Goal: Task Accomplishment & Management: Manage account settings

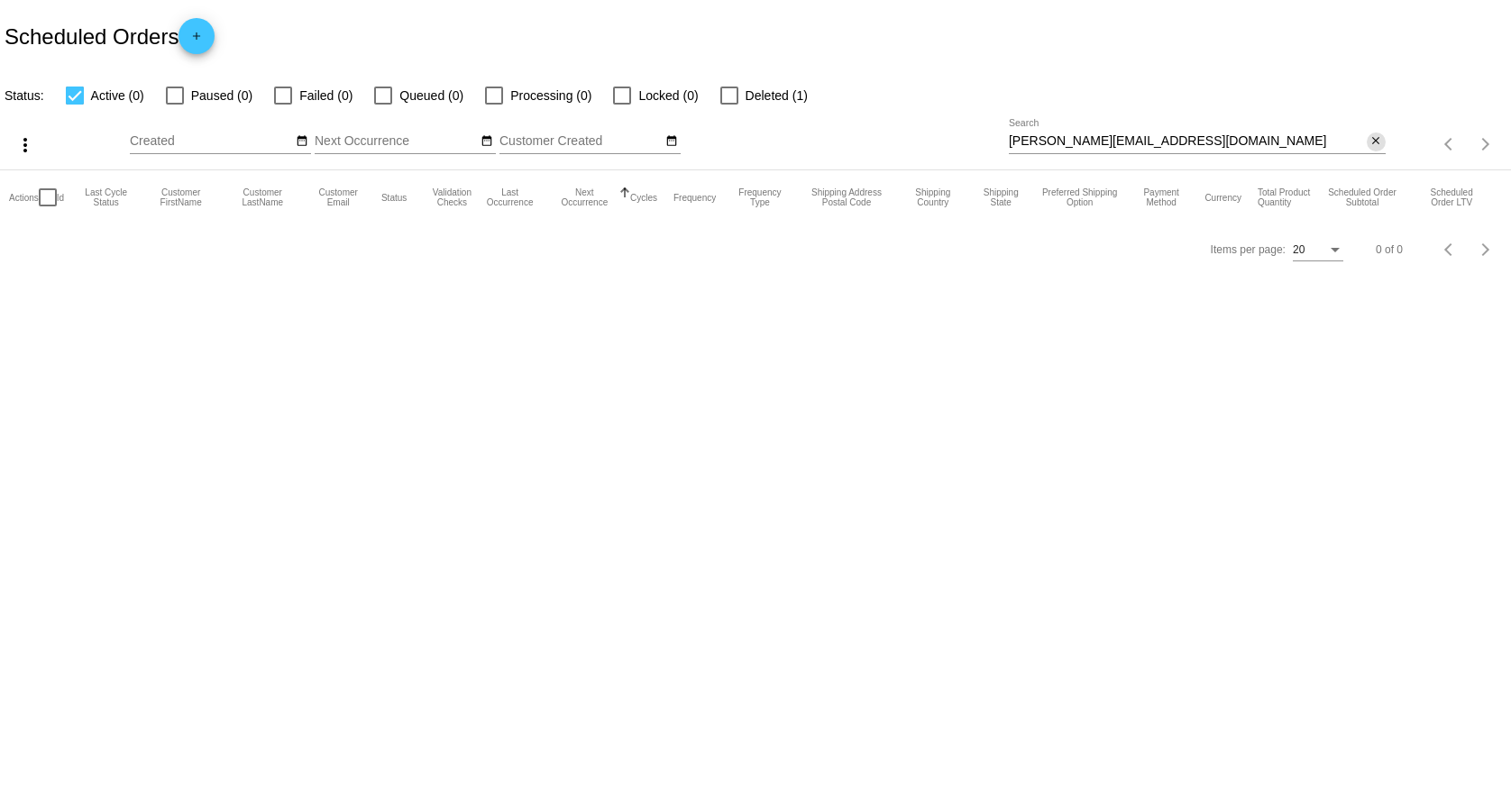
click at [1373, 145] on mat-icon "close" at bounding box center [1375, 141] width 13 height 15
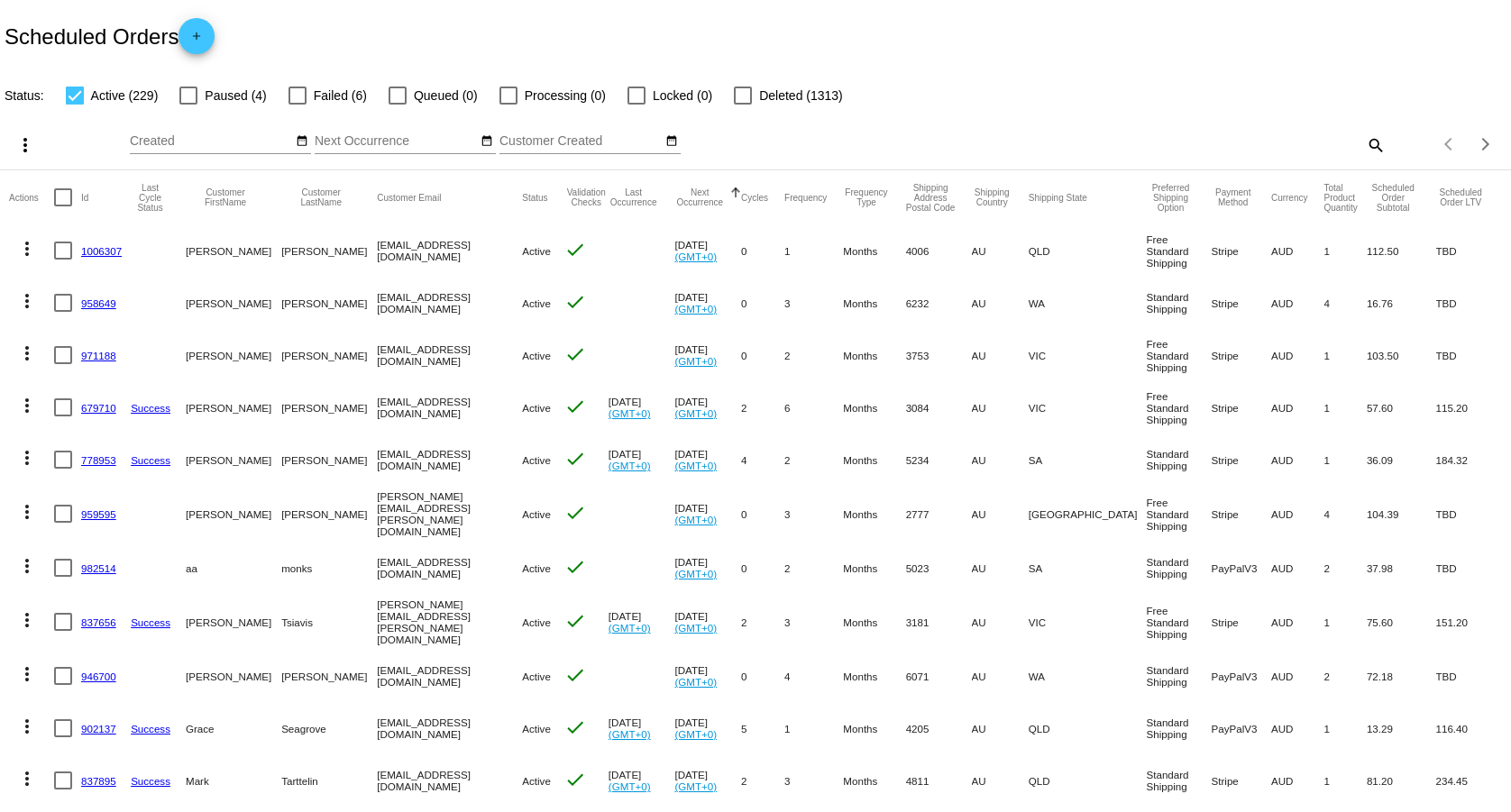
click at [1493, 66] on div "Scheduled Orders add" at bounding box center [755, 36] width 1511 height 72
click at [1364, 144] on mat-icon "search" at bounding box center [1374, 144] width 21 height 28
click at [1302, 141] on input "Search" at bounding box center [1197, 141] width 377 height 15
paste input "[EMAIL_ADDRESS][DOMAIN_NAME]"
type input "[EMAIL_ADDRESS][DOMAIN_NAME]"
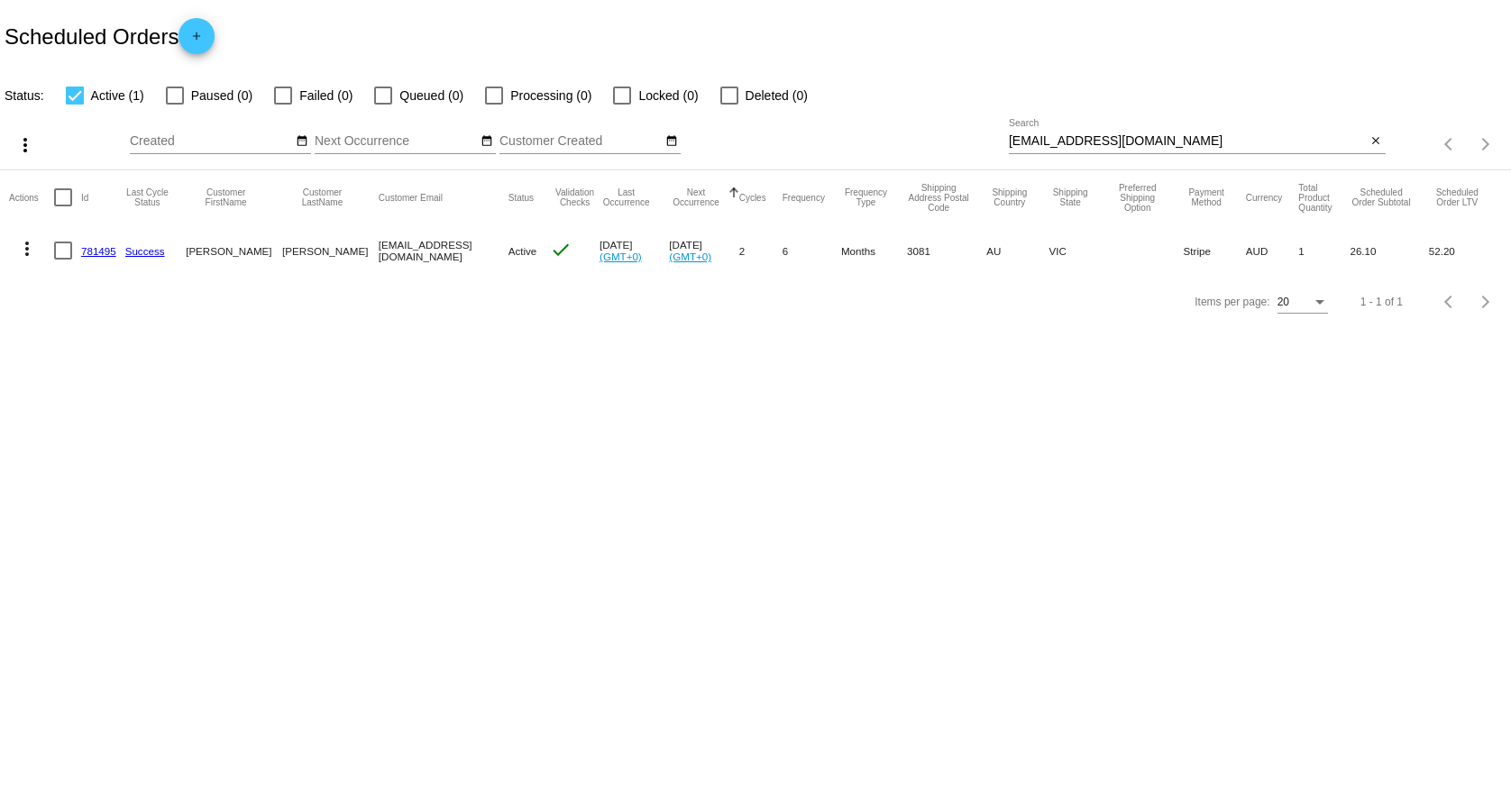
click at [93, 253] on link "781495" at bounding box center [99, 251] width 35 height 12
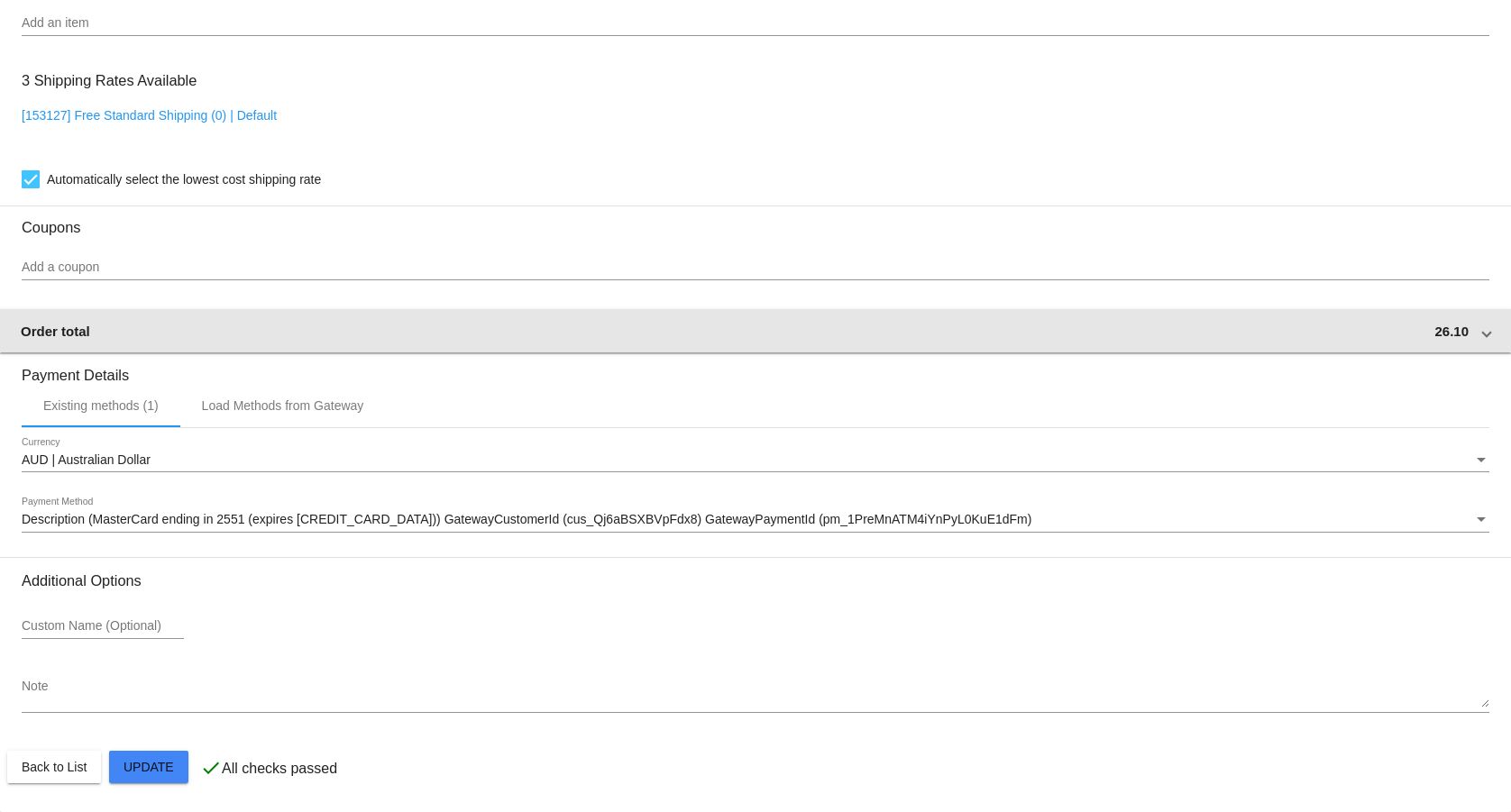
scroll to position [1380, 0]
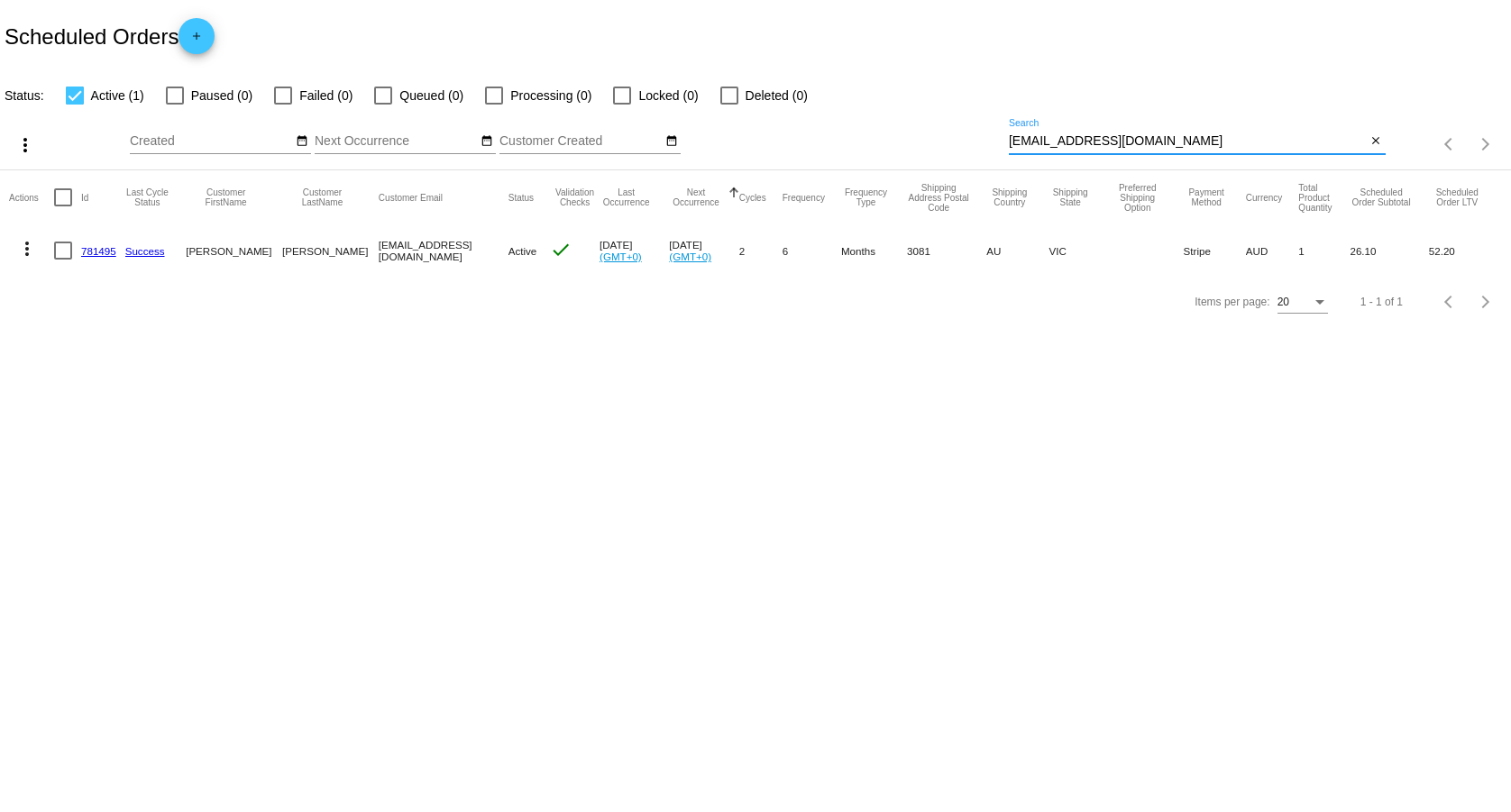
drag, startPoint x: 1188, startPoint y: 146, endPoint x: 980, endPoint y: 132, distance: 208.5
click at [1009, 135] on input "[EMAIL_ADDRESS][DOMAIN_NAME]" at bounding box center [1187, 141] width 358 height 15
paste input "sharonrosebermudez@g"
type input "[EMAIL_ADDRESS][DOMAIN_NAME]"
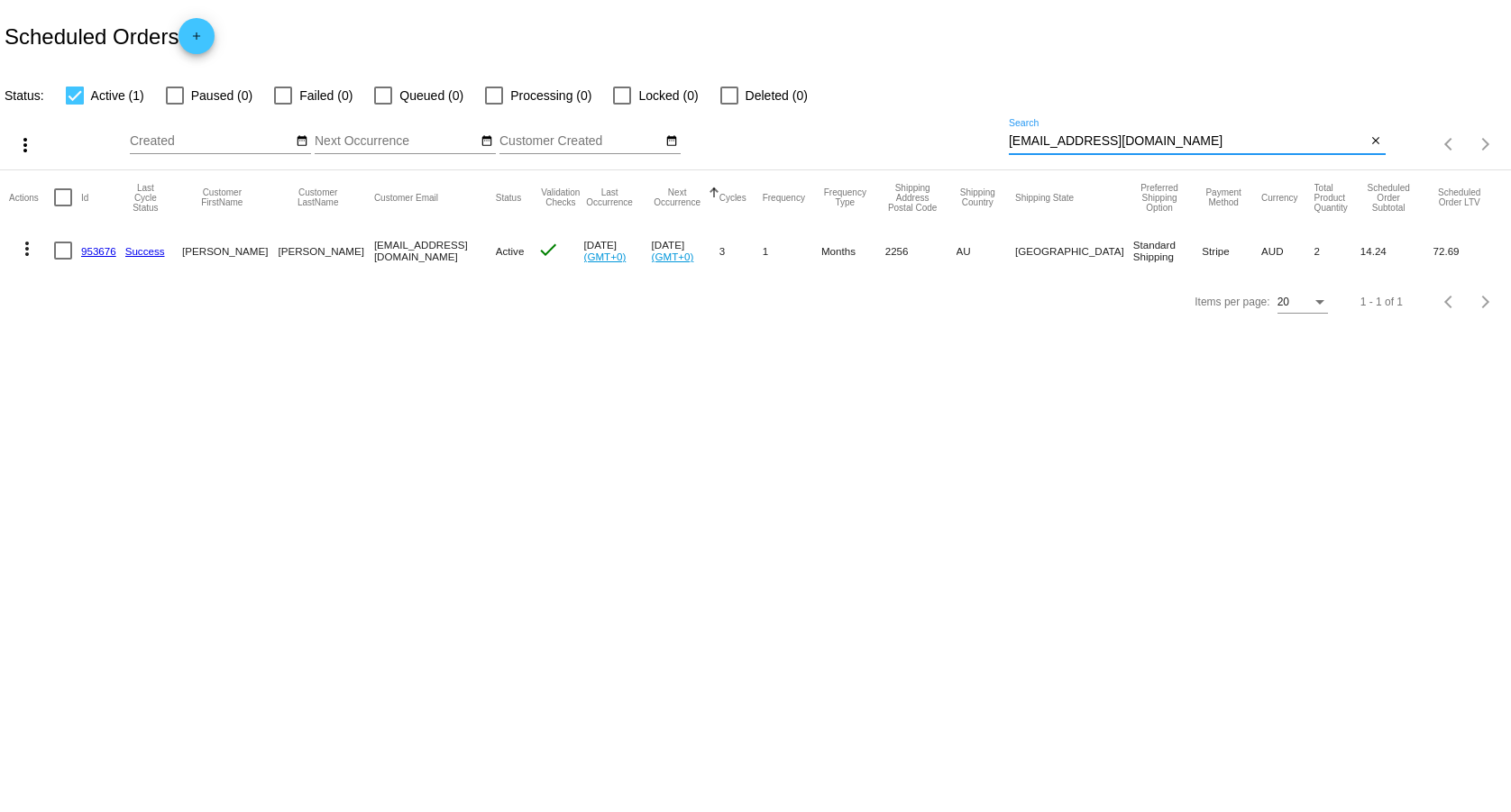
click at [89, 253] on link "953676" at bounding box center [99, 251] width 35 height 12
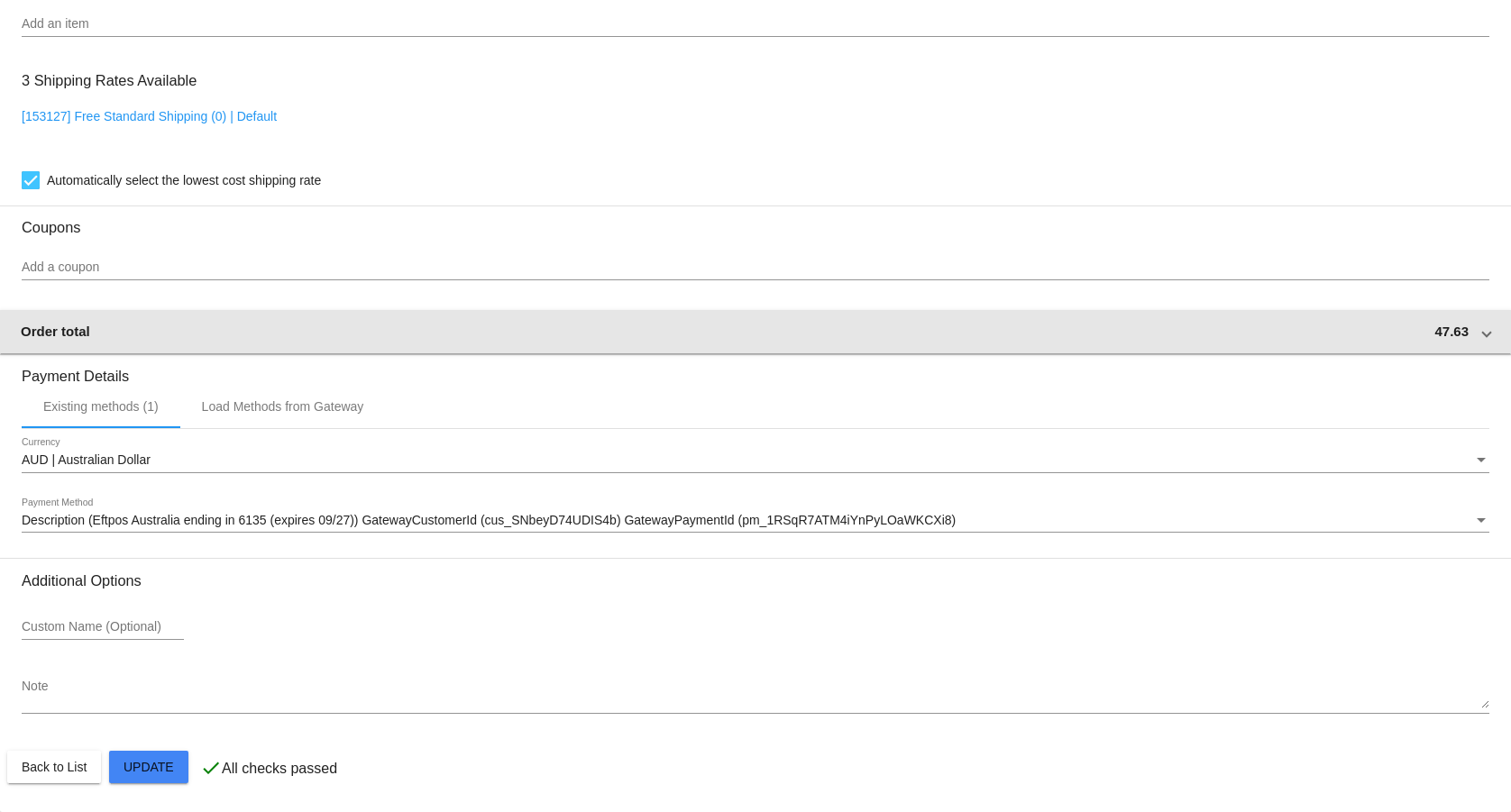
scroll to position [1339, 0]
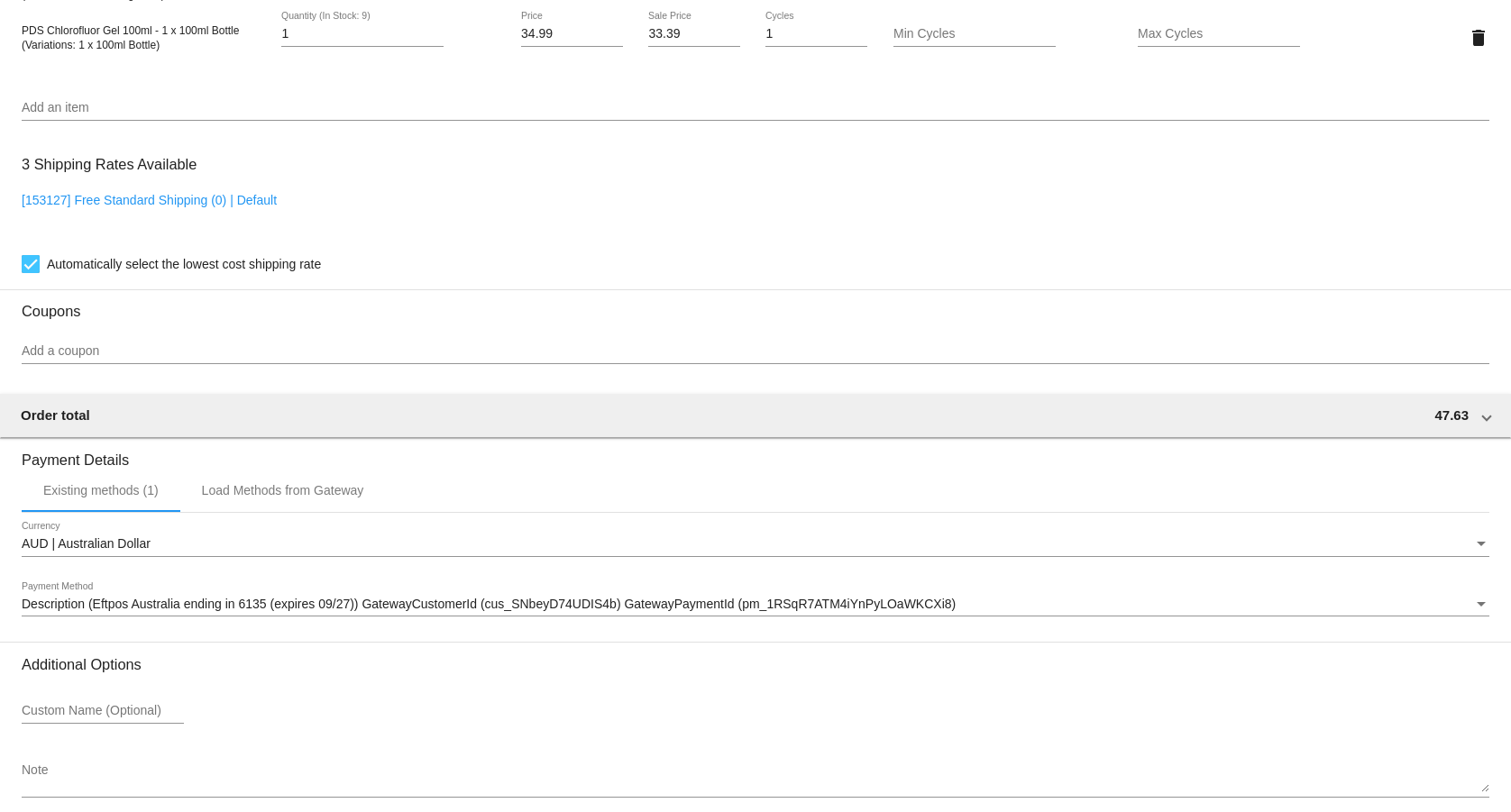
click at [211, 207] on link "[153127] Free Standard Shipping (0) | Default" at bounding box center [148, 200] width 255 height 15
checkbox input "false"
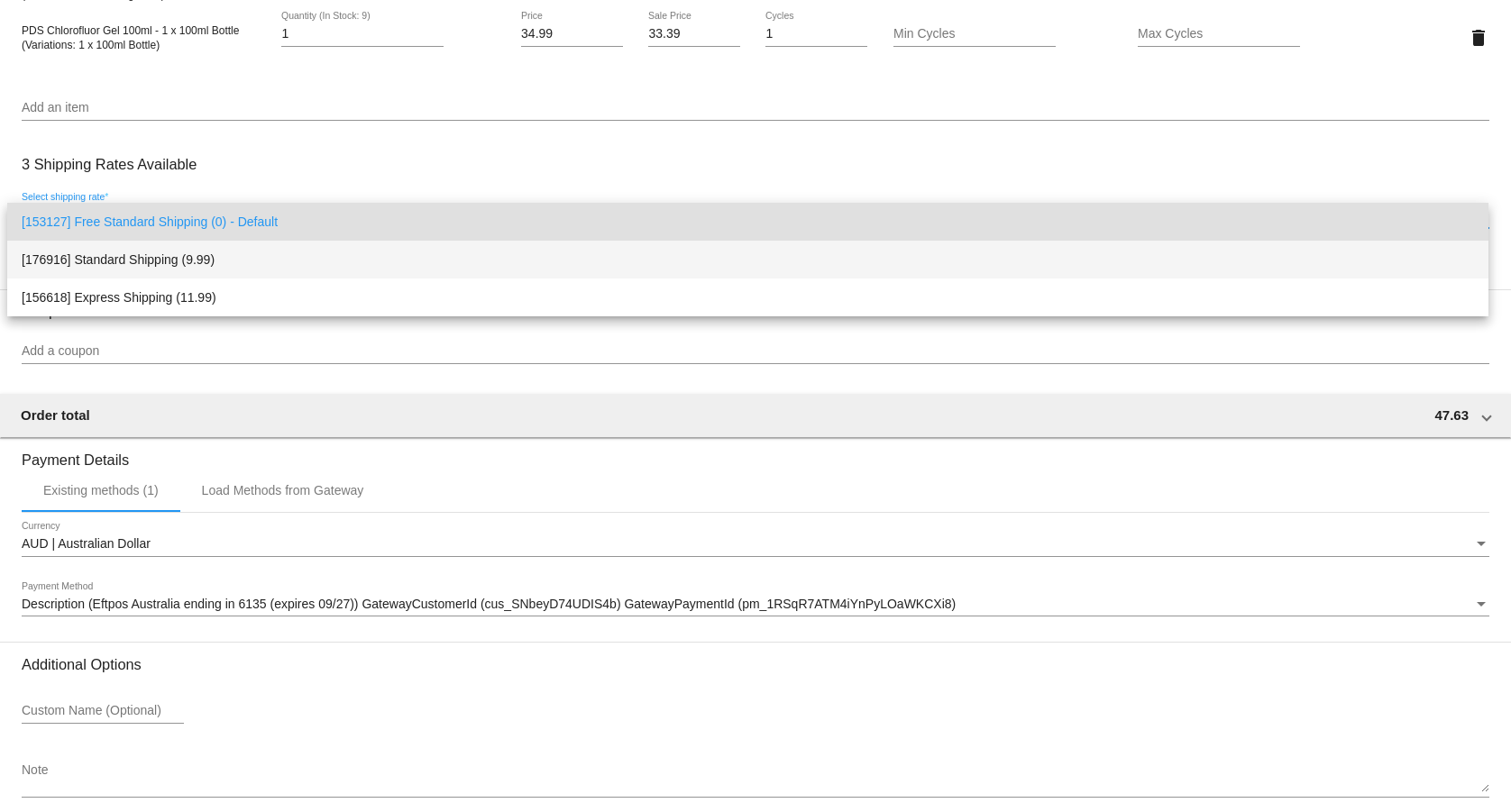
click at [189, 252] on span "[176916] Standard Shipping (9.99)" at bounding box center [747, 259] width 1453 height 38
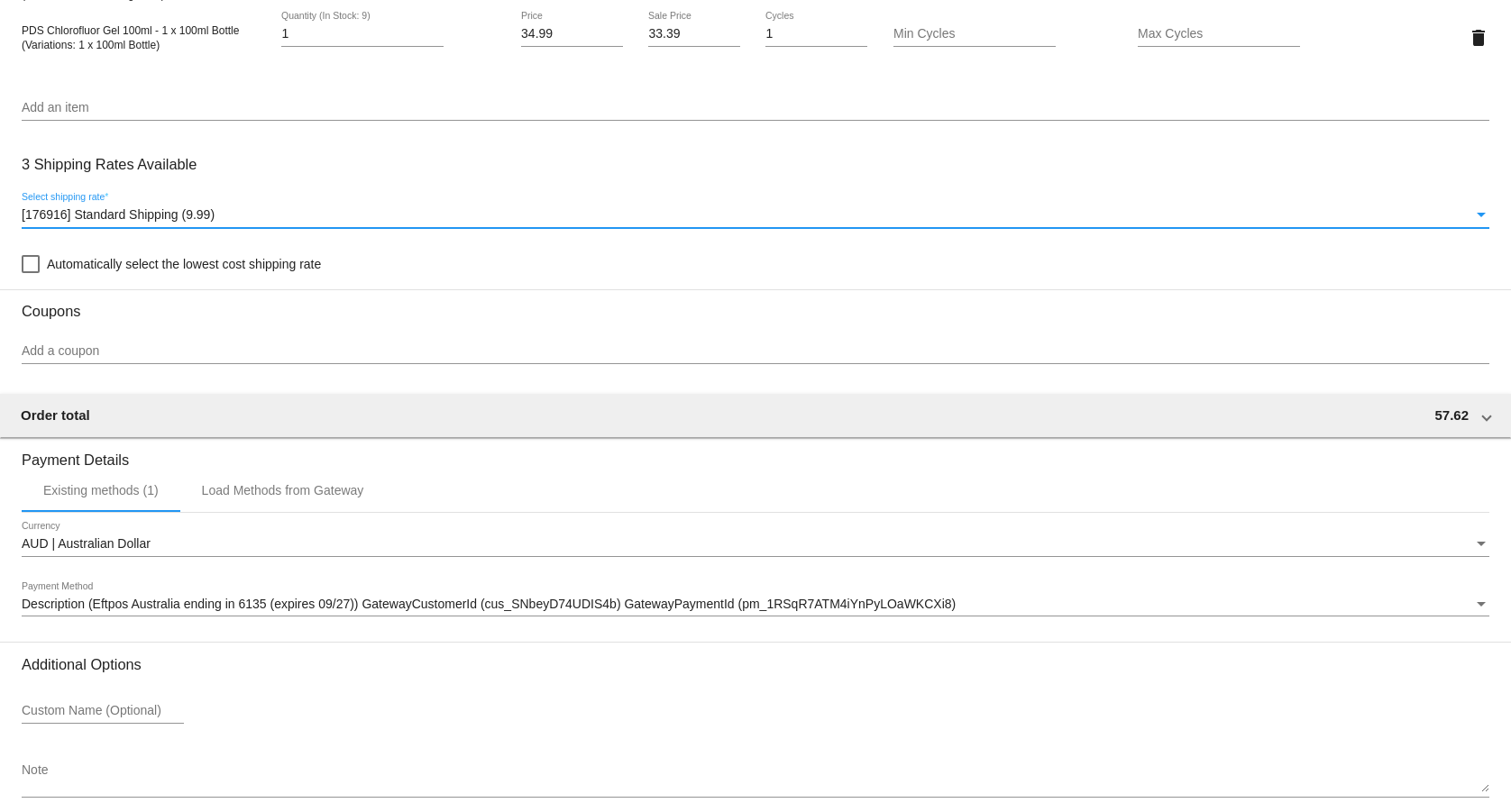
scroll to position [1431, 0]
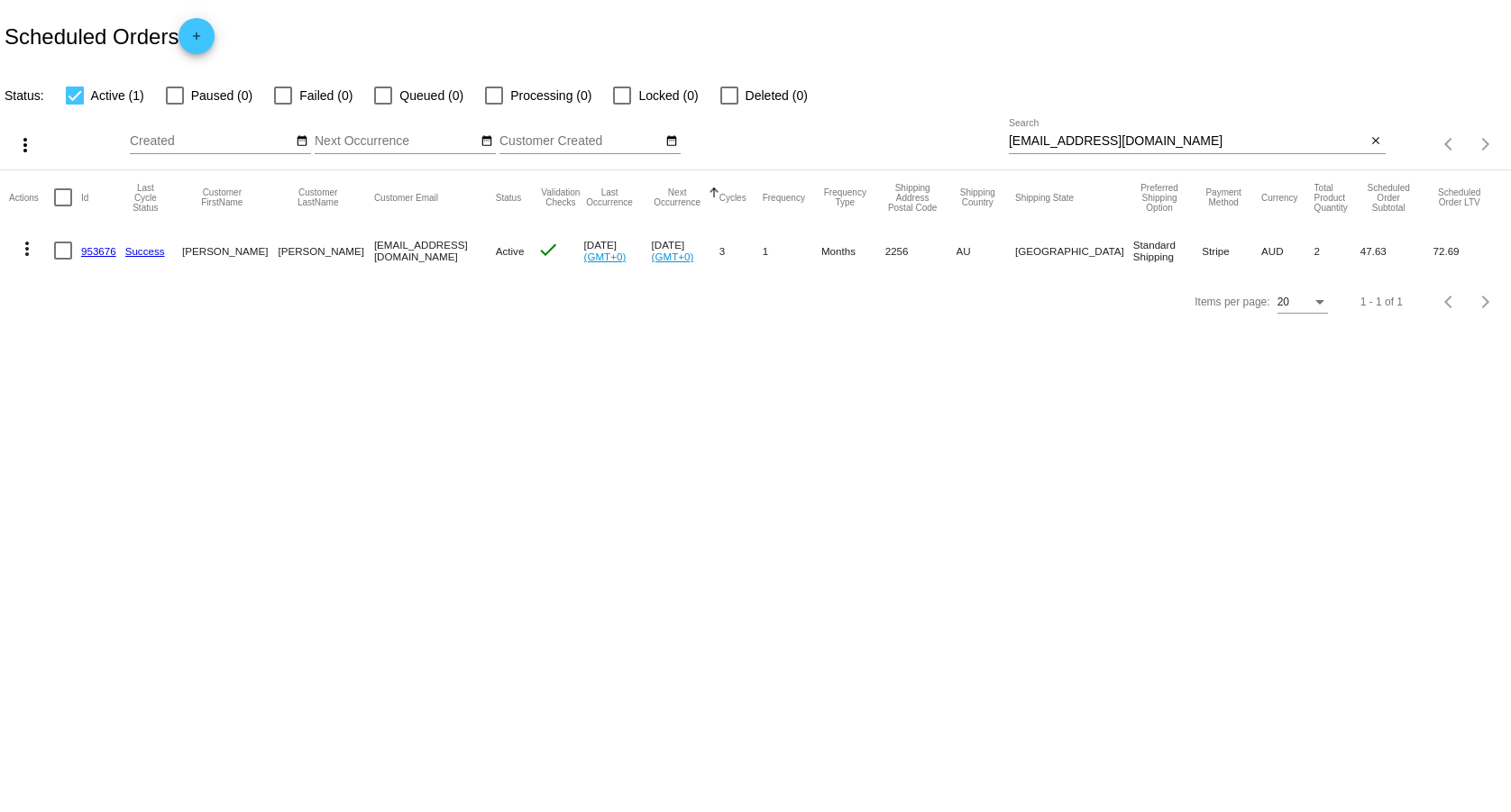
click at [1221, 141] on input "[EMAIL_ADDRESS][DOMAIN_NAME]" at bounding box center [1187, 141] width 358 height 15
paste input "[EMAIL_ADDRESS][DOMAIN_NAME]"
type input "[EMAIL_ADDRESS][DOMAIN_NAME]"
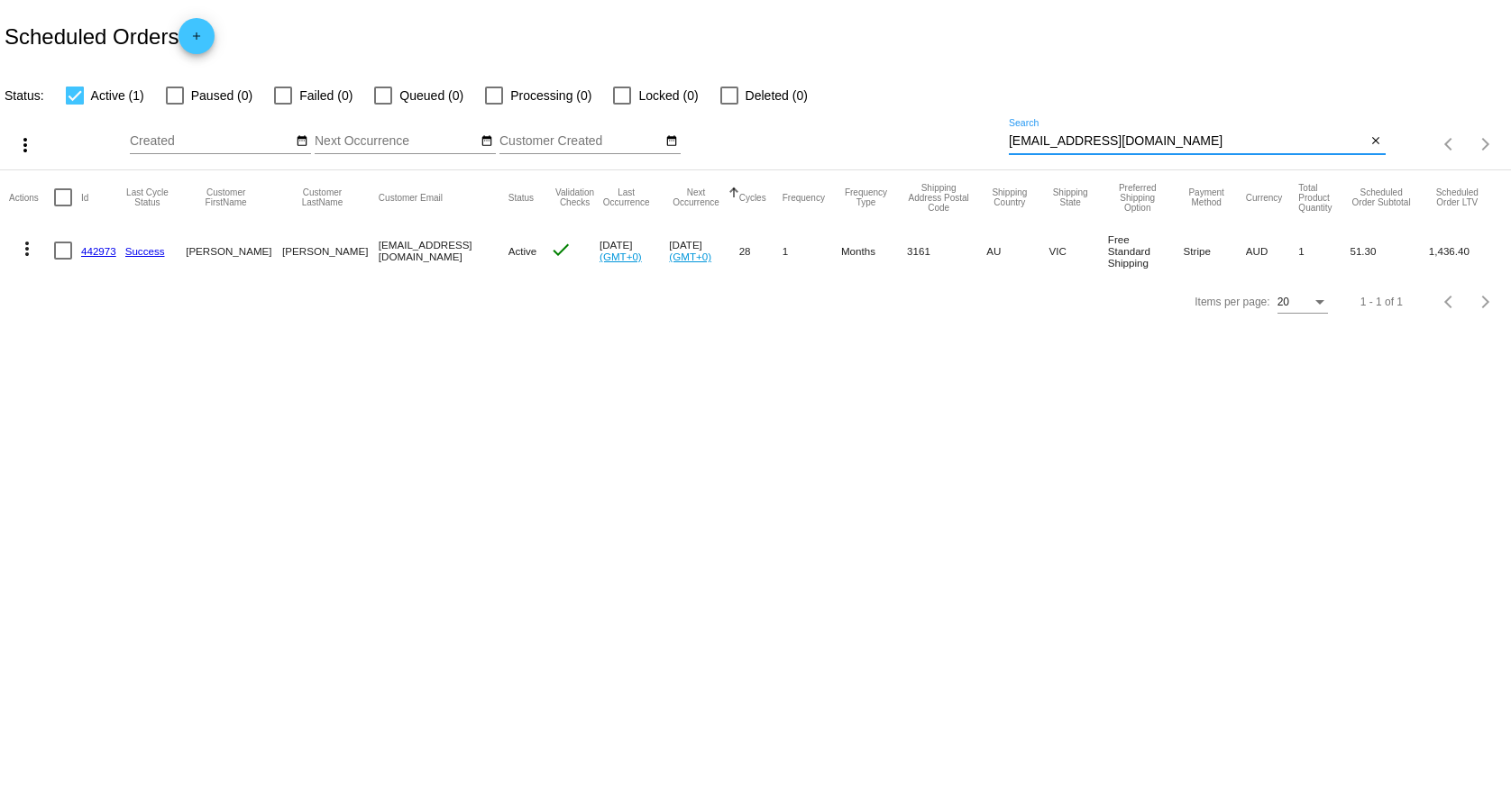
click at [97, 246] on link "442973" at bounding box center [99, 251] width 35 height 12
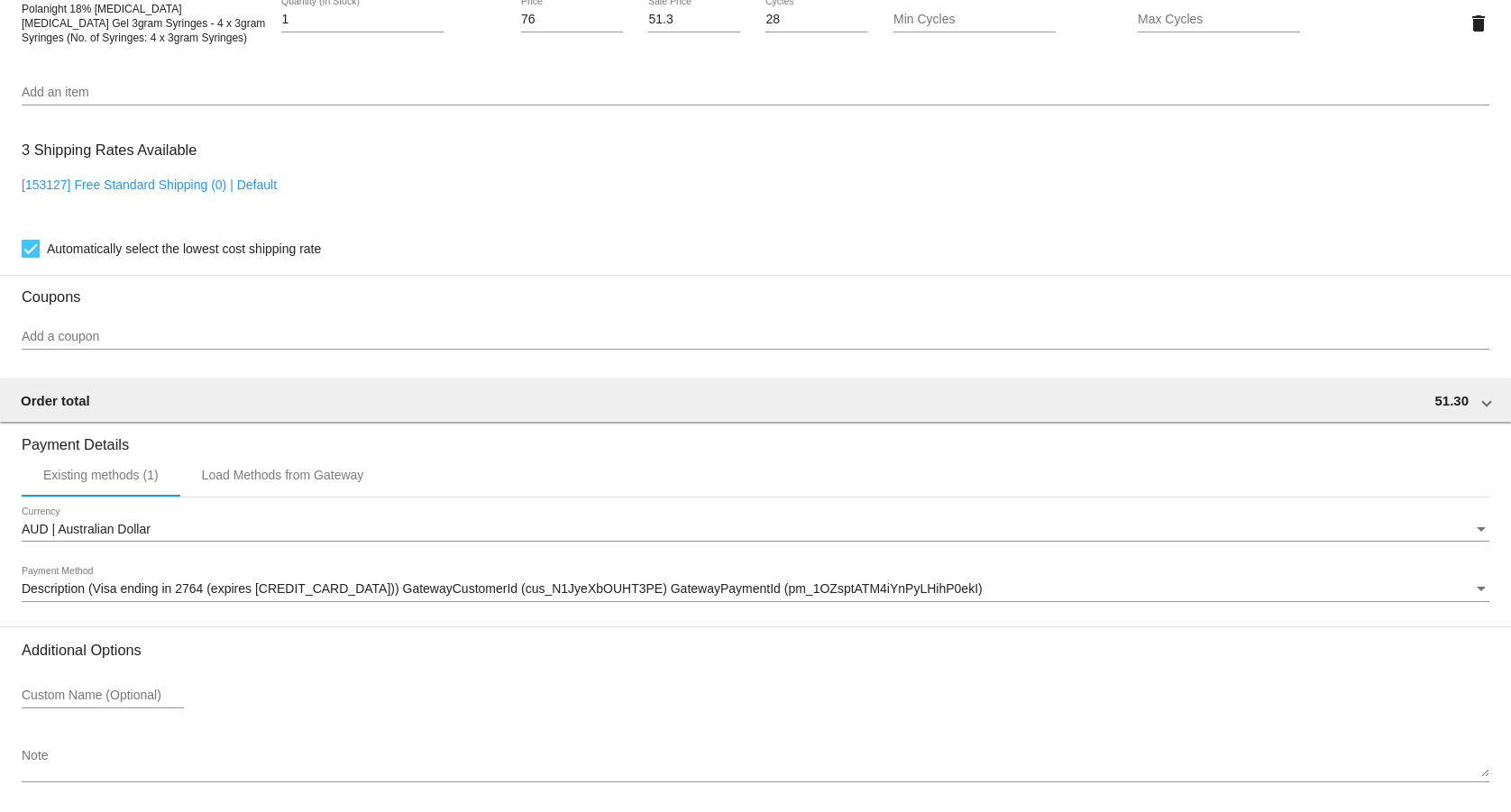
scroll to position [1380, 0]
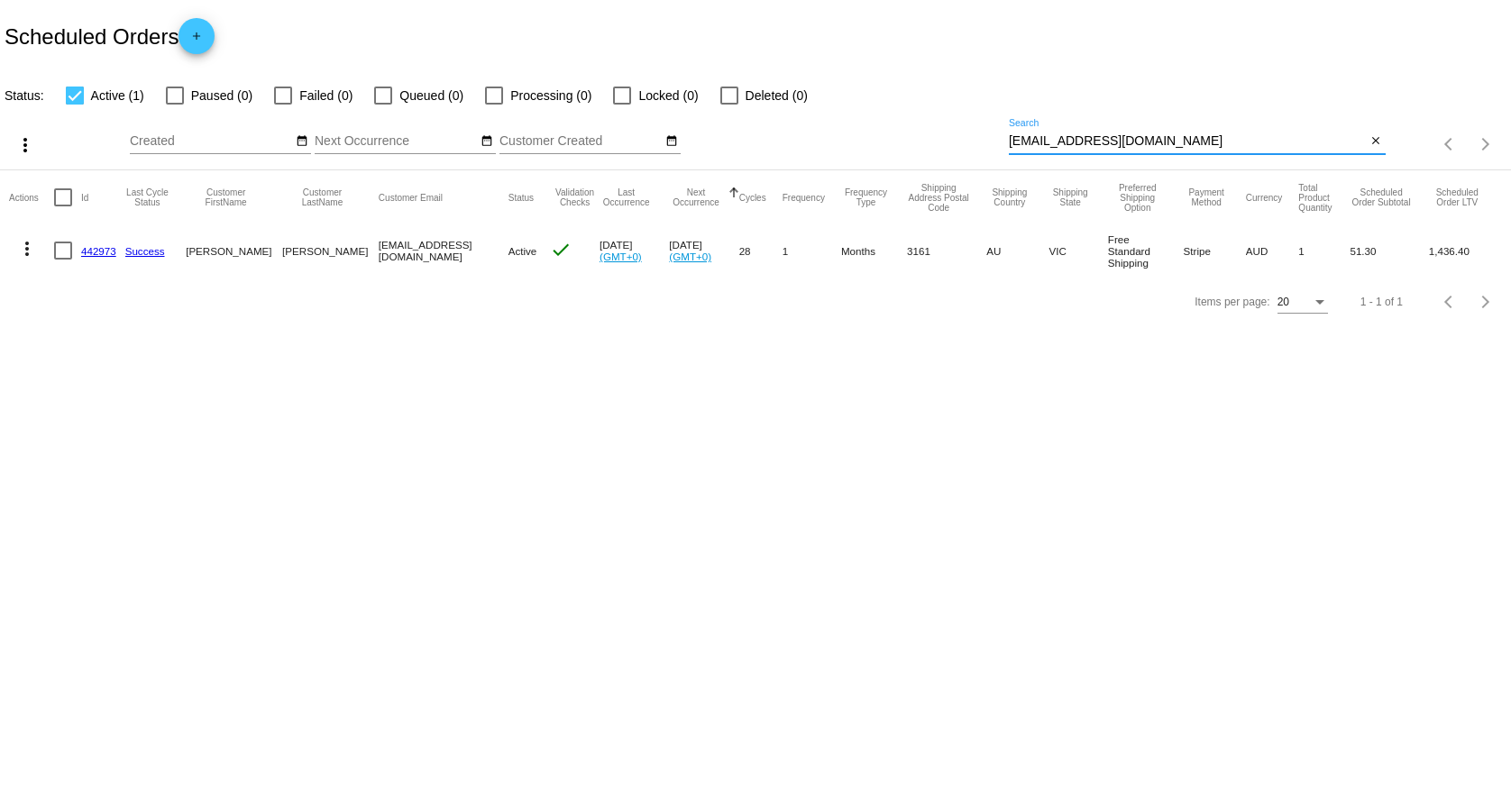
click at [1112, 139] on input "[EMAIL_ADDRESS][DOMAIN_NAME]" at bounding box center [1187, 141] width 358 height 15
paste input "[EMAIL_ADDRESS][DOMAIN_NAME]"
type input "[EMAIL_ADDRESS][DOMAIN_NAME]"
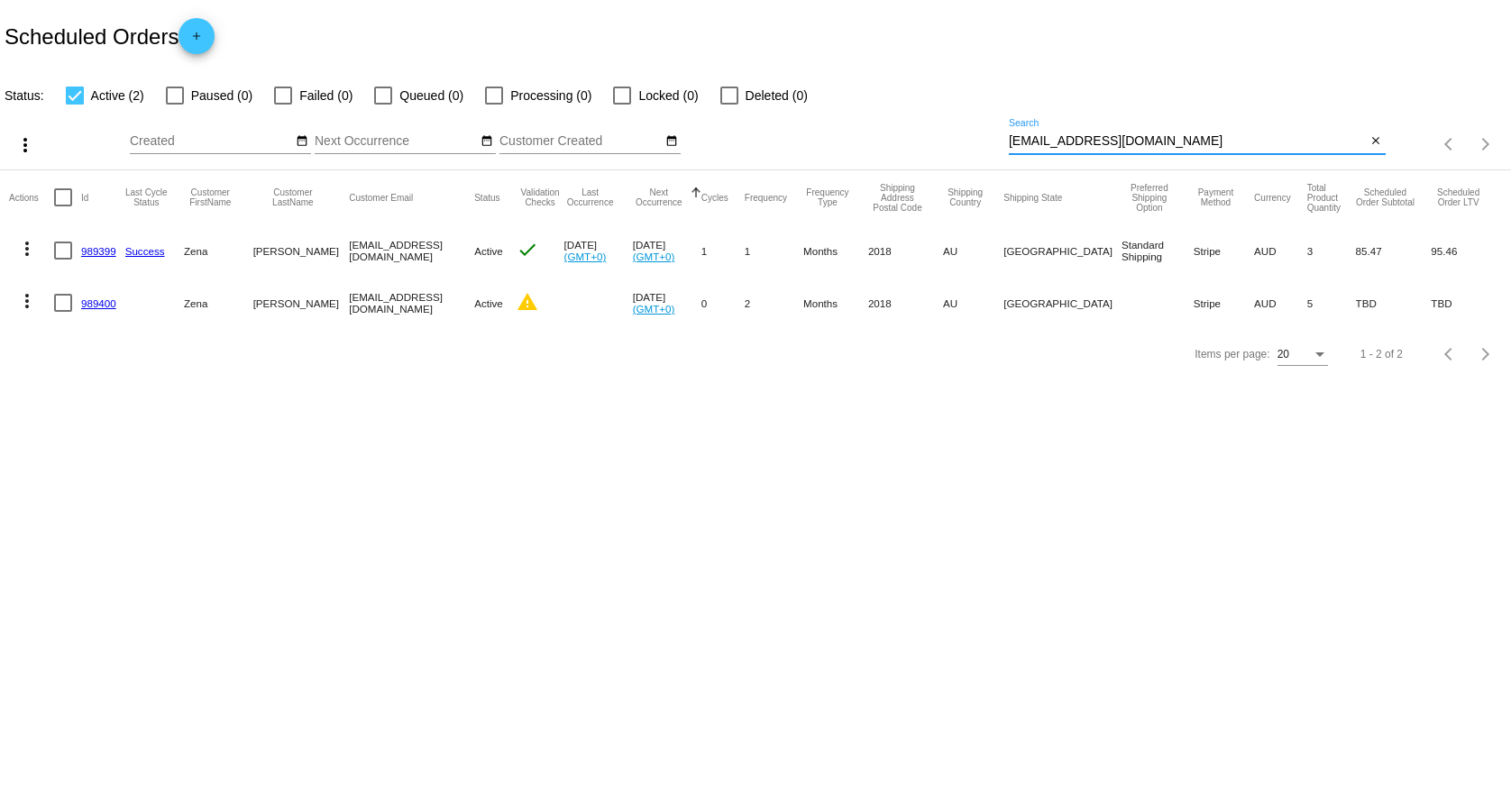
click at [24, 303] on mat-icon "more_vert" at bounding box center [27, 301] width 21 height 21
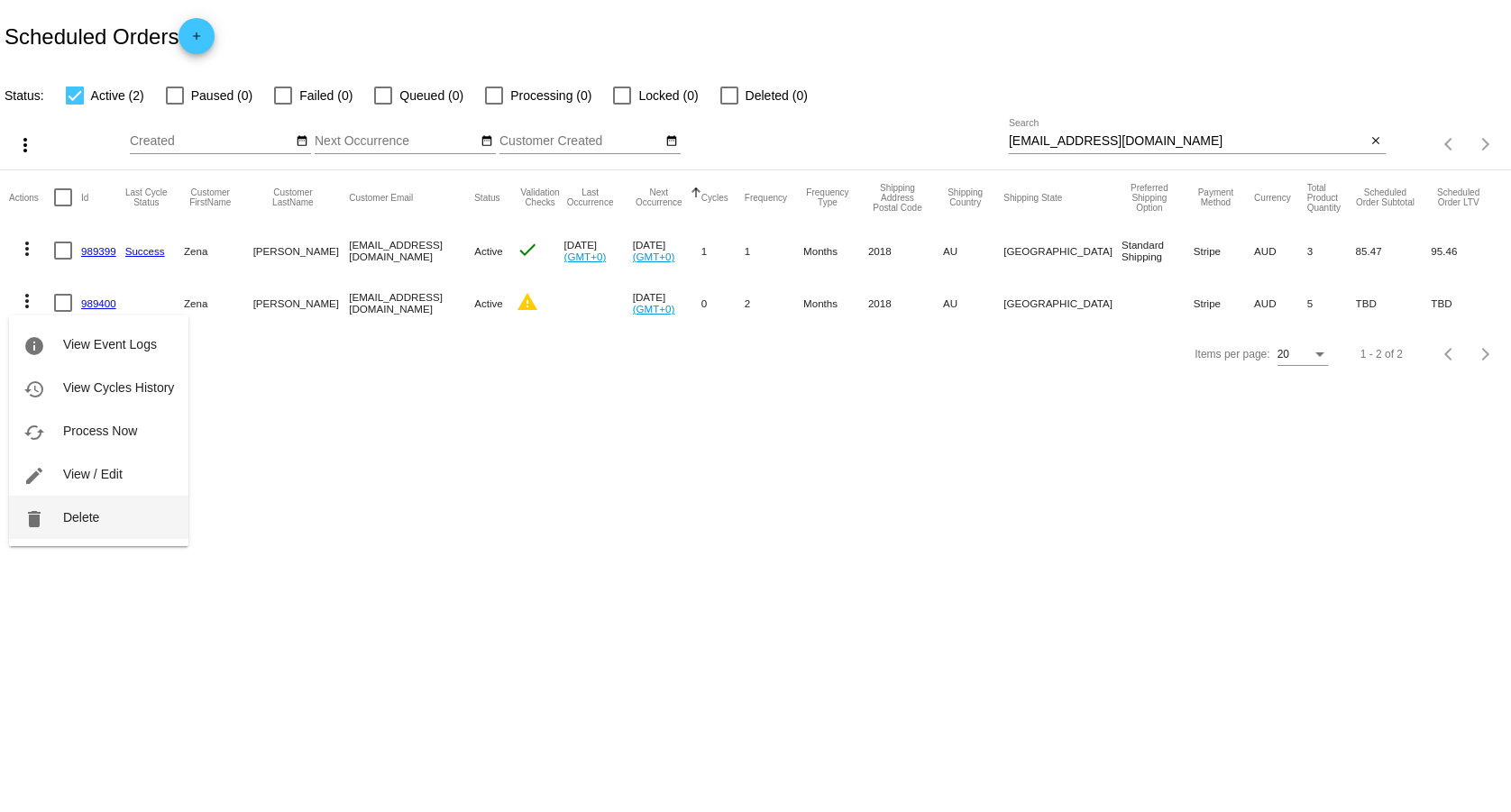
click at [68, 526] on button "delete Delete" at bounding box center [98, 517] width 179 height 44
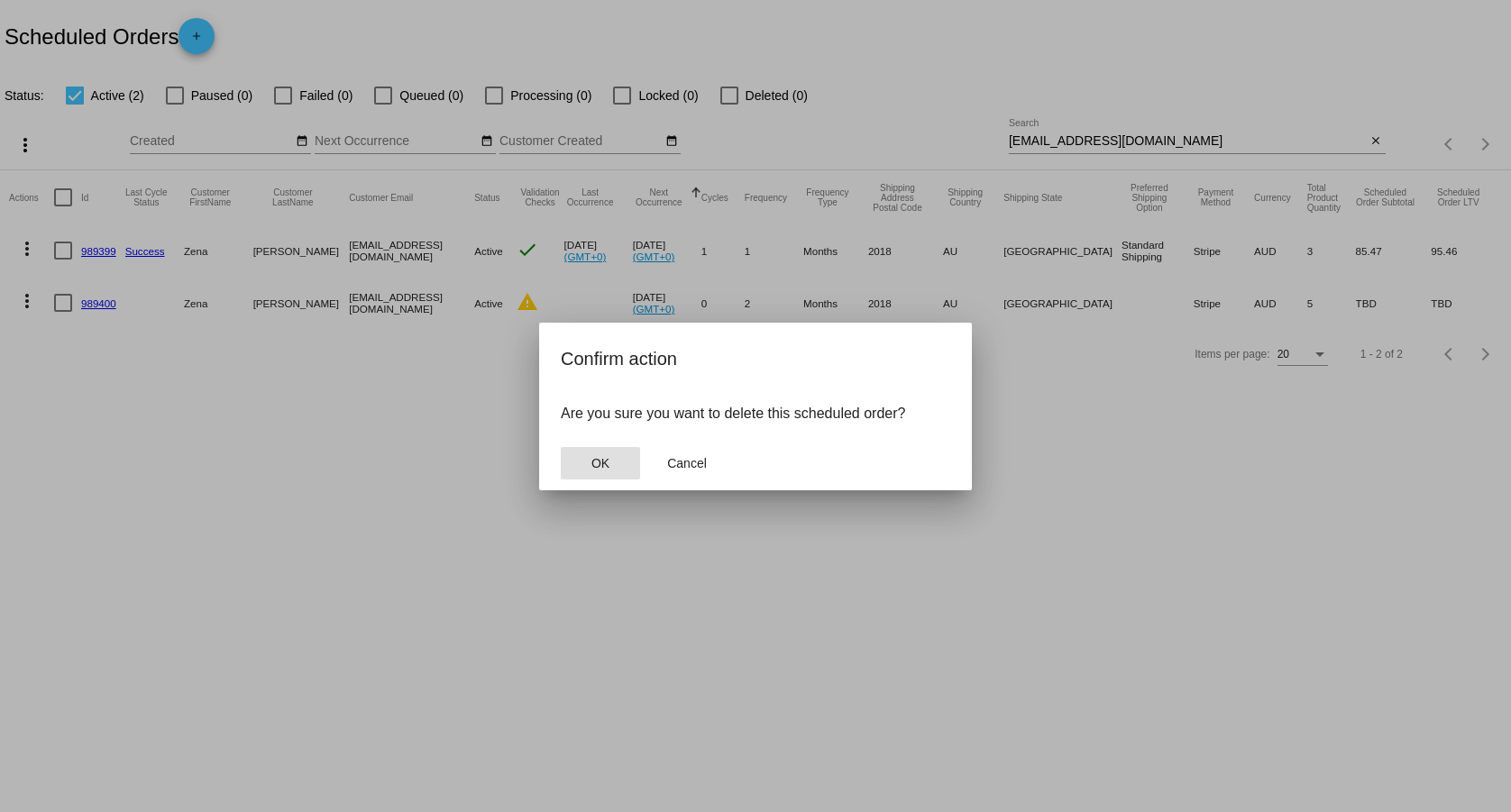
click at [601, 473] on button "OK" at bounding box center [601, 462] width 79 height 32
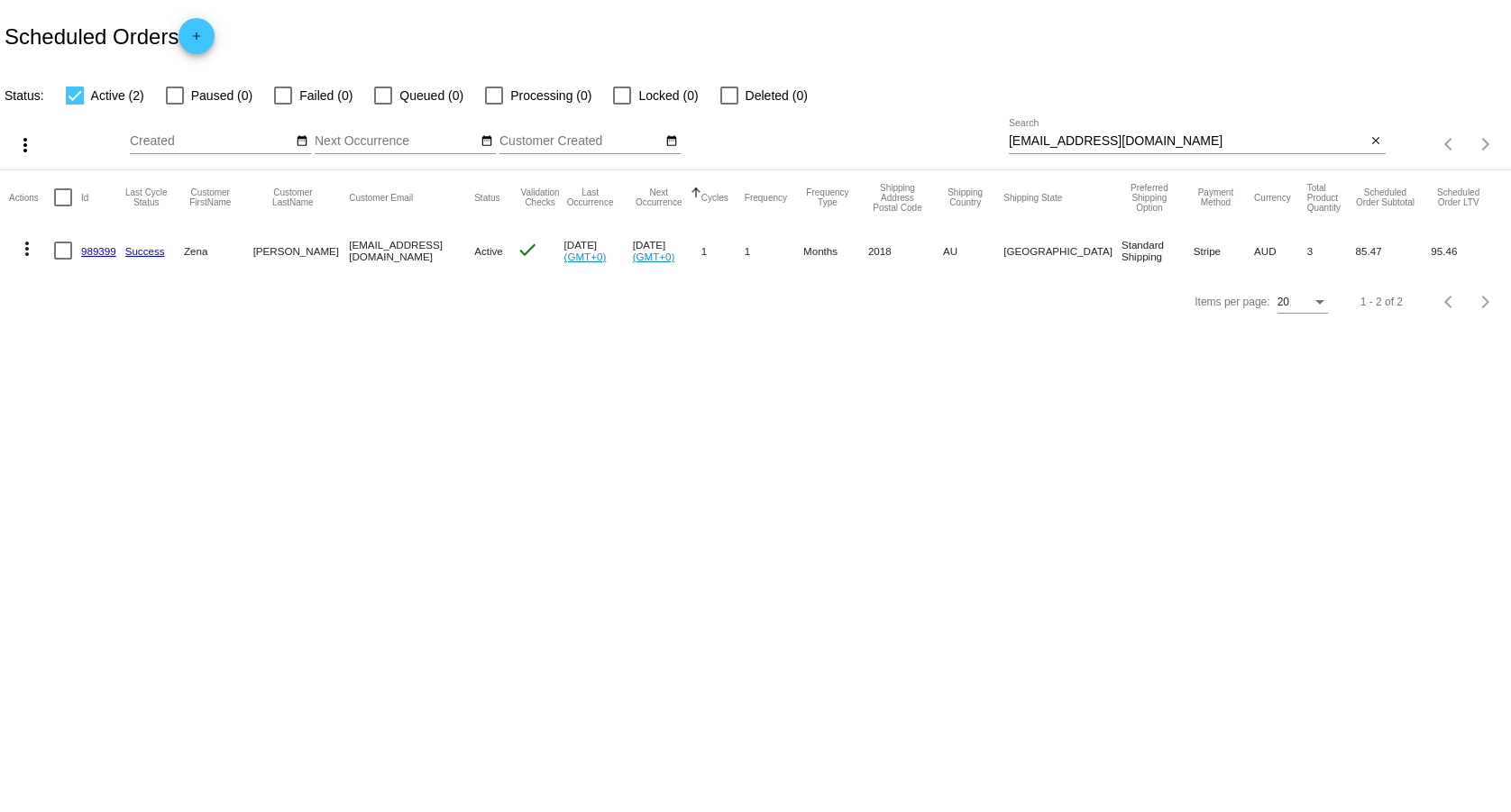
click at [99, 243] on mat-cell "989399" at bounding box center [104, 251] width 45 height 52
click at [91, 250] on link "989399" at bounding box center [99, 251] width 35 height 12
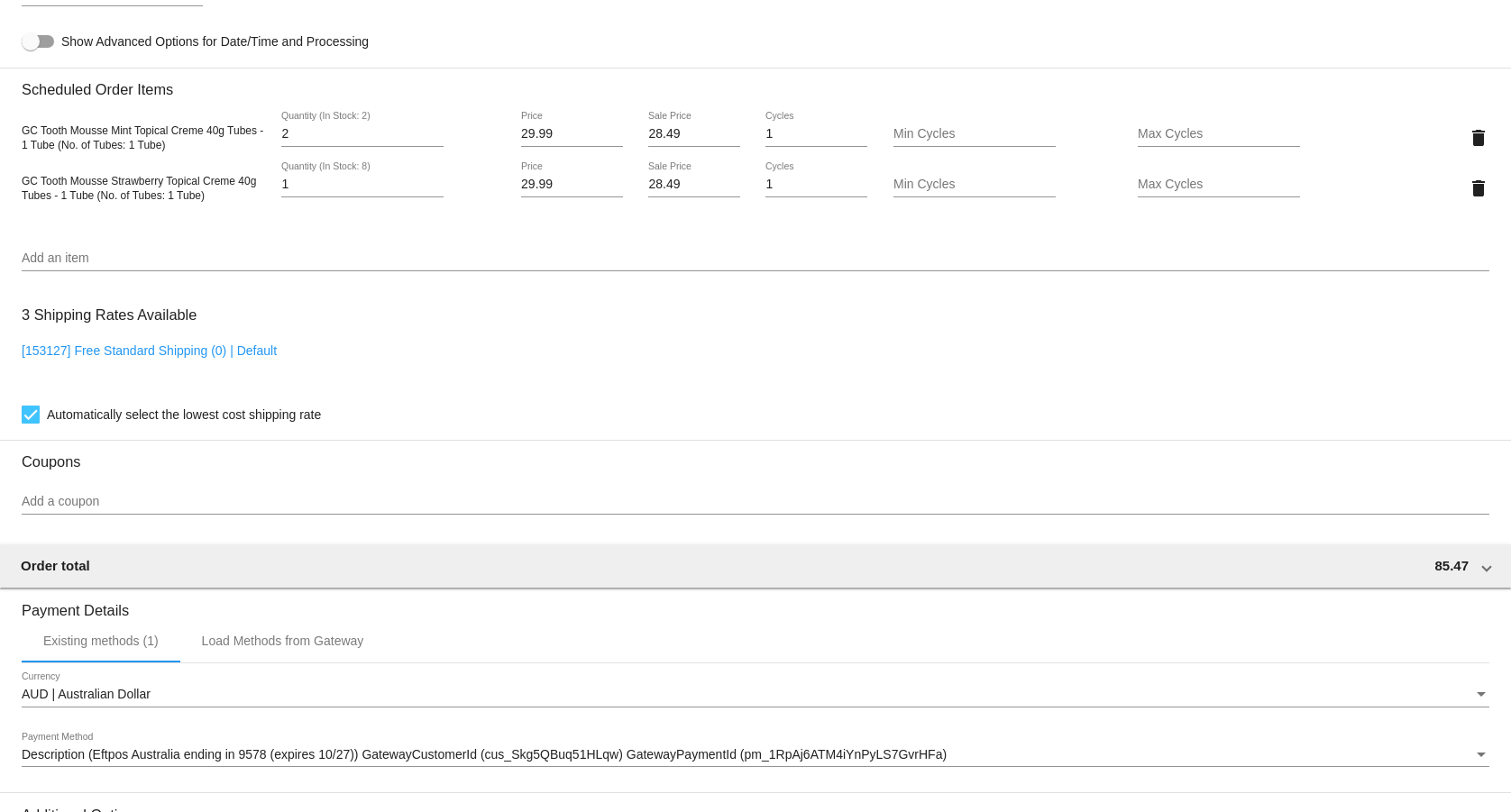
scroll to position [1156, 0]
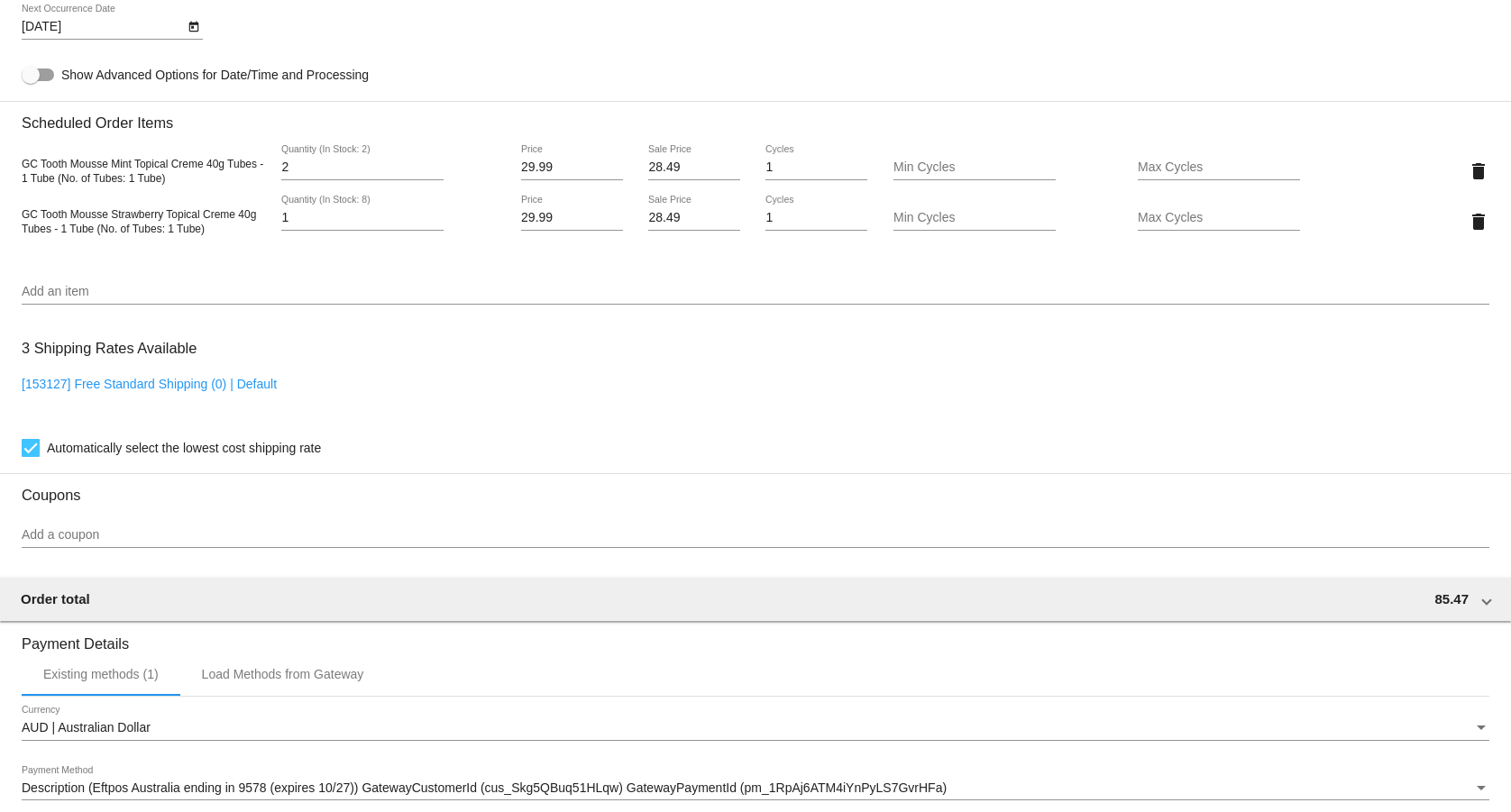
click at [117, 387] on link "[153127] Free Standard Shipping (0) | Default" at bounding box center [148, 384] width 255 height 15
checkbox input "false"
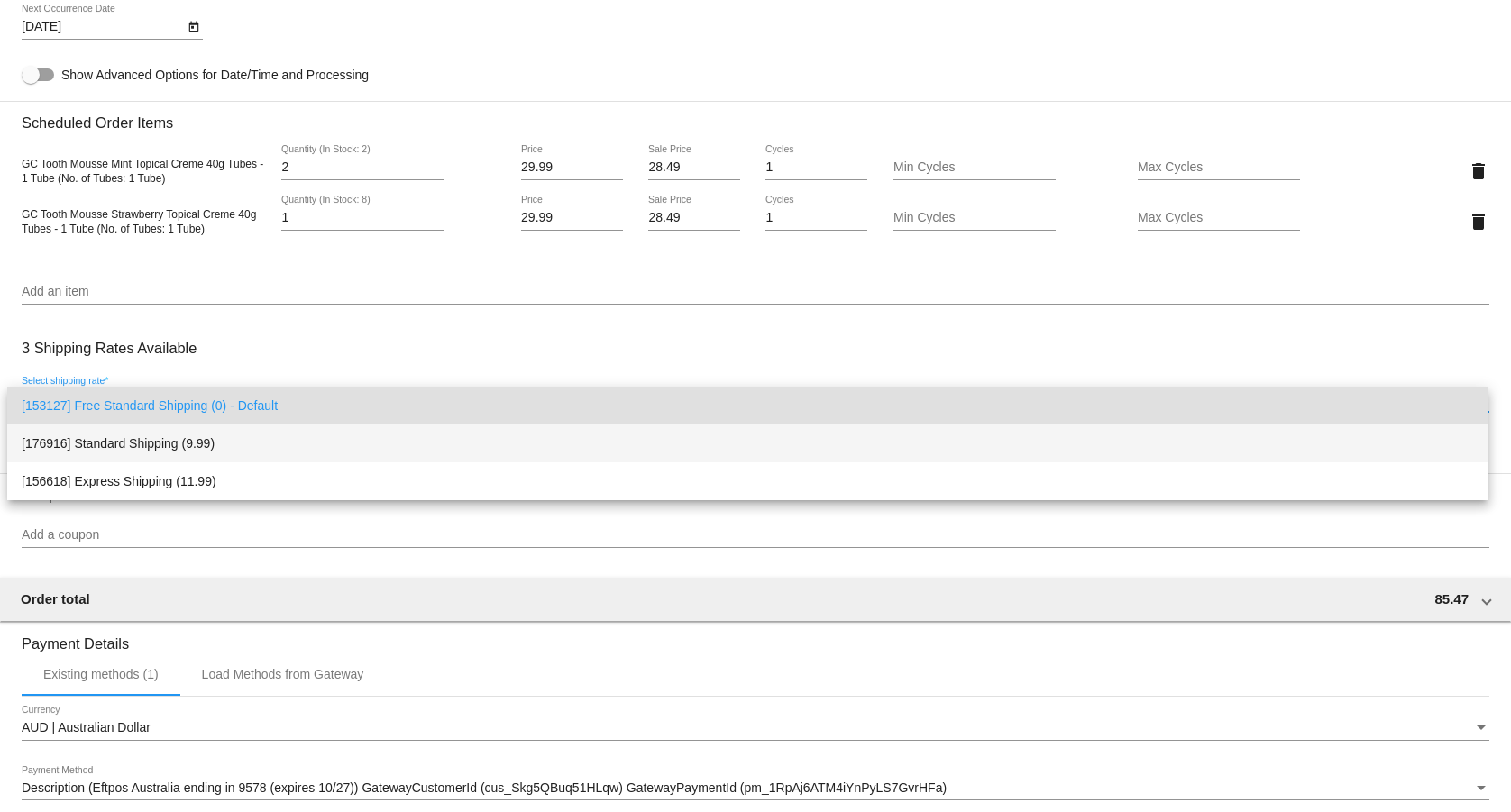
click at [130, 433] on span "[176916] Standard Shipping (9.99)" at bounding box center [747, 443] width 1453 height 38
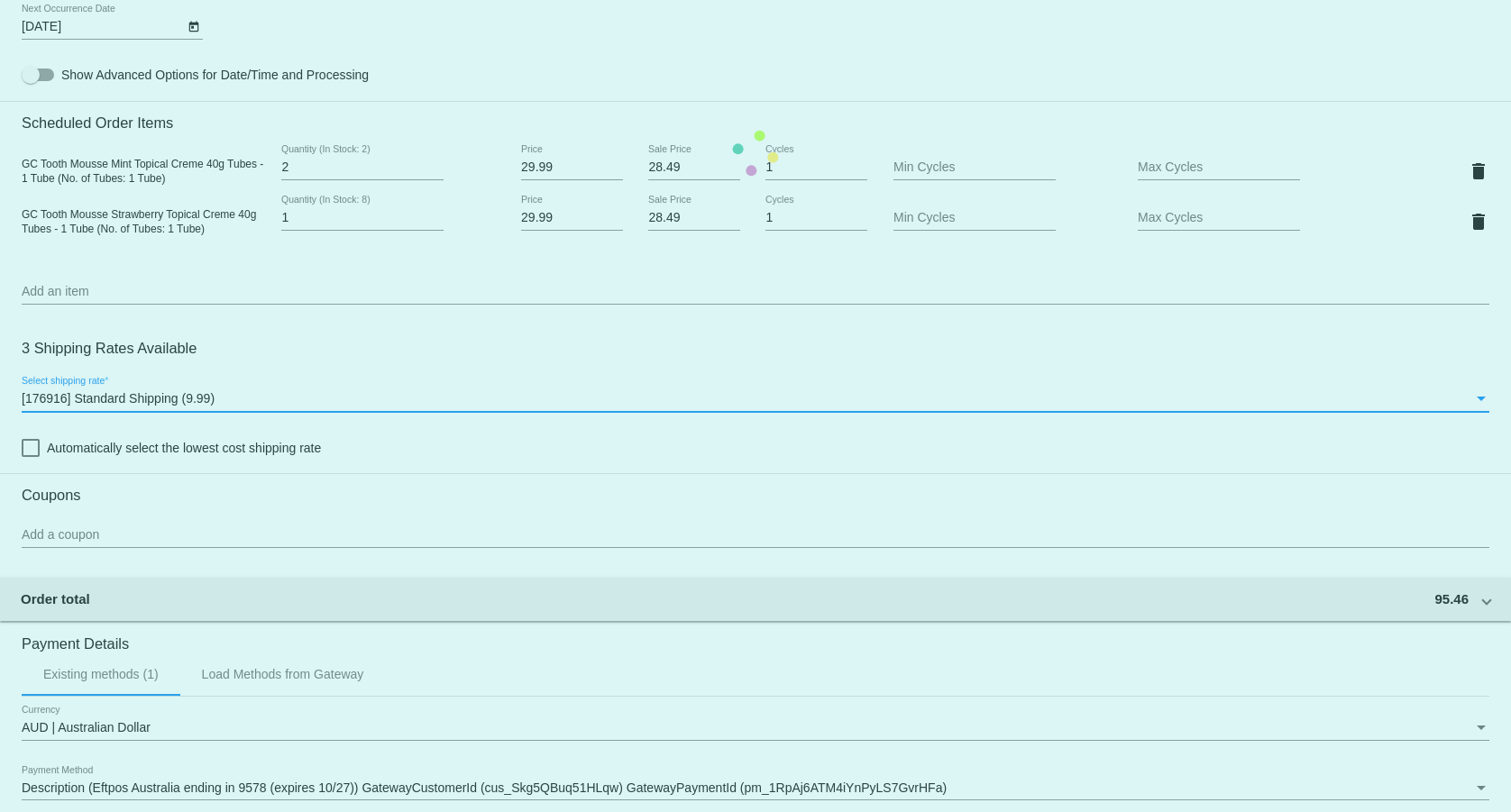
scroll to position [1431, 0]
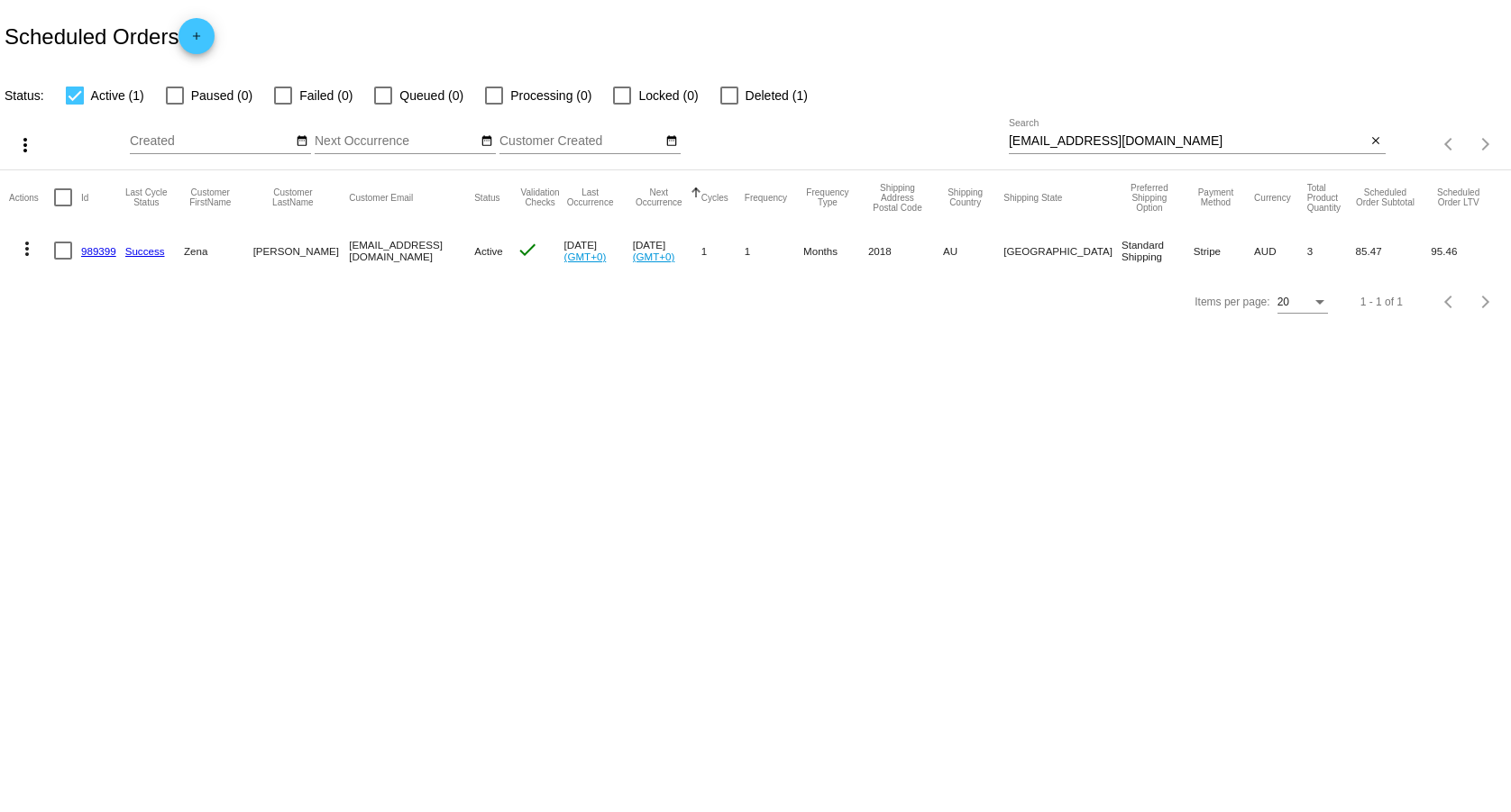
click at [1148, 135] on input "[EMAIL_ADDRESS][DOMAIN_NAME]" at bounding box center [1187, 141] width 358 height 15
paste input "[PERSON_NAME].[PERSON_NAME]@kubota"
type input "[PERSON_NAME][EMAIL_ADDRESS][PERSON_NAME][DOMAIN_NAME]"
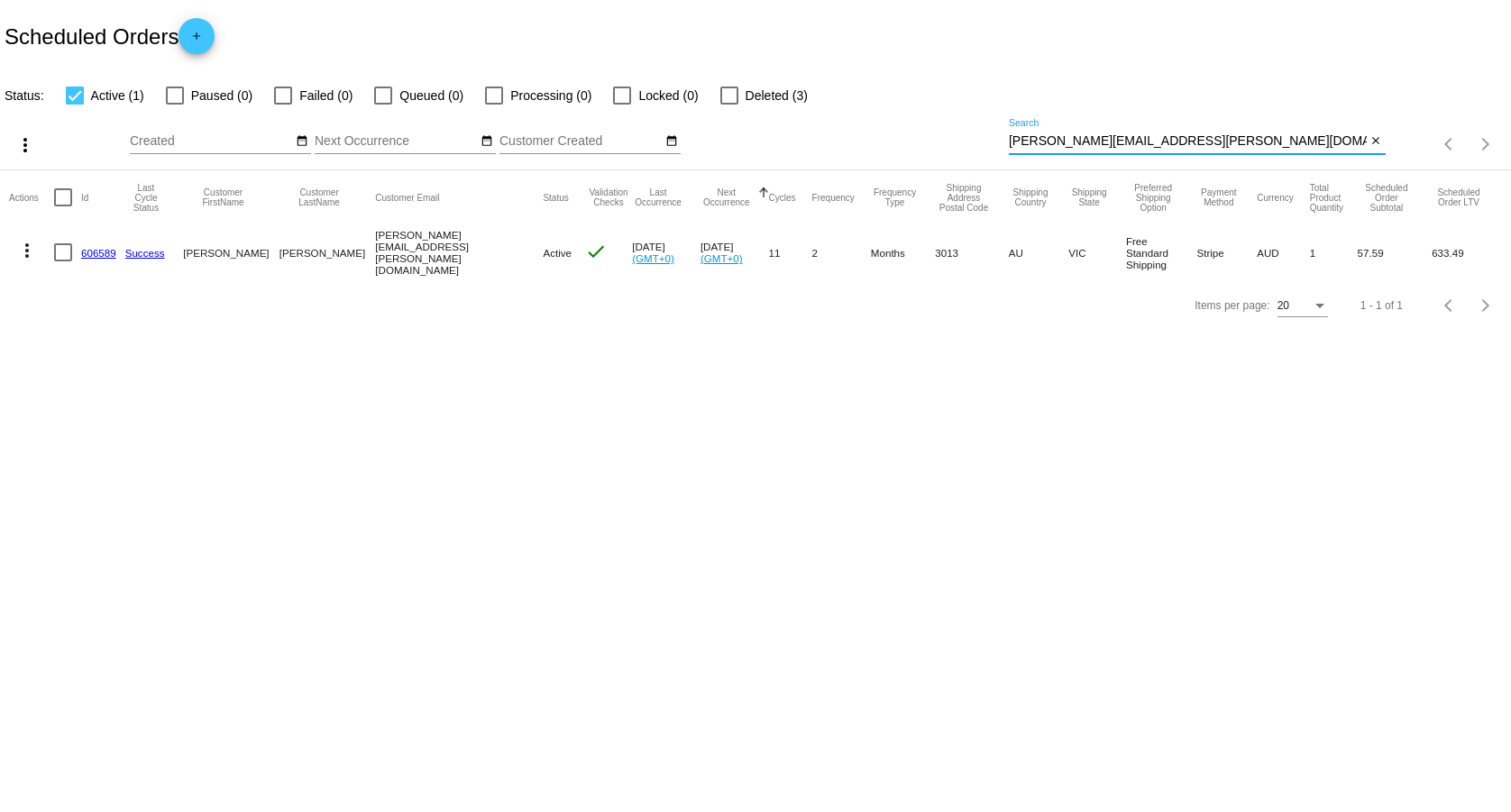
click at [89, 247] on link "606589" at bounding box center [99, 253] width 35 height 12
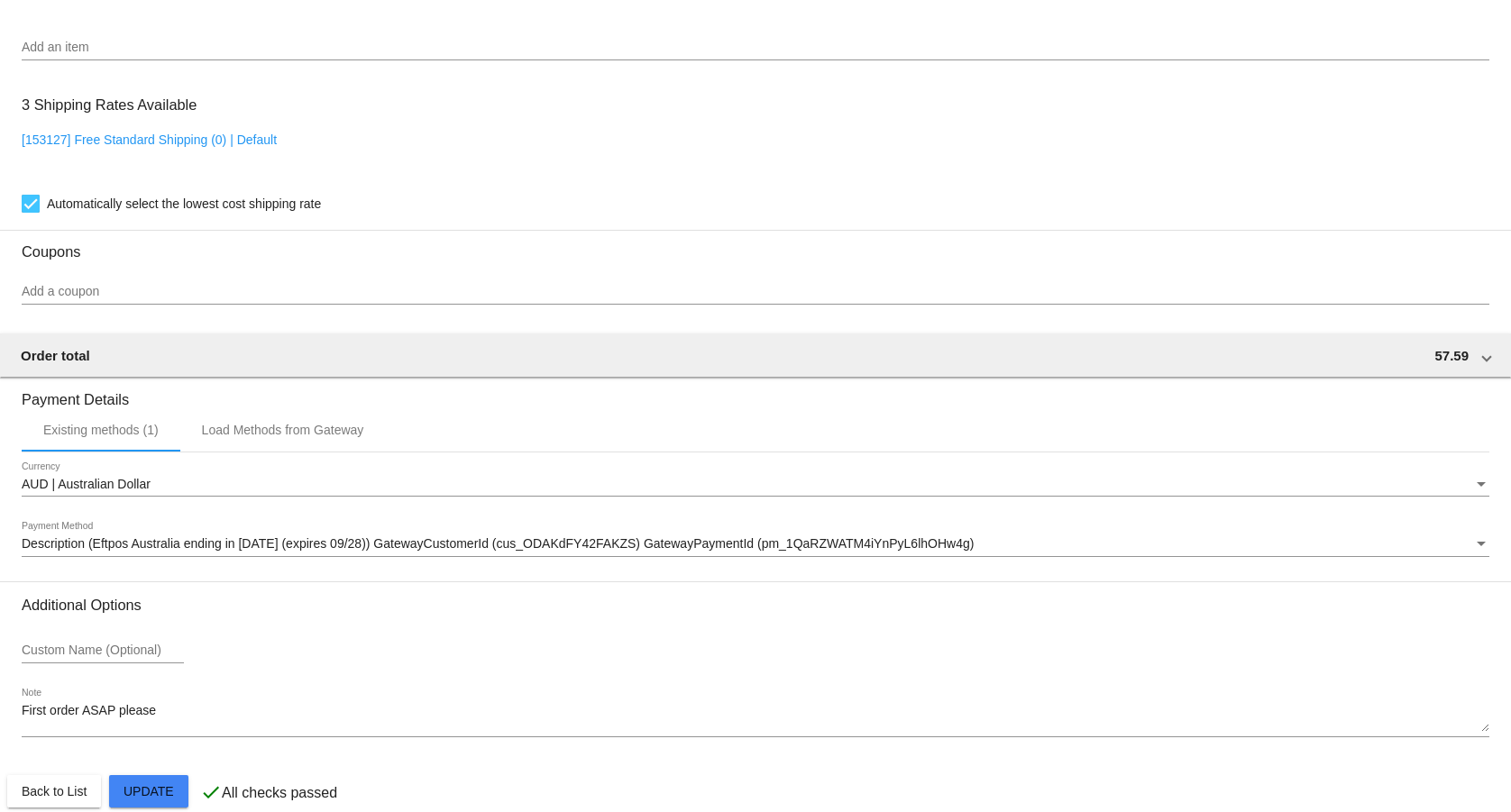
scroll to position [1380, 0]
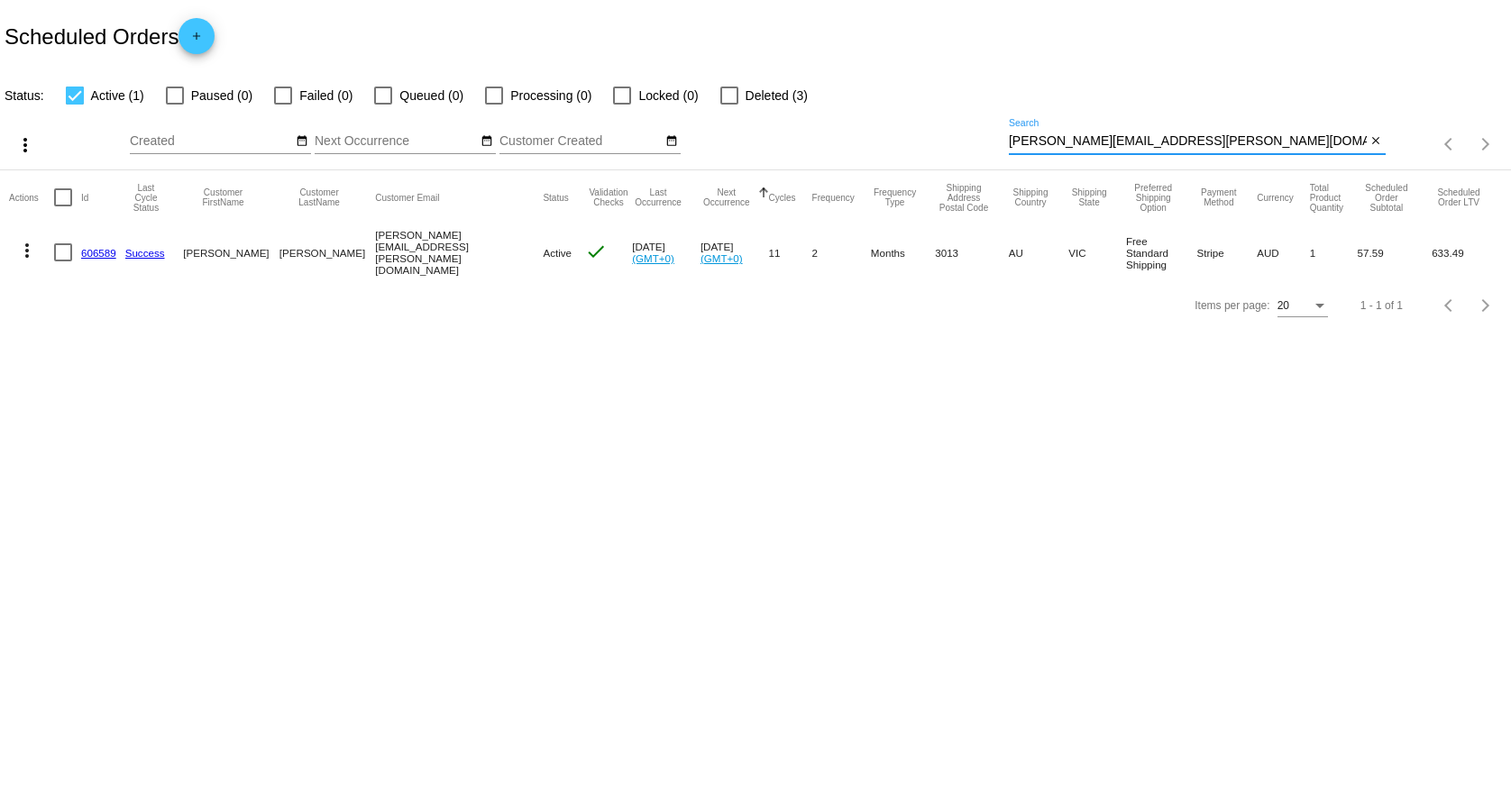
click at [1080, 143] on input "[PERSON_NAME][EMAIL_ADDRESS][PERSON_NAME][DOMAIN_NAME]" at bounding box center [1187, 141] width 358 height 15
paste input "[EMAIL_ADDRESS]"
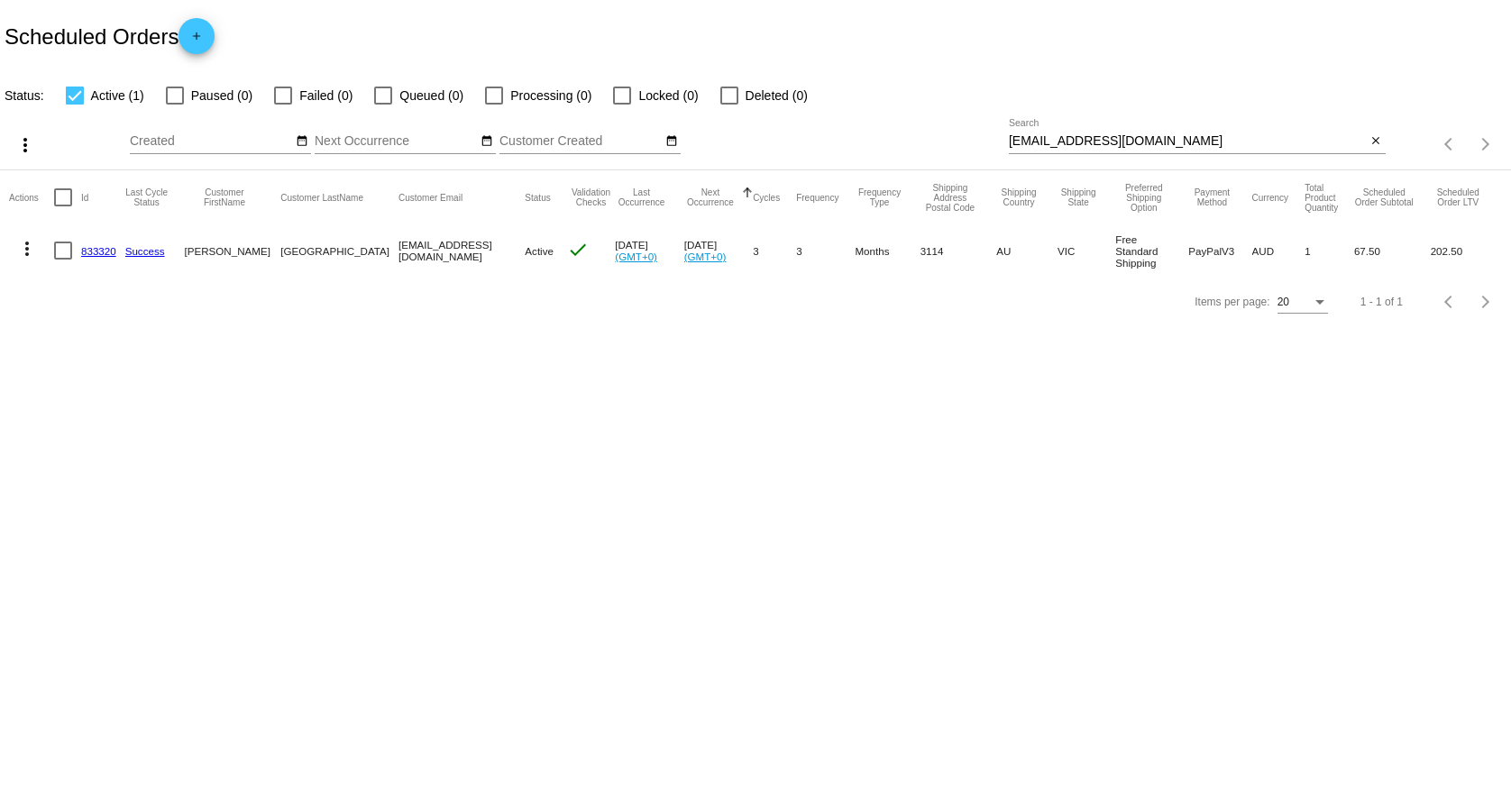
click at [1273, 148] on input "[EMAIL_ADDRESS][DOMAIN_NAME]" at bounding box center [1187, 141] width 358 height 15
paste input "[EMAIL_ADDRESS]"
type input "[EMAIL_ADDRESS][DOMAIN_NAME]"
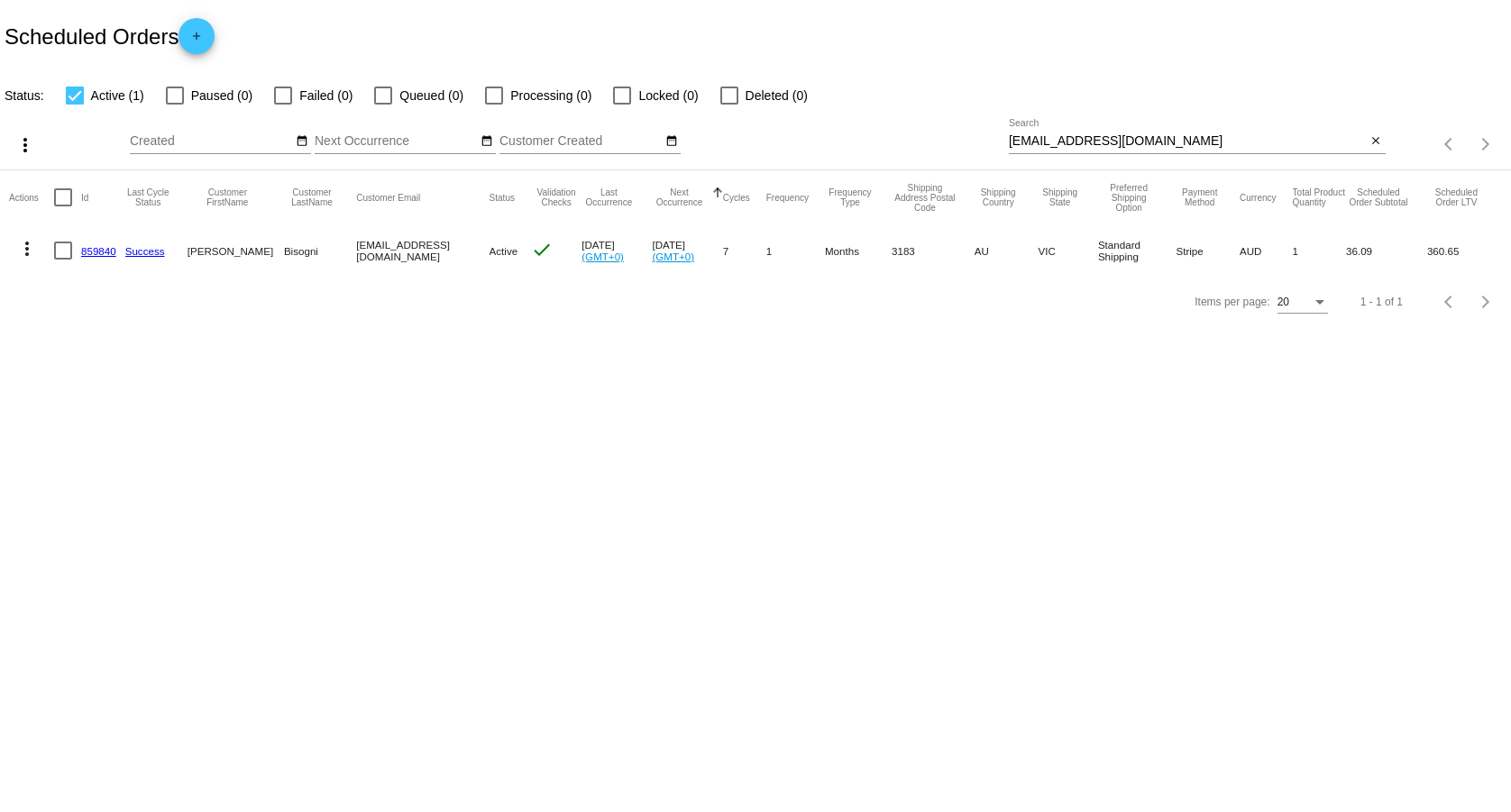
click at [96, 249] on link "859840" at bounding box center [99, 251] width 35 height 12
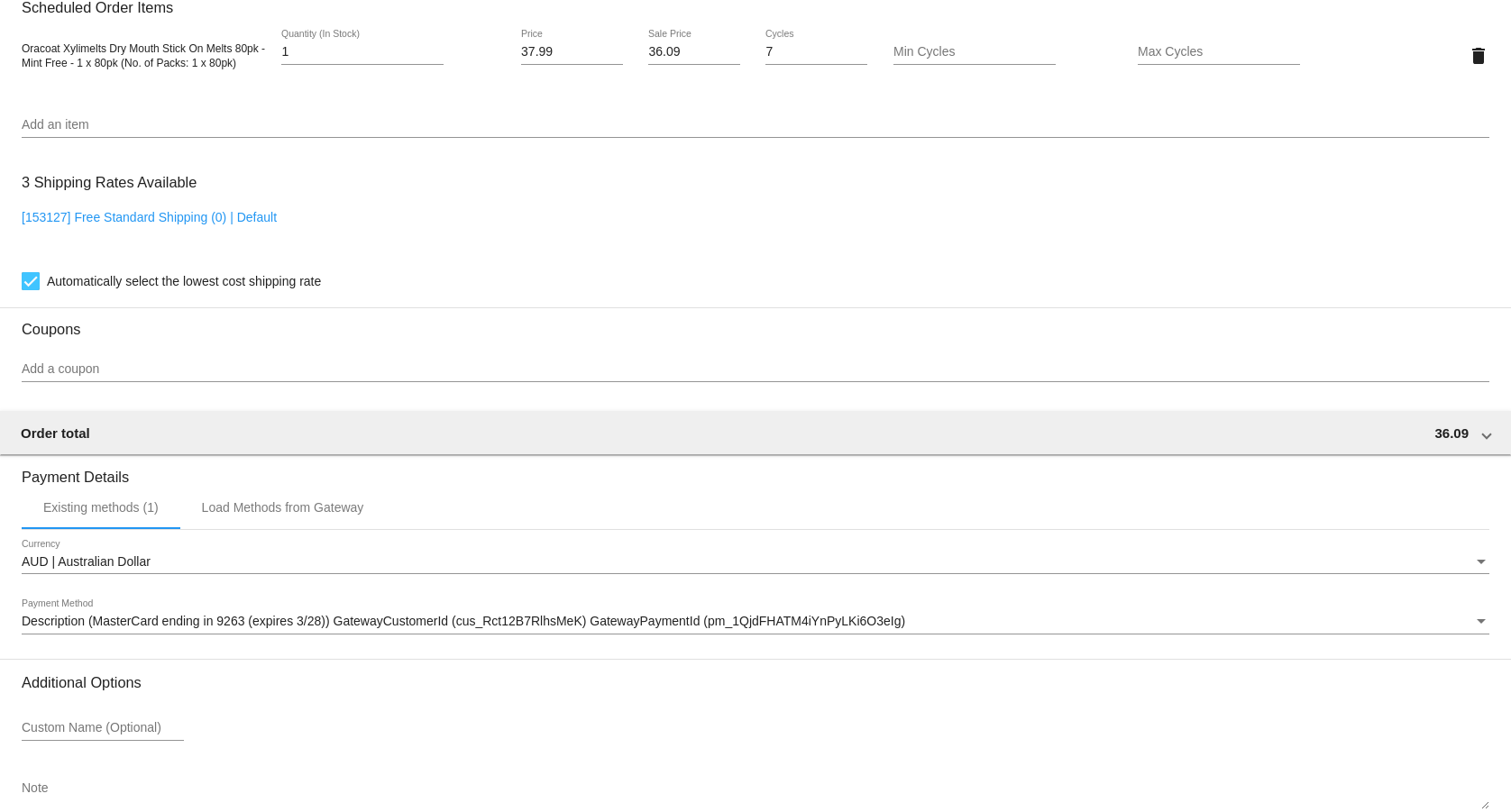
scroll to position [1287, 0]
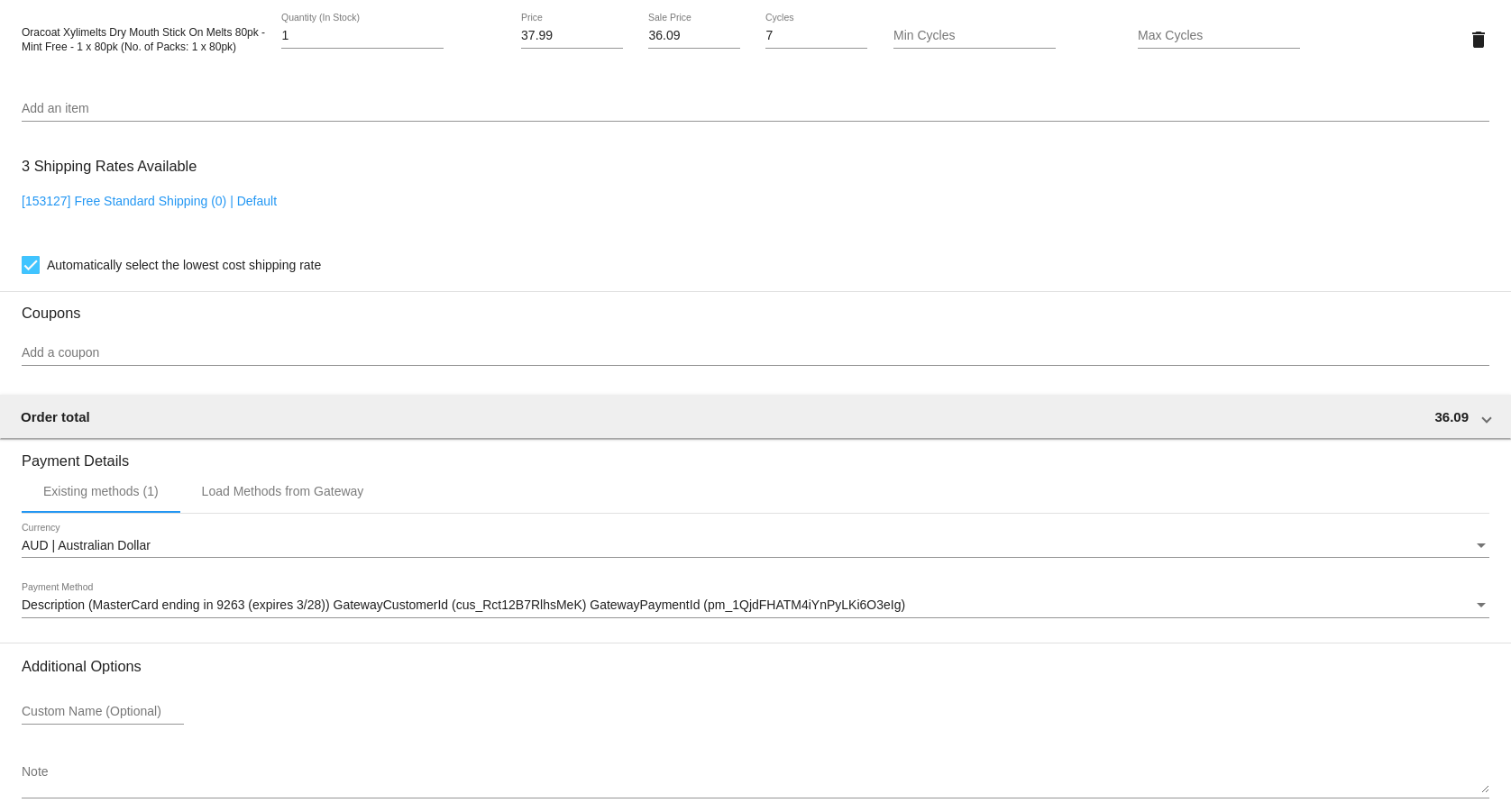
click at [207, 208] on link "[153127] Free Standard Shipping (0) | Default" at bounding box center [148, 201] width 255 height 15
checkbox input "false"
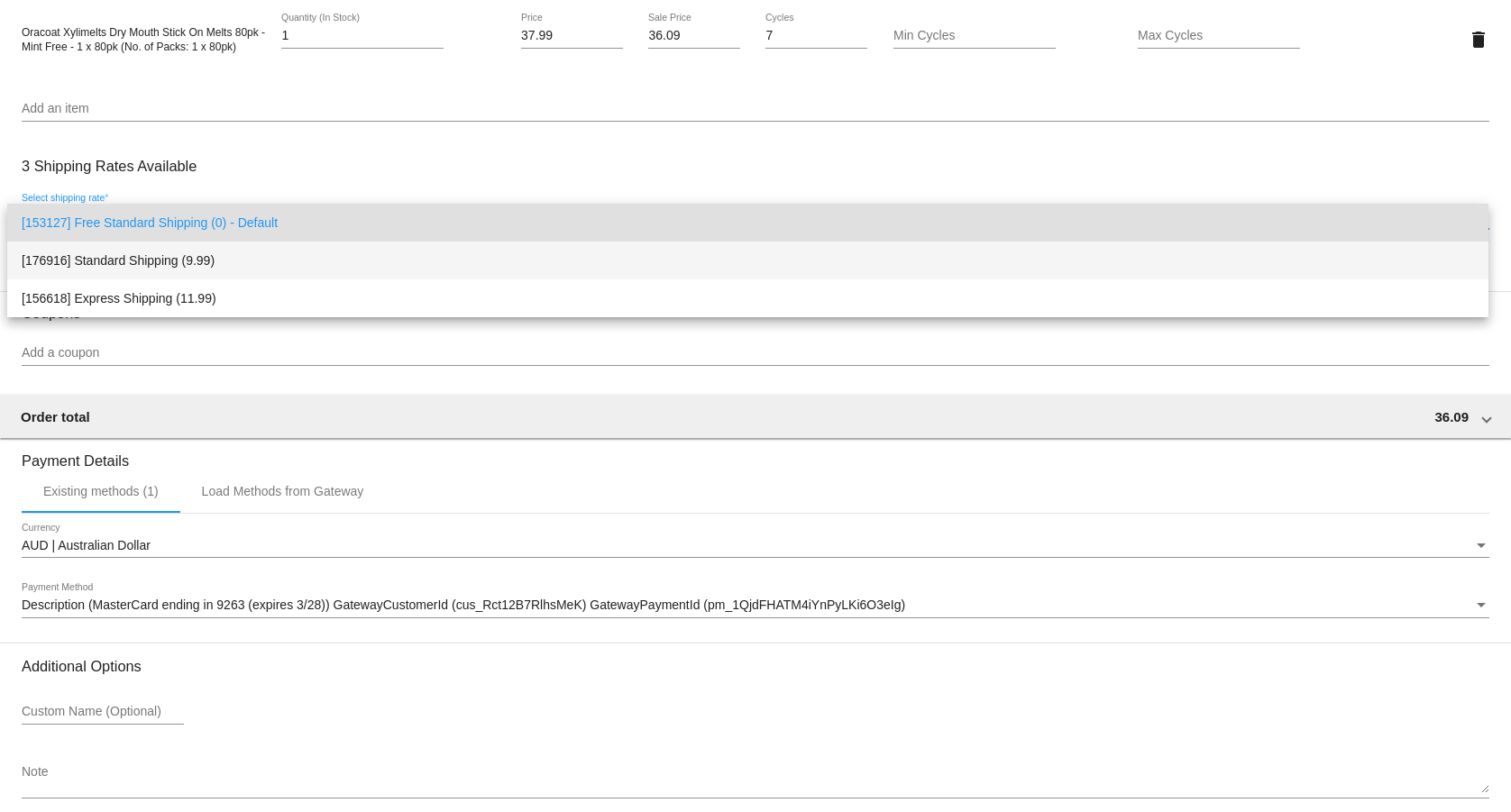
click at [232, 250] on span "[176916] Standard Shipping (9.99)" at bounding box center [747, 260] width 1453 height 38
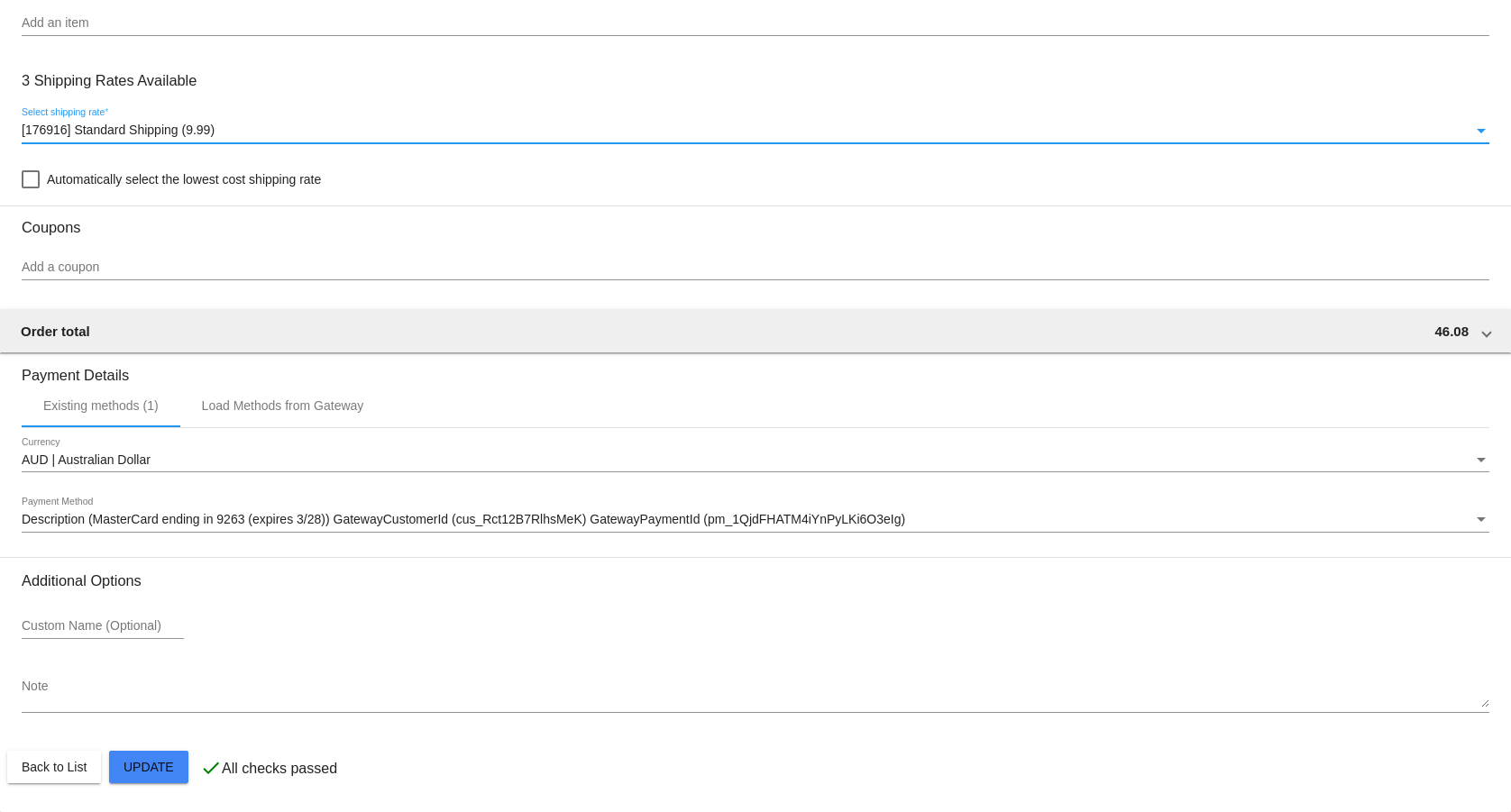
scroll to position [1380, 0]
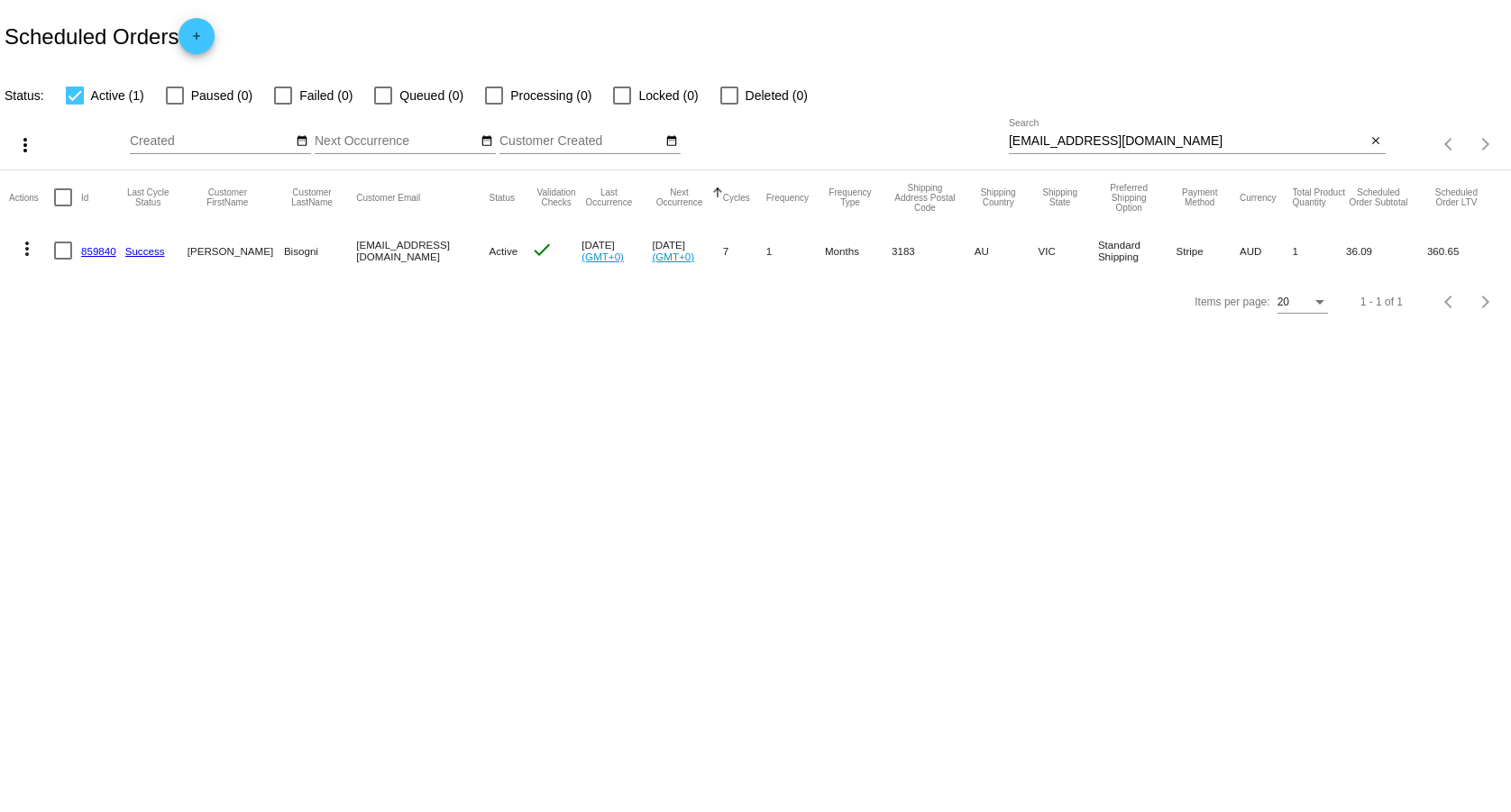
click at [1158, 141] on input "[EMAIL_ADDRESS][DOMAIN_NAME]" at bounding box center [1187, 141] width 358 height 15
paste input "[EMAIL_ADDRESS]"
click at [1221, 148] on input "[EMAIL_ADDRESS][DOMAIN_NAME]" at bounding box center [1187, 141] width 358 height 15
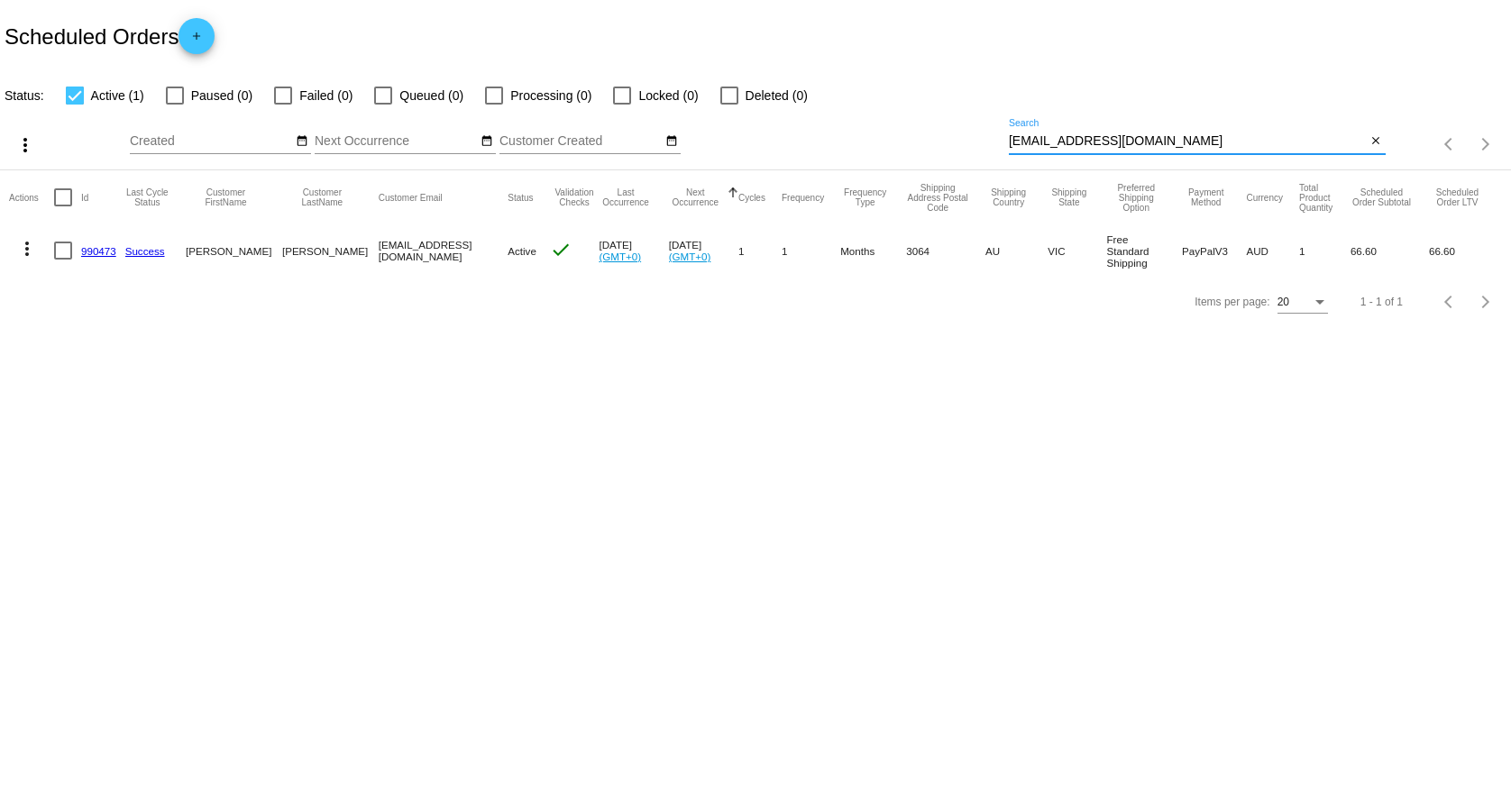
click at [1221, 148] on input "[EMAIL_ADDRESS][DOMAIN_NAME]" at bounding box center [1187, 141] width 358 height 15
paste input "[EMAIL_ADDRESS]"
type input "[EMAIL_ADDRESS][DOMAIN_NAME]"
click at [93, 243] on mat-cell "626787" at bounding box center [104, 251] width 45 height 52
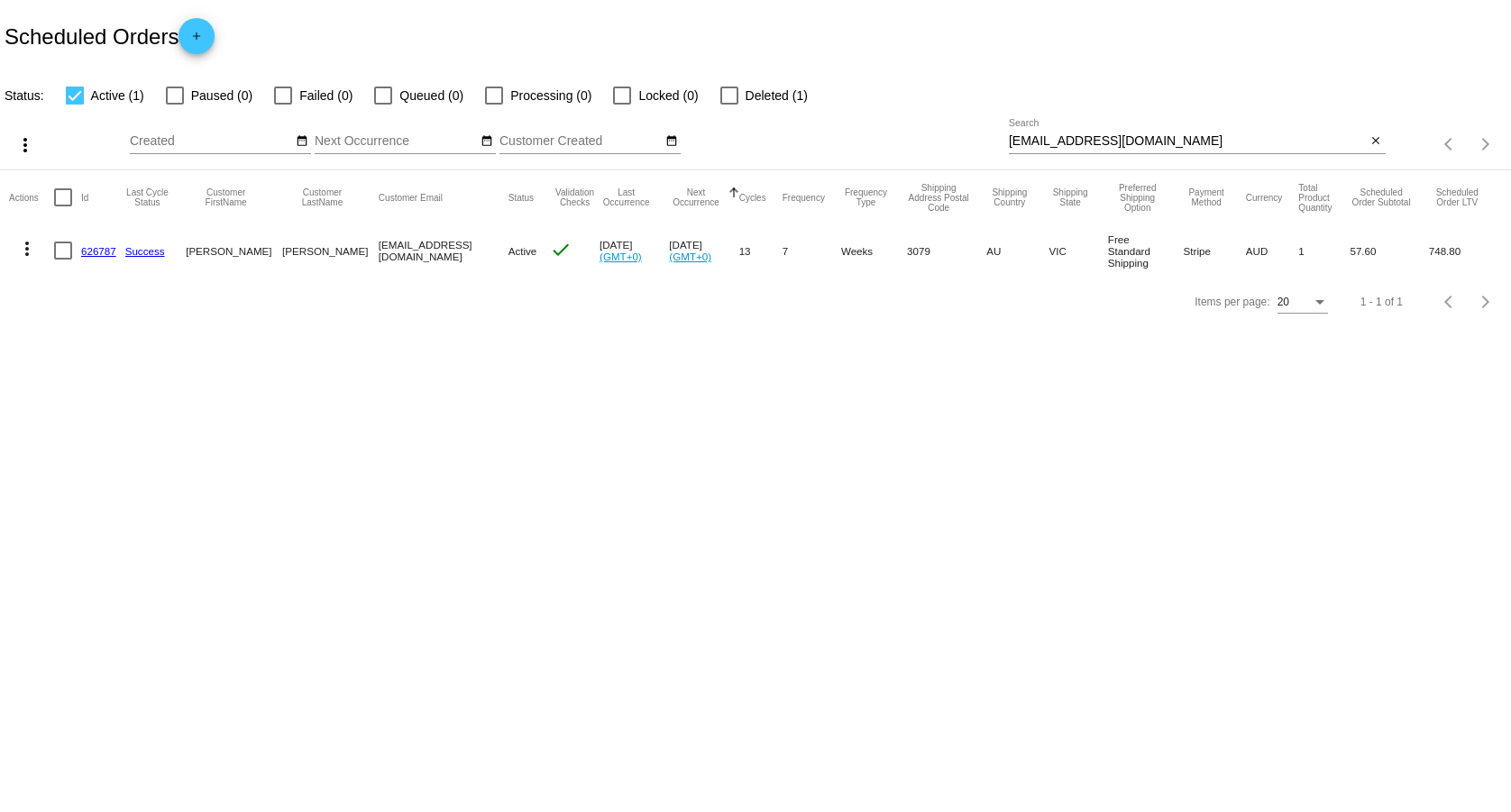
click at [94, 246] on link "626787" at bounding box center [99, 251] width 35 height 12
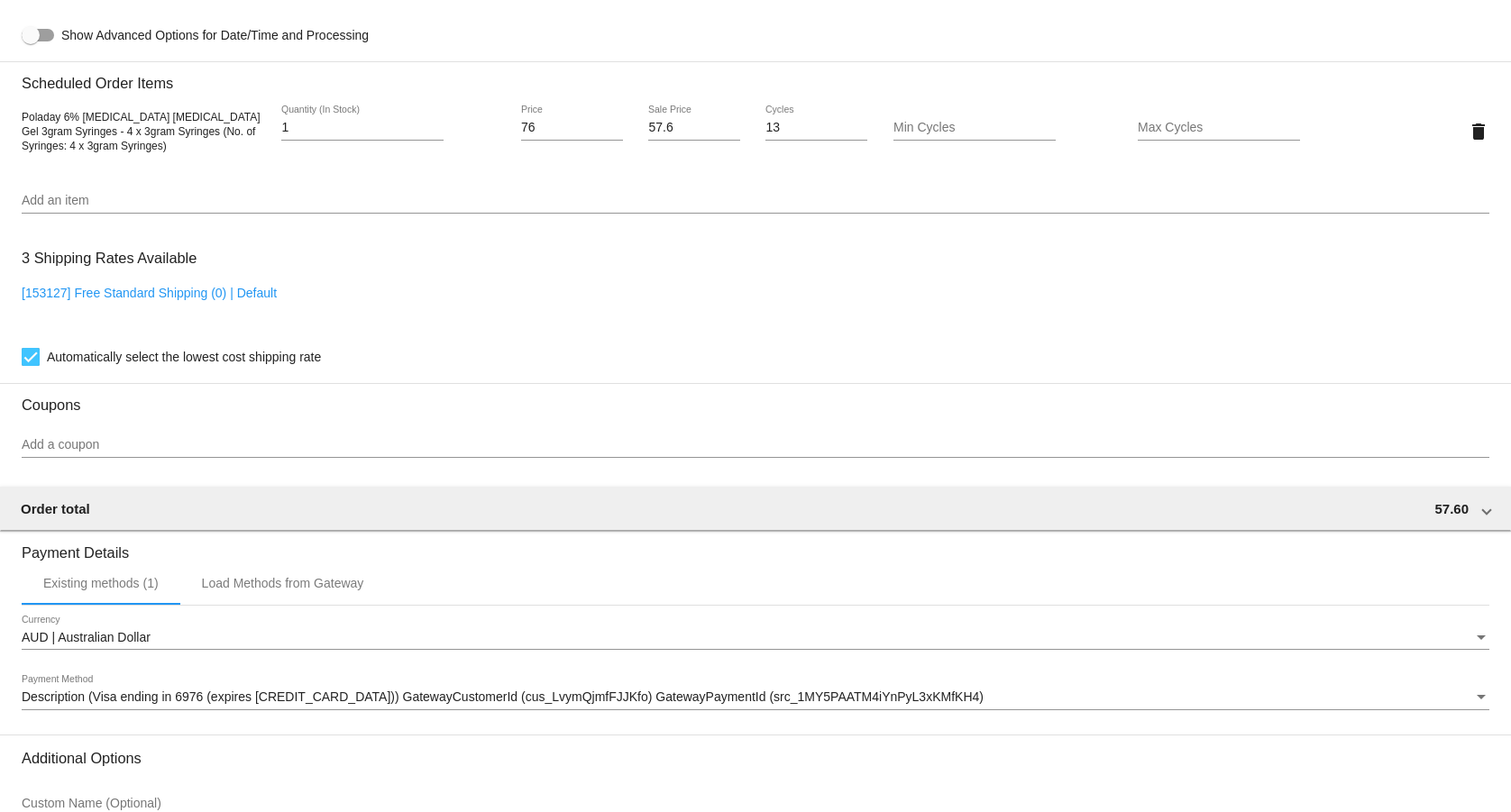
scroll to position [1380, 0]
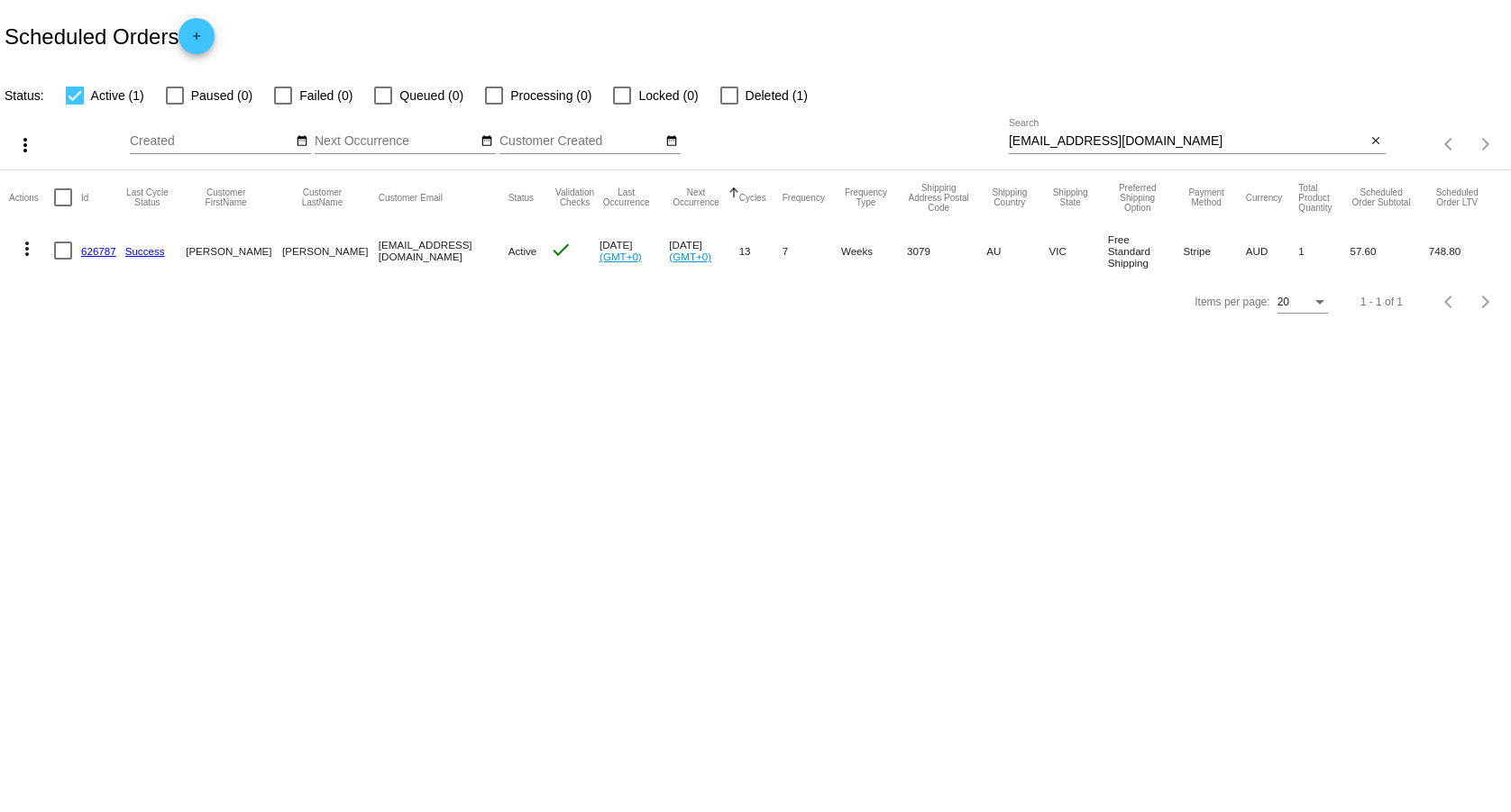
click at [1242, 138] on input "[EMAIL_ADDRESS][DOMAIN_NAME]" at bounding box center [1187, 141] width 358 height 15
paste input "[EMAIL_ADDRESS]"
type input "[EMAIL_ADDRESS][DOMAIN_NAME]"
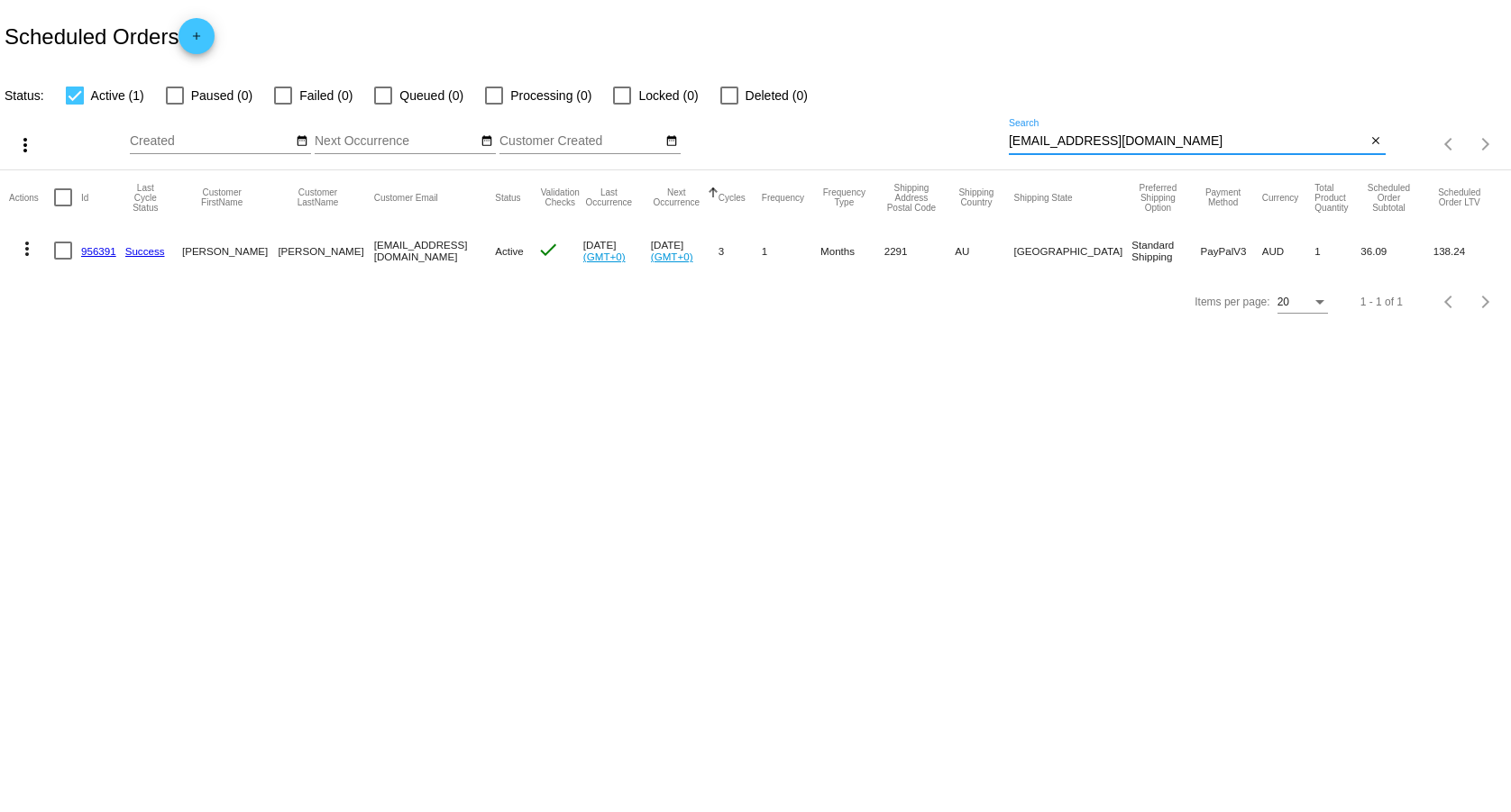
click at [74, 252] on mat-cell at bounding box center [68, 251] width 27 height 52
click at [97, 247] on link "956391" at bounding box center [99, 251] width 35 height 12
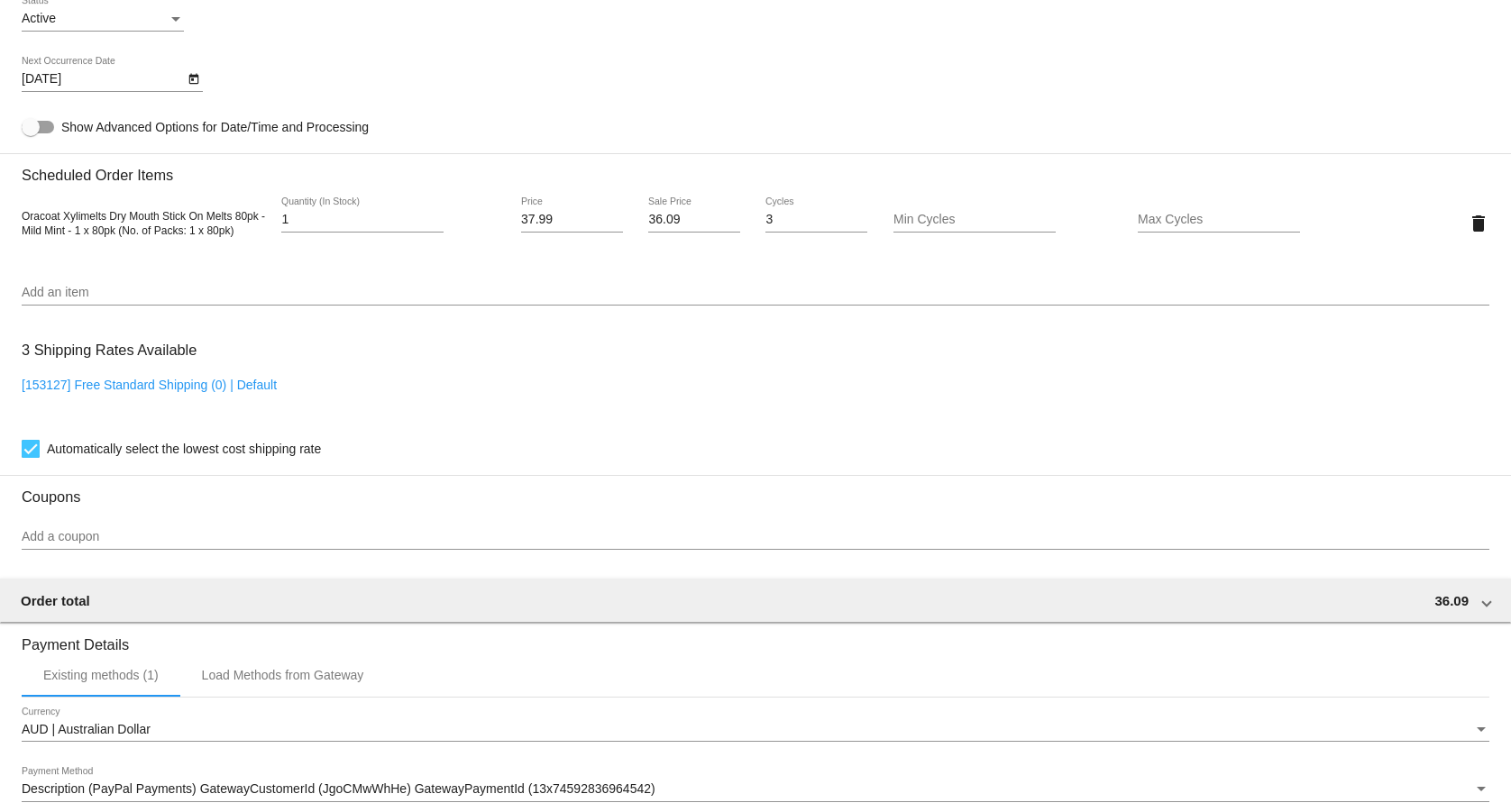
scroll to position [1195, 0]
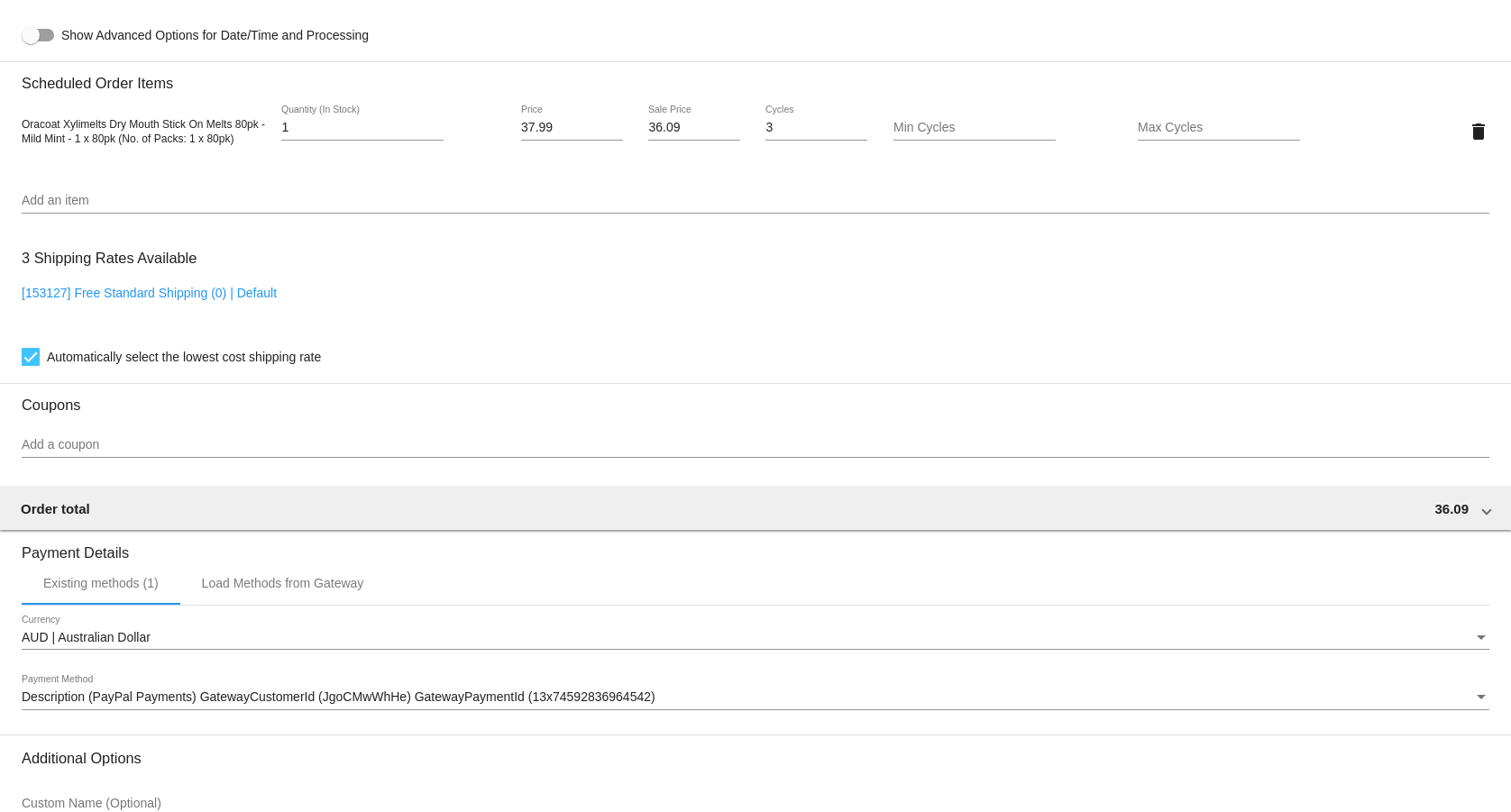
click at [191, 285] on div "3 Shipping Rates Available [153127] Free Standard Shipping (0) | Default Automa…" at bounding box center [755, 304] width 1467 height 130
click at [179, 294] on link "[153127] Free Standard Shipping (0) | Default" at bounding box center [148, 293] width 255 height 15
checkbox input "false"
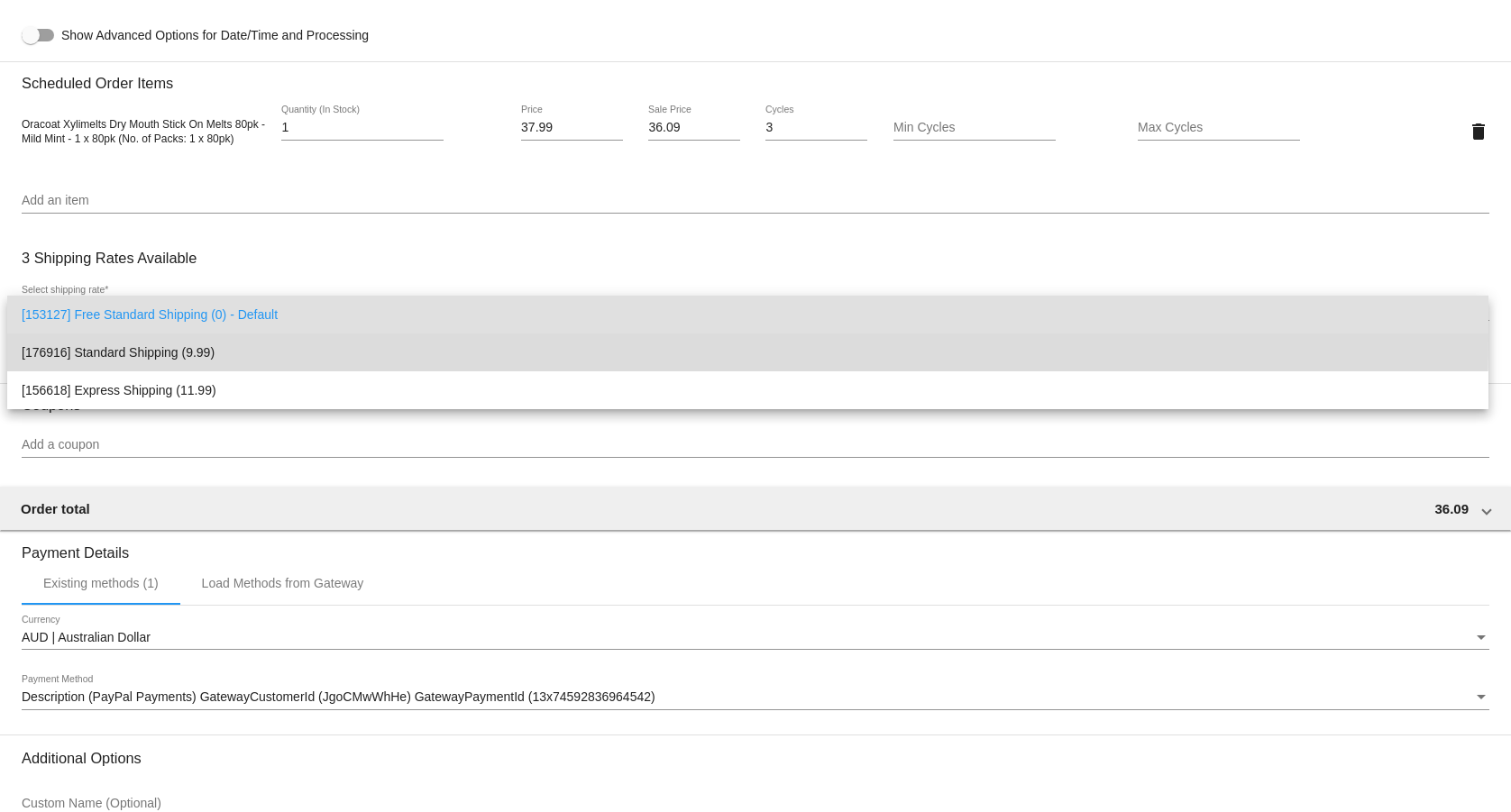
click at [191, 338] on span "[176916] Standard Shipping (9.99)" at bounding box center [747, 352] width 1453 height 38
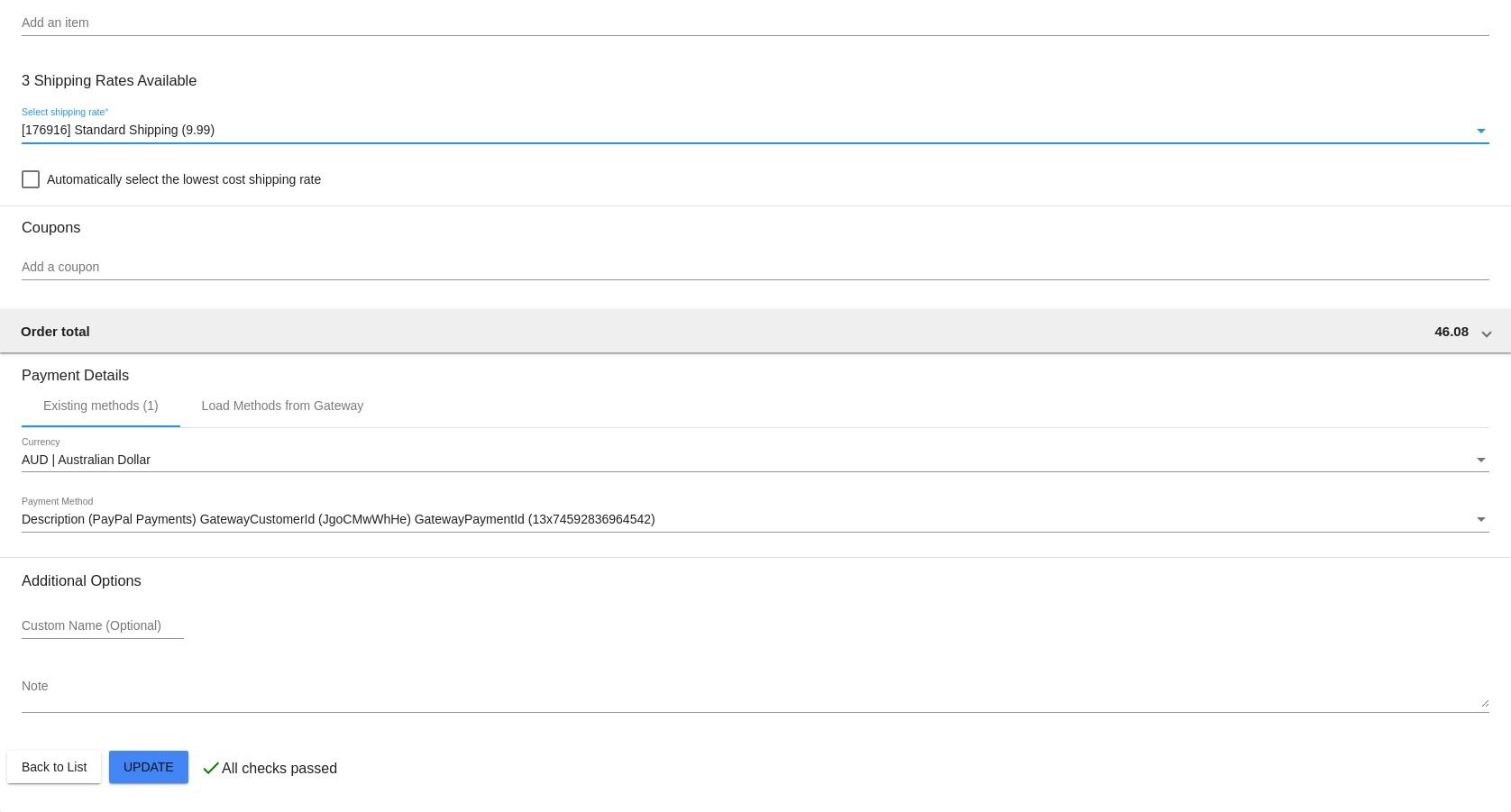
scroll to position [1380, 0]
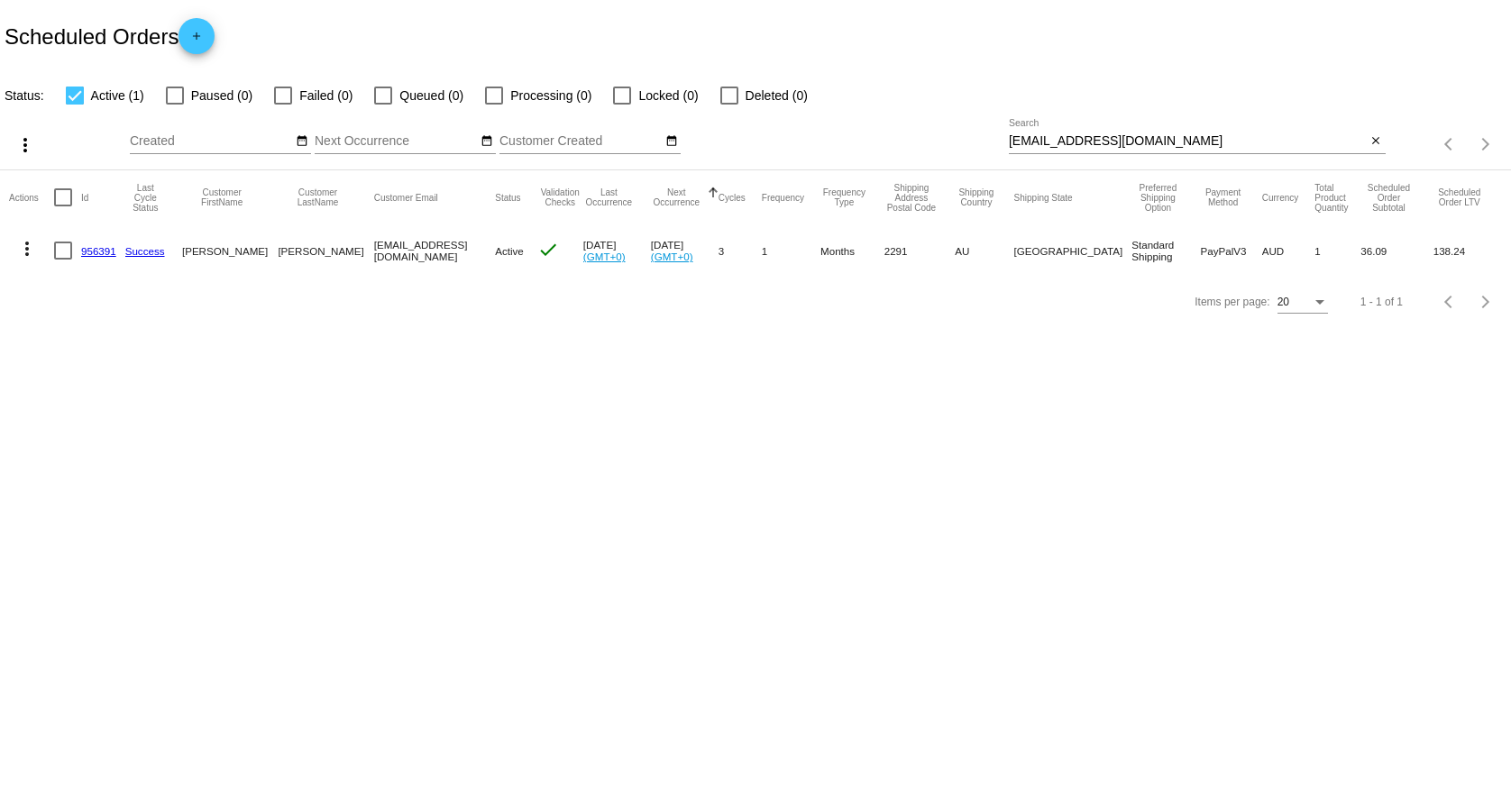
click at [1287, 147] on input "[EMAIL_ADDRESS][DOMAIN_NAME]" at bounding box center [1187, 141] width 358 height 15
paste input "libbywil@me"
type input "[EMAIL_ADDRESS][DOMAIN_NAME]"
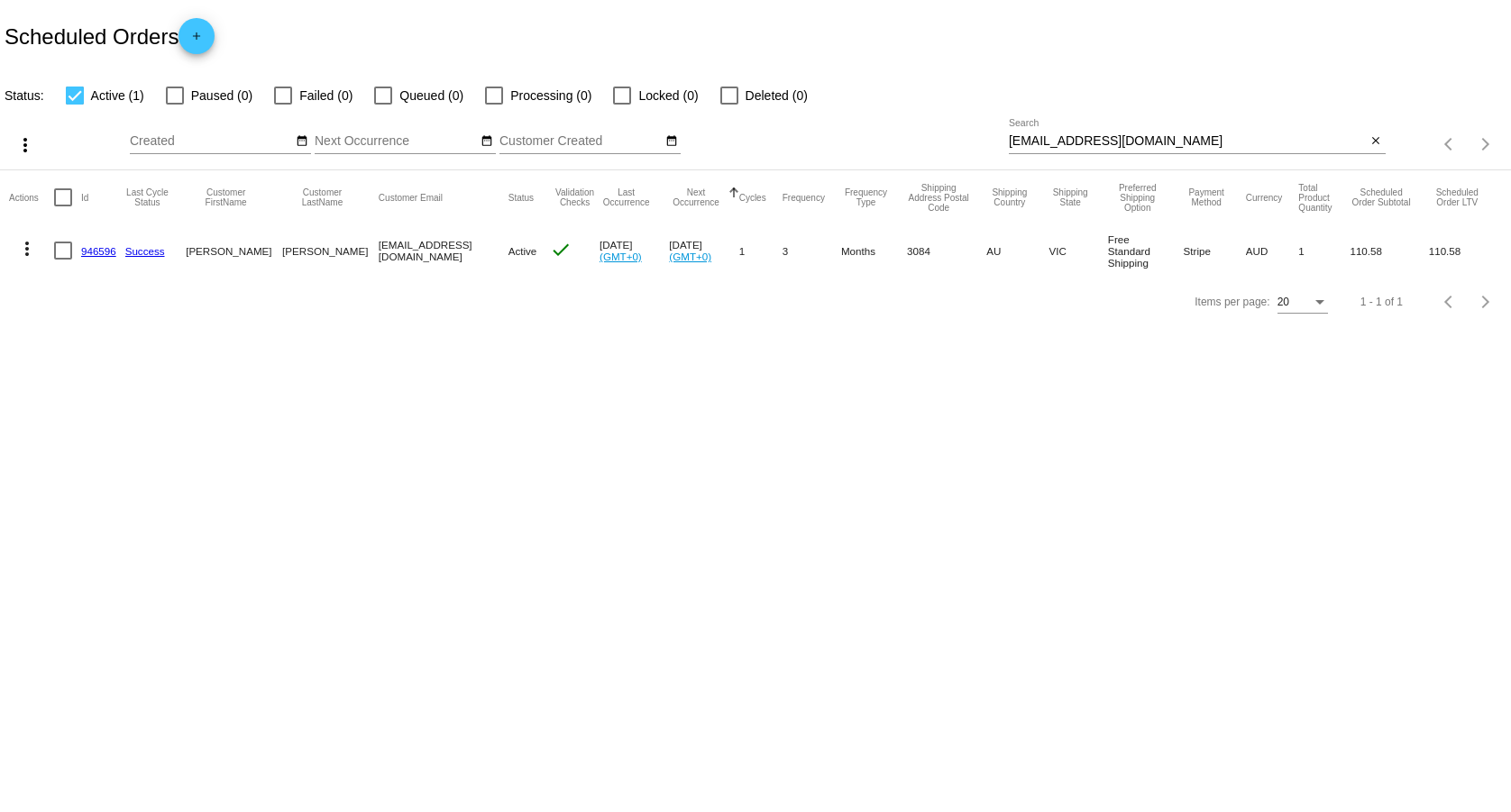
click at [91, 252] on link "946596" at bounding box center [99, 251] width 35 height 12
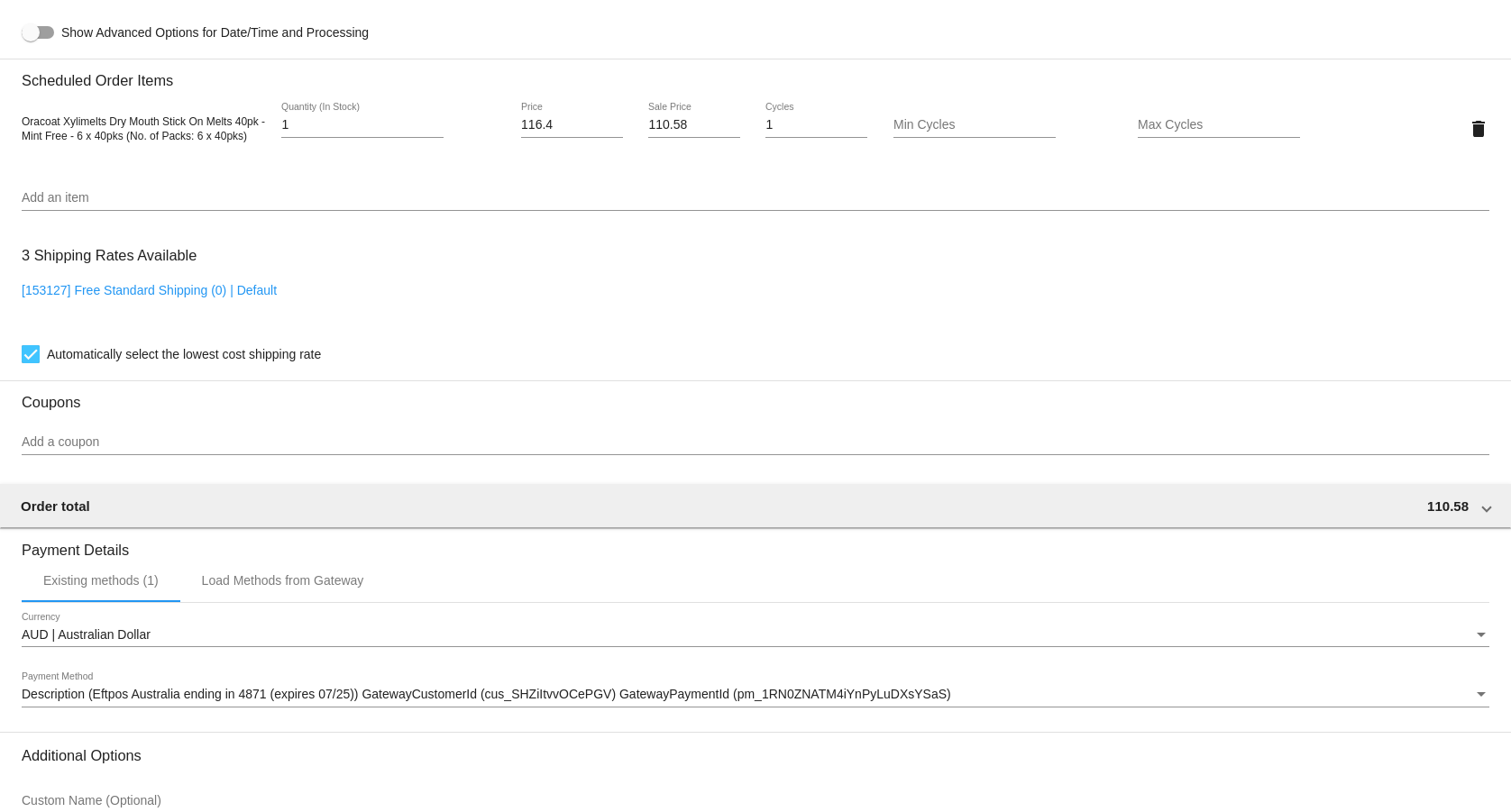
scroll to position [1195, 0]
click at [212, 300] on link "[153127] Free Standard Shipping (0) | Default" at bounding box center [148, 293] width 255 height 15
checkbox input "false"
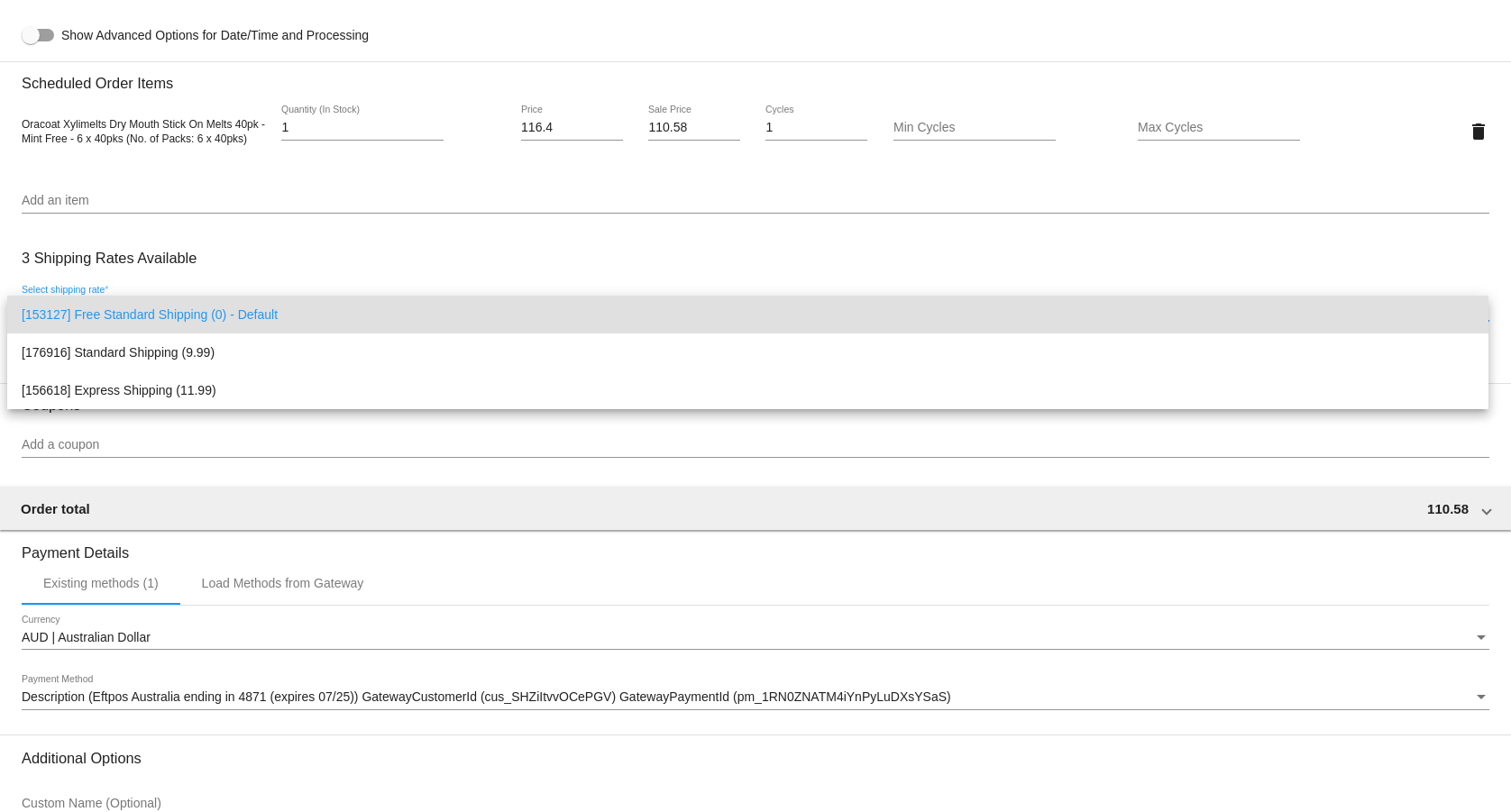
click at [290, 268] on div at bounding box center [755, 406] width 1511 height 812
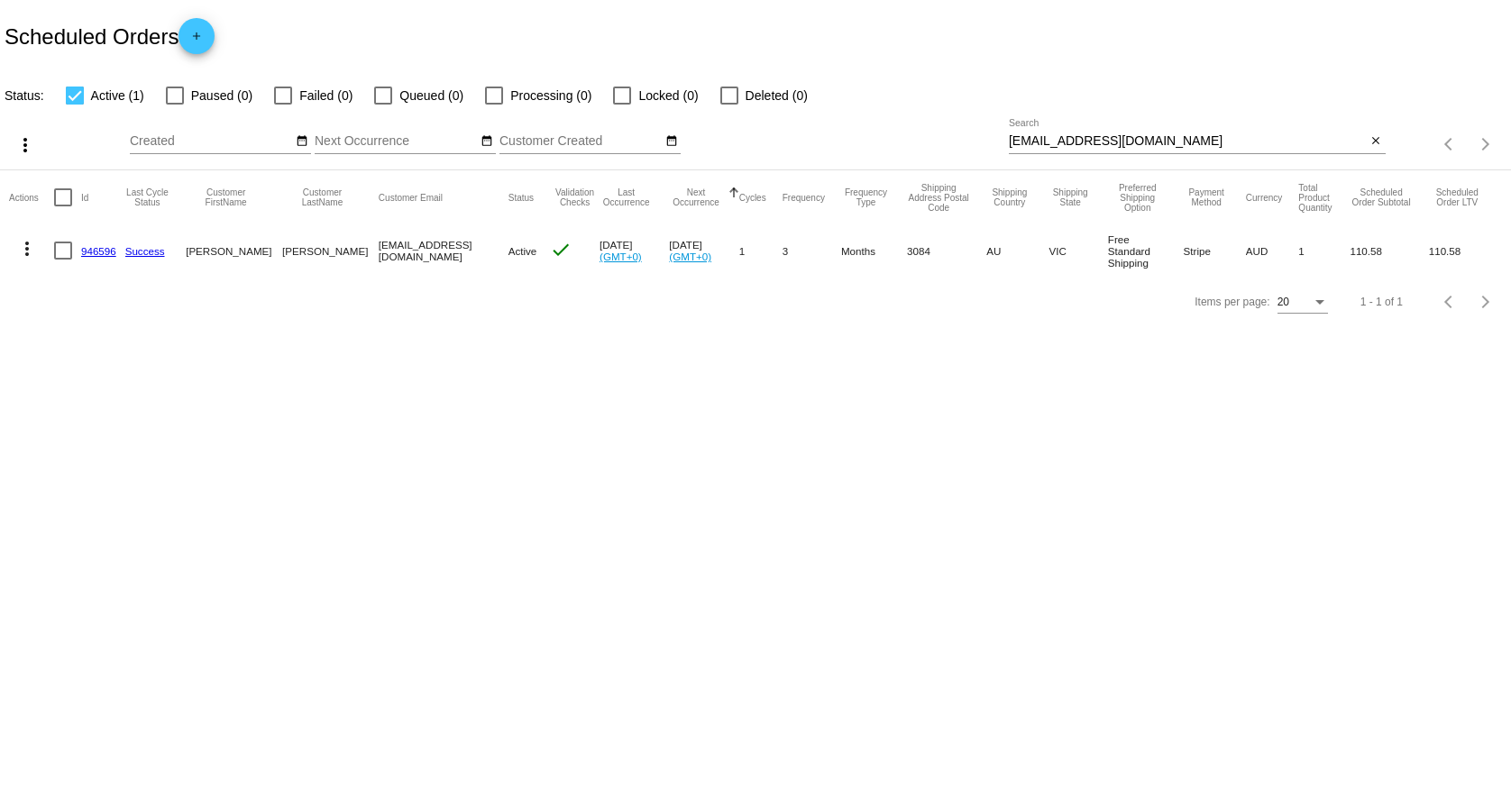
click at [1147, 132] on div "[EMAIL_ADDRESS][DOMAIN_NAME] Search" at bounding box center [1187, 137] width 358 height 35
click at [1124, 144] on input "[EMAIL_ADDRESS][DOMAIN_NAME]" at bounding box center [1187, 141] width 358 height 15
paste input "[EMAIL_ADDRESS]"
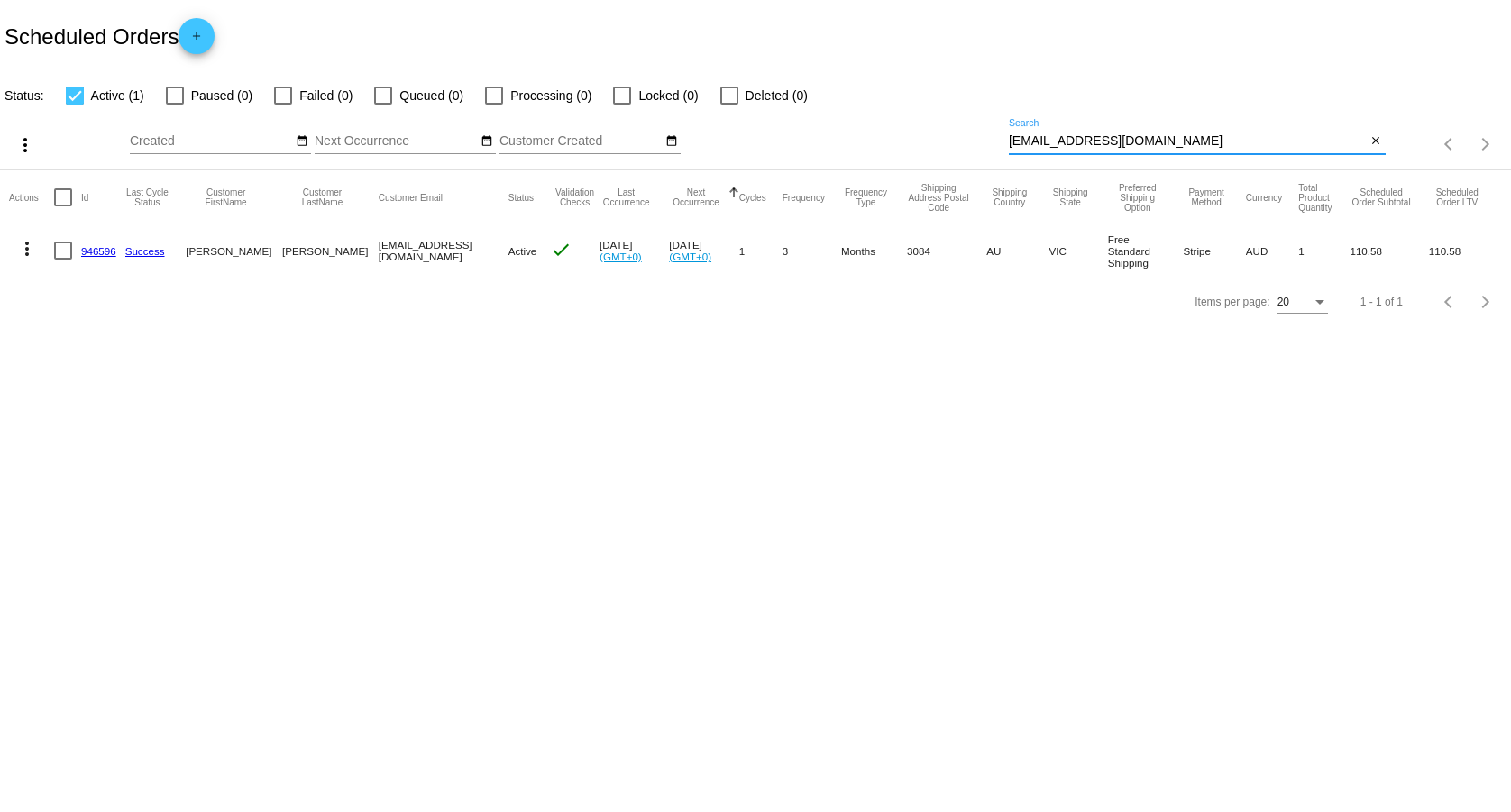
type input "[EMAIL_ADDRESS][DOMAIN_NAME]"
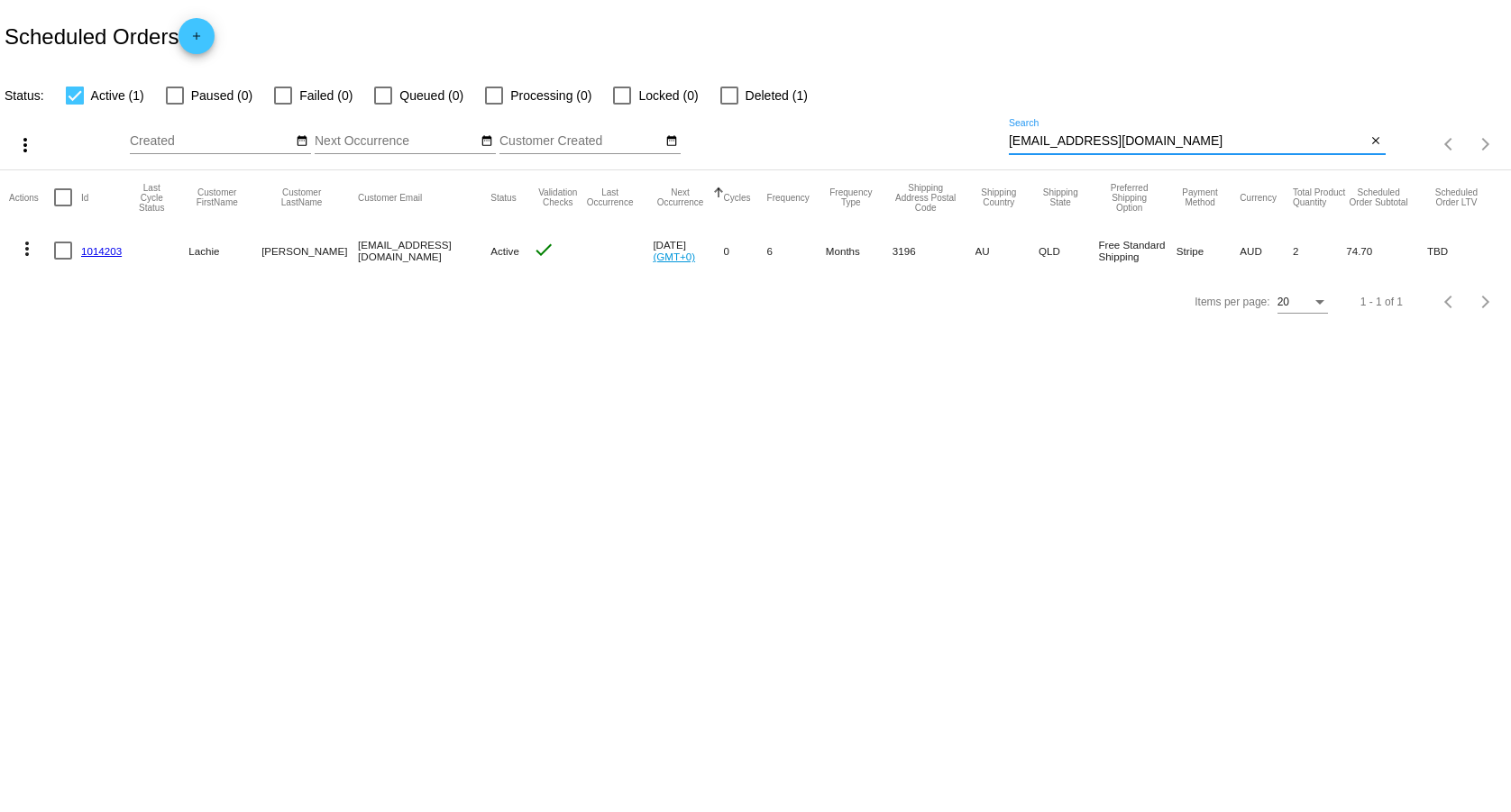
click at [94, 239] on mat-cell "1014203" at bounding box center [106, 251] width 49 height 52
click at [94, 245] on link "1014203" at bounding box center [102, 251] width 41 height 12
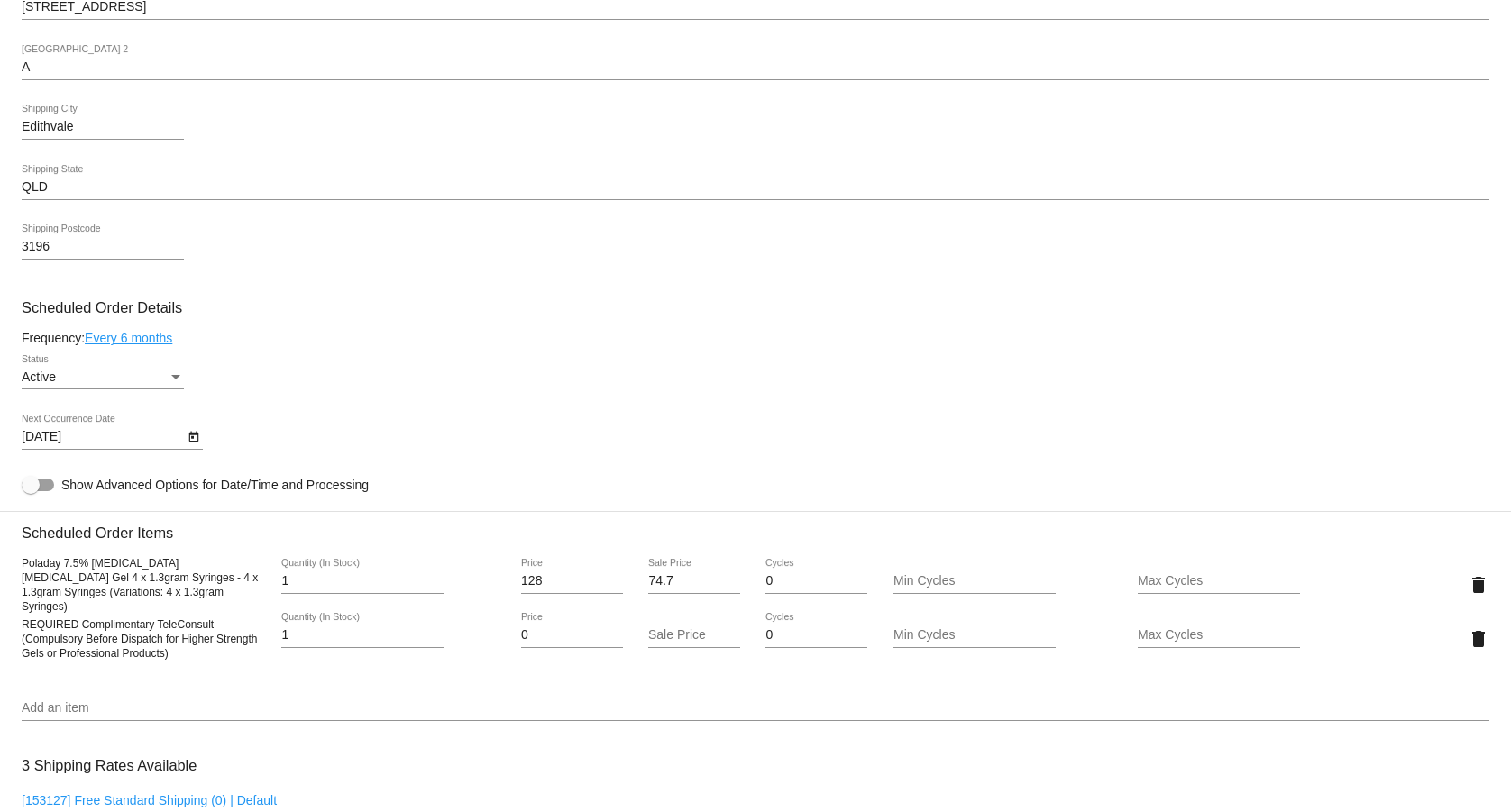
scroll to position [828, 0]
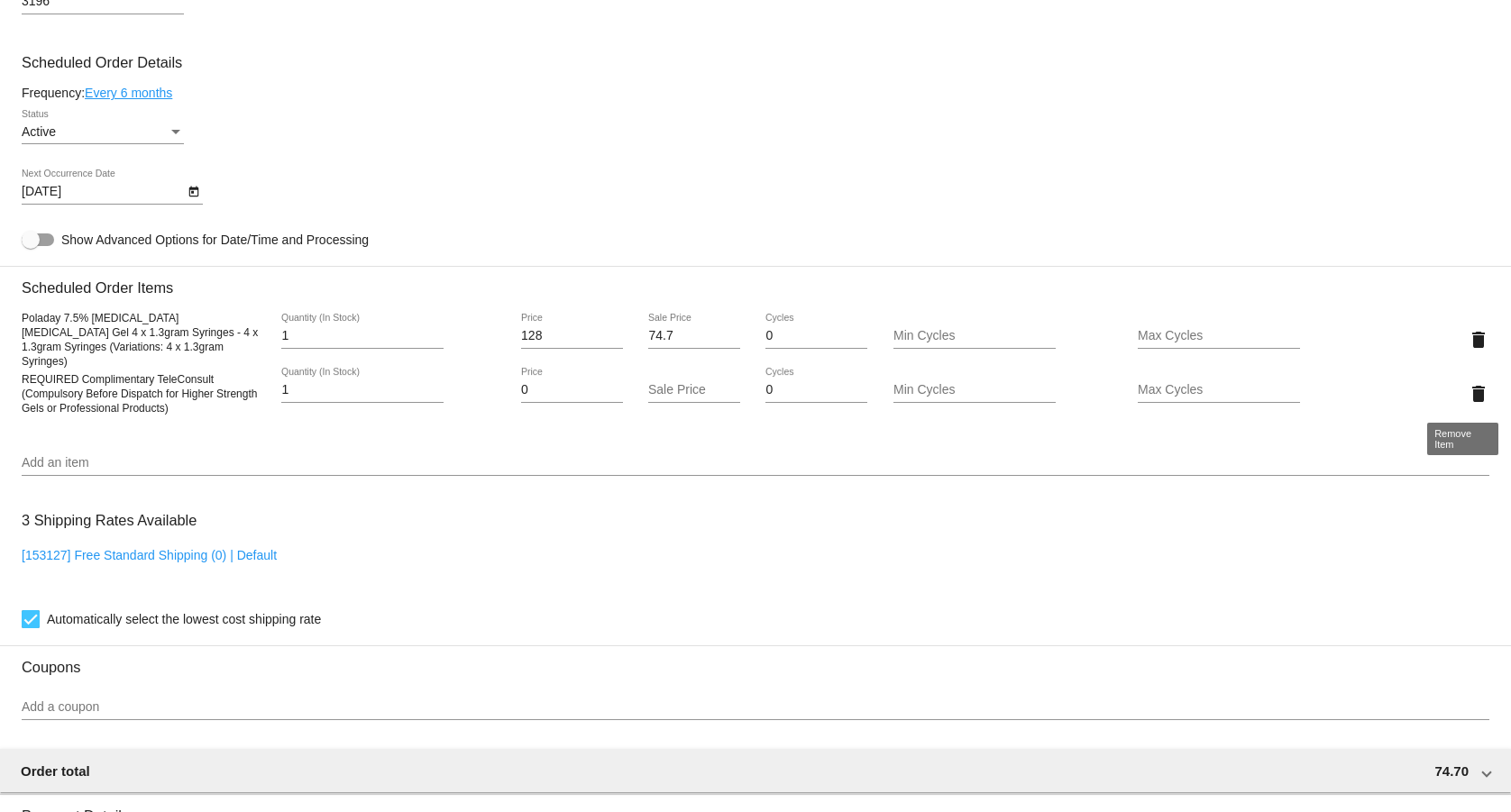
click at [1467, 383] on mat-icon "delete" at bounding box center [1478, 393] width 21 height 21
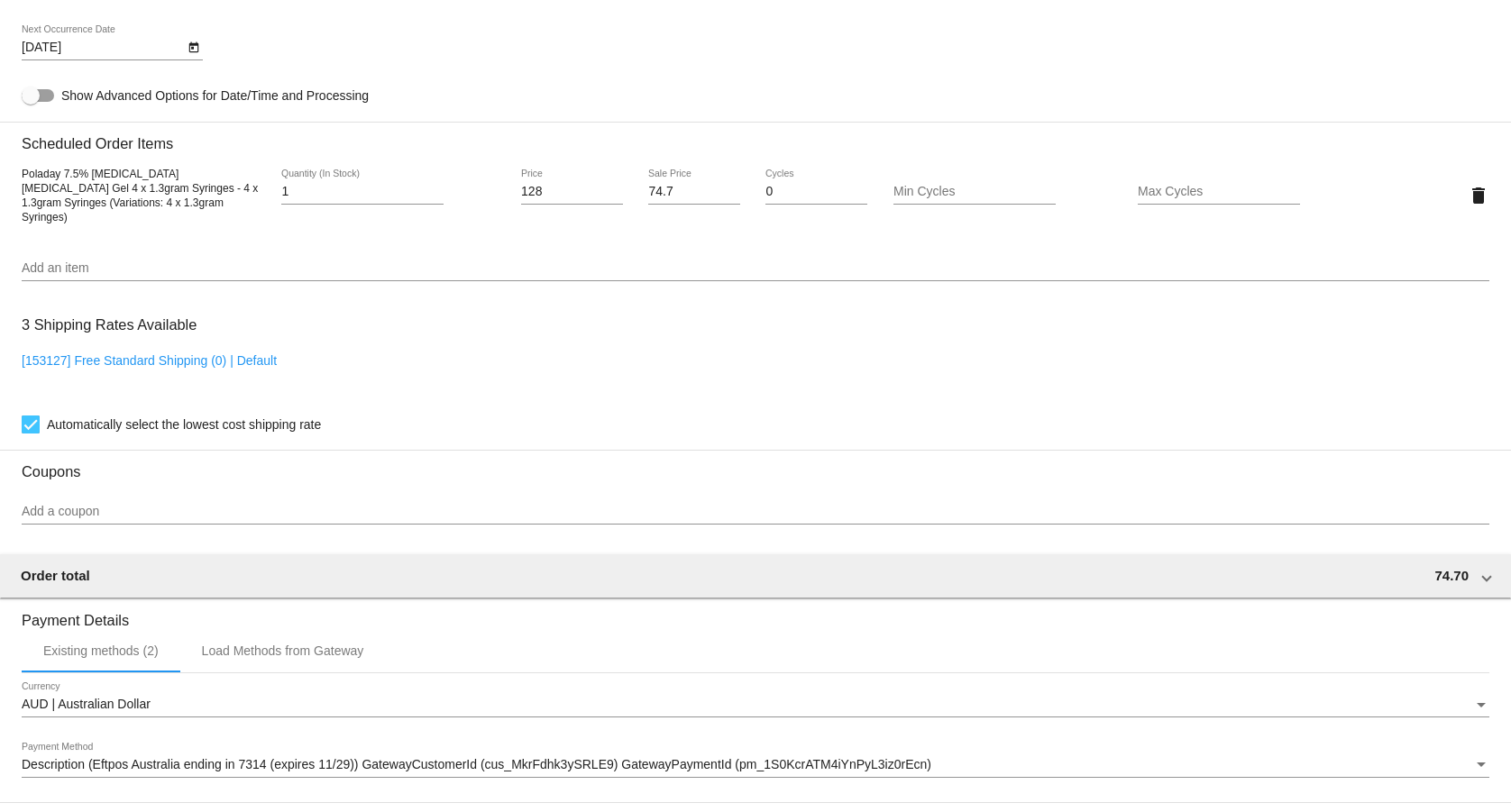
scroll to position [1217, 0]
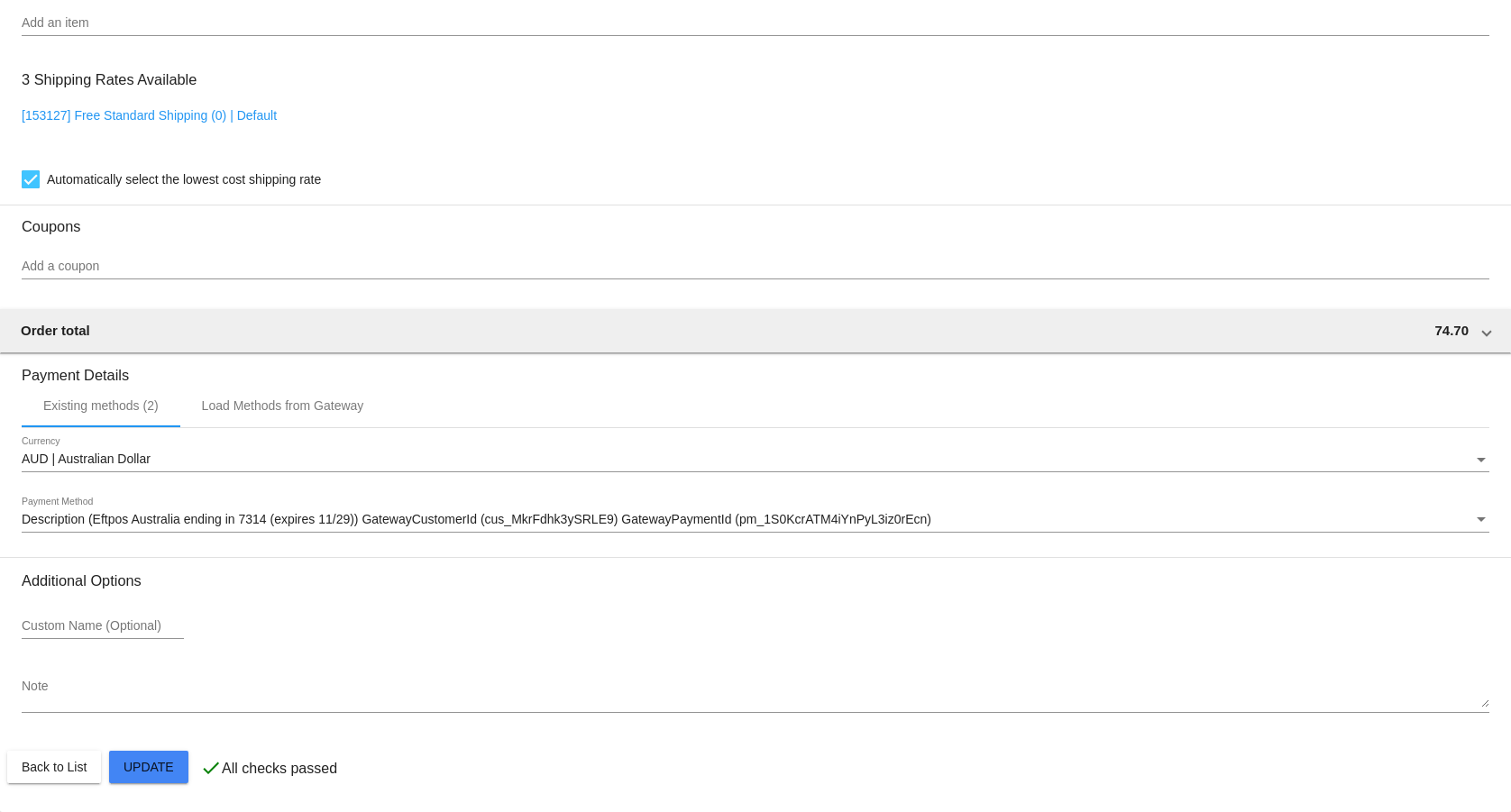
click at [240, 689] on textarea "Note" at bounding box center [755, 694] width 1467 height 29
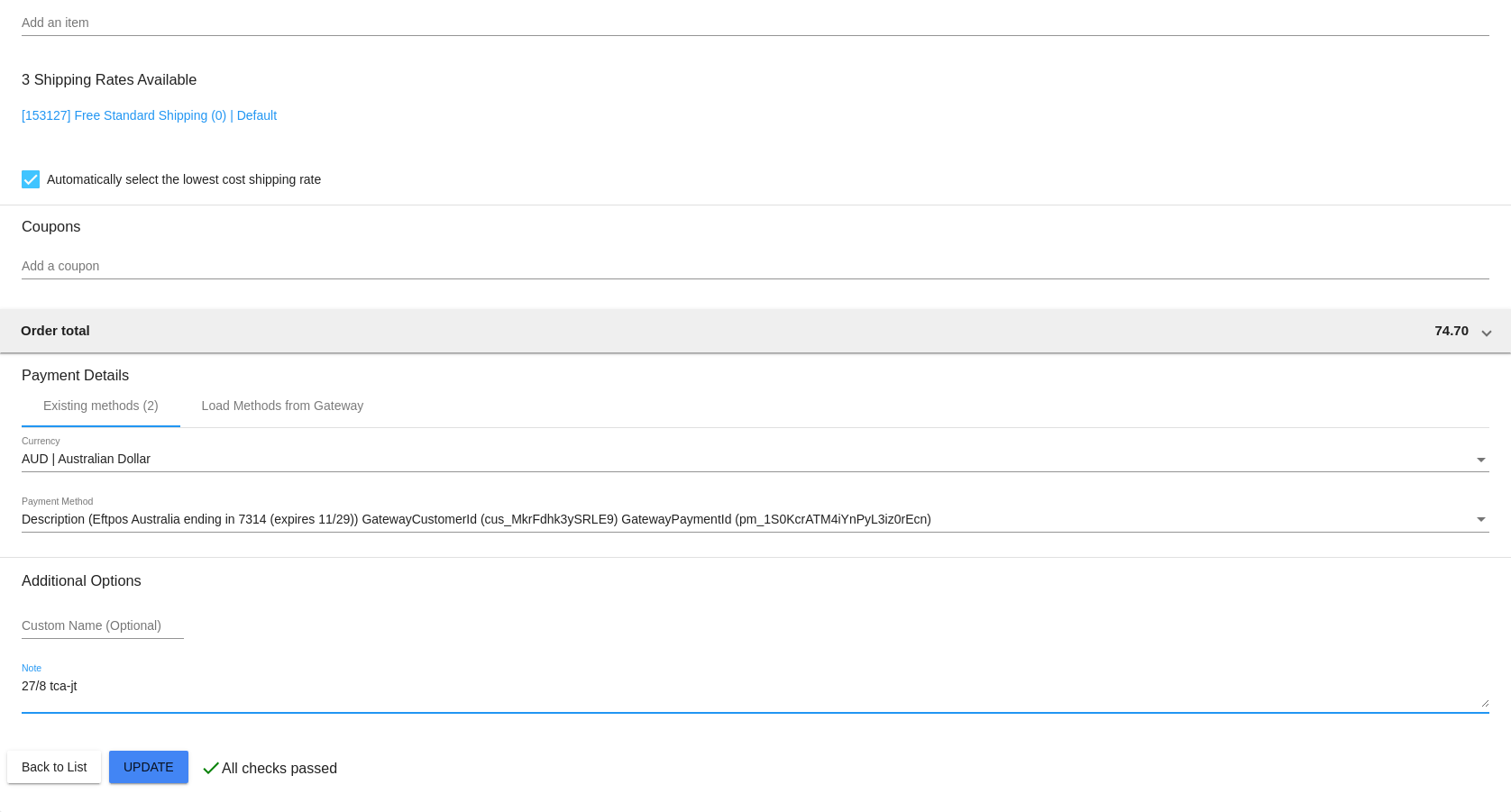
type textarea "27/8 tca-jt"
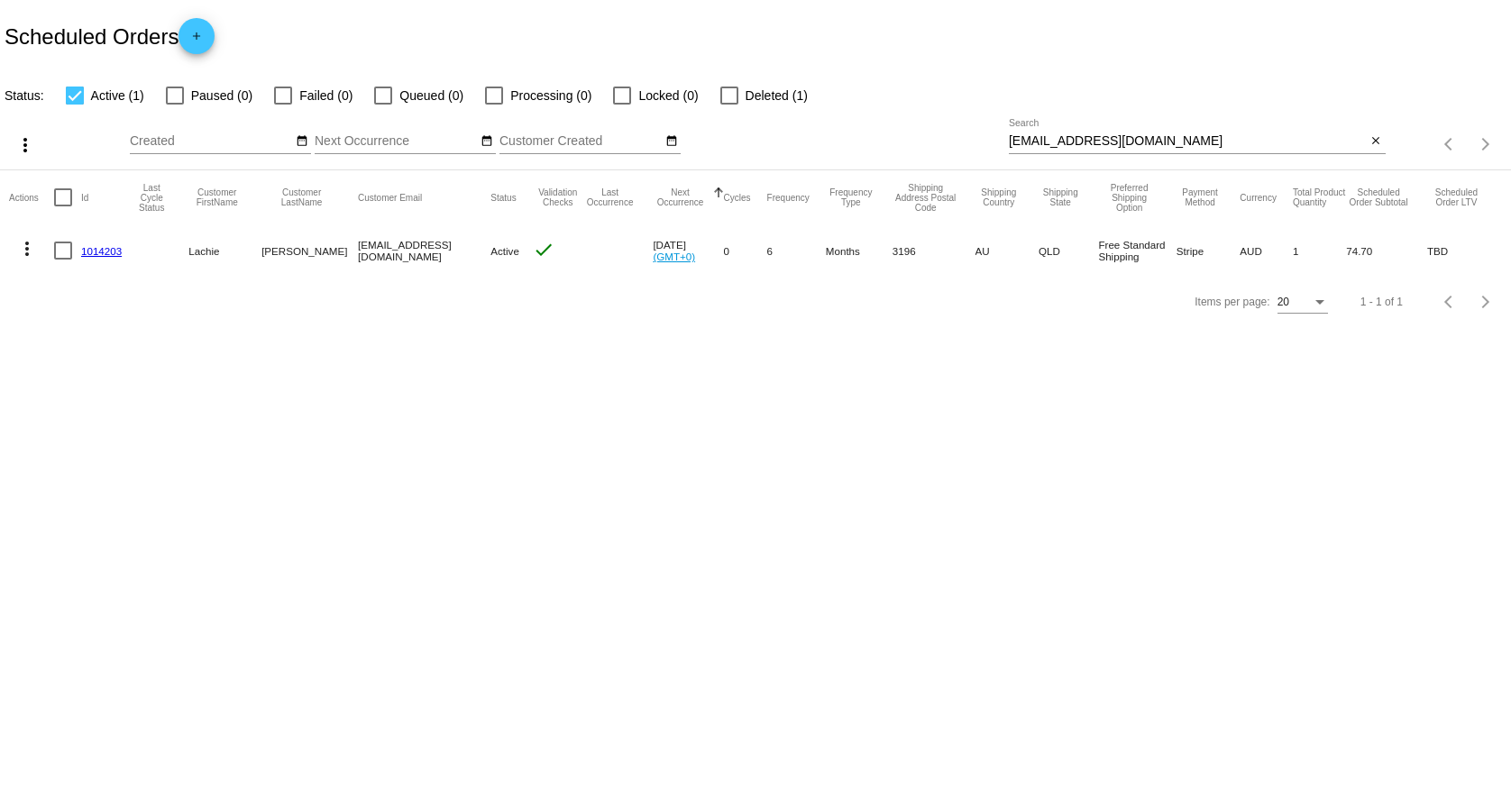
click at [1180, 134] on div "[EMAIL_ADDRESS][DOMAIN_NAME] Search" at bounding box center [1187, 137] width 358 height 35
click at [1173, 146] on input "[EMAIL_ADDRESS][DOMAIN_NAME]" at bounding box center [1187, 141] width 358 height 15
paste input "[EMAIL_ADDRESS]"
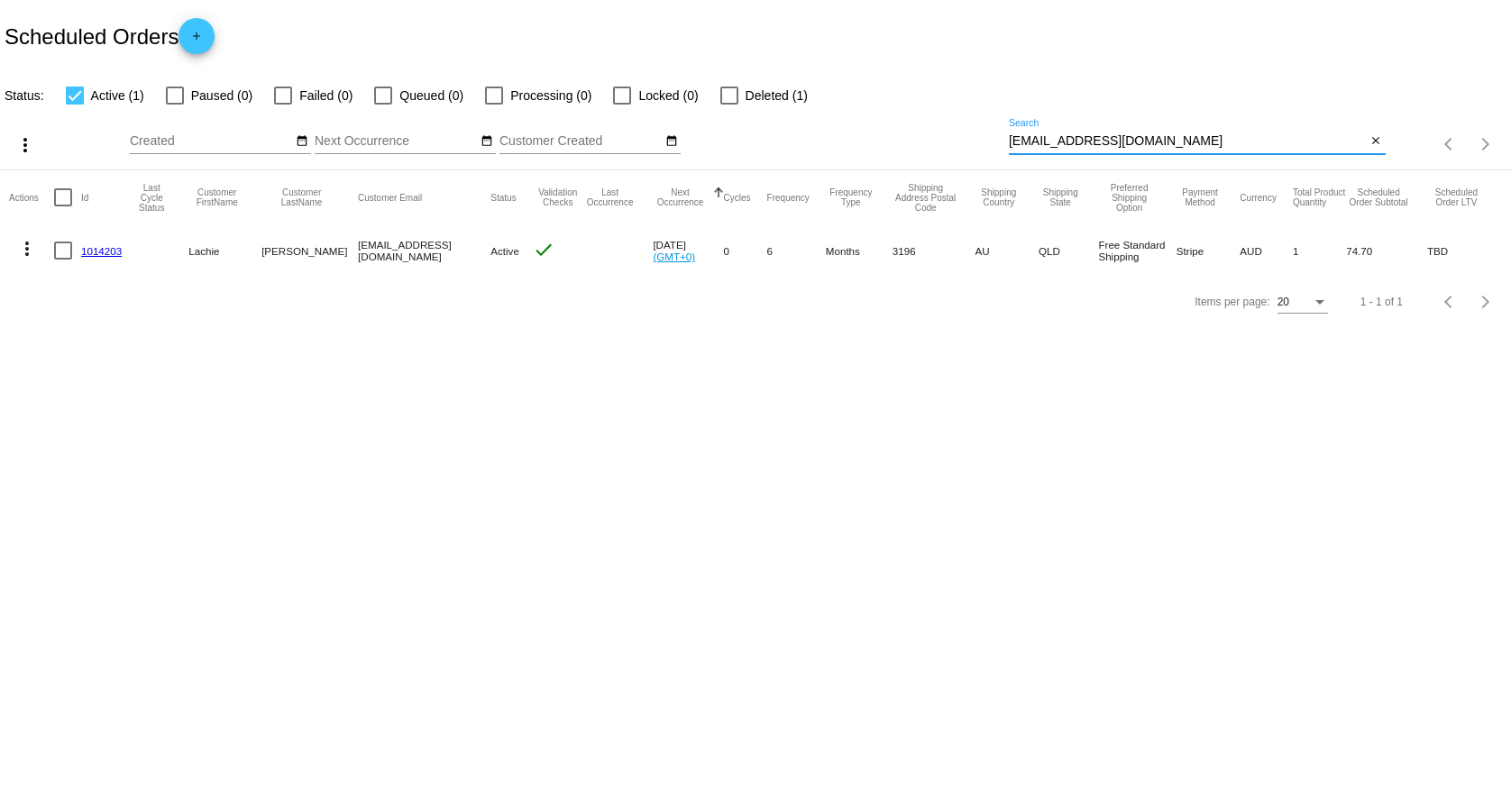
type input "[EMAIL_ADDRESS][DOMAIN_NAME]"
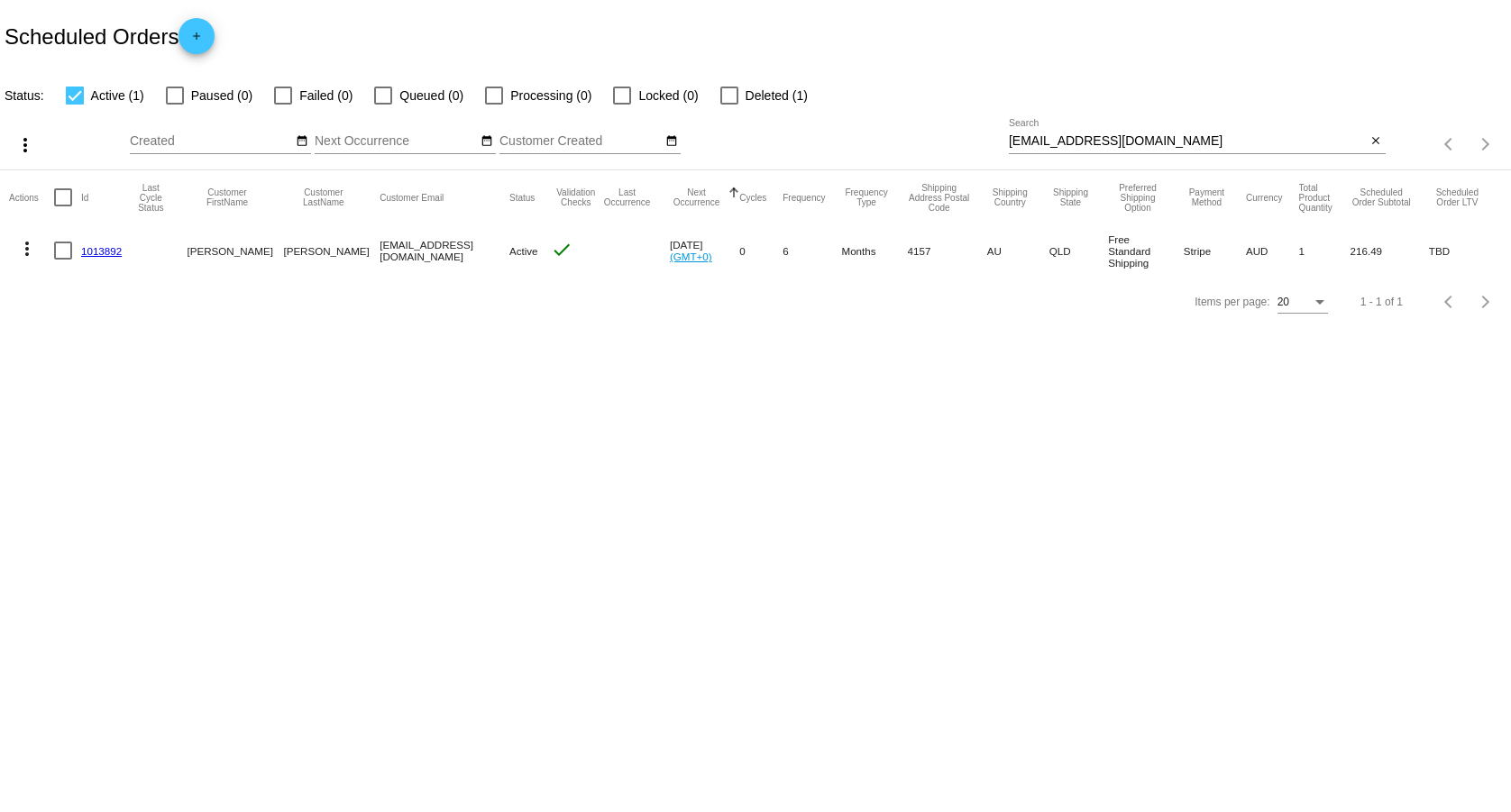
click at [103, 251] on link "1013892" at bounding box center [102, 251] width 41 height 12
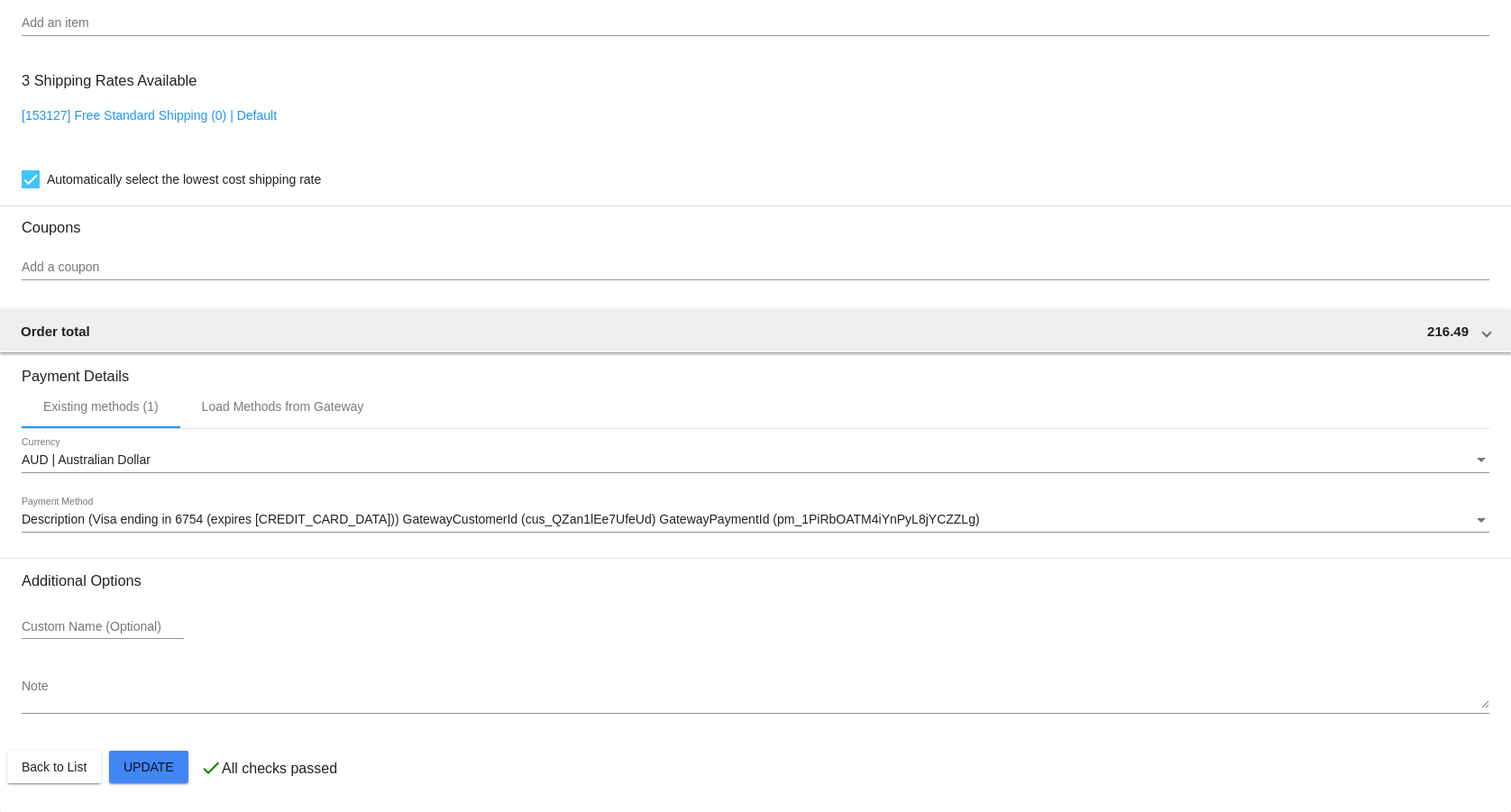
scroll to position [1125, 0]
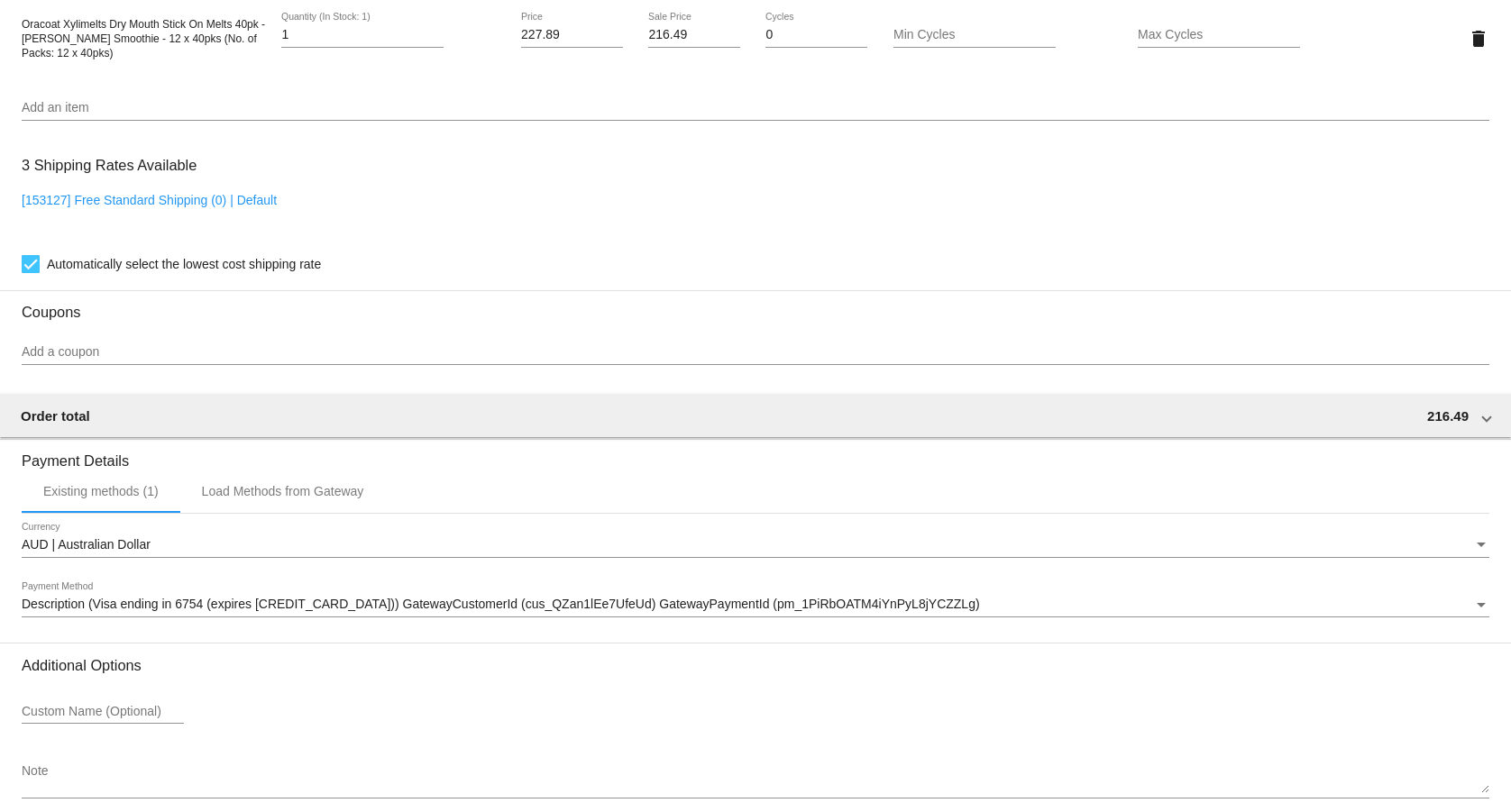
click at [203, 207] on link "[153127] Free Standard Shipping (0) | Default" at bounding box center [148, 200] width 255 height 15
checkbox input "false"
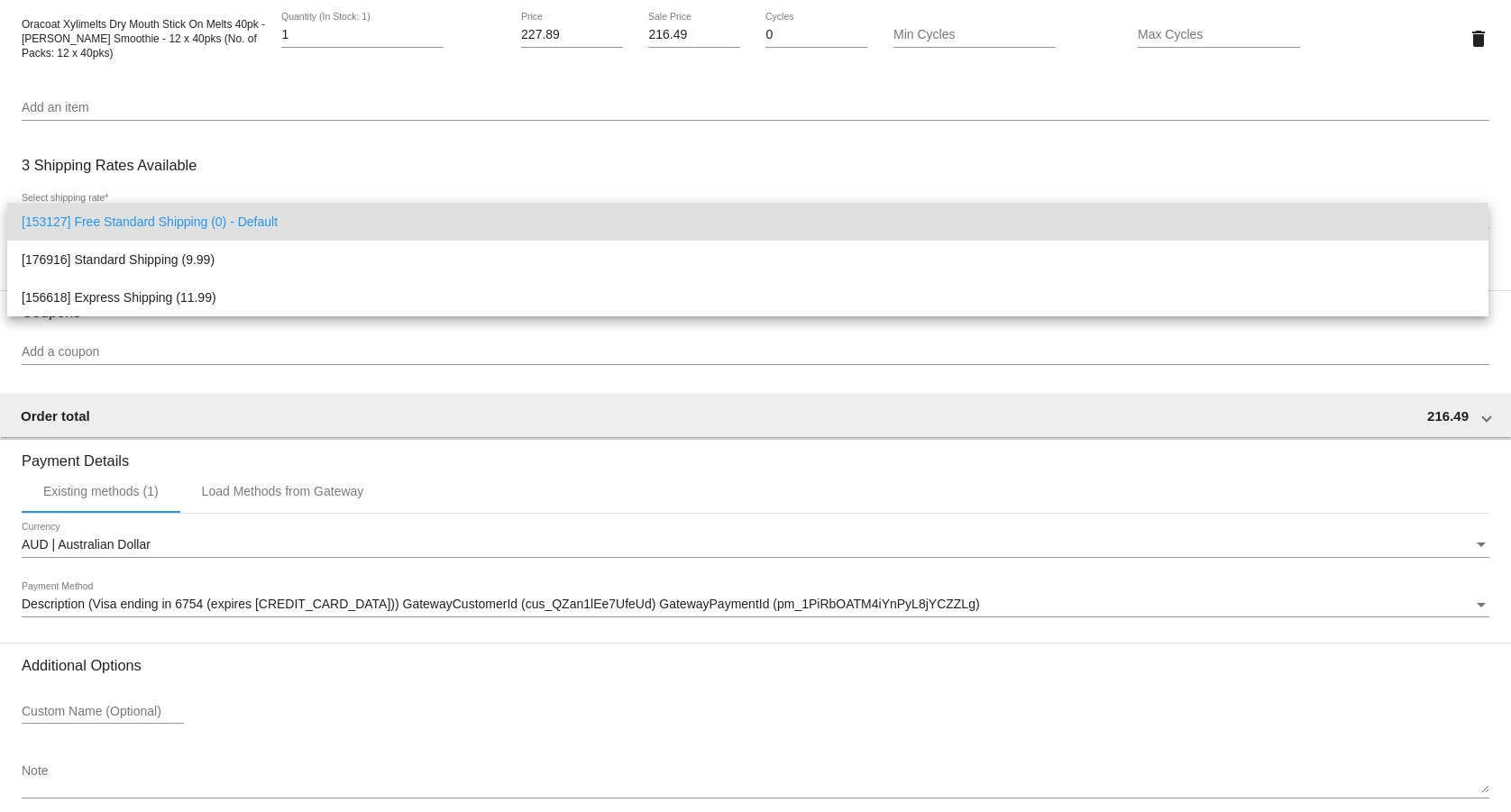
click at [379, 157] on div at bounding box center [755, 406] width 1511 height 812
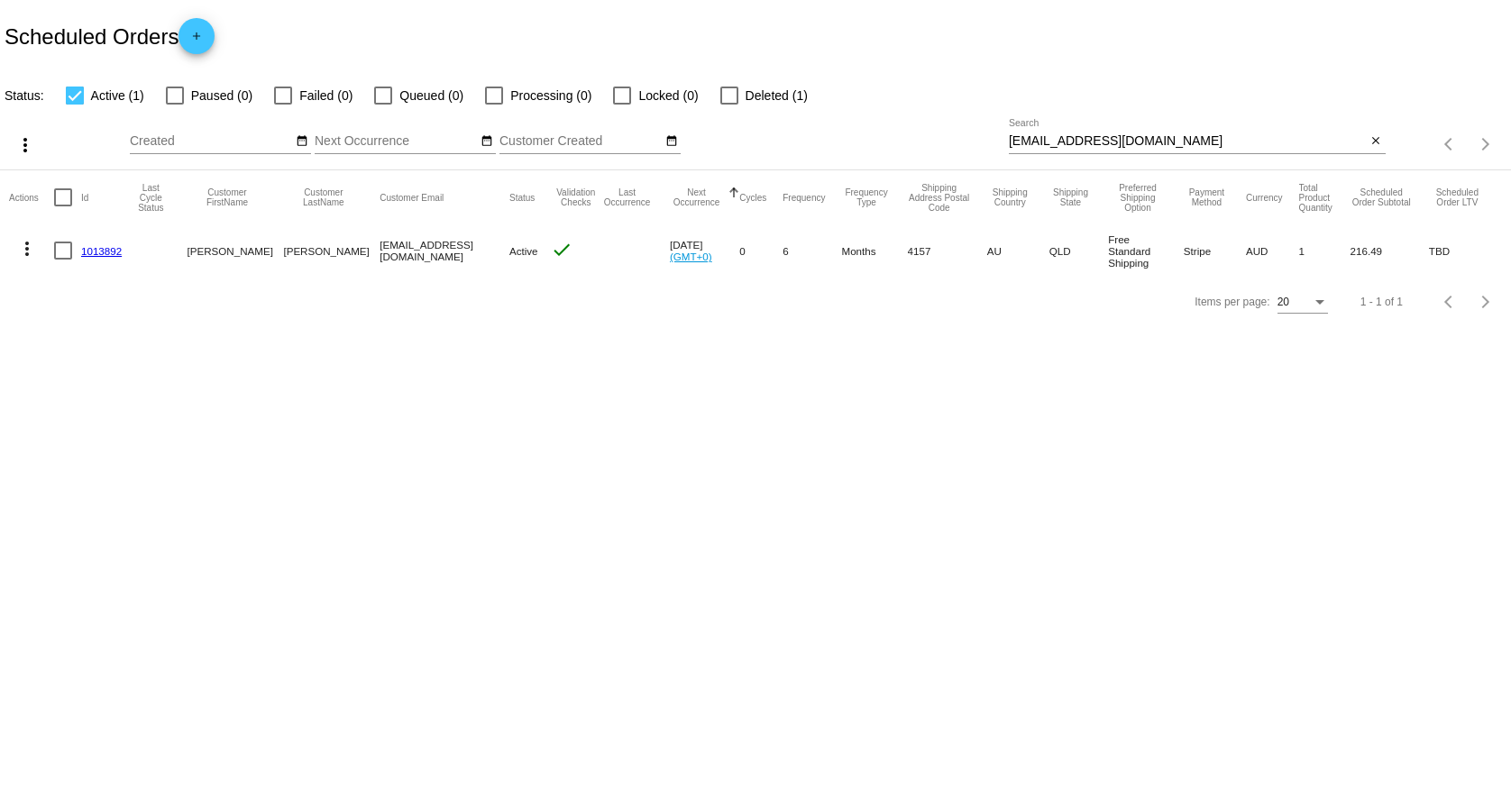
click at [1133, 146] on input "[EMAIL_ADDRESS][DOMAIN_NAME]" at bounding box center [1187, 141] width 358 height 15
paste input "[EMAIL_ADDRESS][DOMAIN_NAME]"
type input "[EMAIL_ADDRESS][DOMAIN_NAME]"
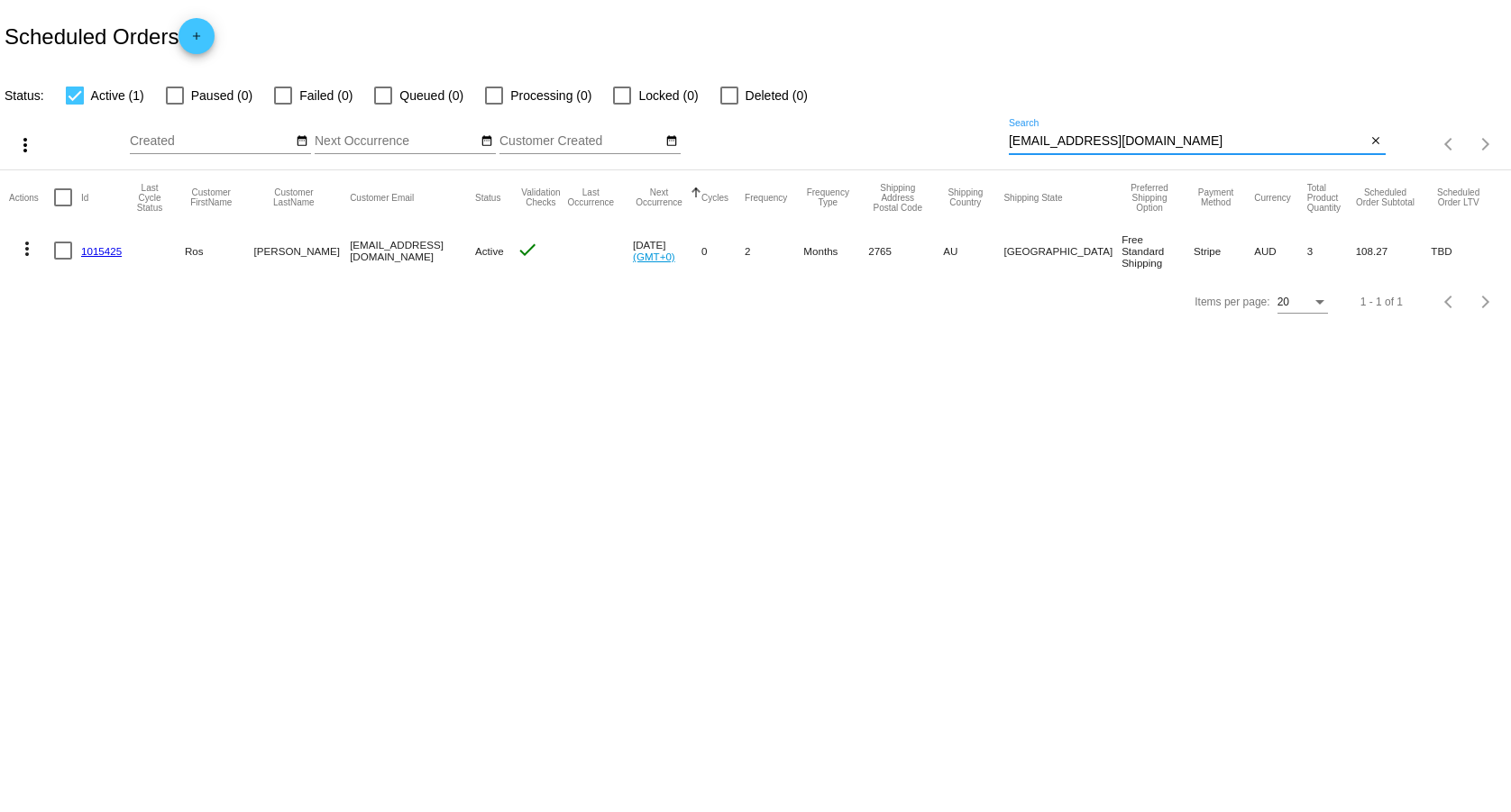
click at [99, 252] on link "1015425" at bounding box center [102, 251] width 41 height 12
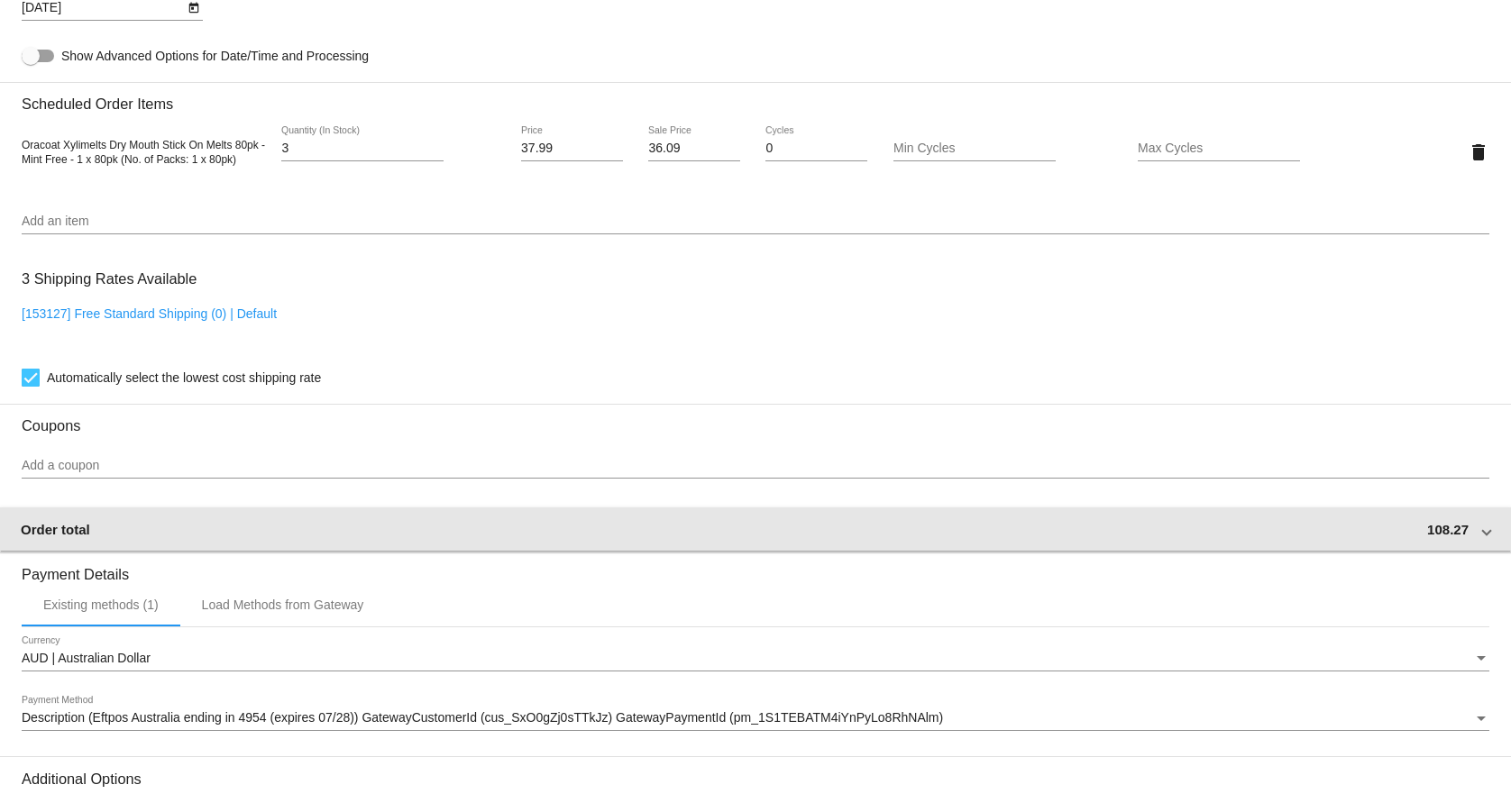
scroll to position [1217, 0]
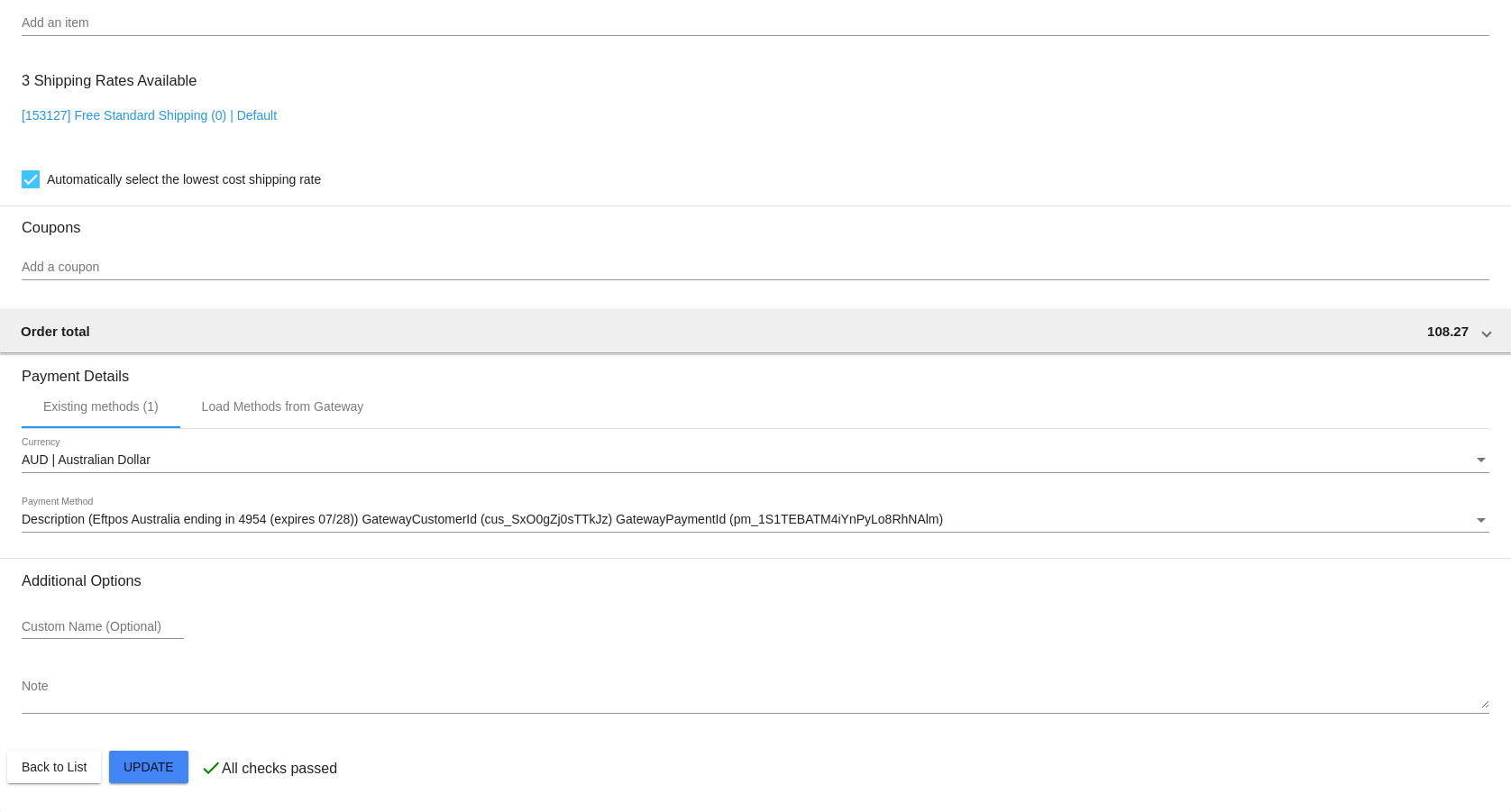
click at [144, 785] on mat-card-actions "Back to List Update" at bounding box center [755, 766] width 1496 height 47
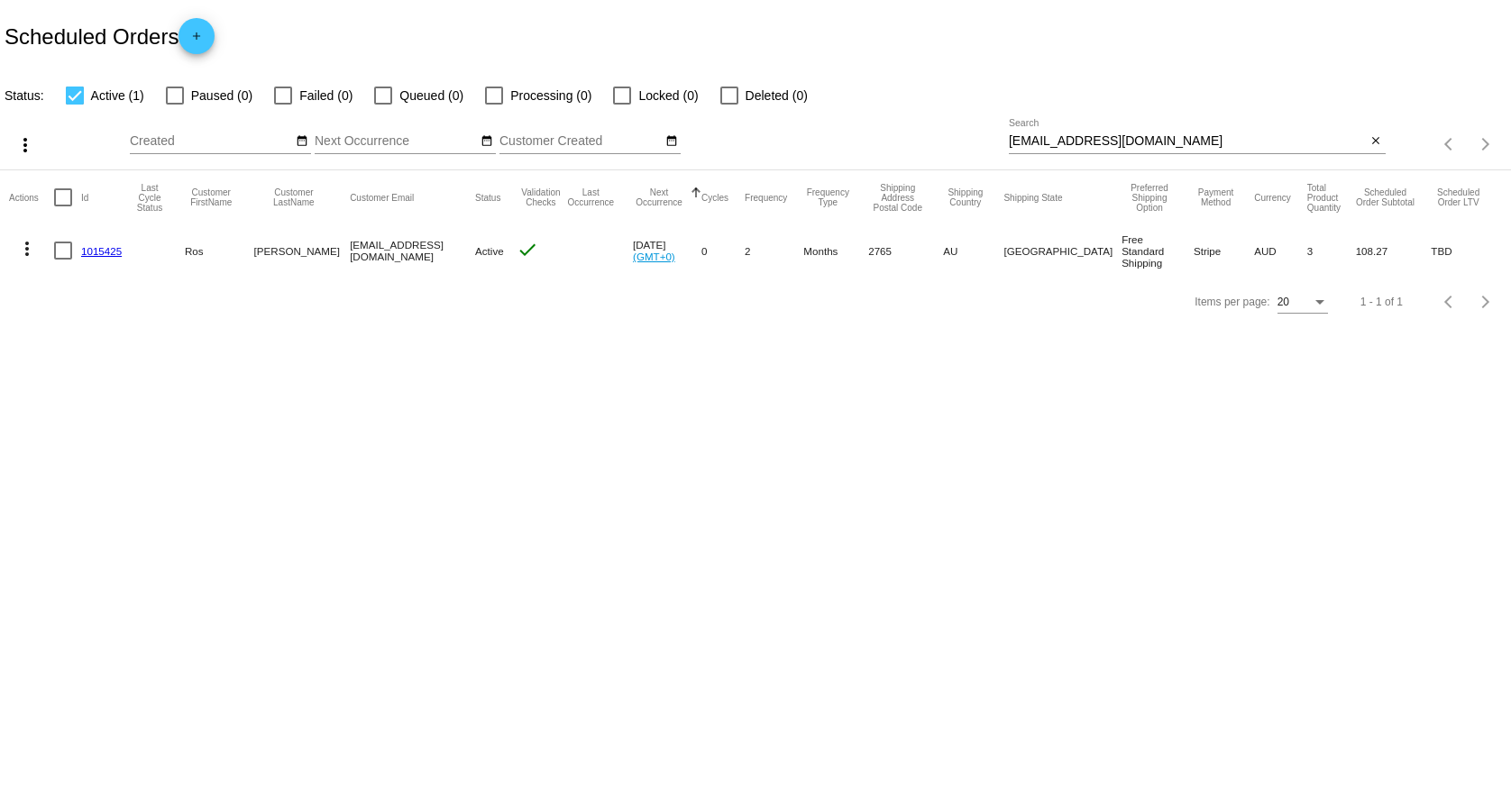
click at [1129, 141] on input "[EMAIL_ADDRESS][DOMAIN_NAME]" at bounding box center [1187, 141] width 358 height 15
paste input "[EMAIL_ADDRESS][PERSON_NAME][DOMAIN_NAME]"
type input "[EMAIL_ADDRESS][PERSON_NAME][DOMAIN_NAME]"
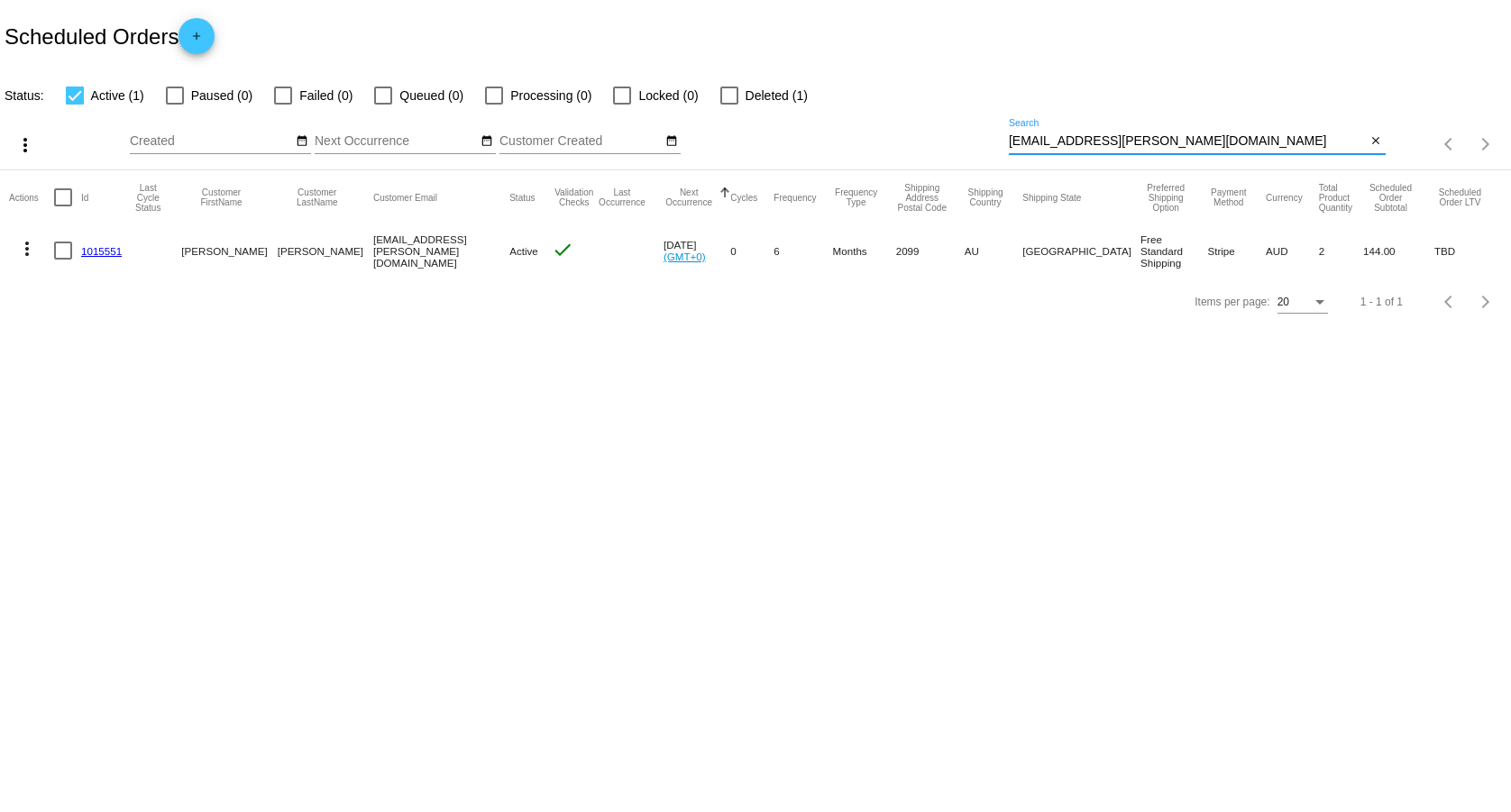
click at [86, 247] on link "1015551" at bounding box center [102, 251] width 41 height 12
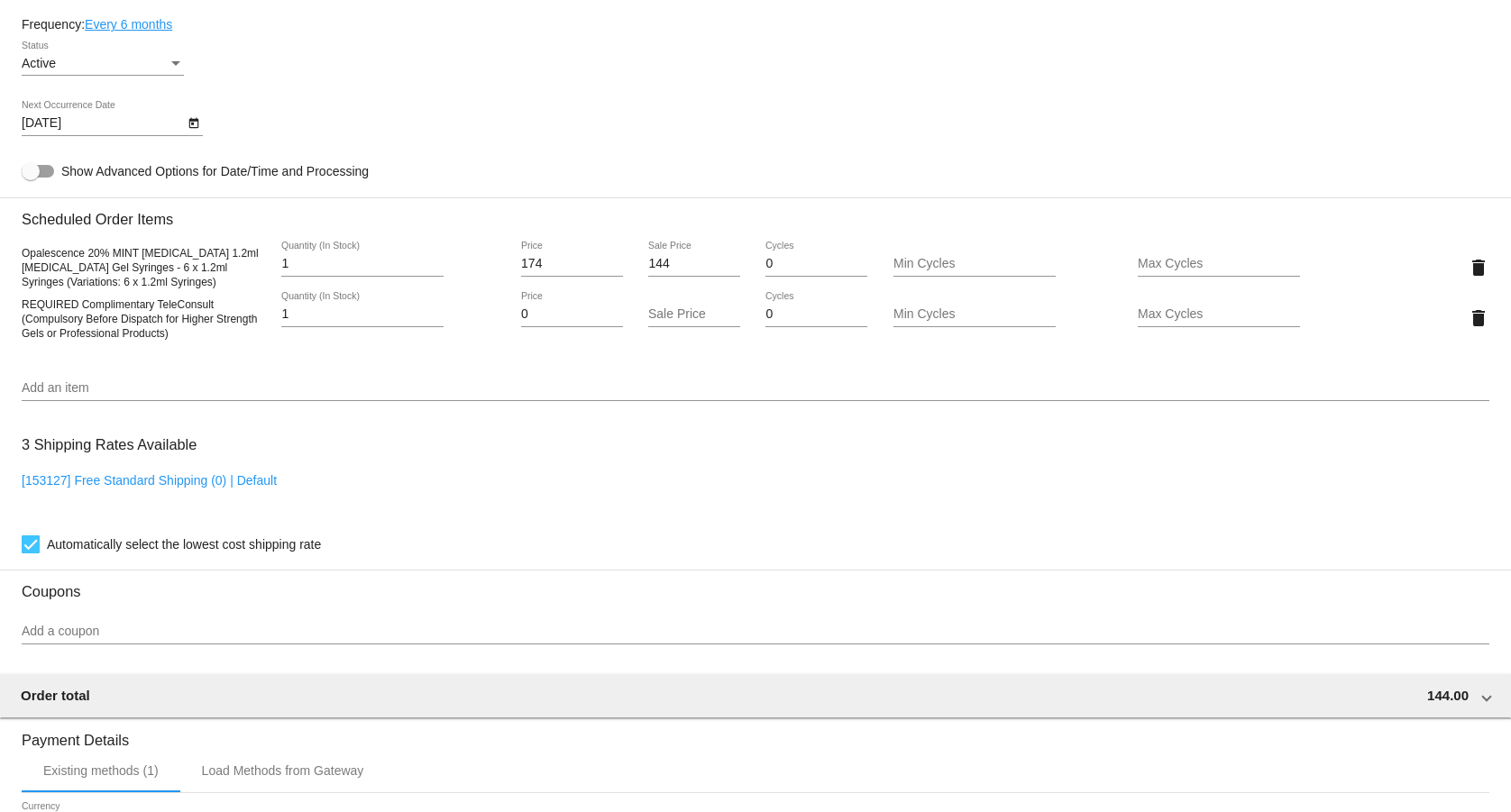
scroll to position [1104, 0]
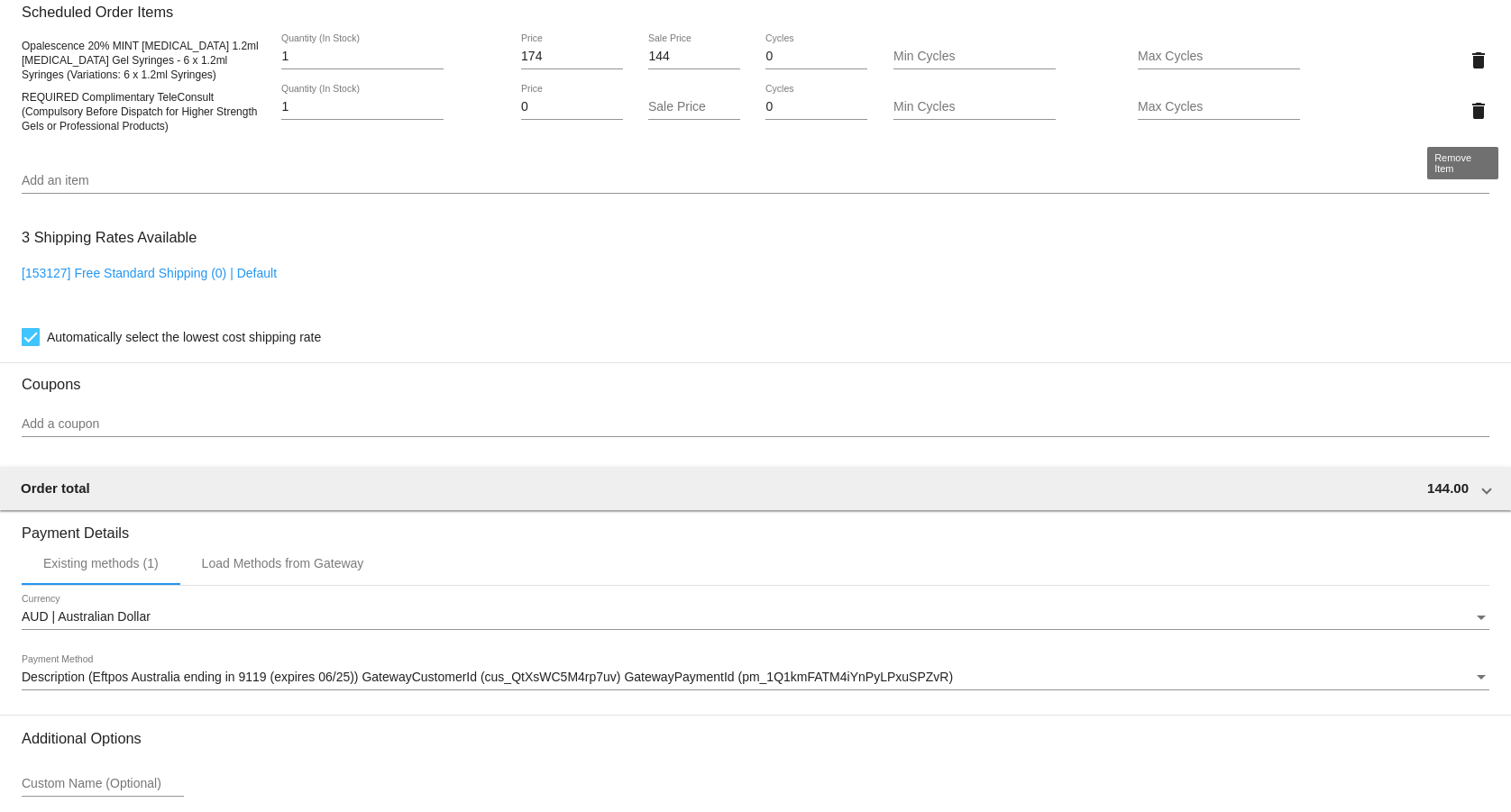
click at [1467, 114] on mat-icon "delete" at bounding box center [1478, 110] width 21 height 21
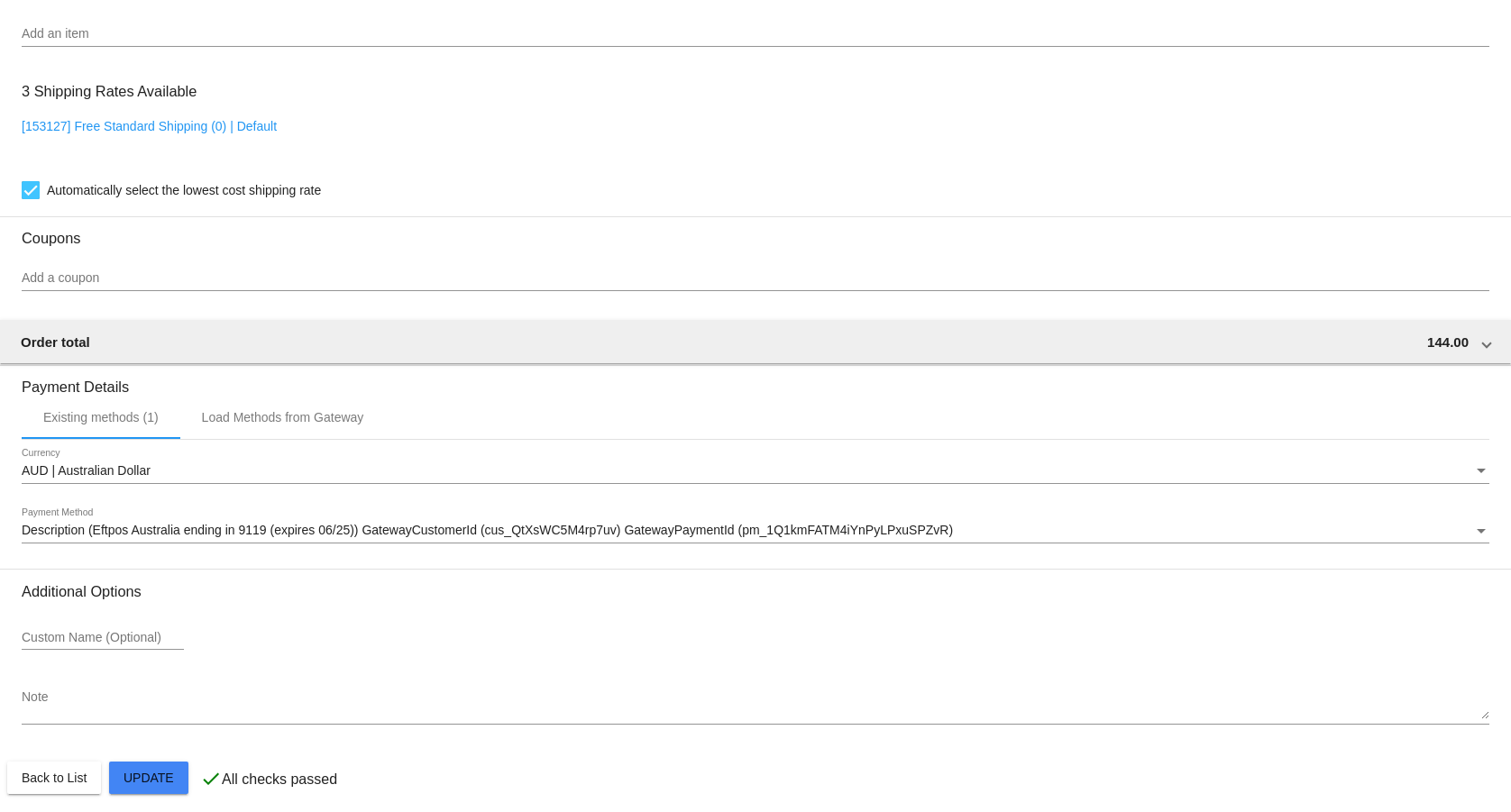
scroll to position [1217, 0]
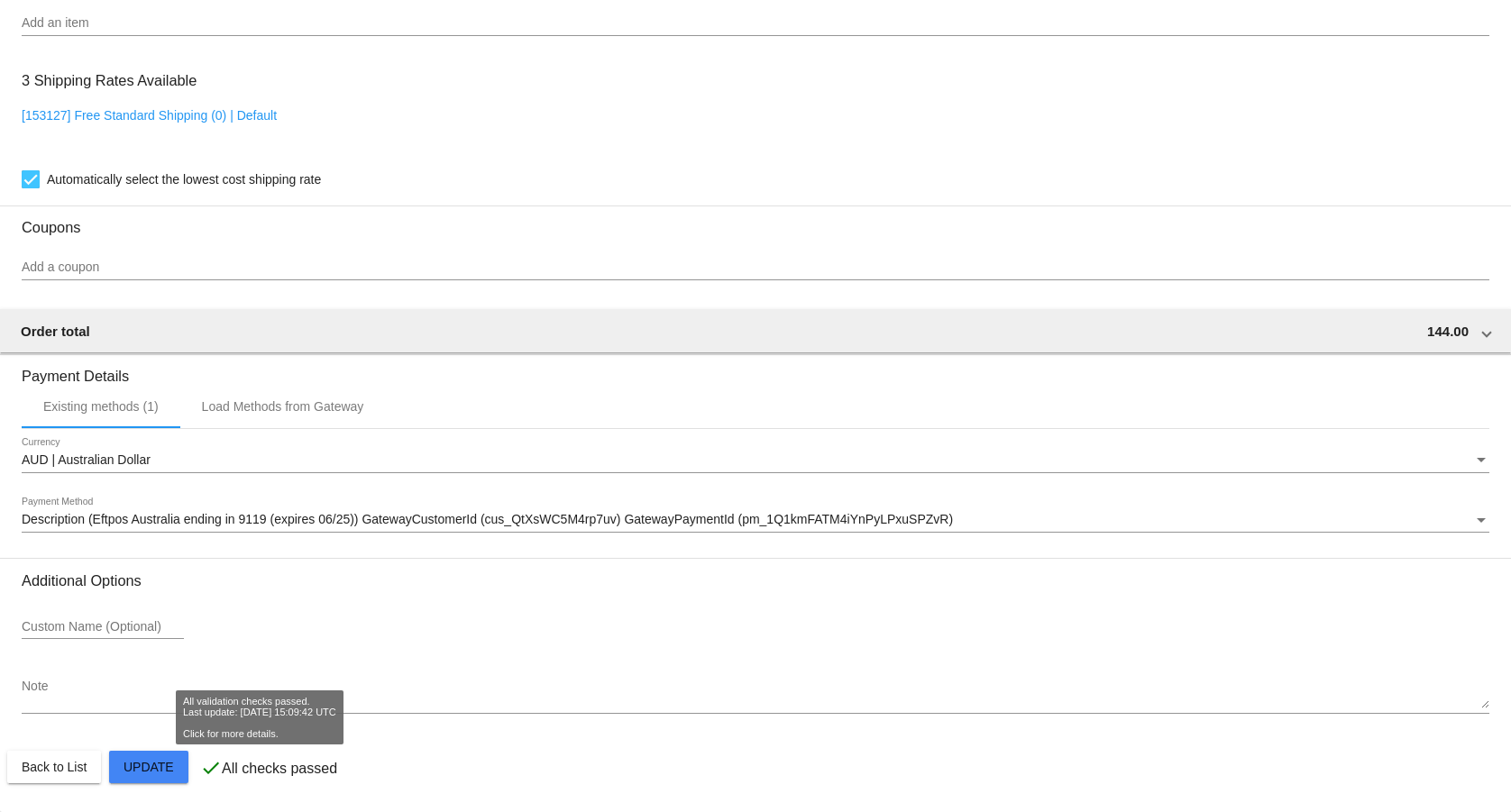
click at [195, 694] on textarea "Note" at bounding box center [755, 694] width 1467 height 29
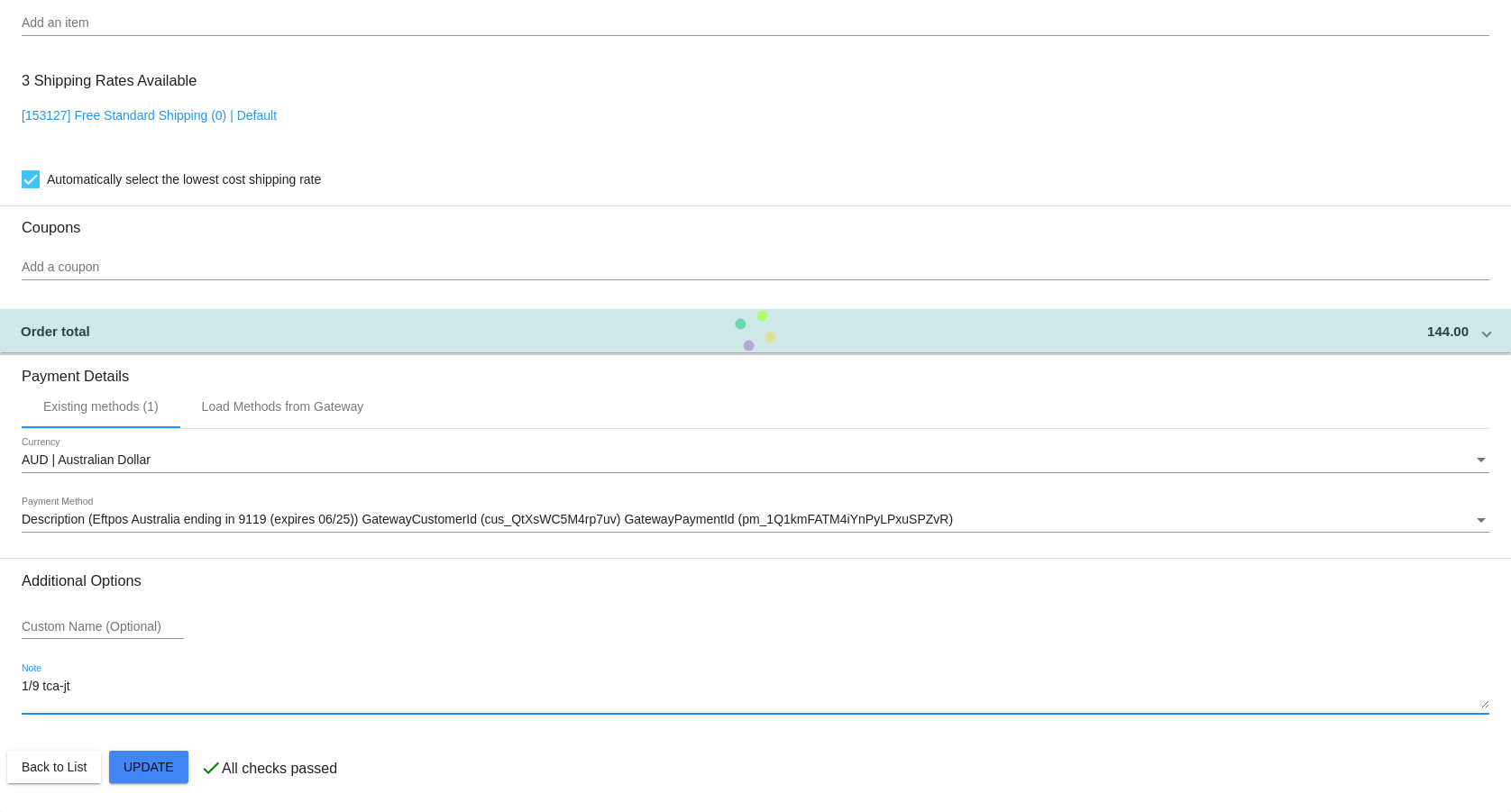
type textarea "1/9 tca-jt"
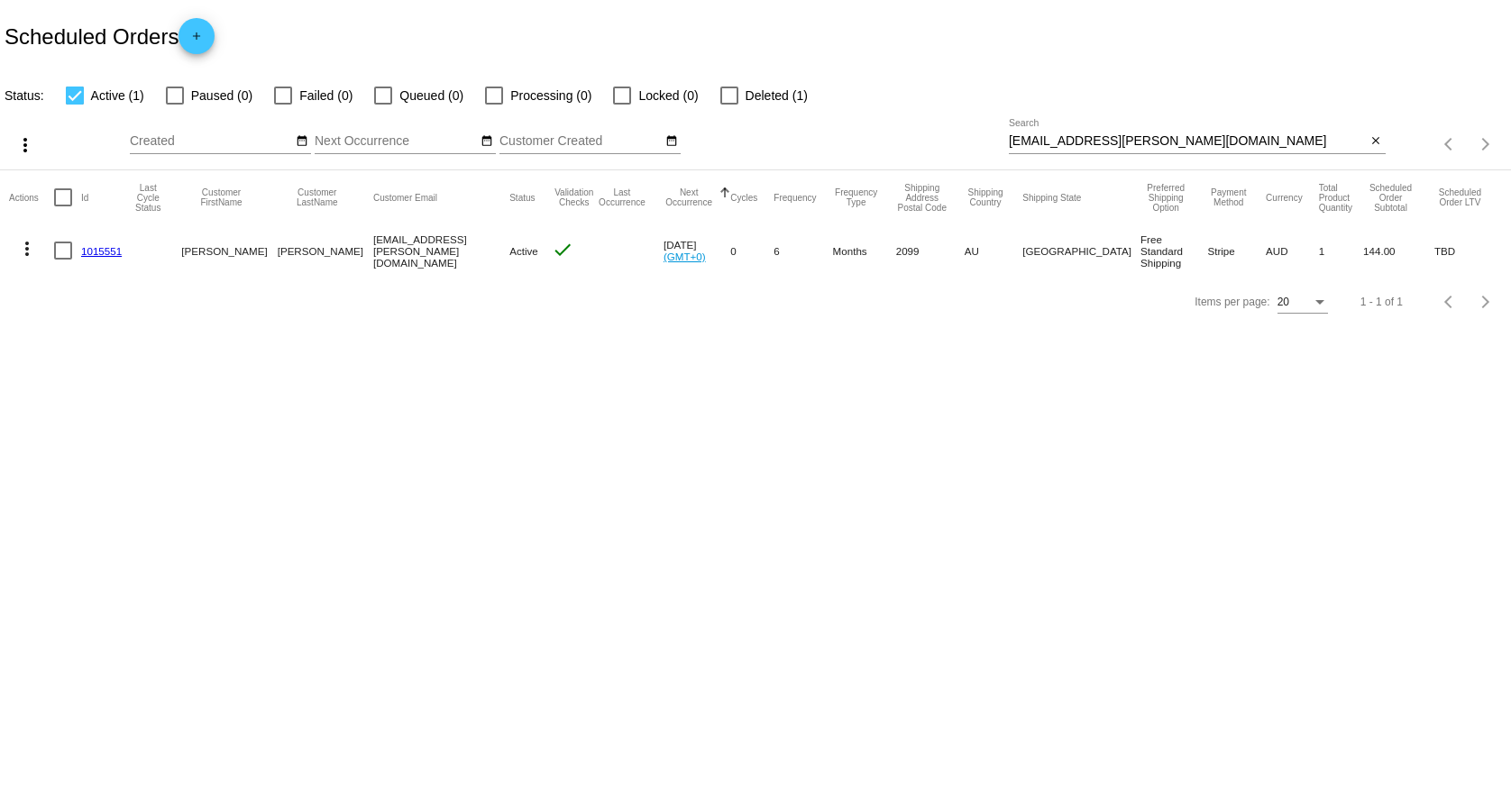
click at [1139, 133] on div "[EMAIL_ADDRESS][PERSON_NAME][DOMAIN_NAME] Search" at bounding box center [1187, 137] width 358 height 35
click at [1143, 141] on input "[EMAIL_ADDRESS][PERSON_NAME][DOMAIN_NAME]" at bounding box center [1187, 141] width 358 height 15
paste input "[EMAIL_ADDRESS]"
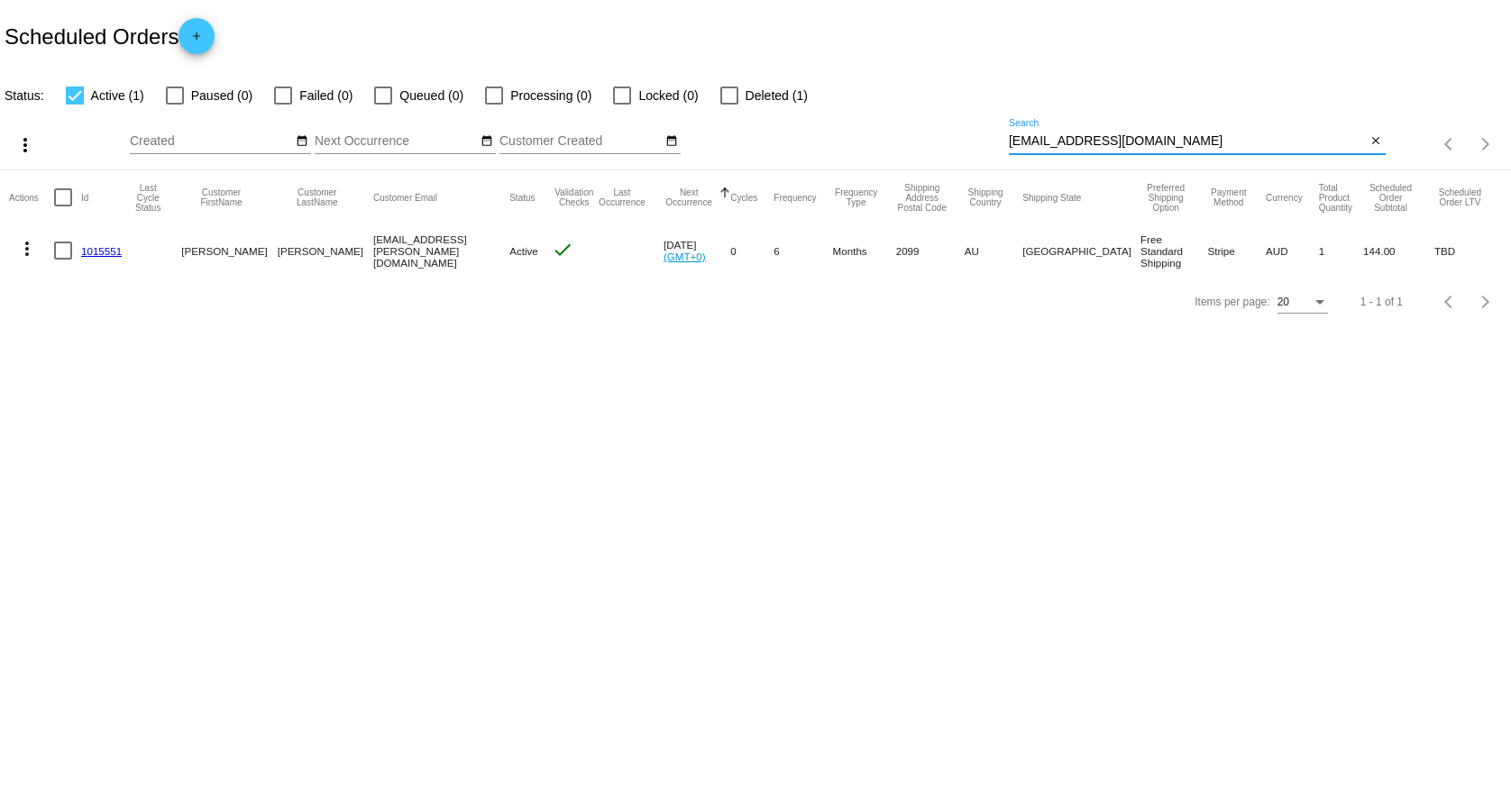
type input "[EMAIL_ADDRESS][DOMAIN_NAME]"
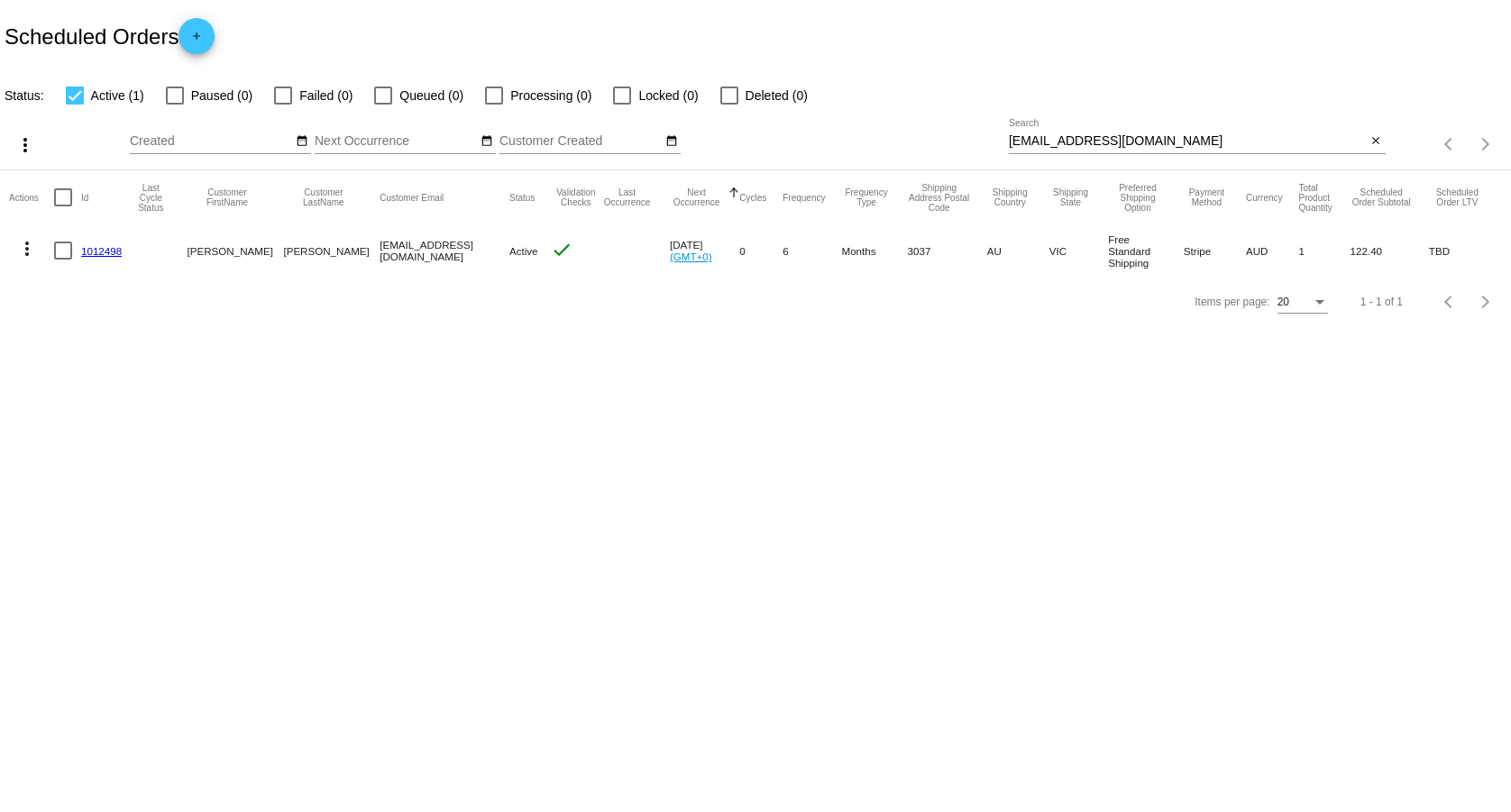
click at [97, 250] on link "1012498" at bounding box center [102, 251] width 41 height 12
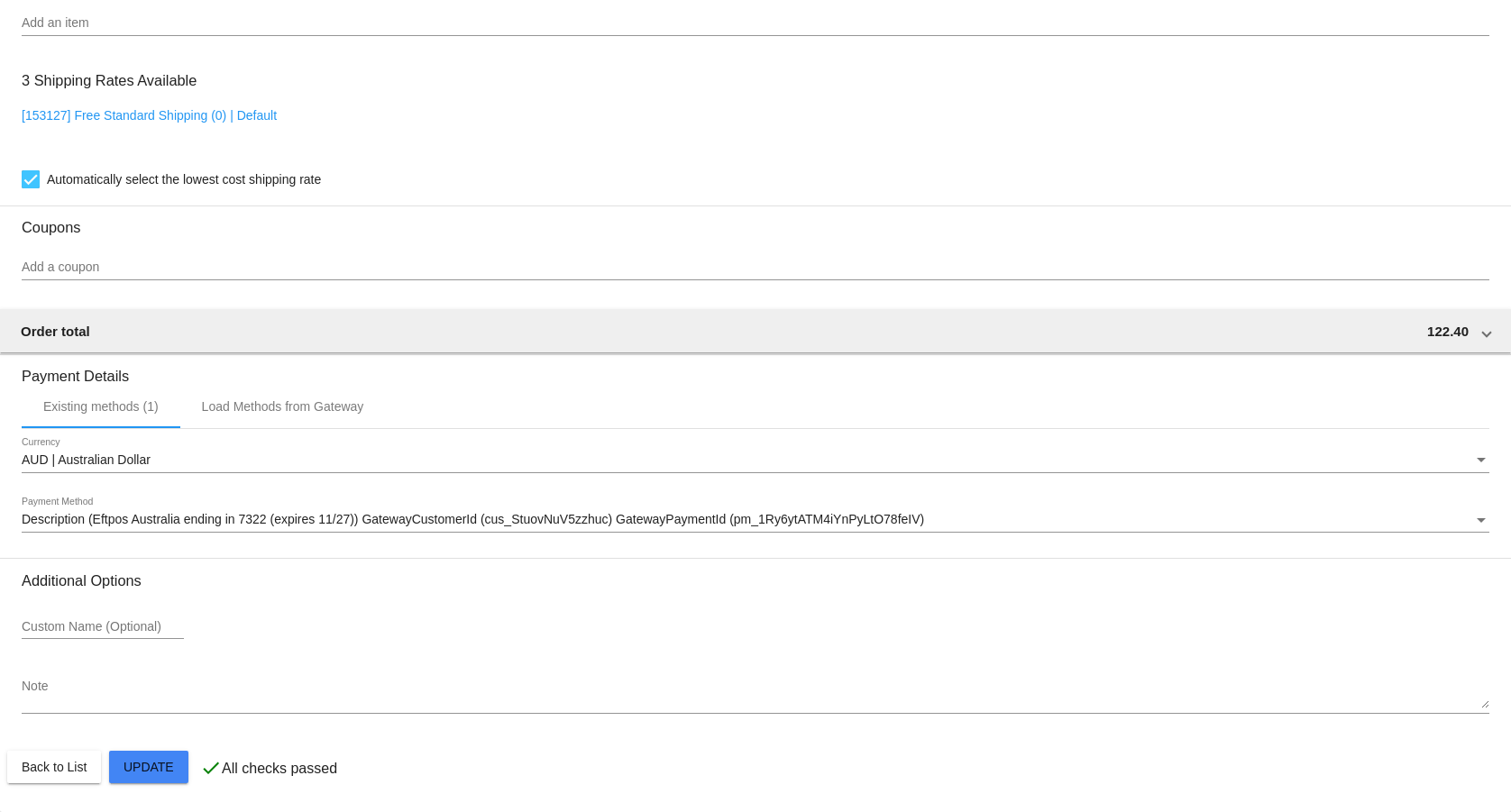
scroll to position [1217, 0]
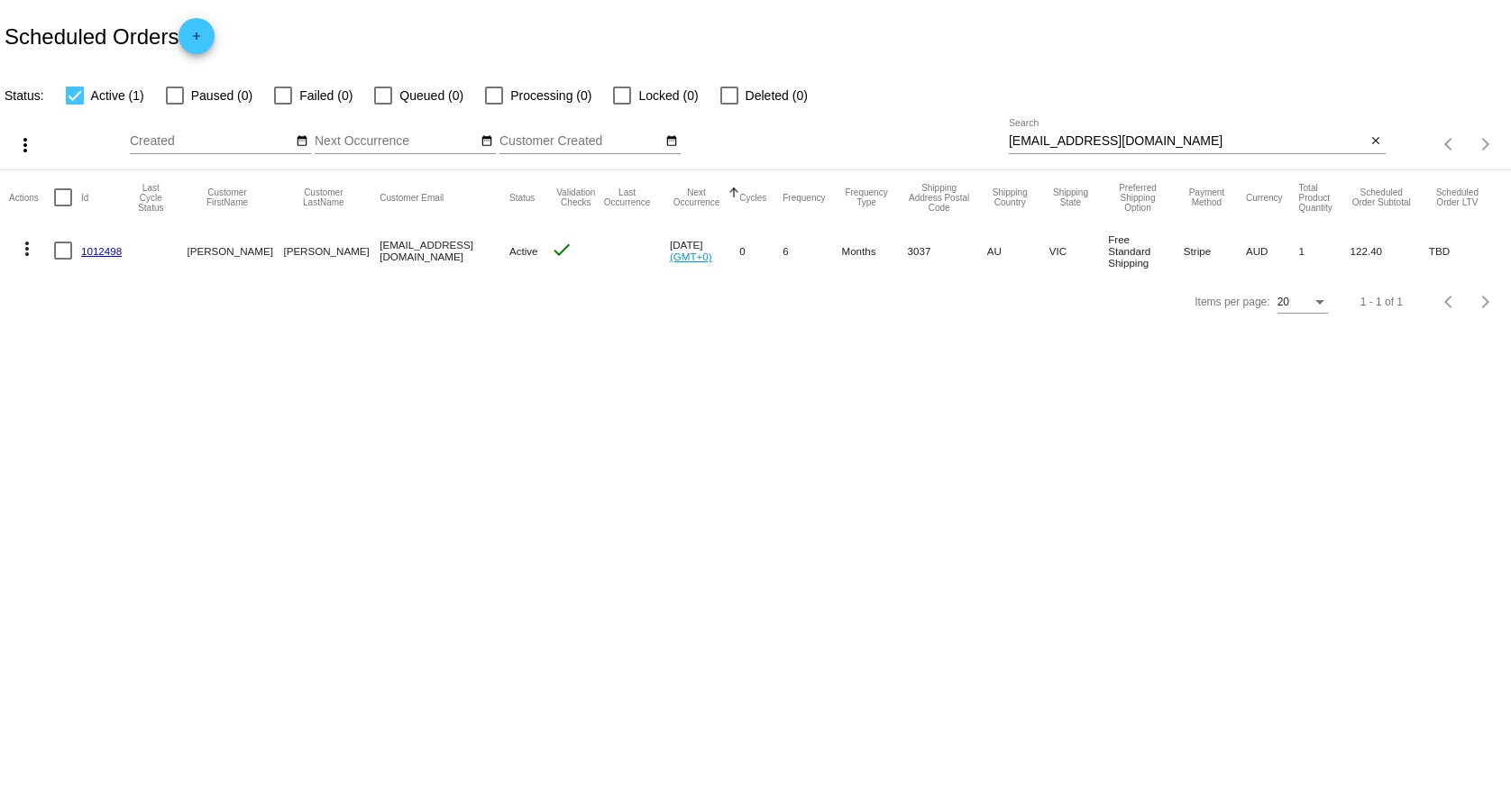
click at [1173, 140] on input "[EMAIL_ADDRESS][DOMAIN_NAME]" at bounding box center [1187, 141] width 358 height 15
paste input "maree4356"
type input "[EMAIL_ADDRESS][DOMAIN_NAME]"
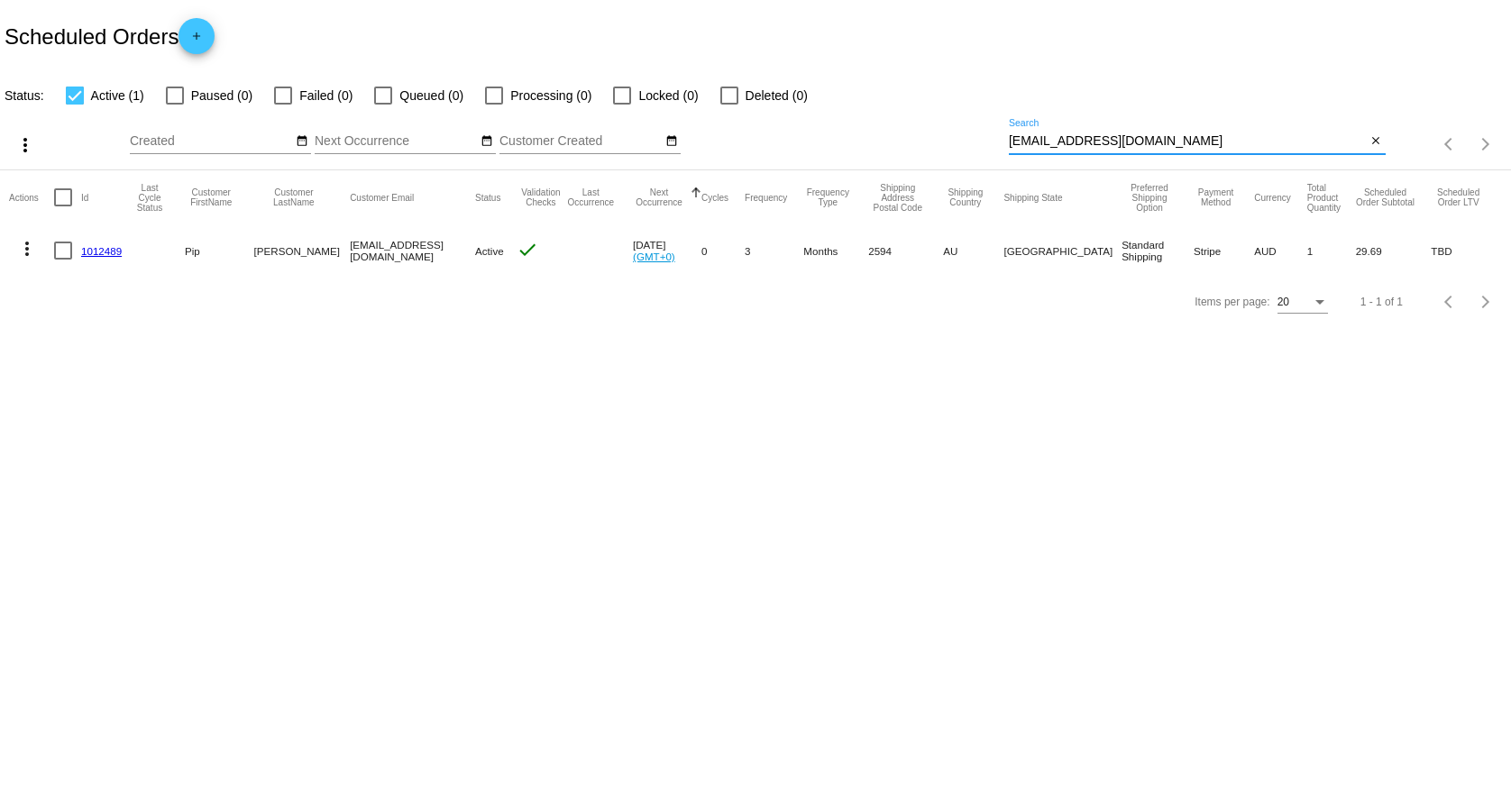
click at [110, 254] on link "1012489" at bounding box center [102, 251] width 41 height 12
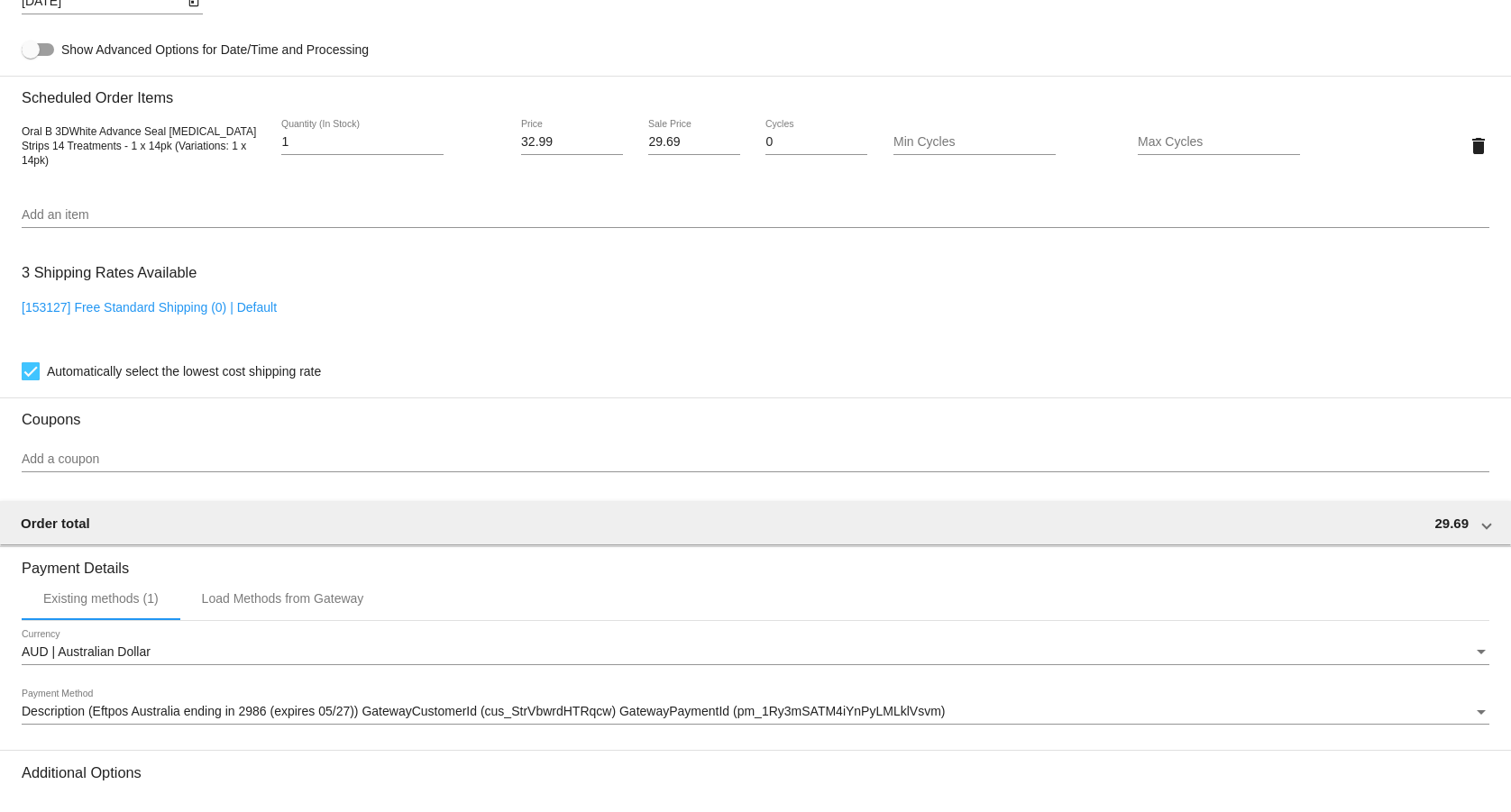
scroll to position [1012, 0]
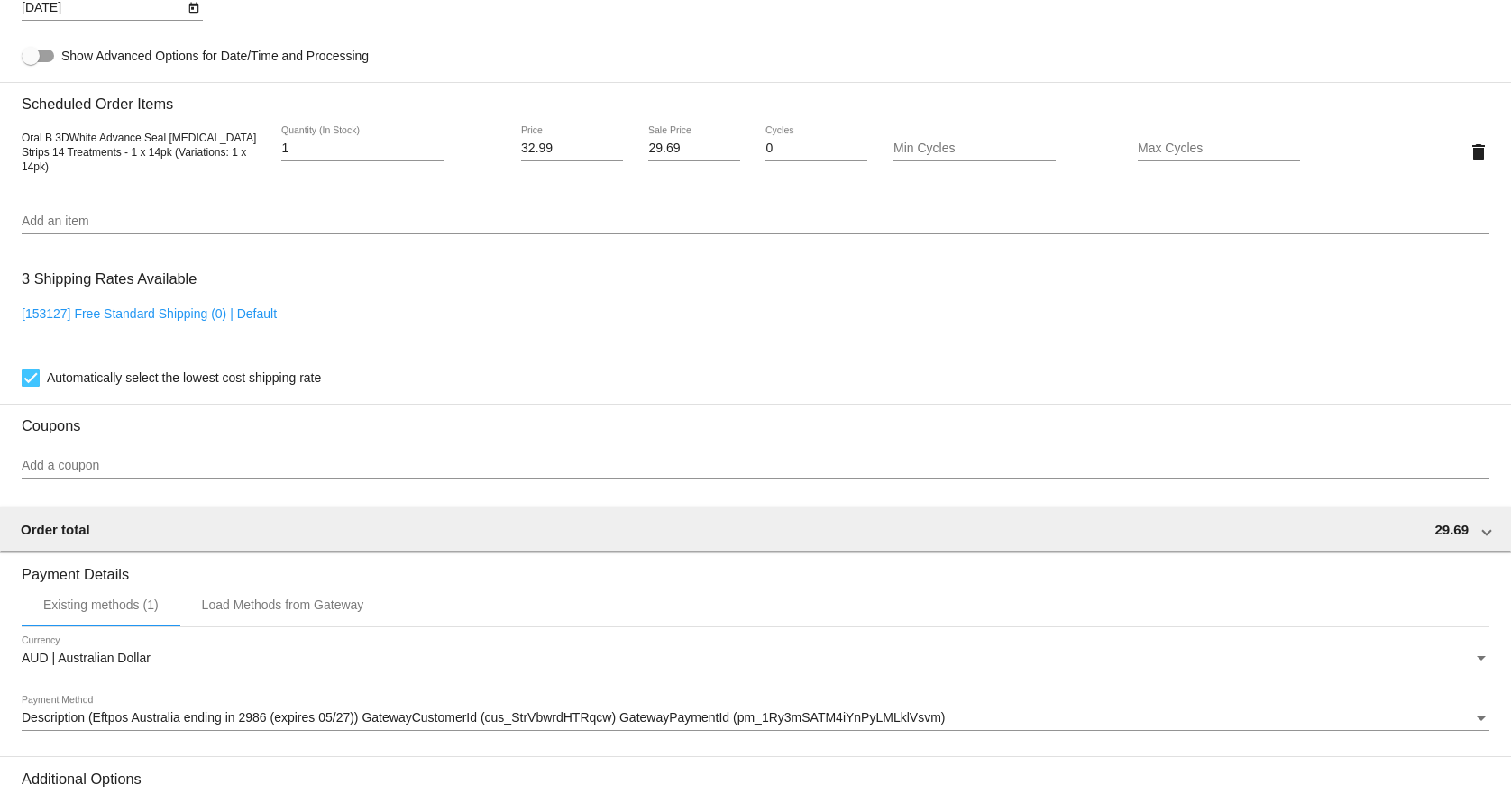
click at [248, 329] on div "[153127] Free Standard Shipping (0) | Default" at bounding box center [755, 331] width 1467 height 51
click at [251, 316] on link "[153127] Free Standard Shipping (0) | Default" at bounding box center [148, 313] width 255 height 15
checkbox input "false"
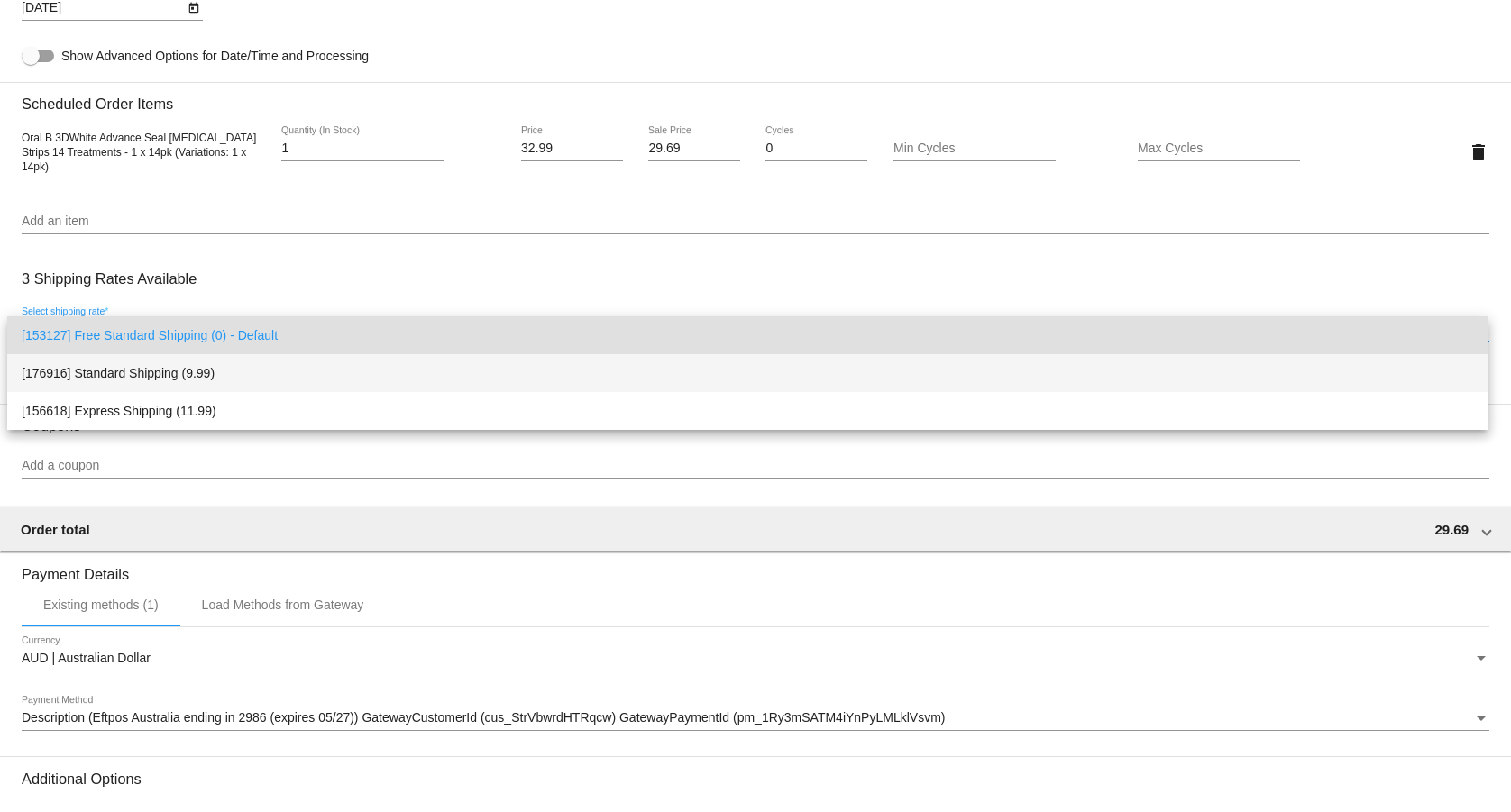
click at [262, 364] on span "[176916] Standard Shipping (9.99)" at bounding box center [747, 373] width 1453 height 38
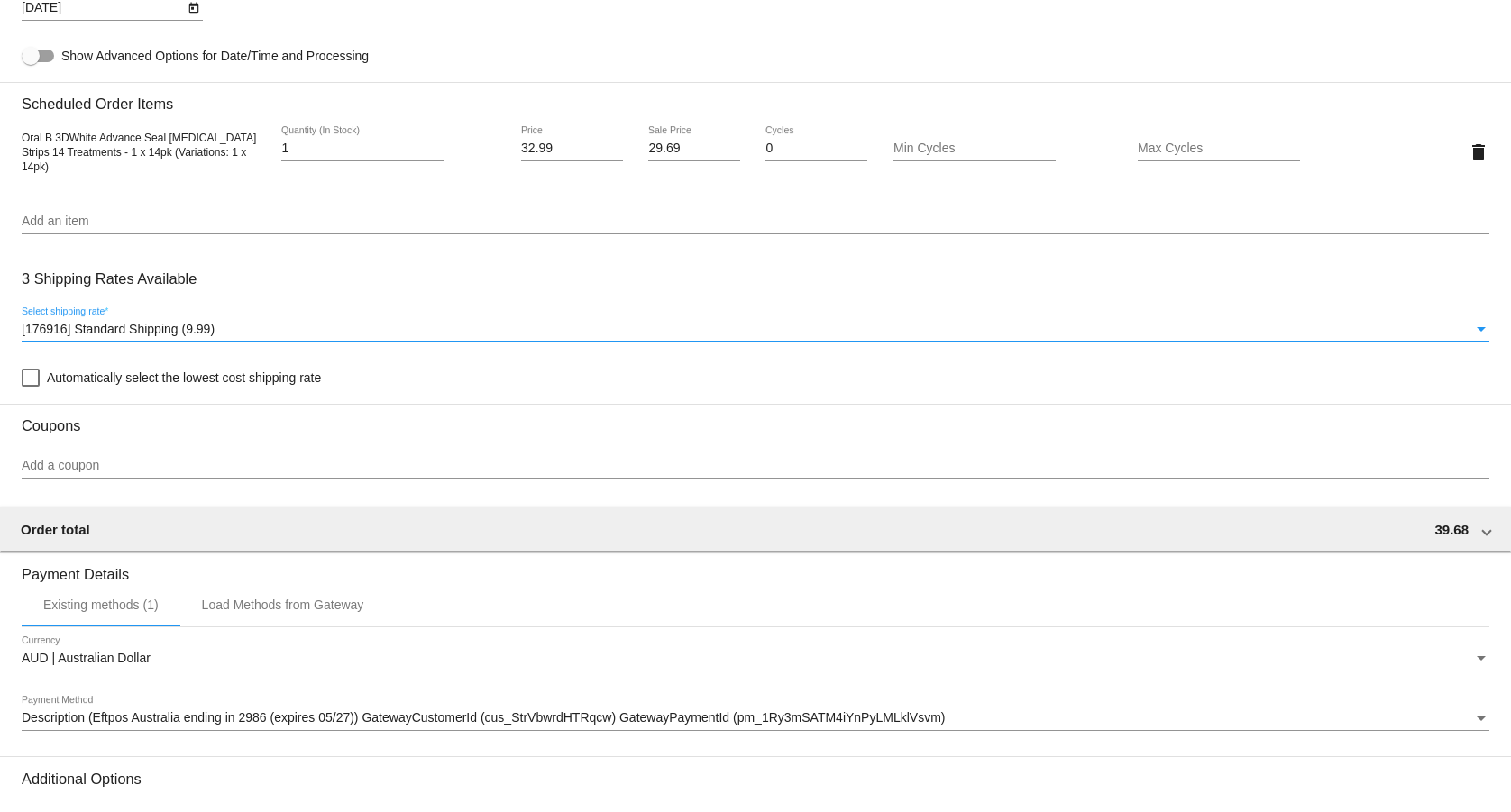
scroll to position [1217, 0]
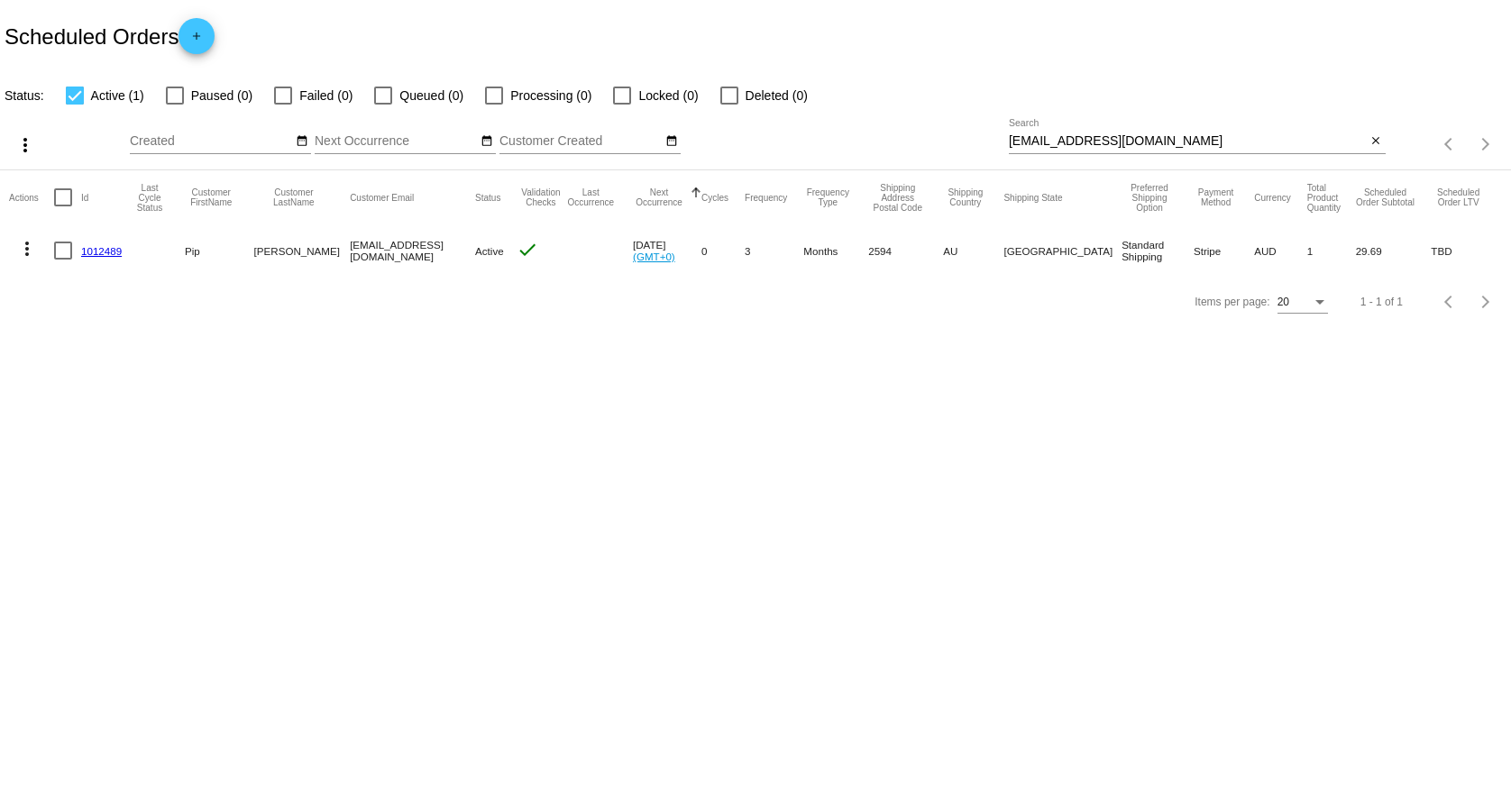
click at [1144, 141] on input "[EMAIL_ADDRESS][DOMAIN_NAME]" at bounding box center [1187, 141] width 358 height 15
paste input "[EMAIL_ADDRESS][DOMAIN_NAME]"
type input "[EMAIL_ADDRESS][DOMAIN_NAME]"
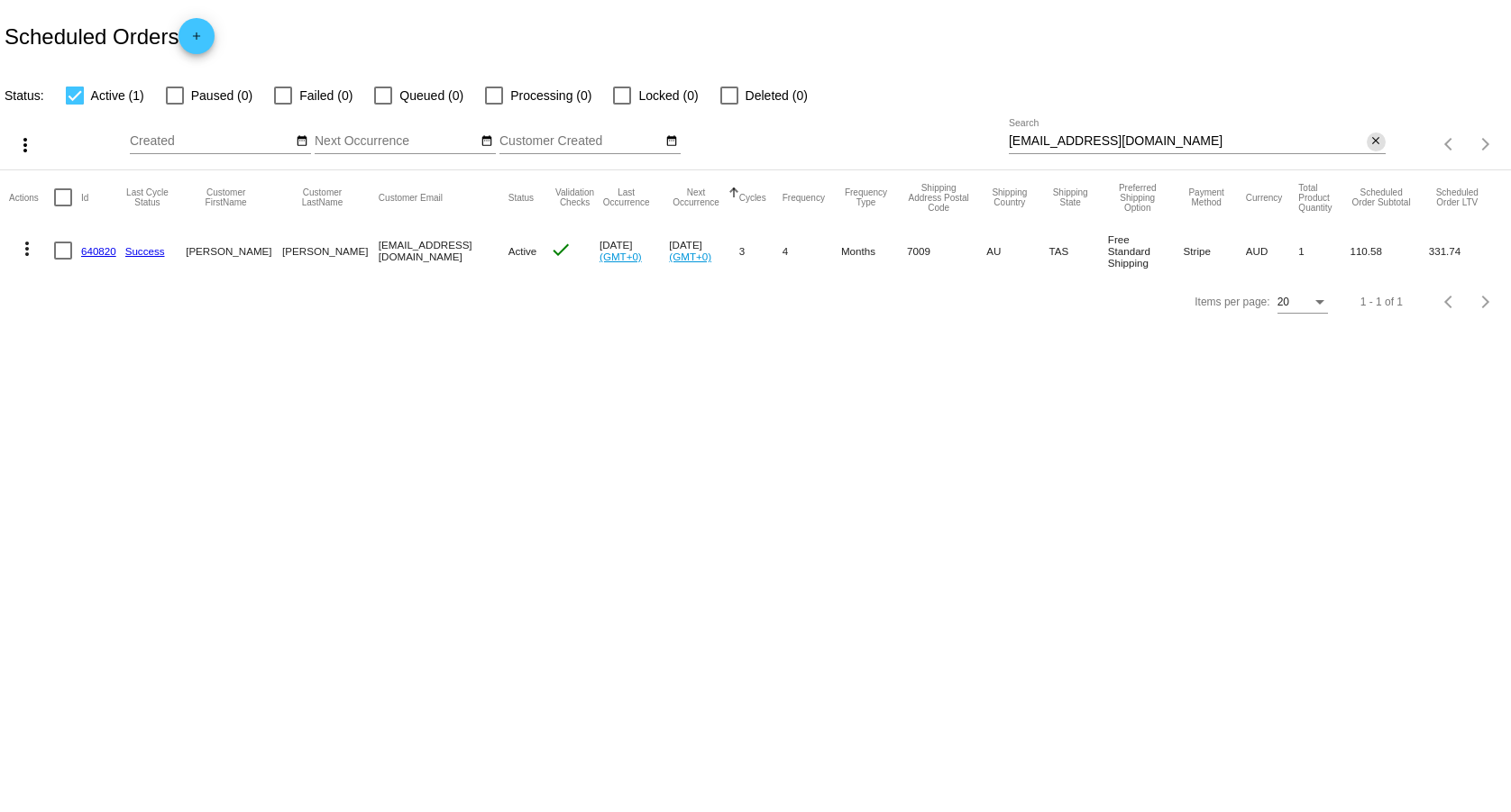
click at [108, 252] on link "640820" at bounding box center [99, 251] width 35 height 12
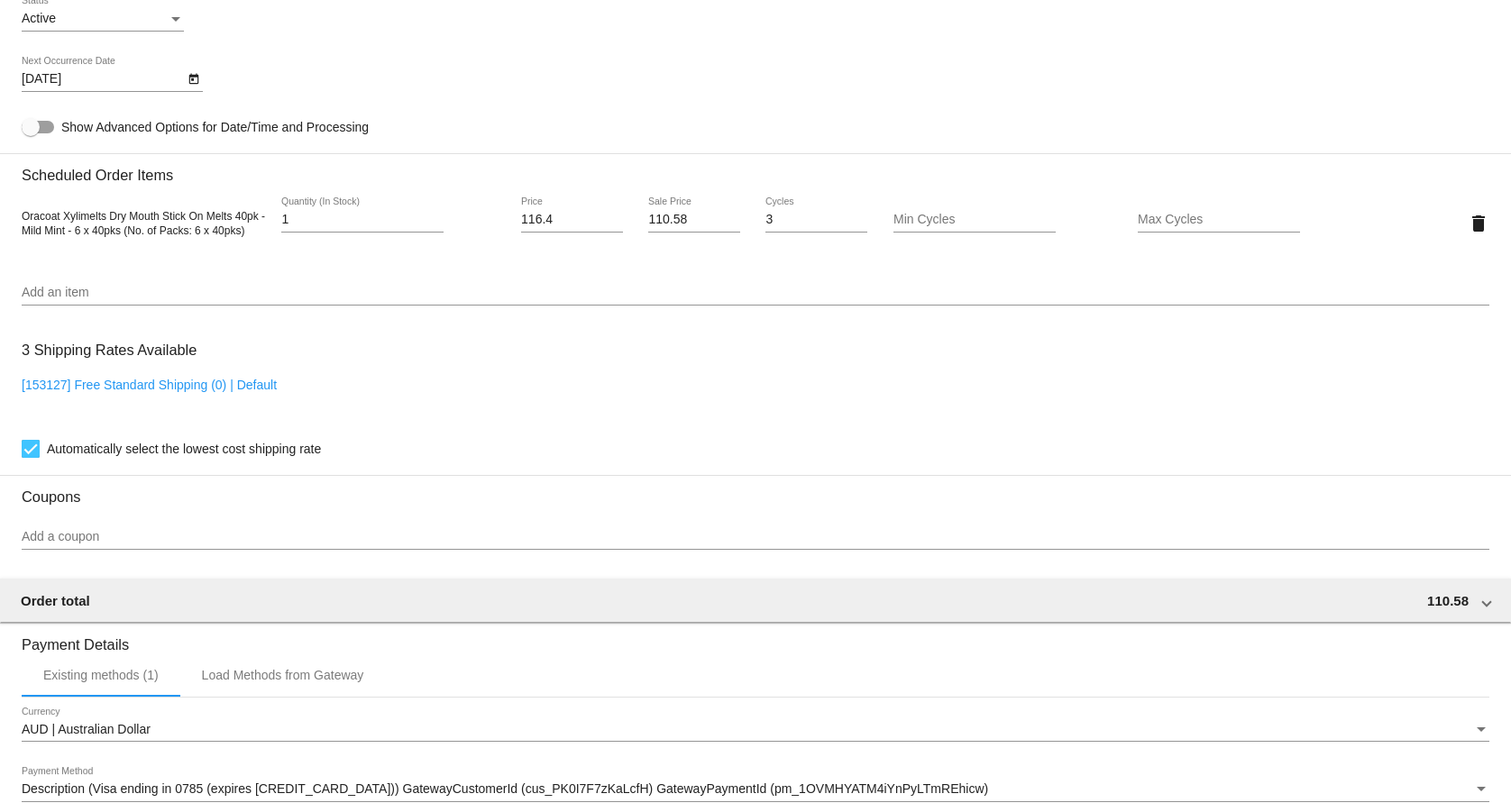
scroll to position [1380, 0]
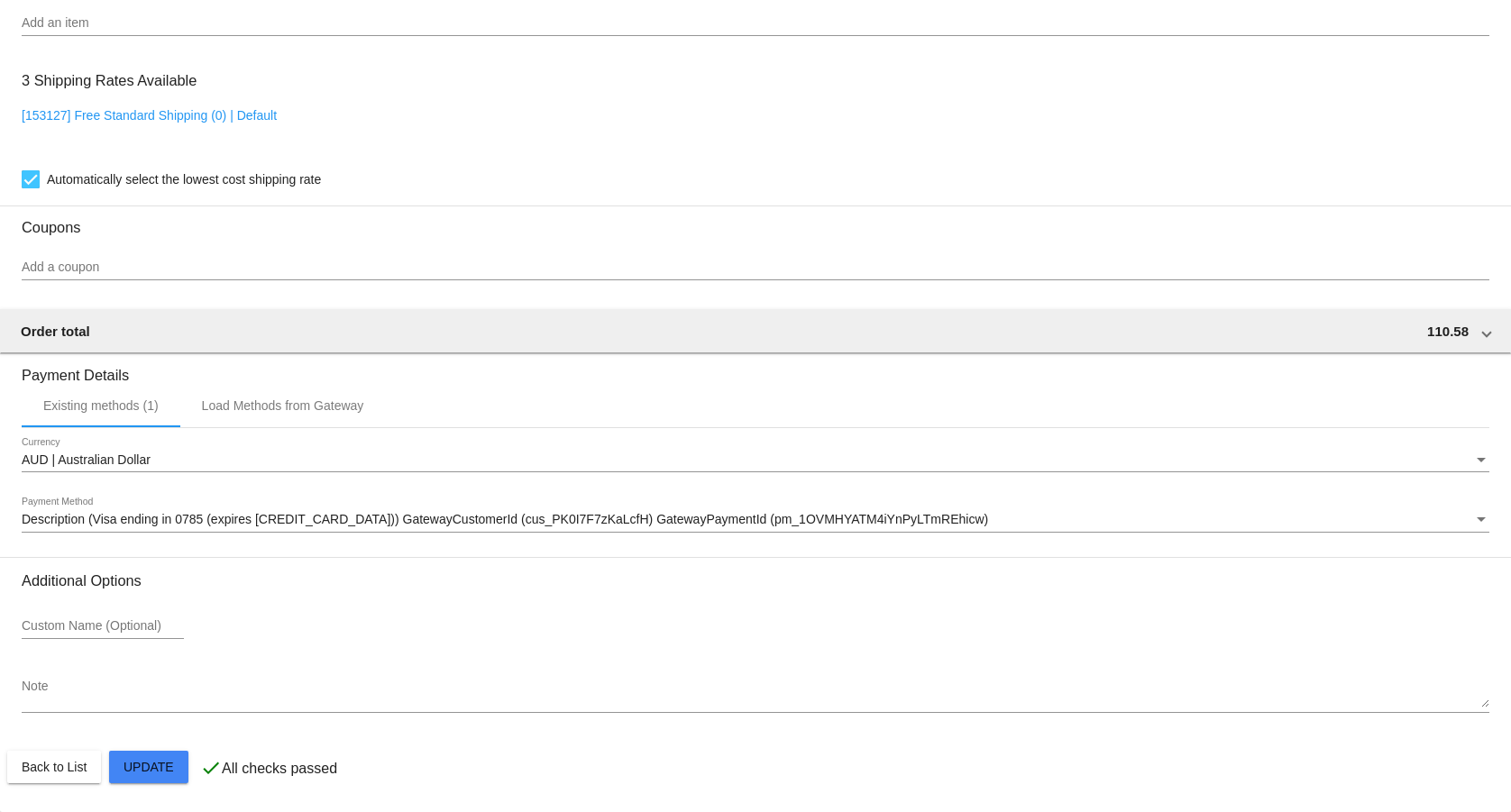
click at [78, 789] on mat-card-actions "Back to List Update" at bounding box center [755, 766] width 1496 height 47
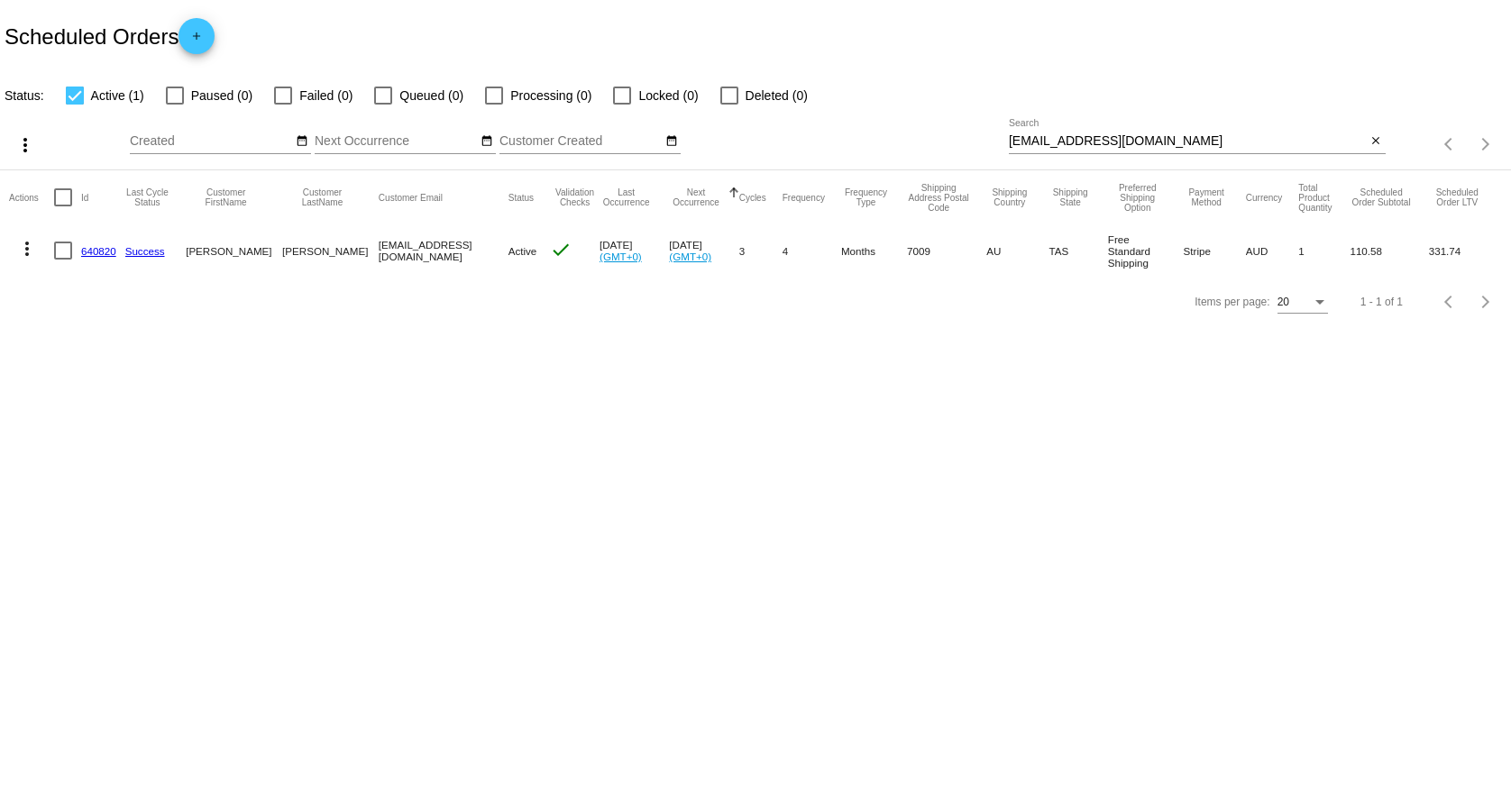
click at [1150, 139] on input "[EMAIL_ADDRESS][DOMAIN_NAME]" at bounding box center [1187, 141] width 358 height 15
paste input "[PERSON_NAME]@shantek"
type input "[PERSON_NAME][EMAIL_ADDRESS][DOMAIN_NAME]"
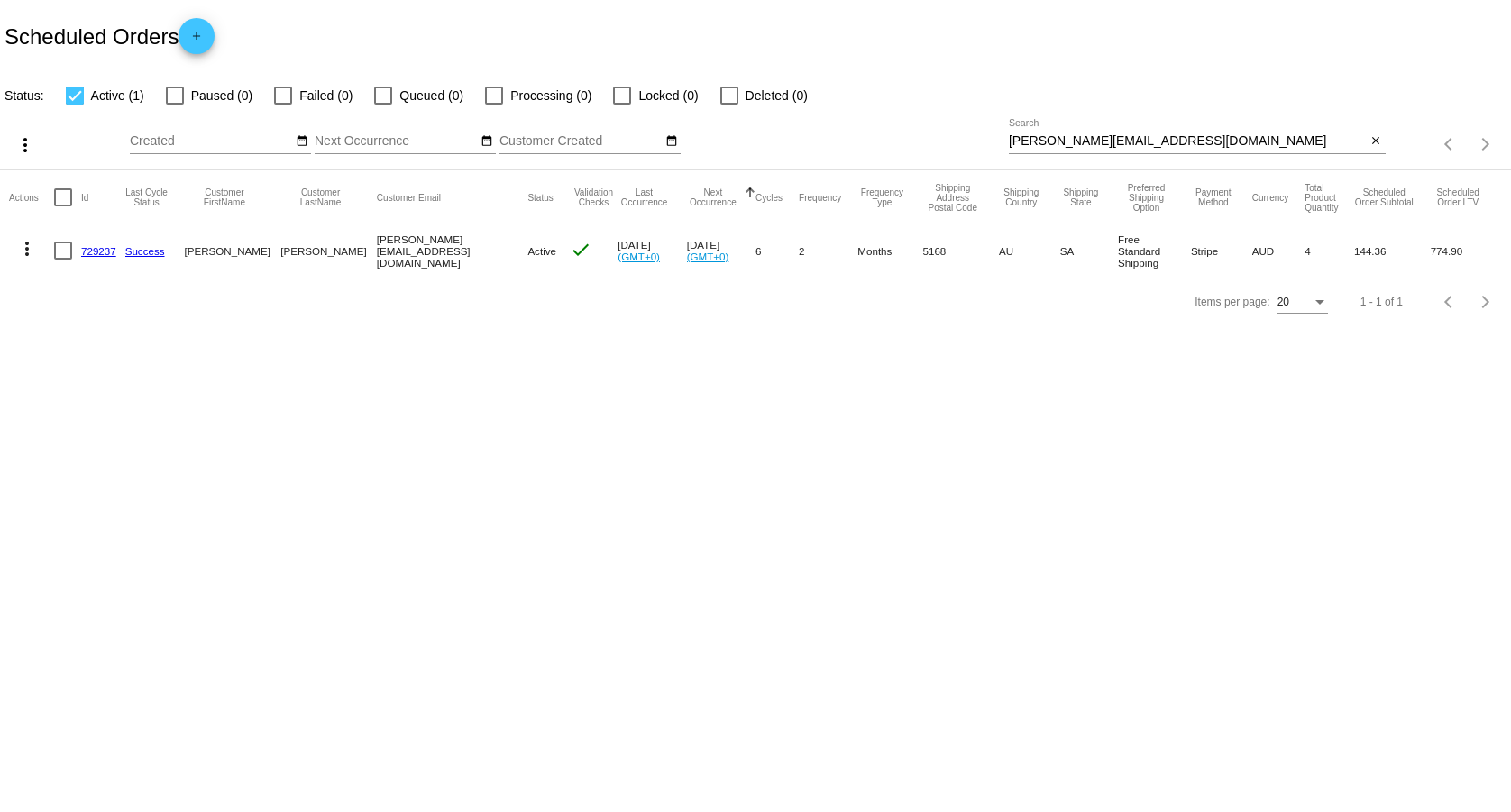
click at [101, 252] on link "729237" at bounding box center [99, 251] width 35 height 12
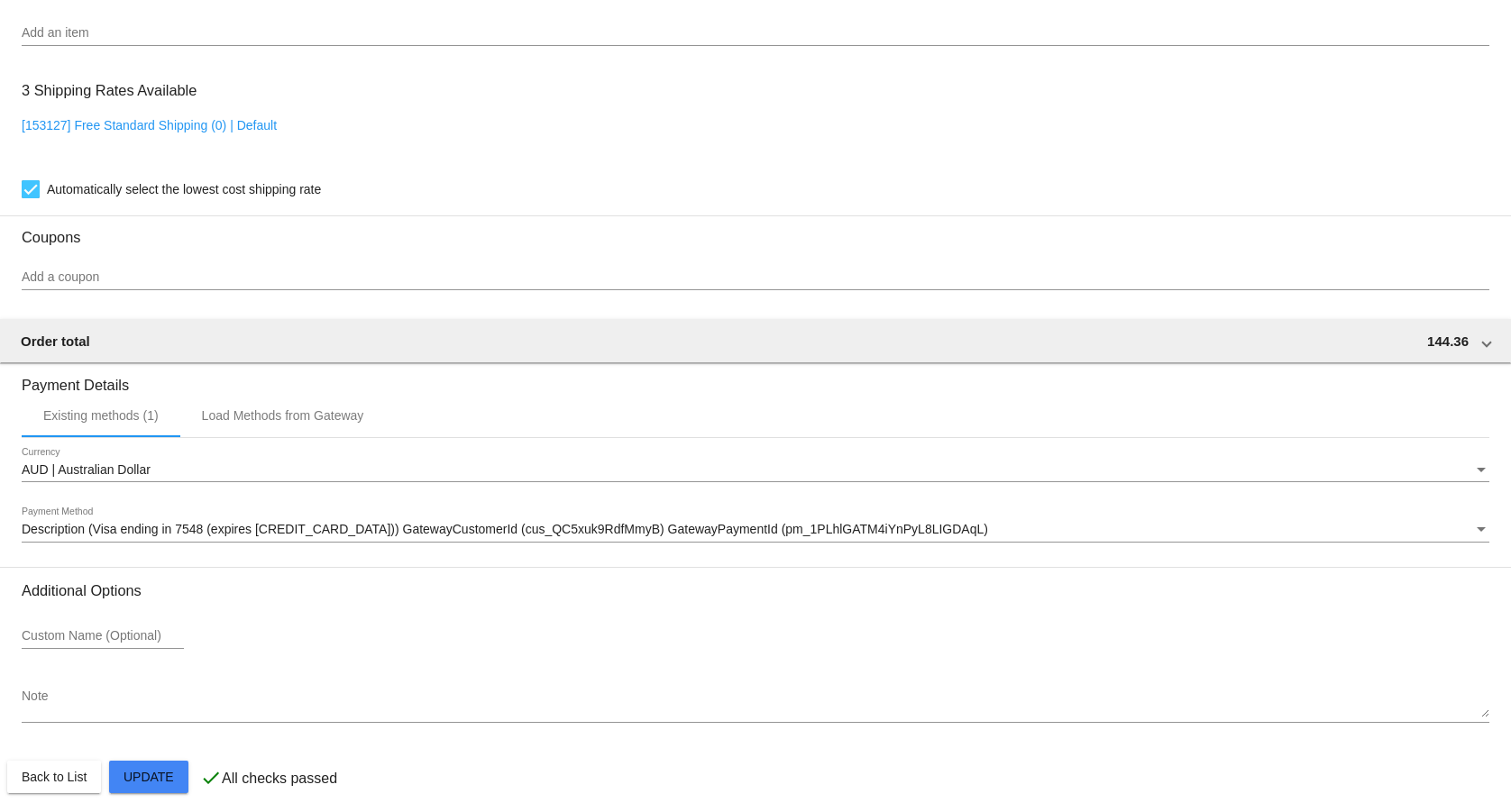
scroll to position [1380, 0]
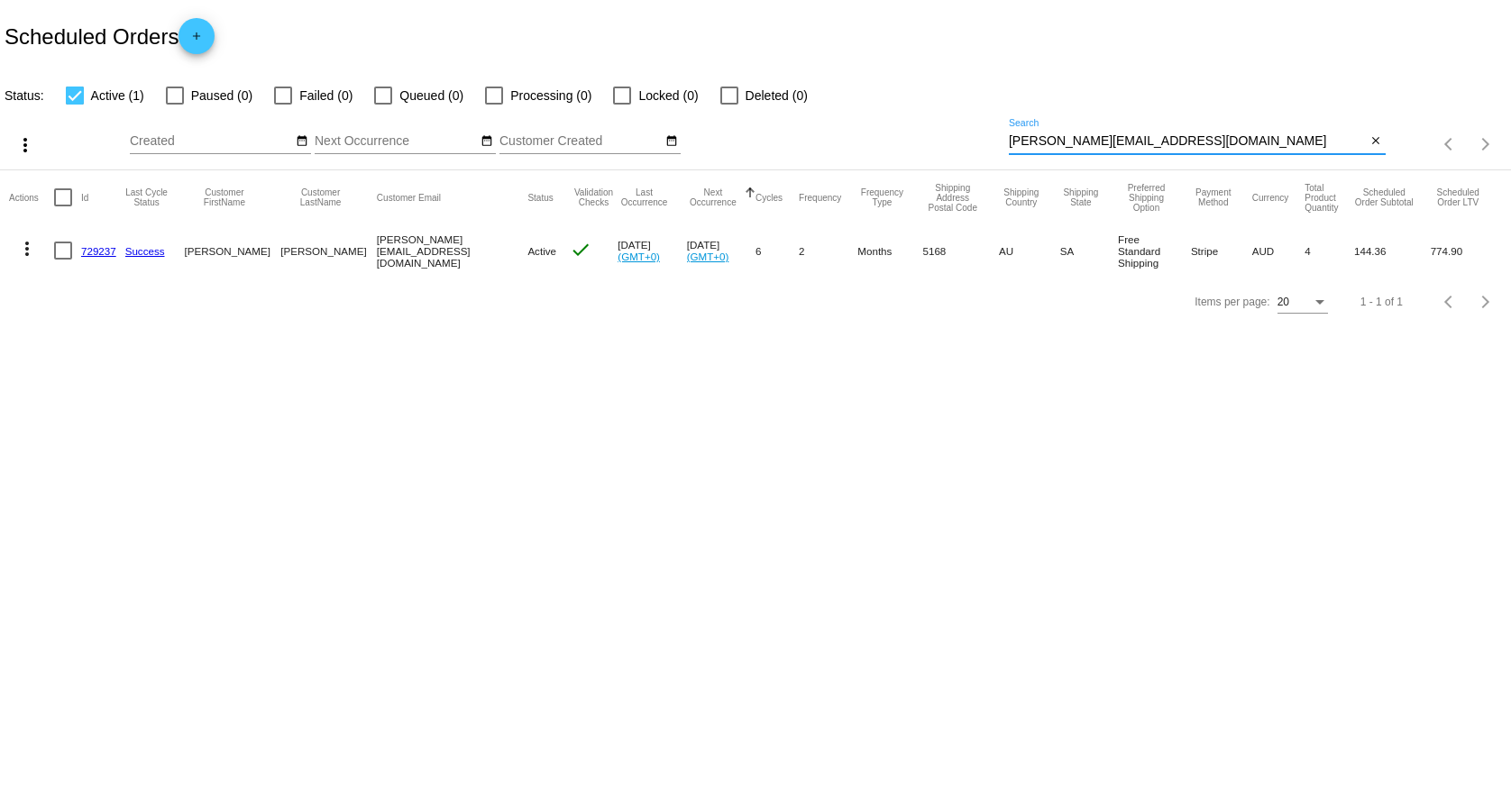
click at [1066, 138] on input "[PERSON_NAME][EMAIL_ADDRESS][DOMAIN_NAME]" at bounding box center [1187, 141] width 358 height 15
paste input "[EMAIL_ADDRESS][PERSON_NAME][DOMAIN_NAME]"
type input "[EMAIL_ADDRESS][PERSON_NAME][DOMAIN_NAME]"
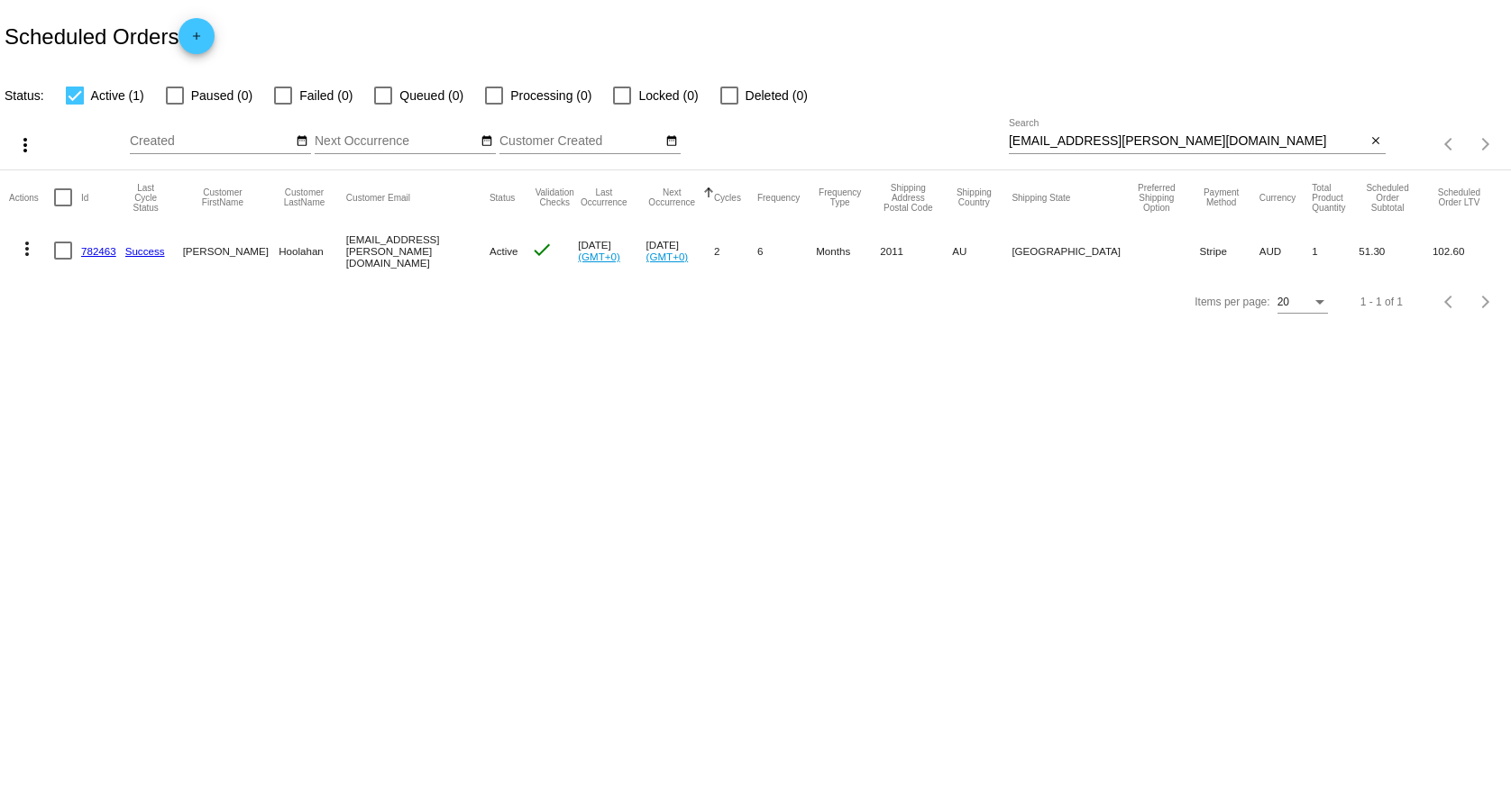
click at [93, 248] on link "782463" at bounding box center [99, 251] width 35 height 12
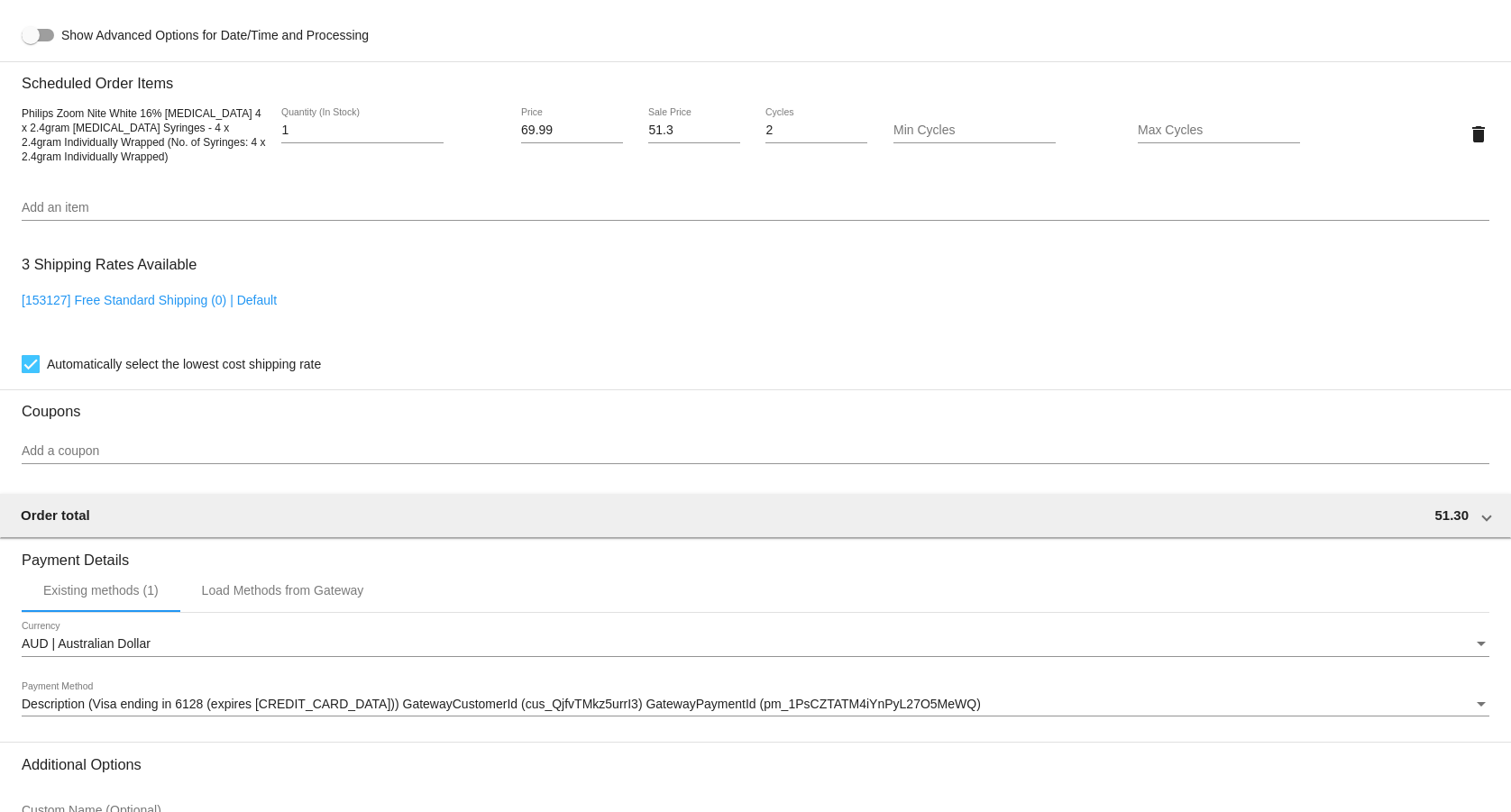
scroll to position [1390, 0]
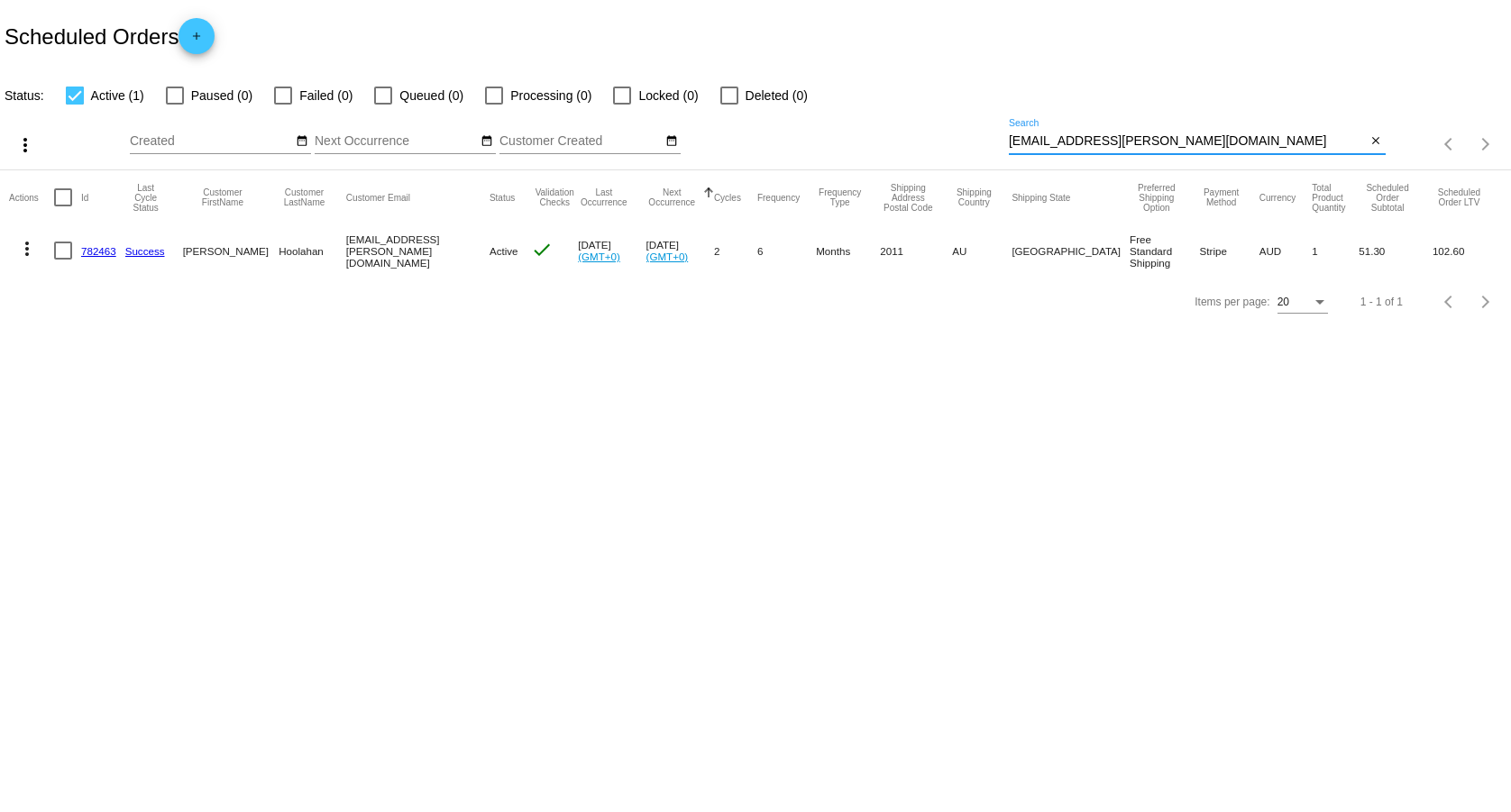
click at [1209, 141] on input "[EMAIL_ADDRESS][PERSON_NAME][DOMAIN_NAME]" at bounding box center [1187, 141] width 358 height 15
paste input "ddotaarual"
type input "[EMAIL_ADDRESS][DOMAIN_NAME]"
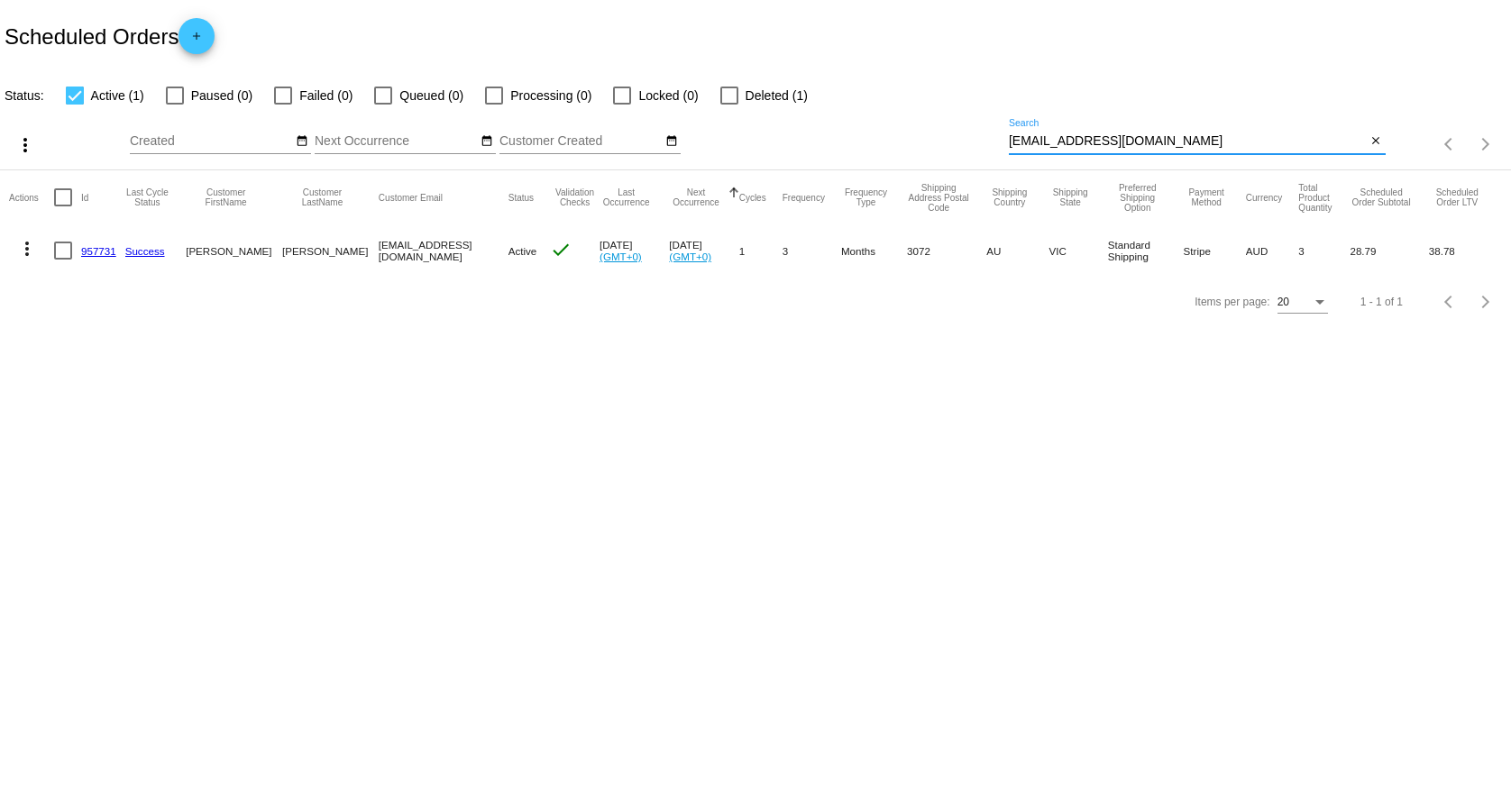
click at [107, 247] on link "957731" at bounding box center [99, 251] width 35 height 12
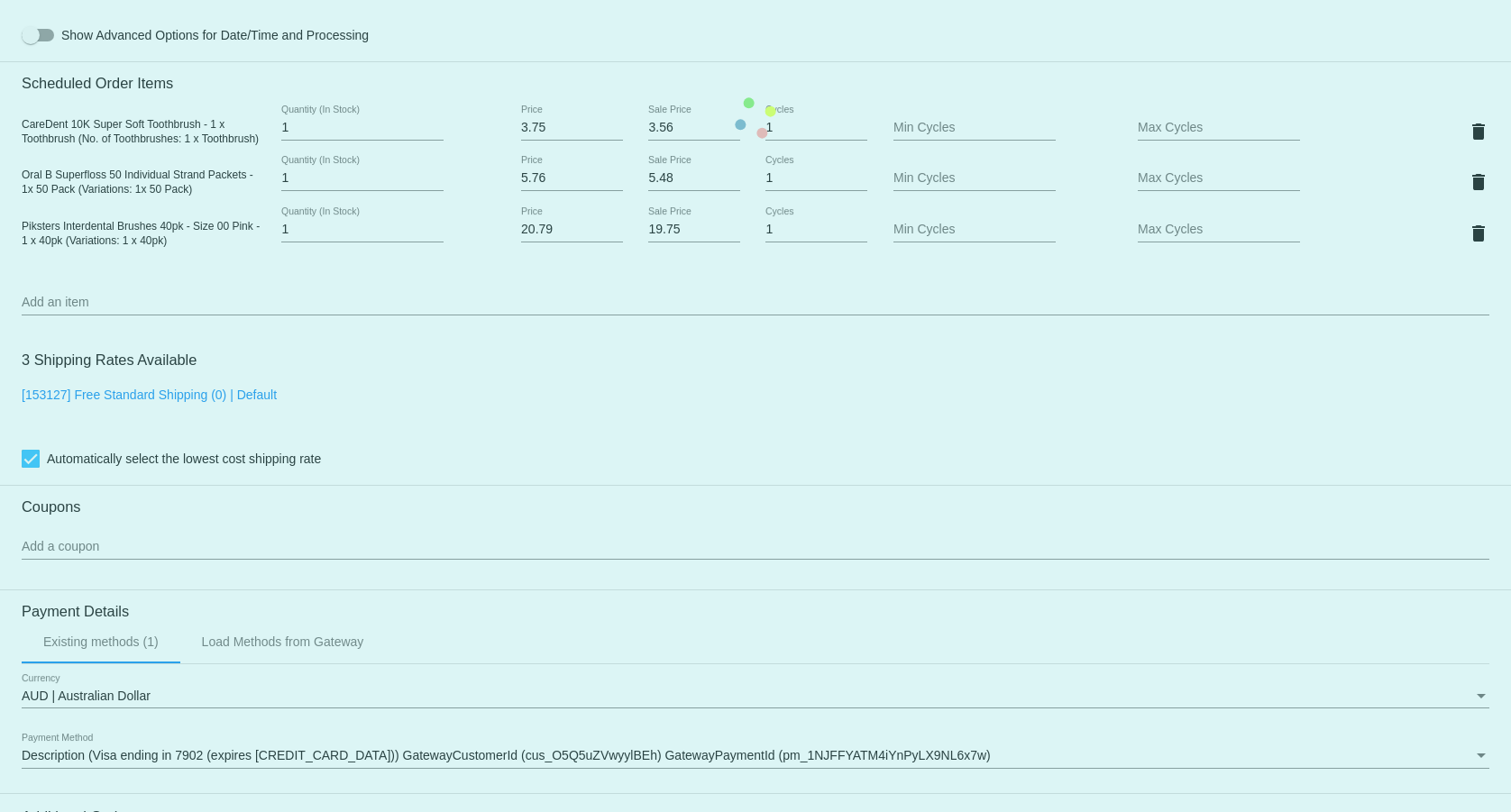
scroll to position [1482, 0]
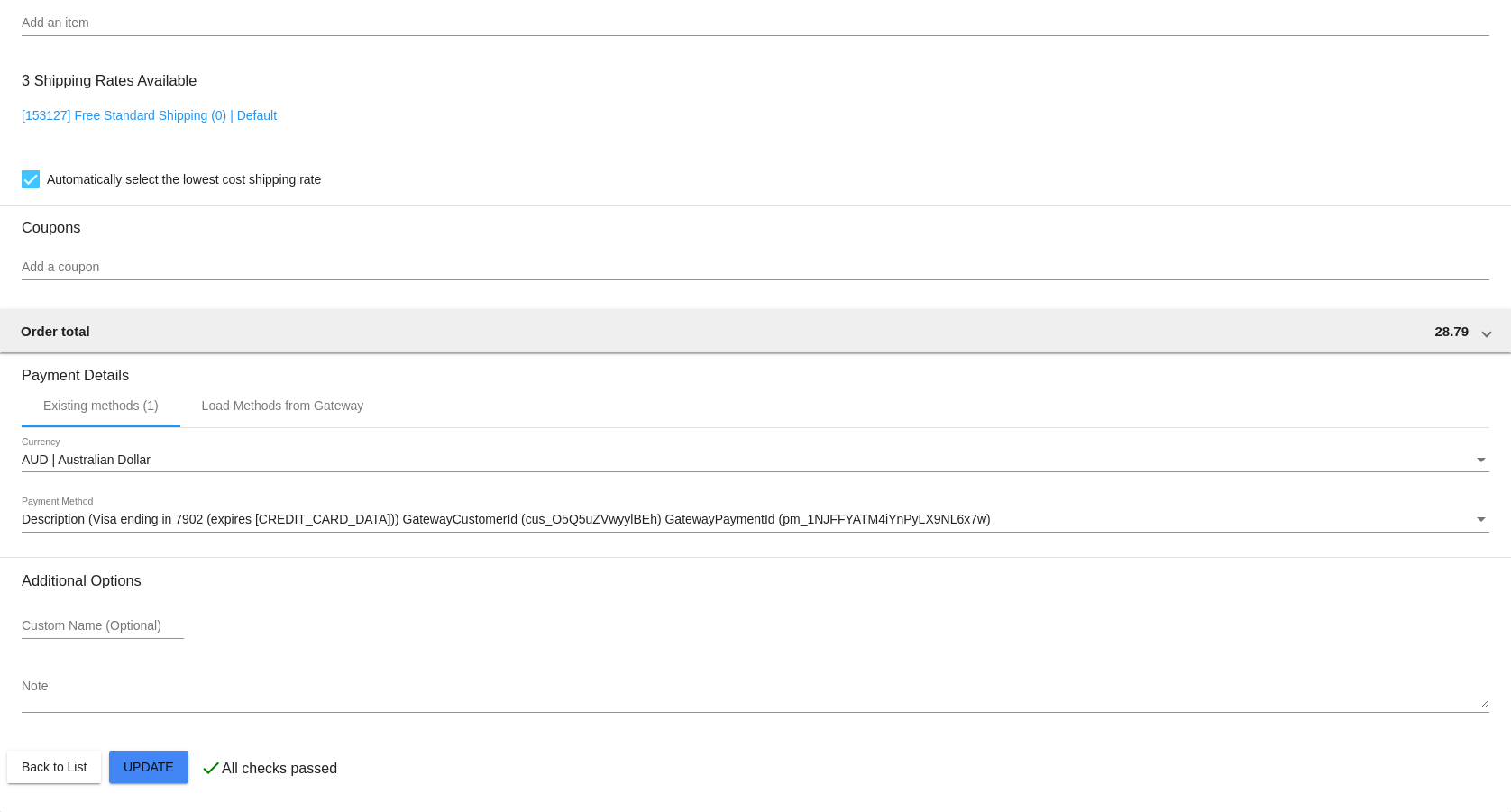
click at [239, 113] on link "[153127] Free Standard Shipping (0) | Default" at bounding box center [148, 115] width 255 height 15
checkbox input "false"
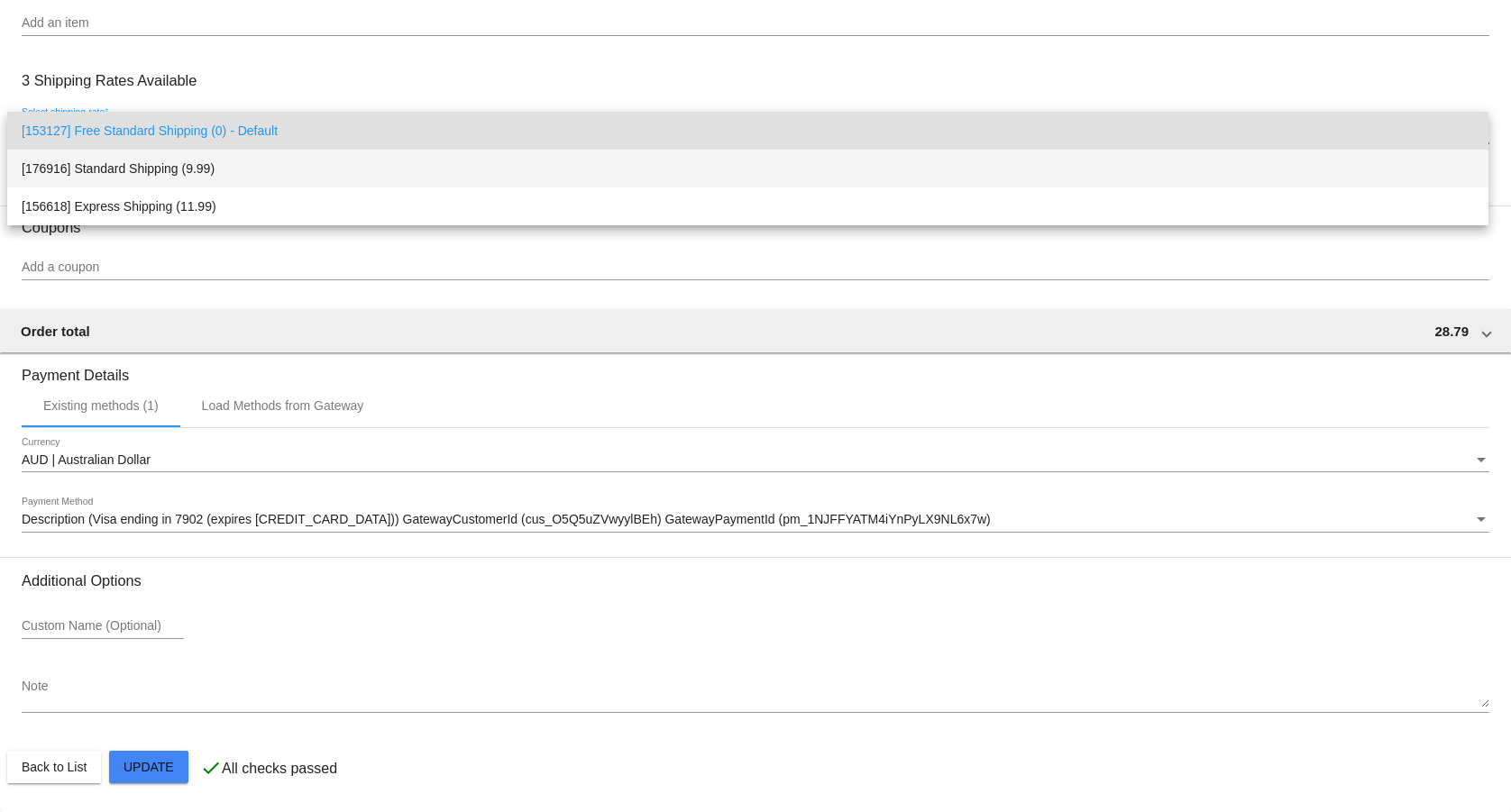
click at [229, 162] on span "[176916] Standard Shipping (9.99)" at bounding box center [747, 168] width 1453 height 38
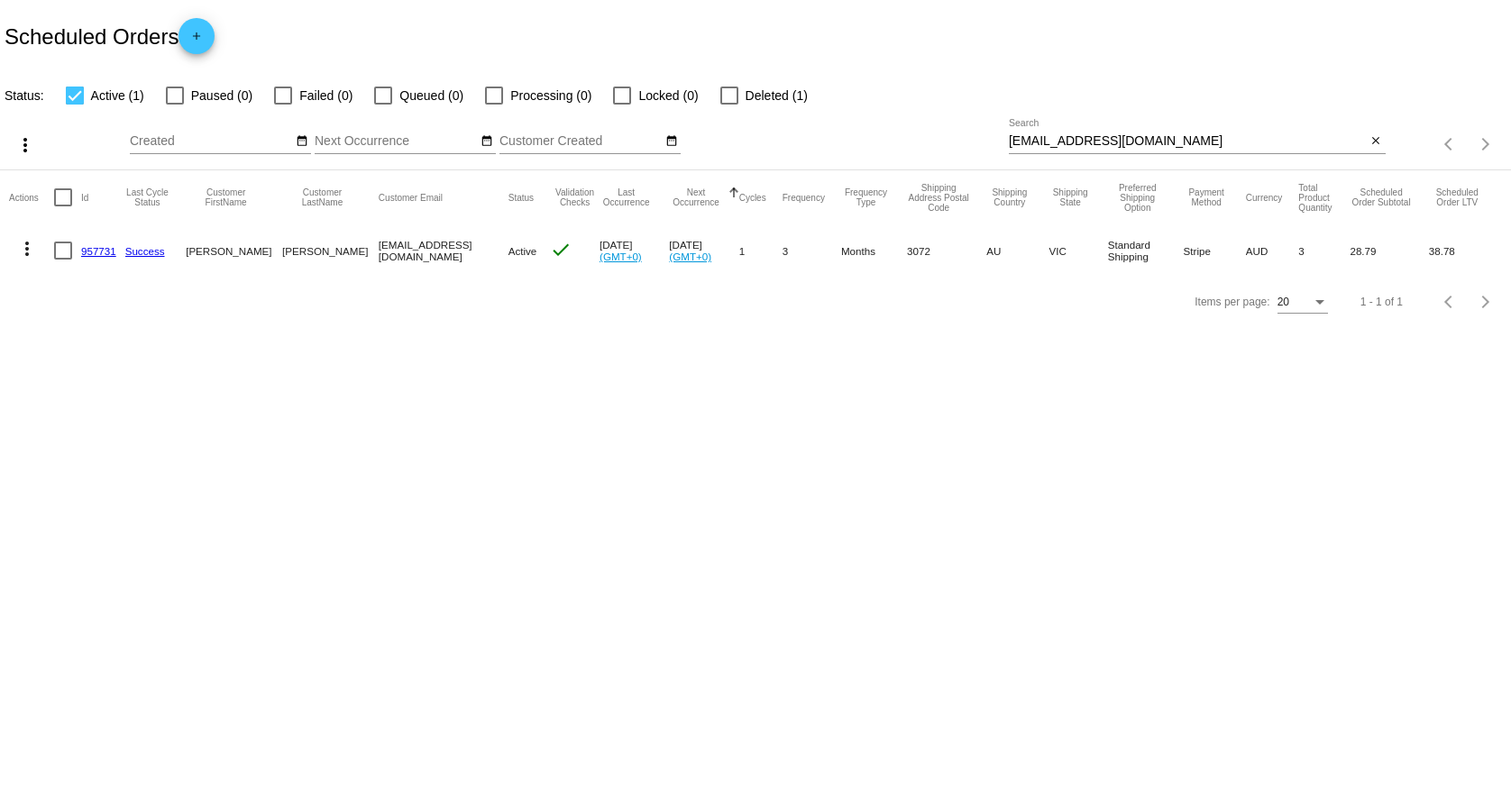
click at [1167, 143] on input "[EMAIL_ADDRESS][DOMAIN_NAME]" at bounding box center [1187, 141] width 358 height 15
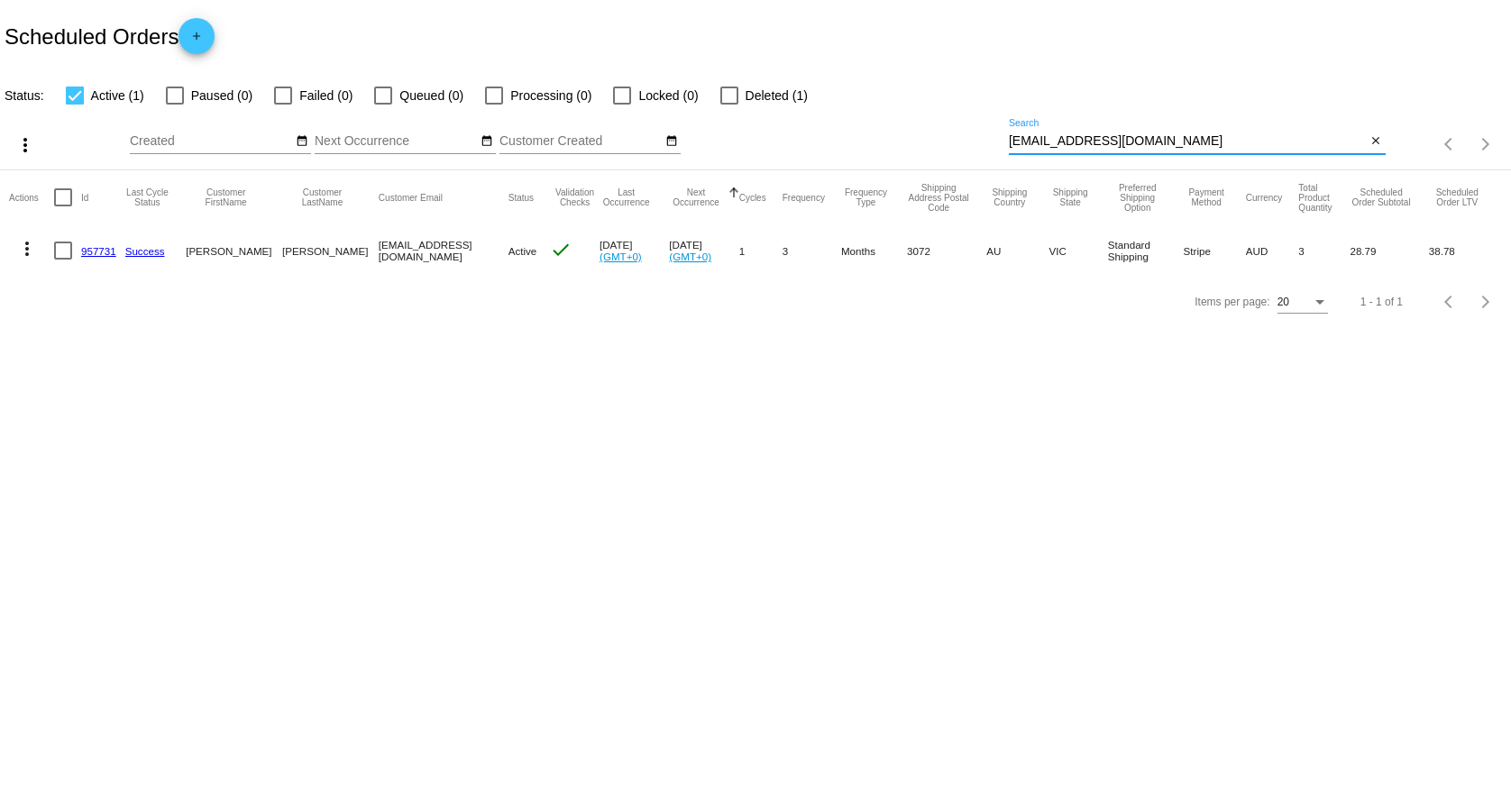
paste input "[PERSON_NAME]"
type input "[PERSON_NAME][EMAIL_ADDRESS][DOMAIN_NAME]"
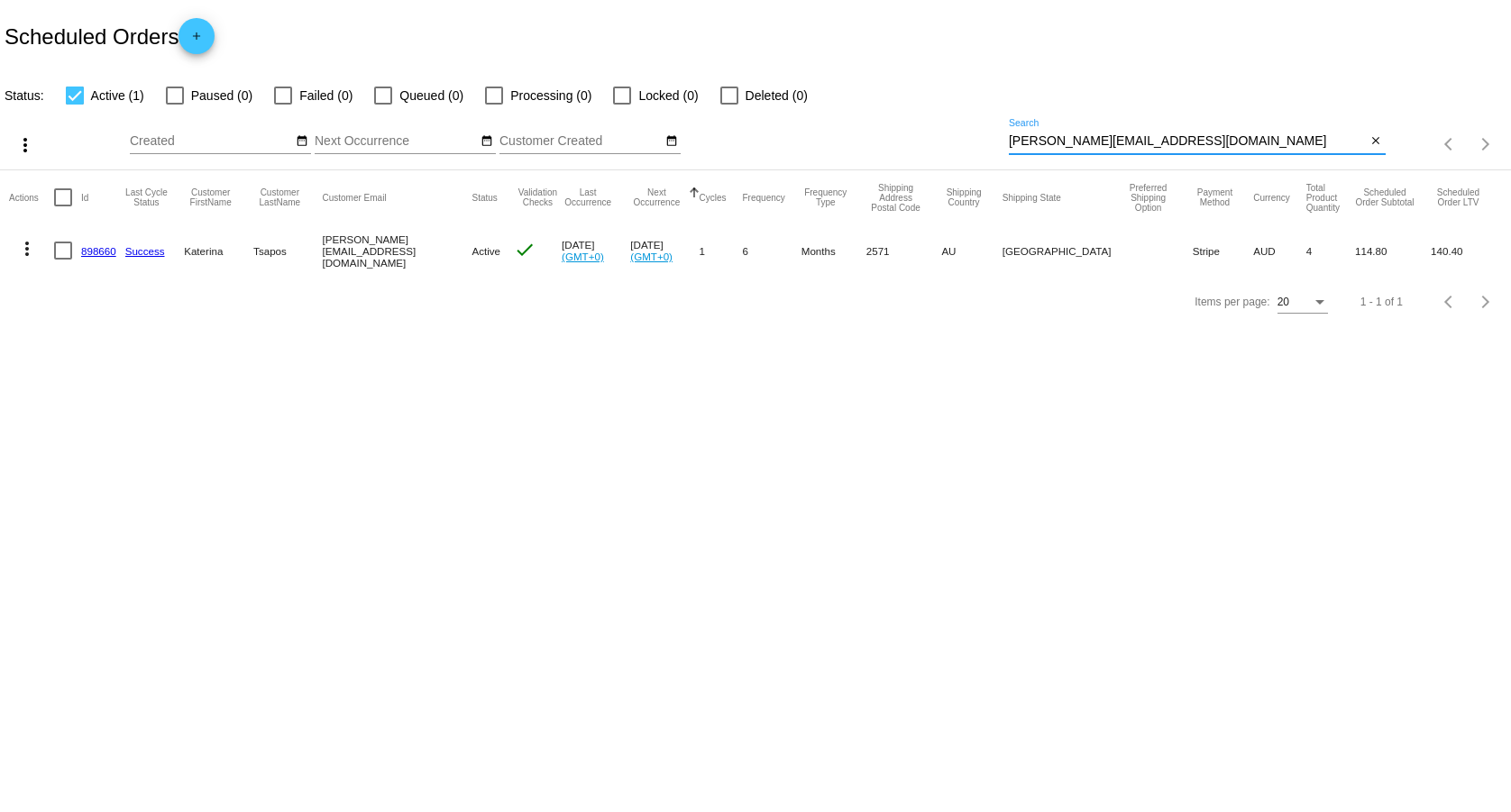
click at [104, 255] on link "898660" at bounding box center [99, 251] width 35 height 12
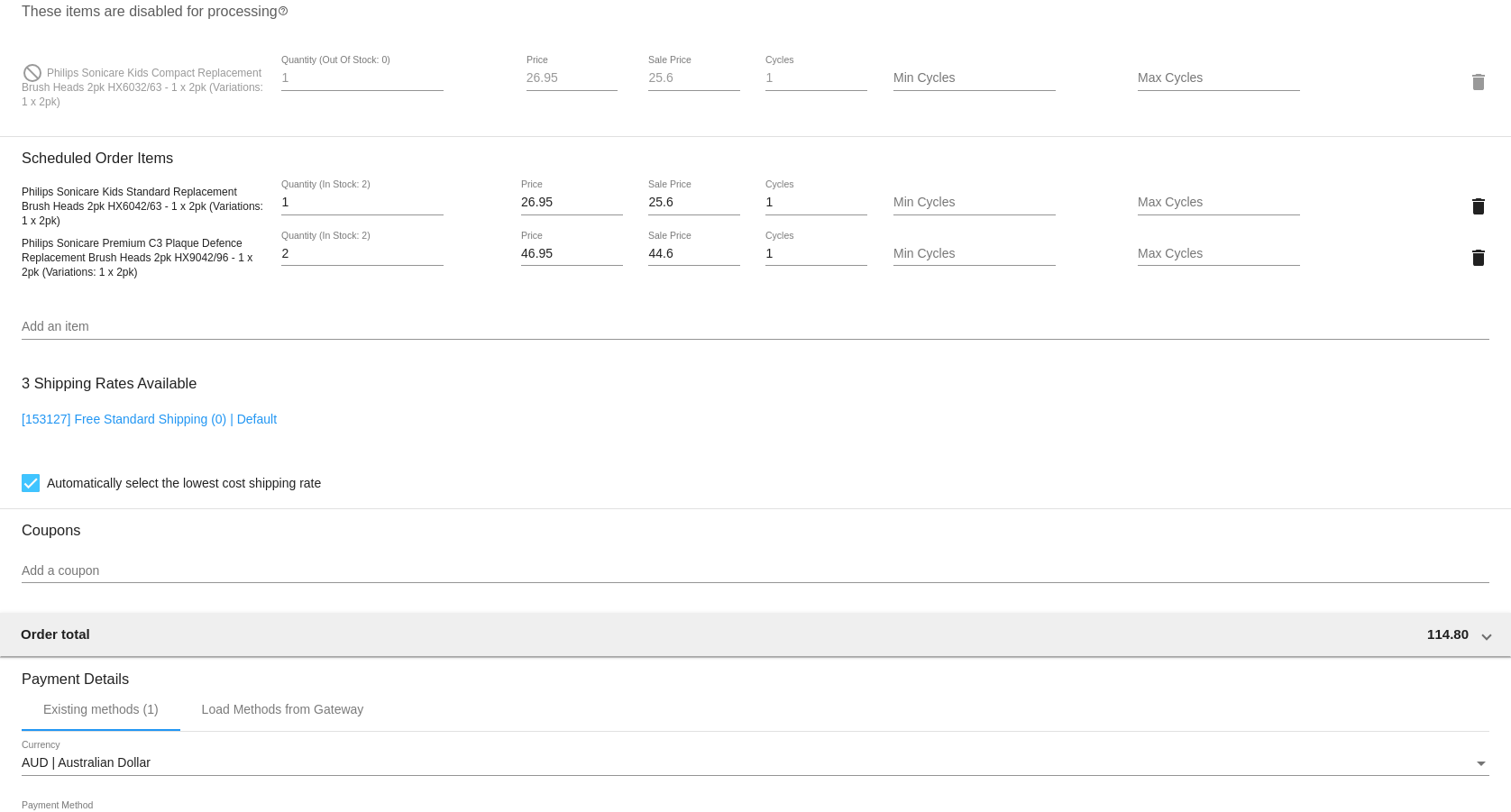
scroll to position [1601, 0]
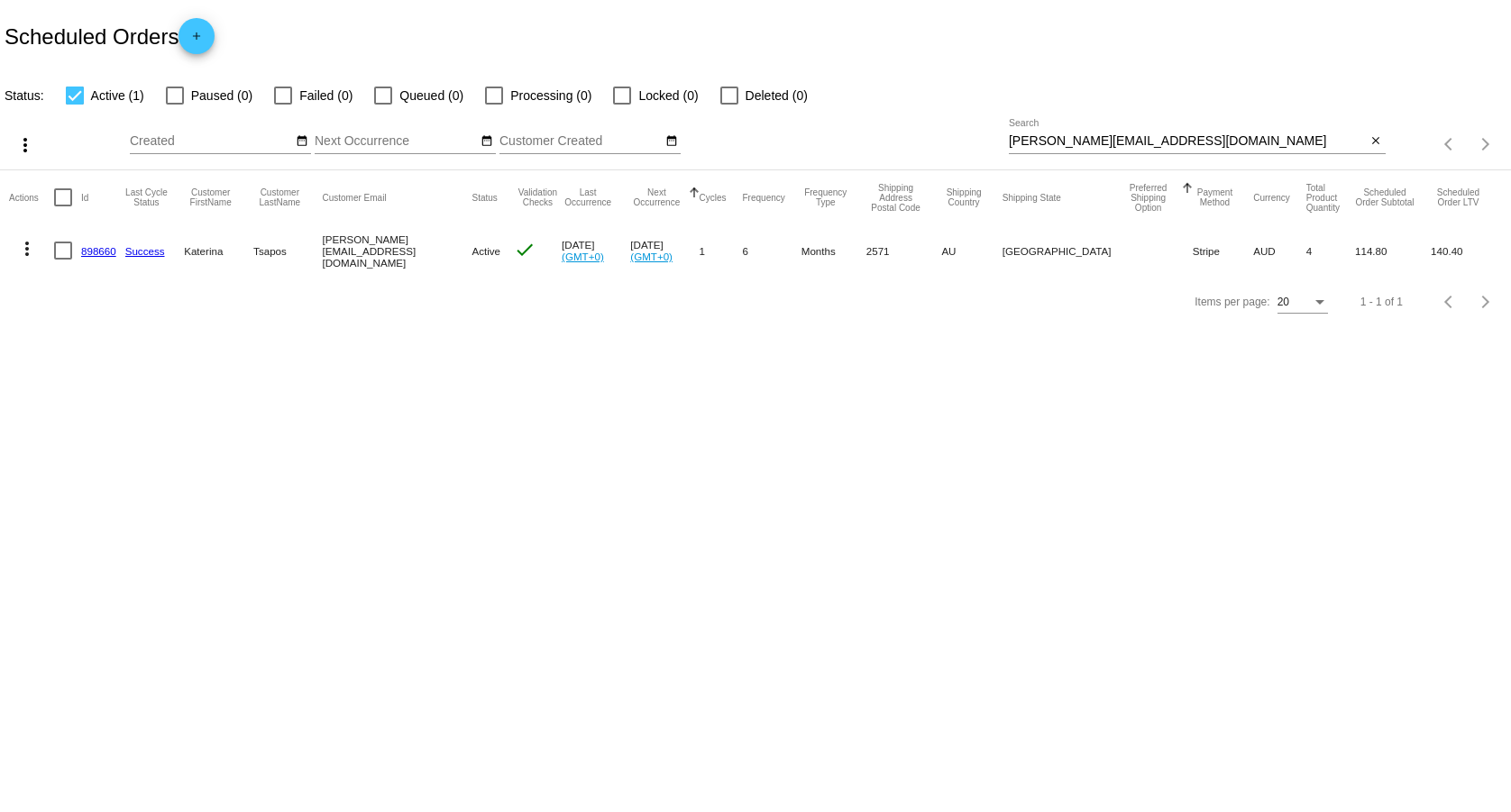
click at [1173, 155] on div "[PERSON_NAME][EMAIL_ADDRESS][DOMAIN_NAME] Search close" at bounding box center [1197, 144] width 377 height 51
click at [1180, 147] on input "[PERSON_NAME][EMAIL_ADDRESS][DOMAIN_NAME]" at bounding box center [1187, 141] width 358 height 15
paste input "[PERSON_NAME][EMAIL_ADDRESS][PERSON_NAME]"
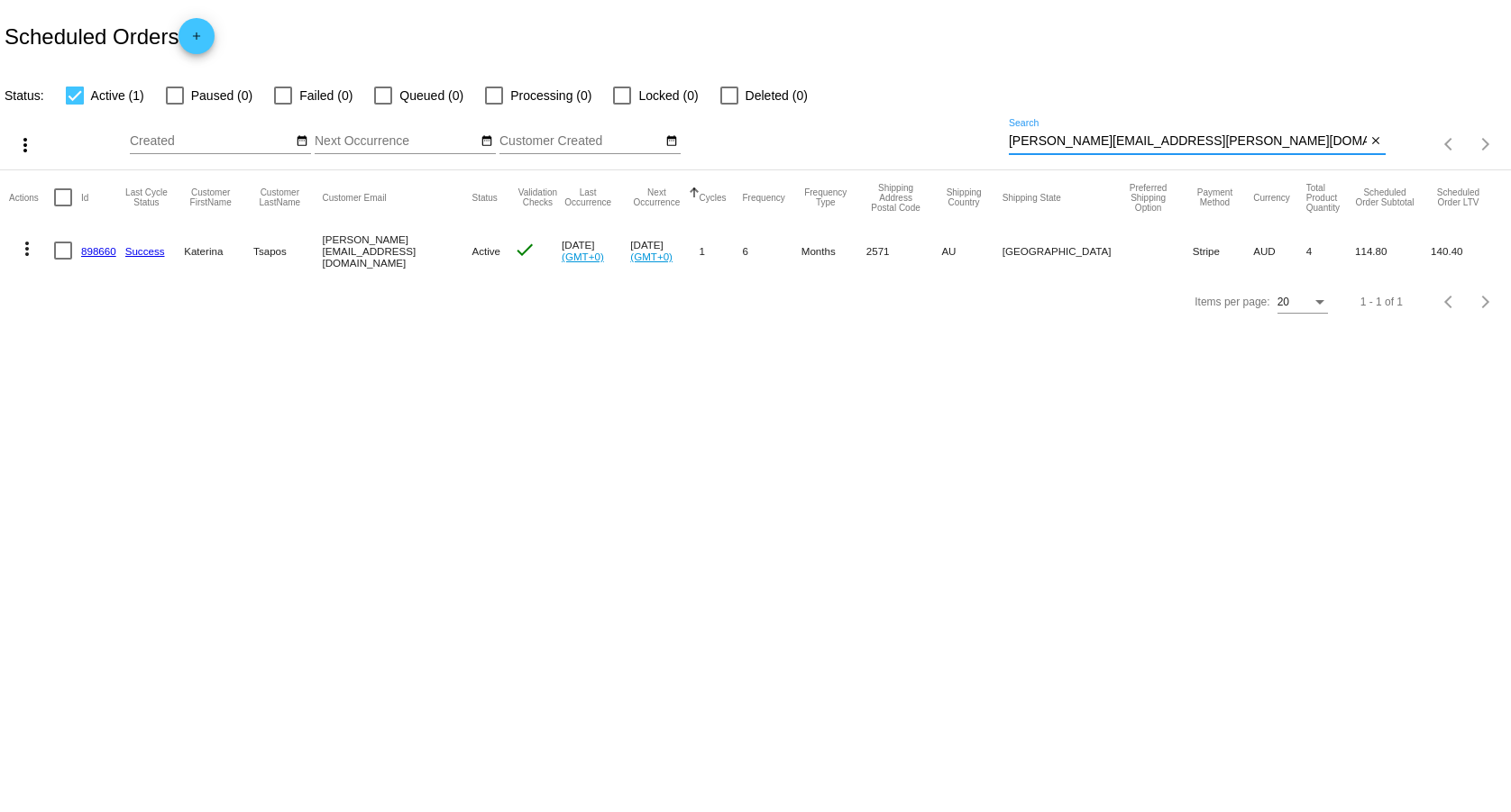
type input "[PERSON_NAME][EMAIL_ADDRESS][PERSON_NAME][DOMAIN_NAME]"
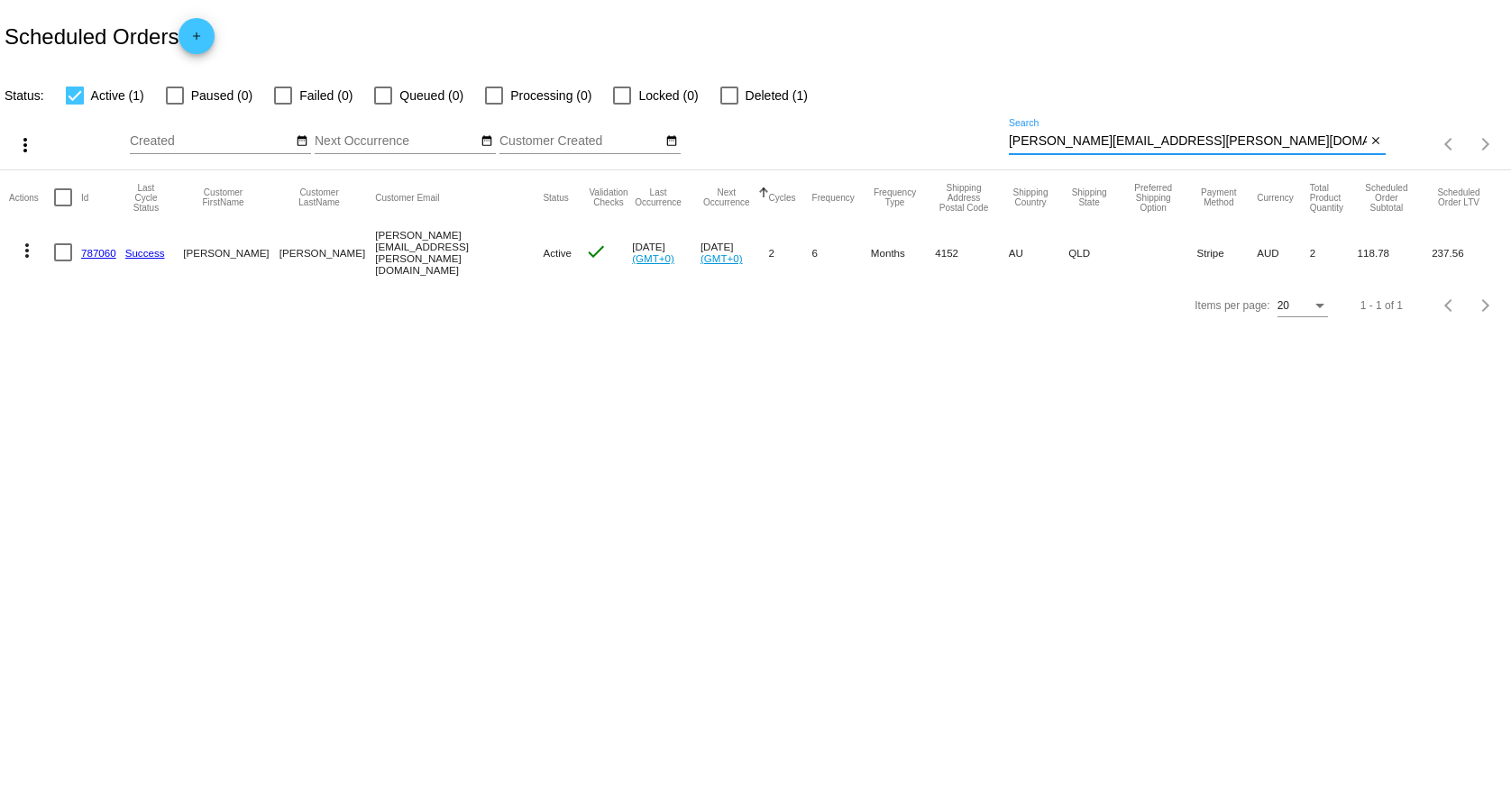
click at [97, 249] on link "787060" at bounding box center [99, 253] width 35 height 12
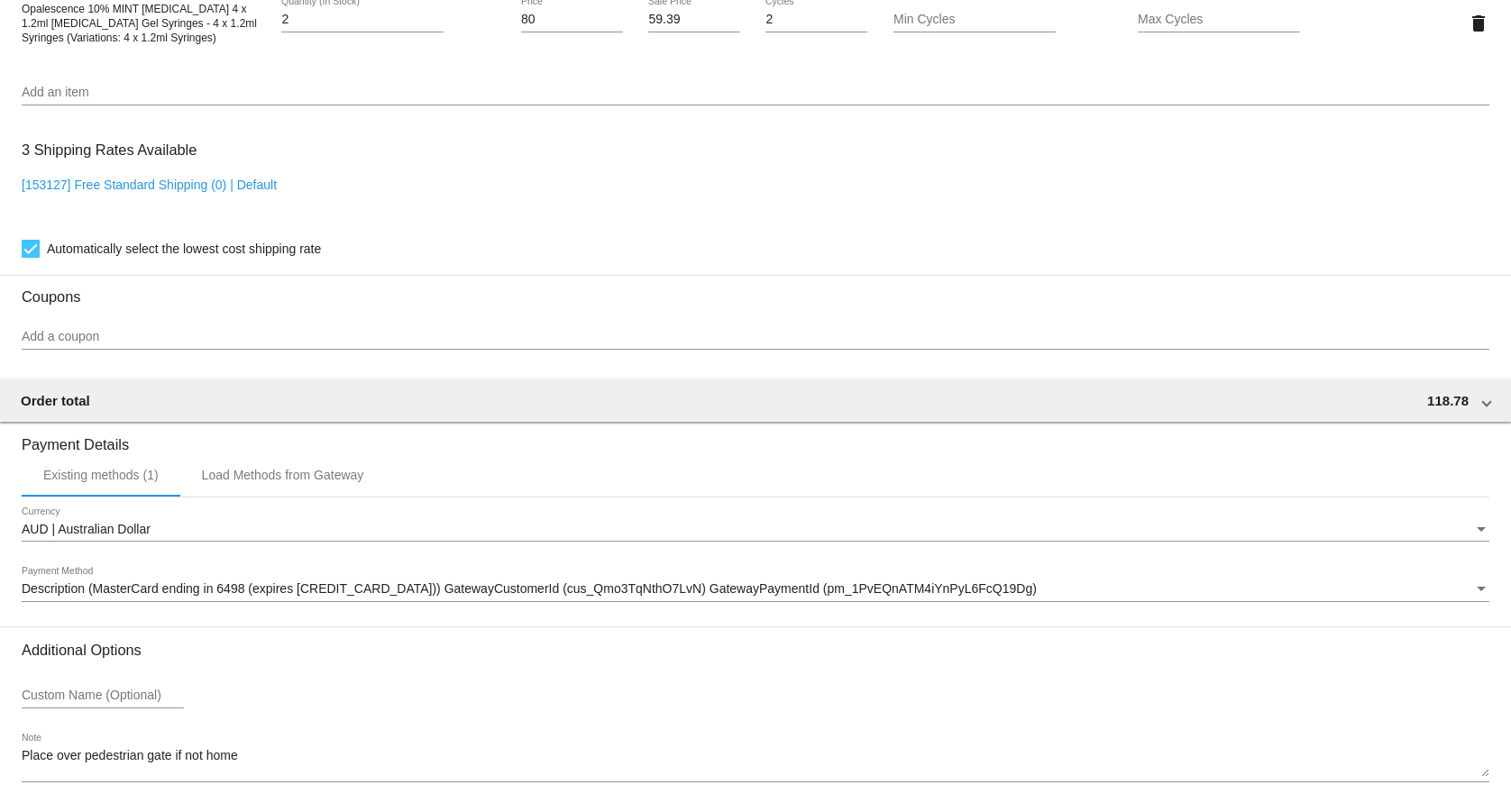
scroll to position [1380, 0]
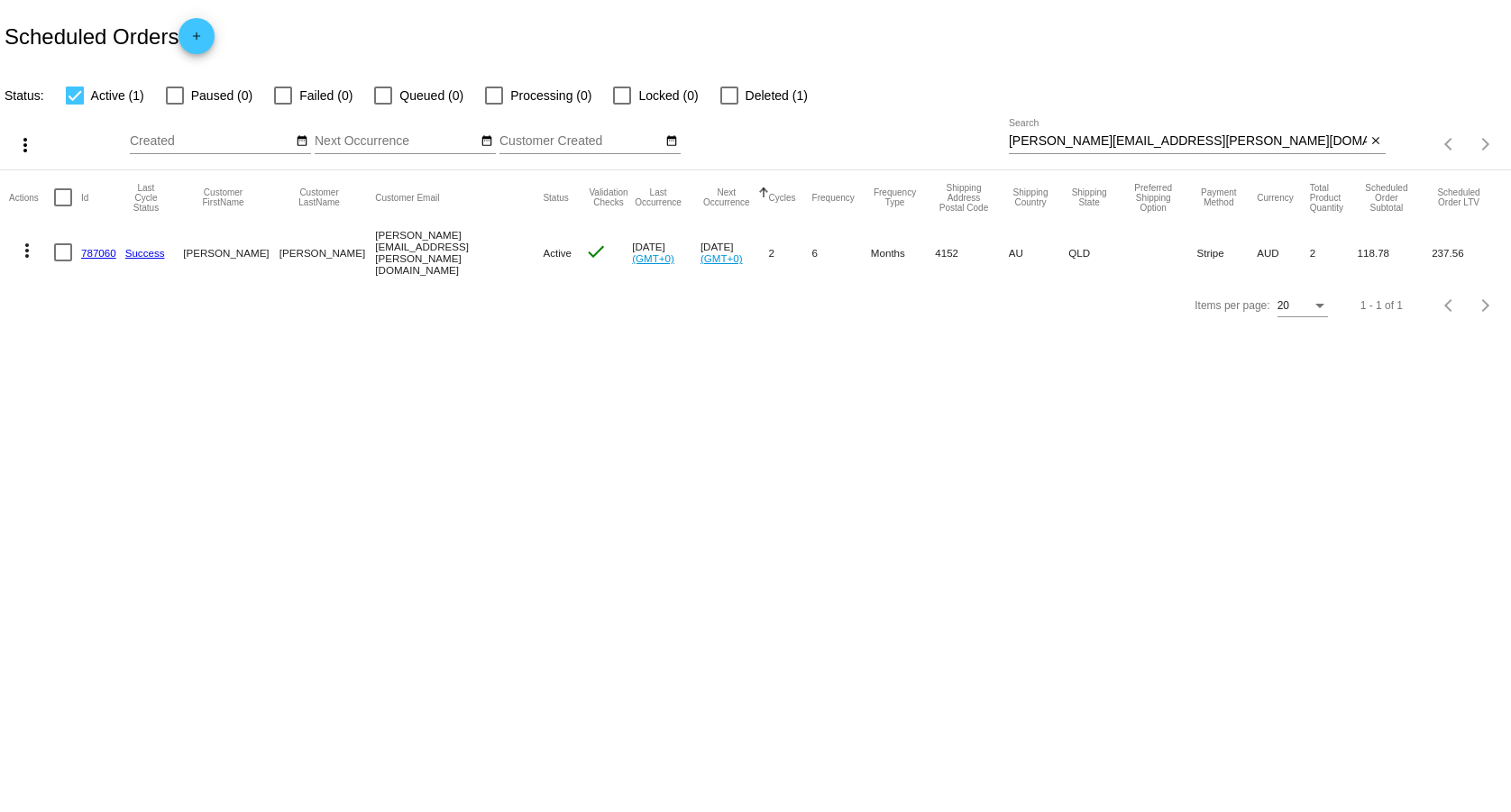
click at [1241, 148] on input "[PERSON_NAME][EMAIL_ADDRESS][PERSON_NAME][DOMAIN_NAME]" at bounding box center [1187, 141] width 358 height 15
paste input "[EMAIL_ADDRESS]"
type input "[EMAIL_ADDRESS][DOMAIN_NAME]"
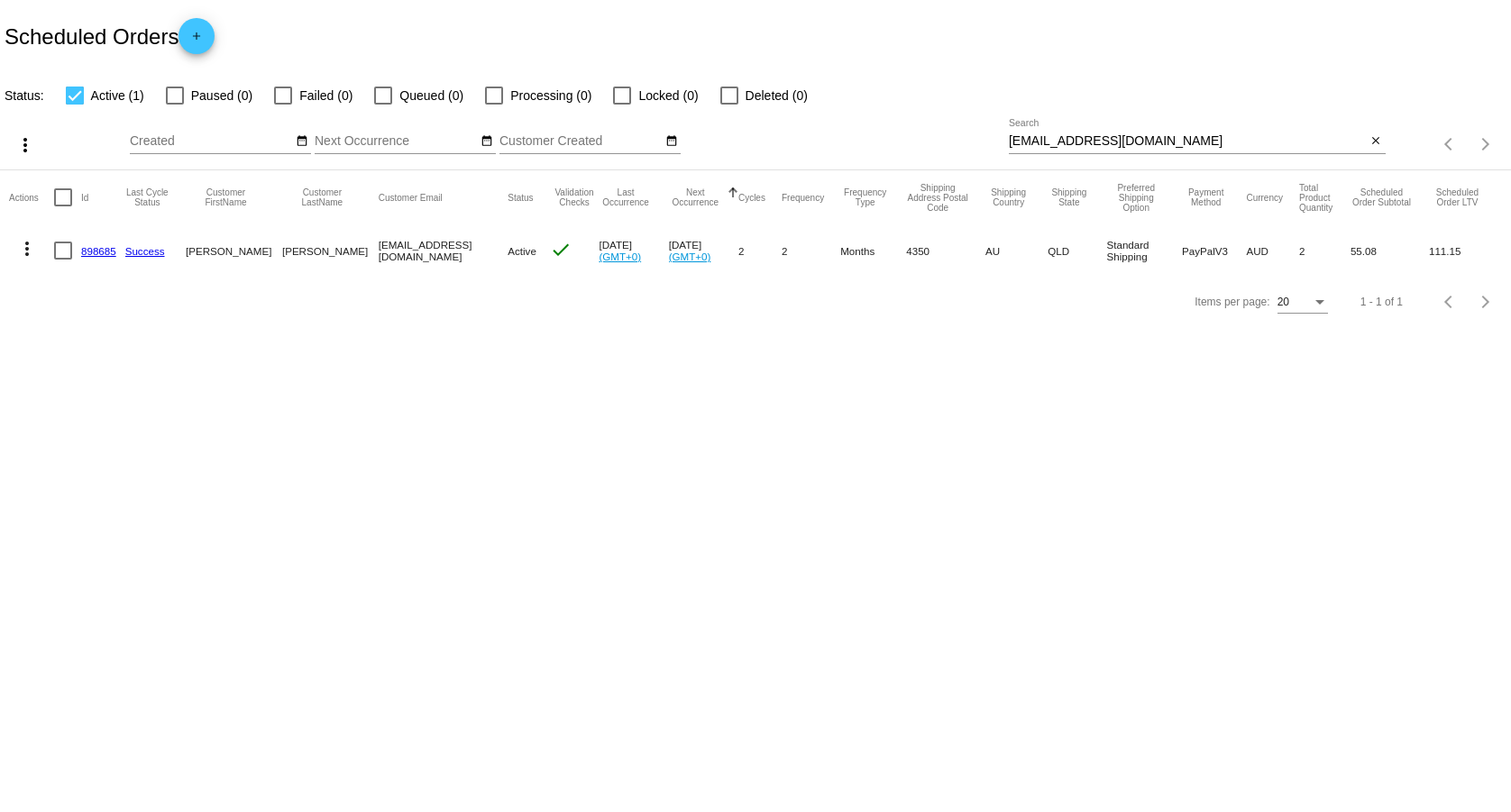
click at [75, 237] on mat-cell at bounding box center [68, 251] width 27 height 52
click at [96, 247] on link "898685" at bounding box center [99, 251] width 35 height 12
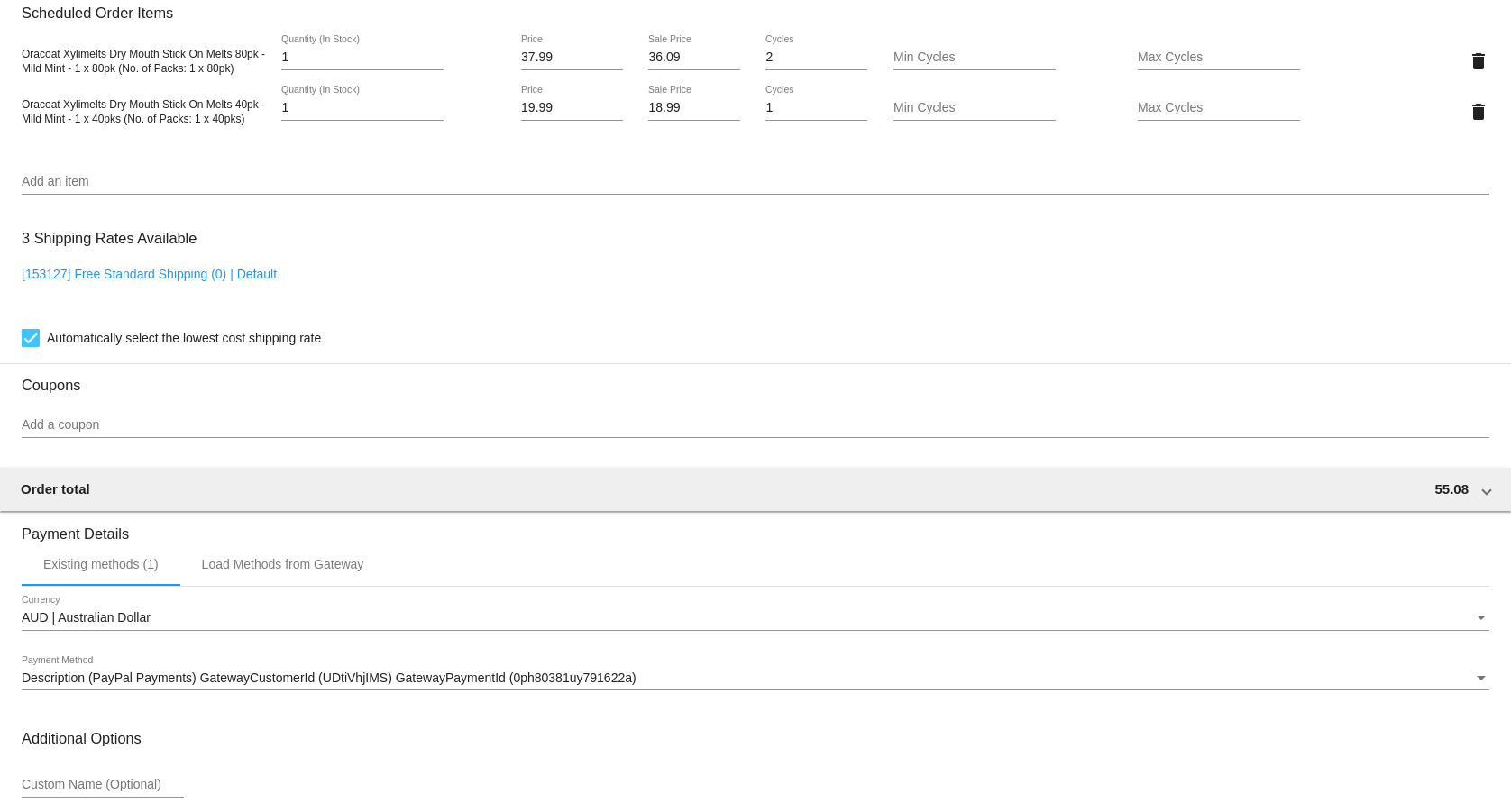
scroll to position [1379, 0]
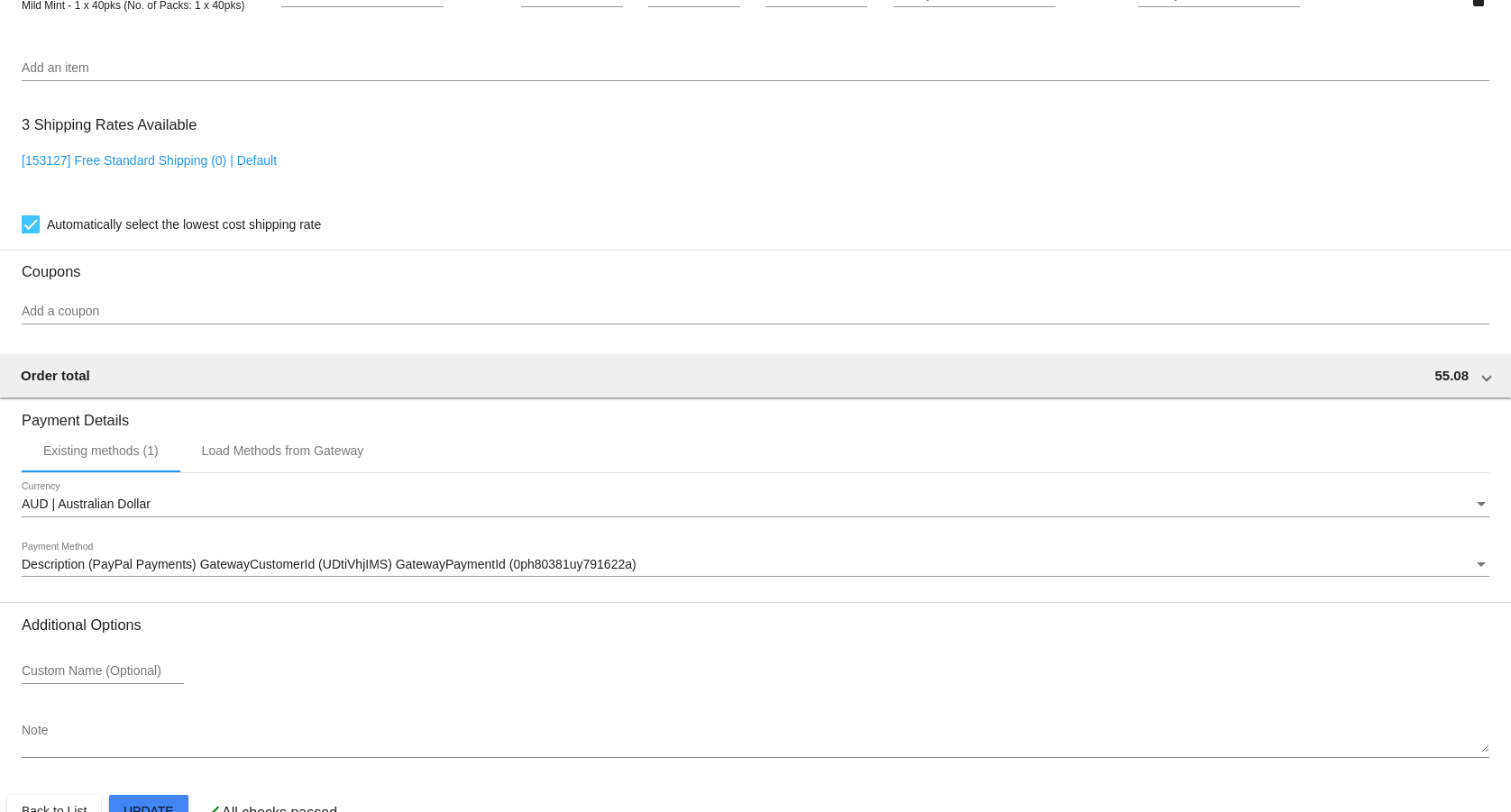
click at [142, 165] on link "[153127] Free Standard Shipping (0) | Default" at bounding box center [148, 160] width 255 height 15
checkbox input "false"
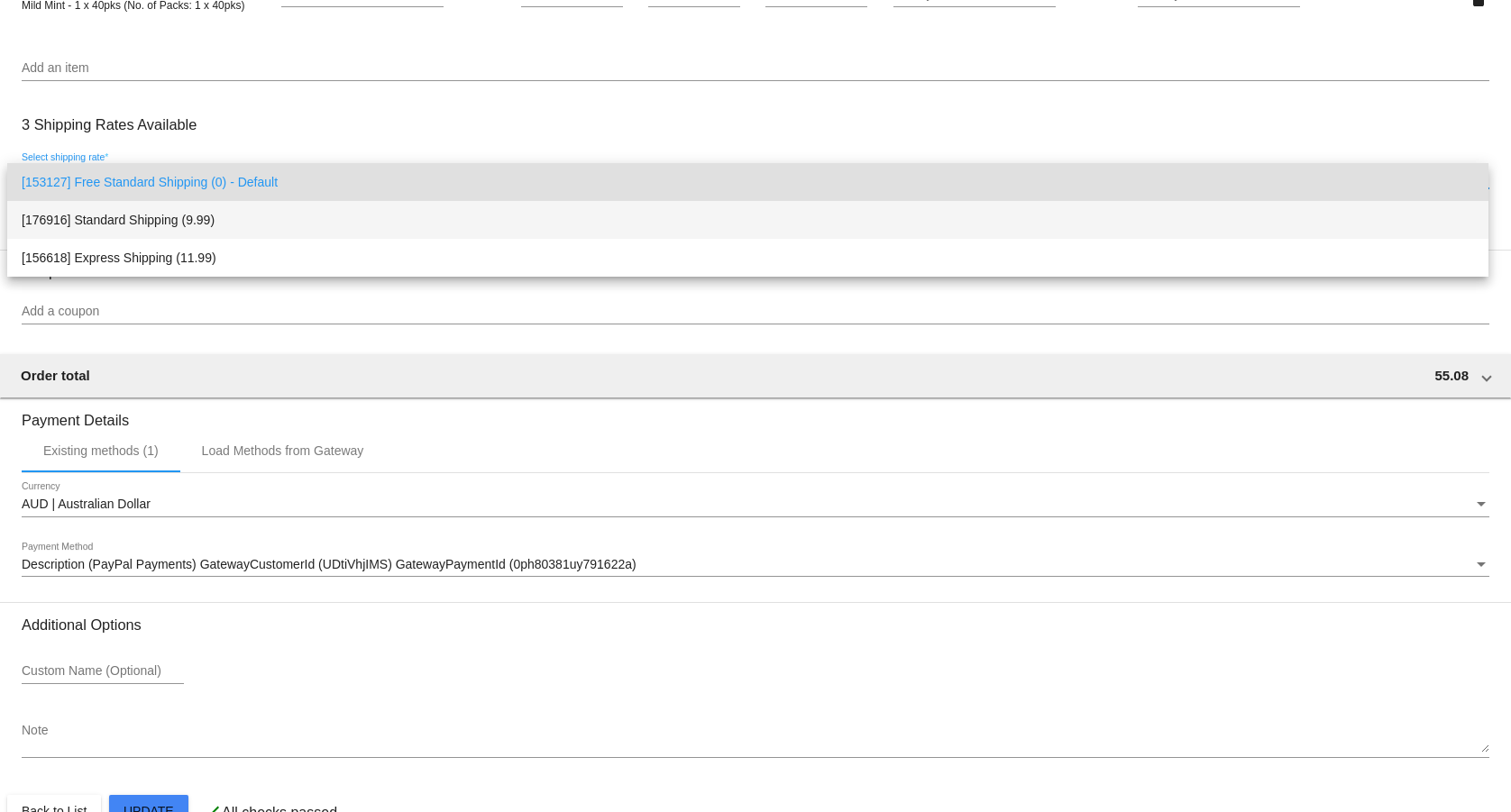
click at [158, 207] on span "[176916] Standard Shipping (9.99)" at bounding box center [747, 219] width 1453 height 38
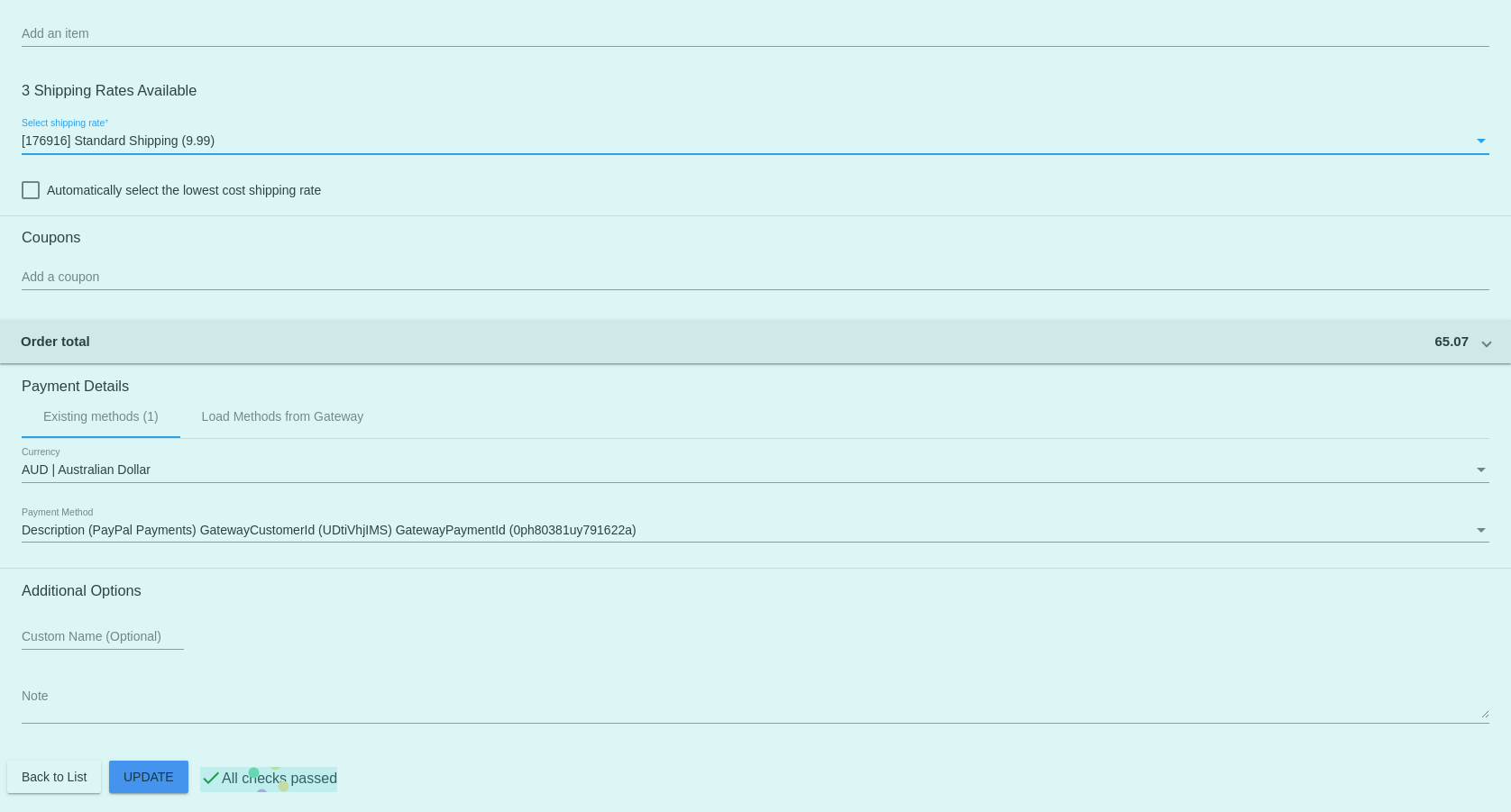
scroll to position [1431, 0]
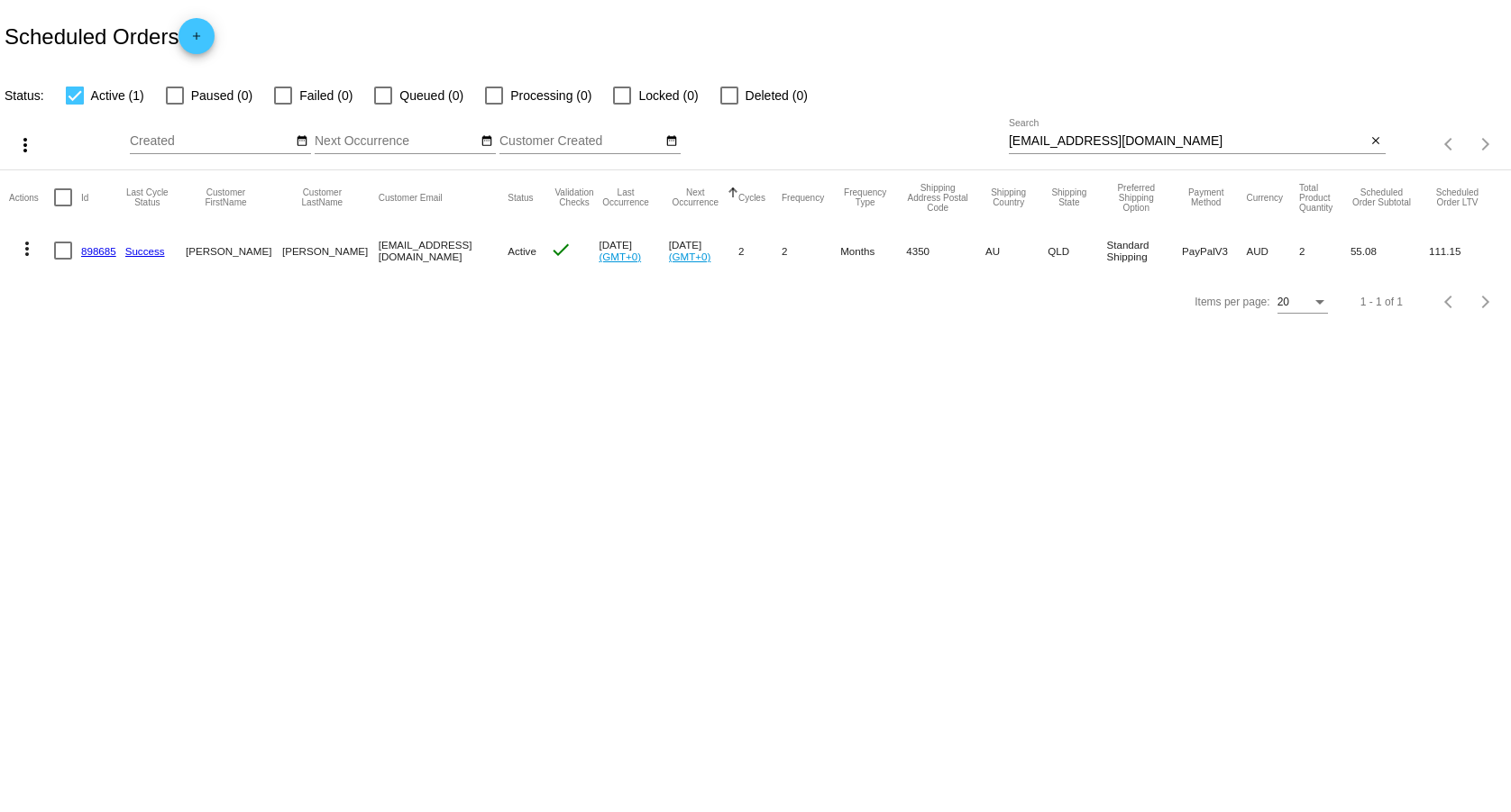
click at [1253, 143] on input "[EMAIL_ADDRESS][DOMAIN_NAME]" at bounding box center [1187, 141] width 358 height 15
paste input "[EMAIL_ADDRESS][DOMAIN_NAME]"
type input "[EMAIL_ADDRESS][DOMAIN_NAME]"
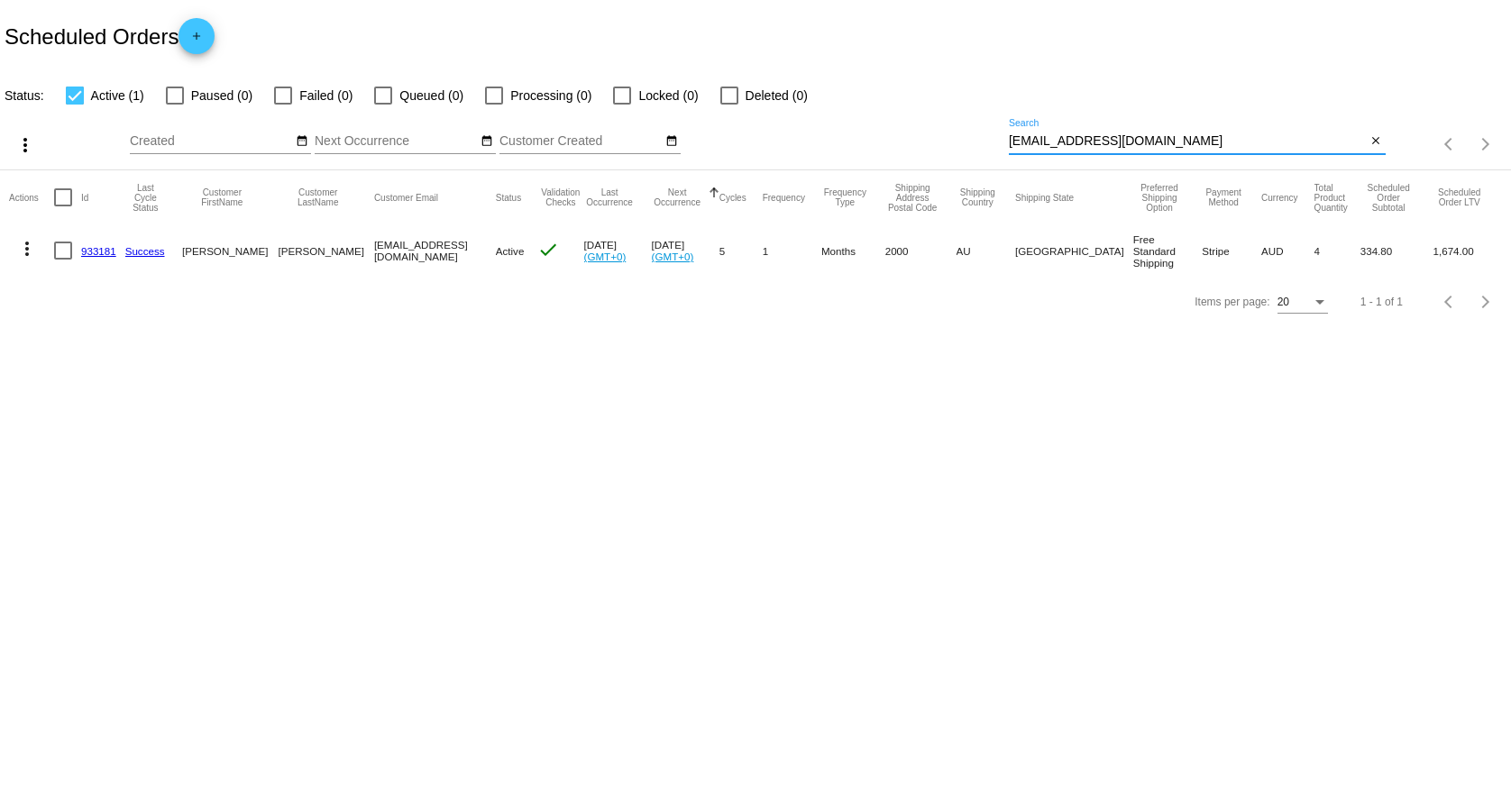
click at [95, 250] on link "933181" at bounding box center [99, 251] width 35 height 12
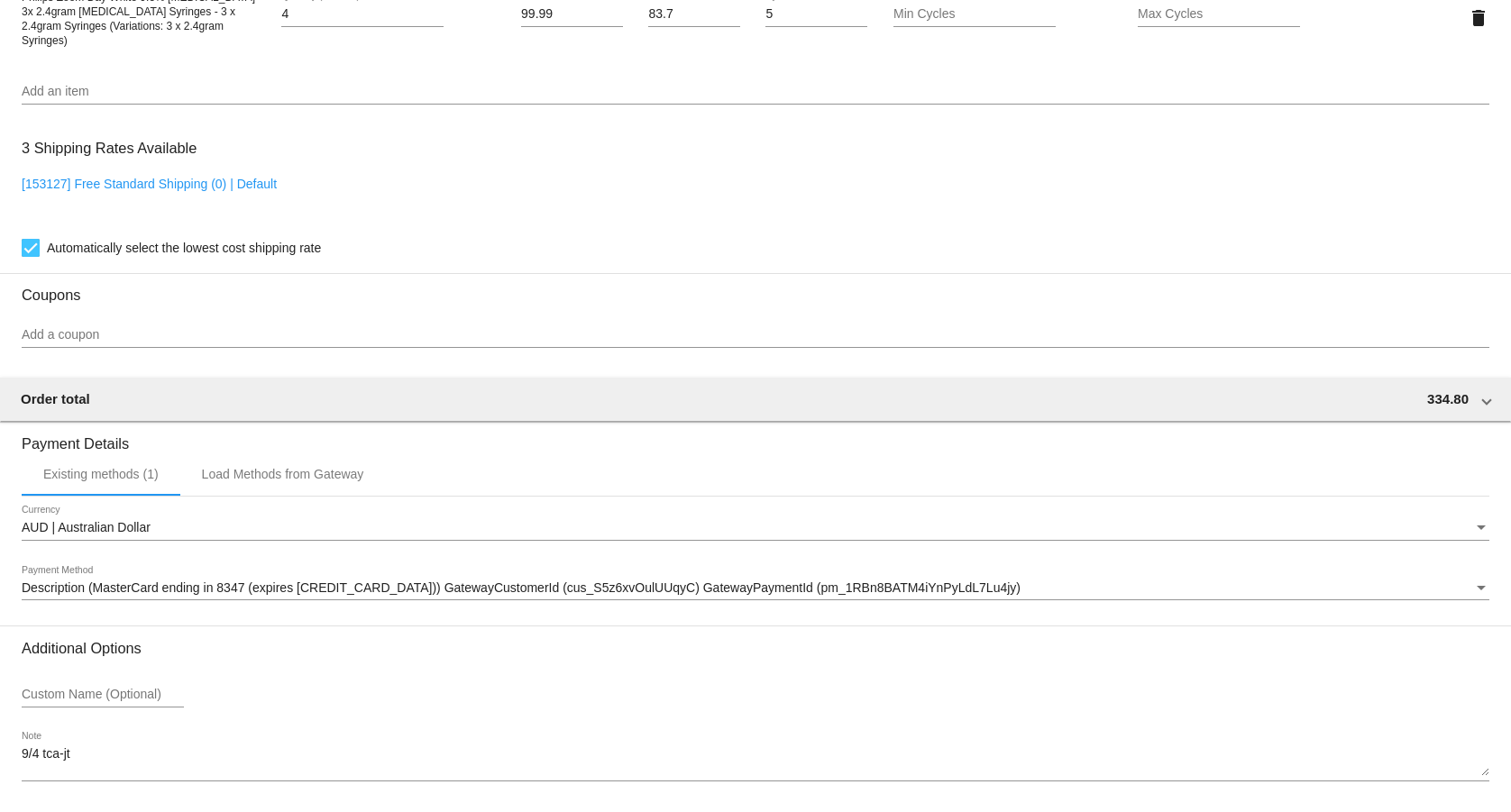
scroll to position [1390, 0]
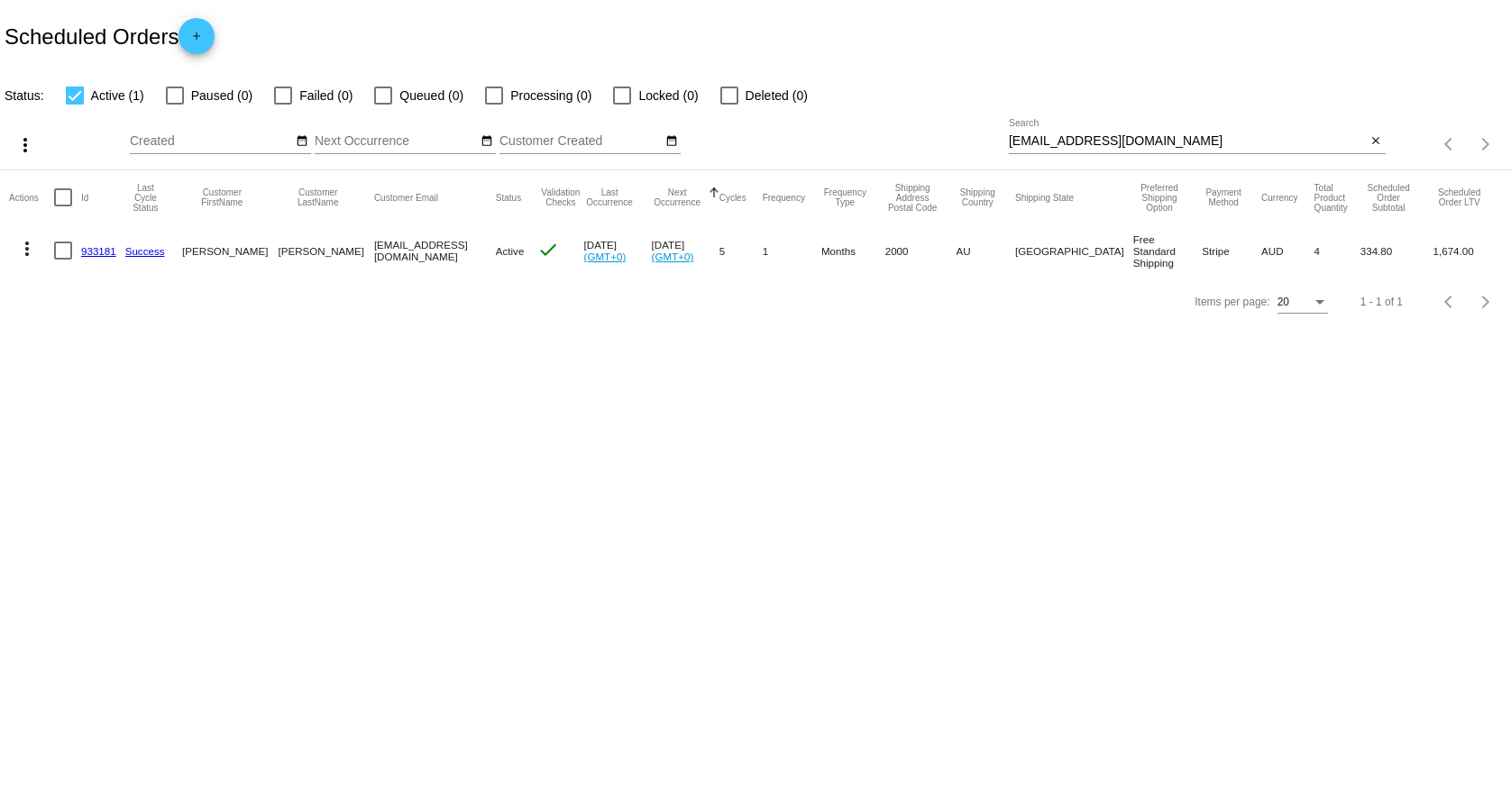
click at [1103, 136] on input "[EMAIL_ADDRESS][DOMAIN_NAME]" at bounding box center [1187, 141] width 358 height 15
click at [1089, 142] on input "[EMAIL_ADDRESS][DOMAIN_NAME]" at bounding box center [1187, 141] width 358 height 15
paste input "[EMAIL_ADDRESS]"
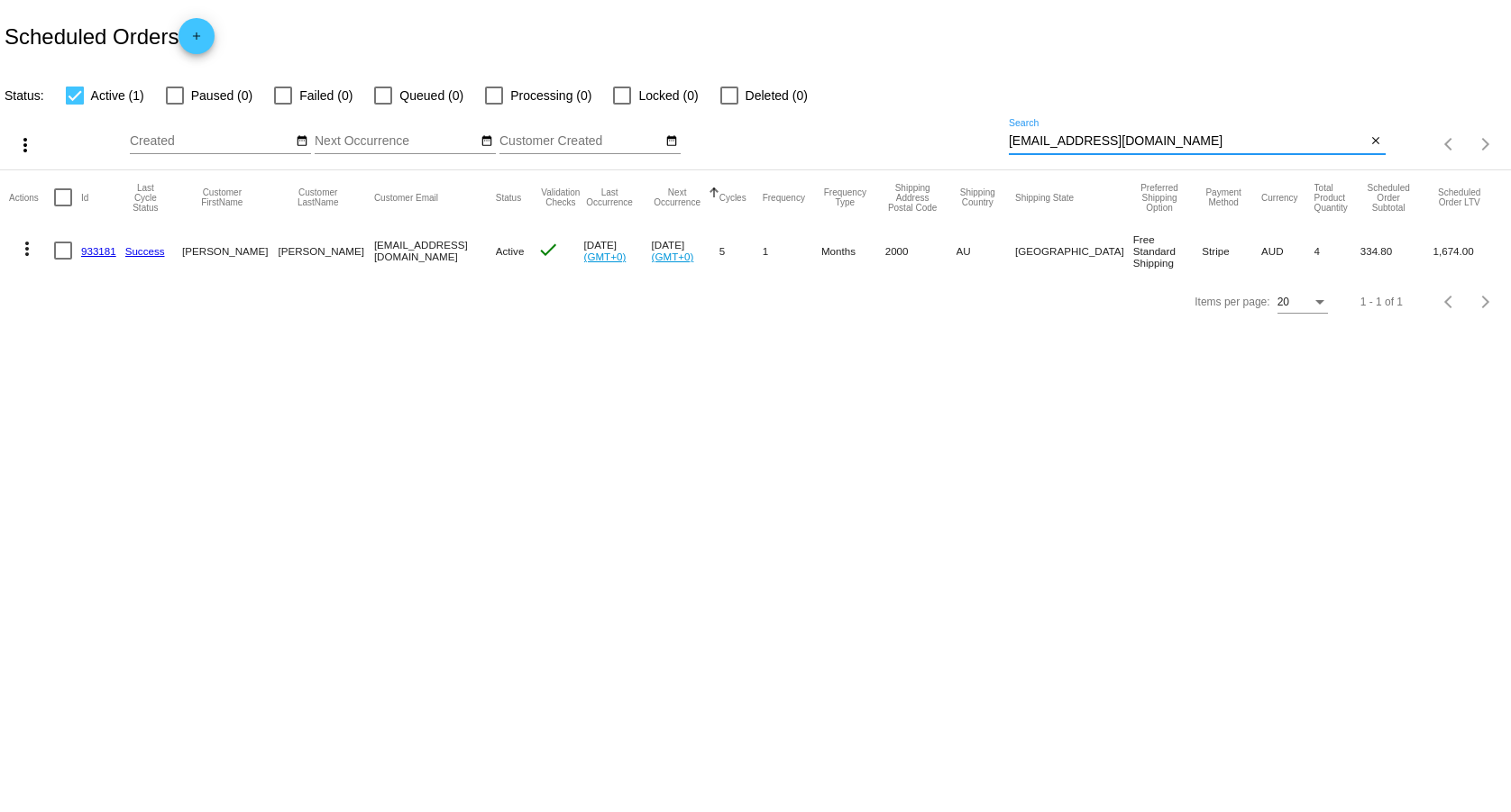
type input "[EMAIL_ADDRESS][DOMAIN_NAME]"
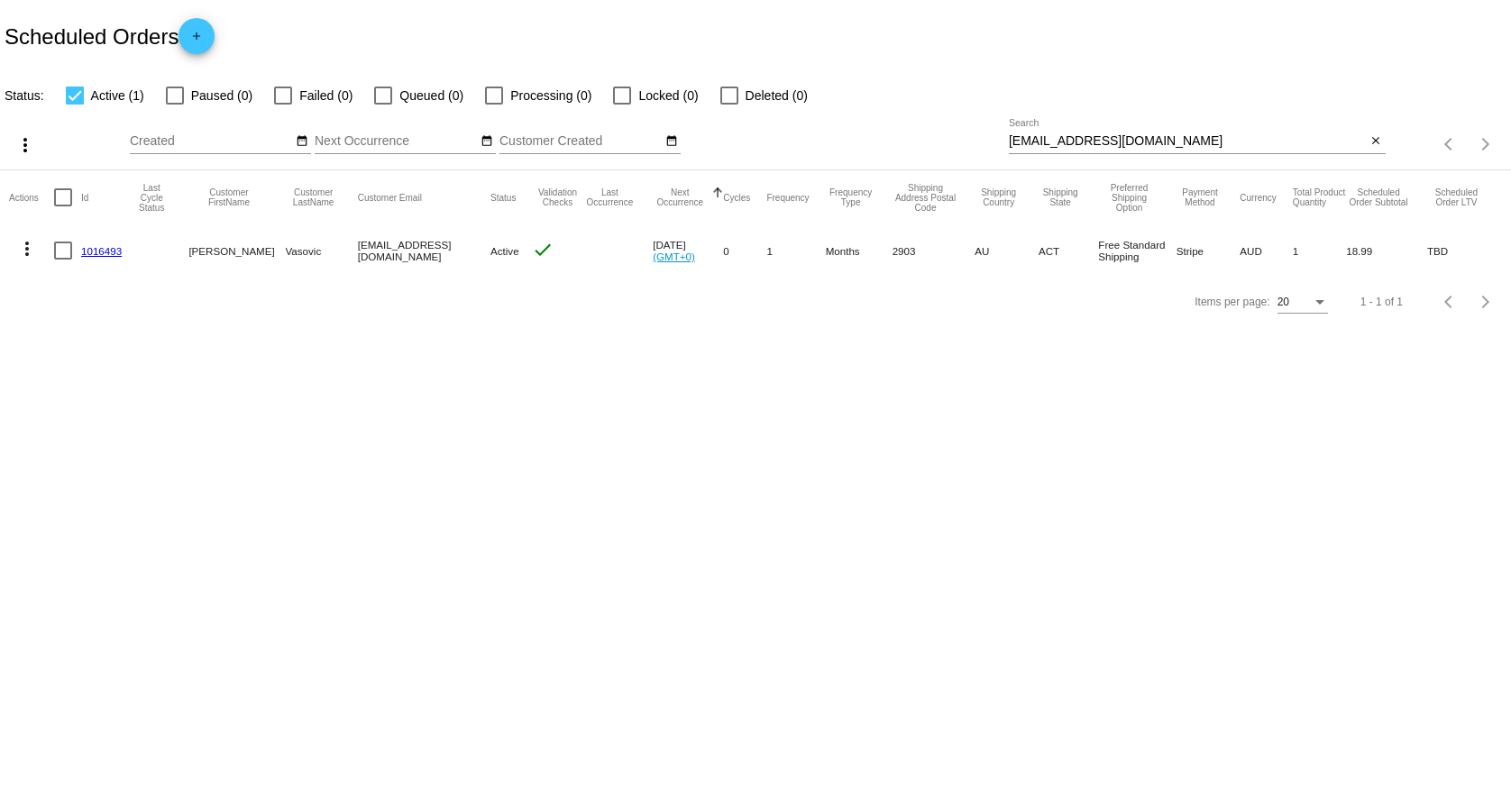
click at [98, 252] on link "1016493" at bounding box center [102, 251] width 41 height 12
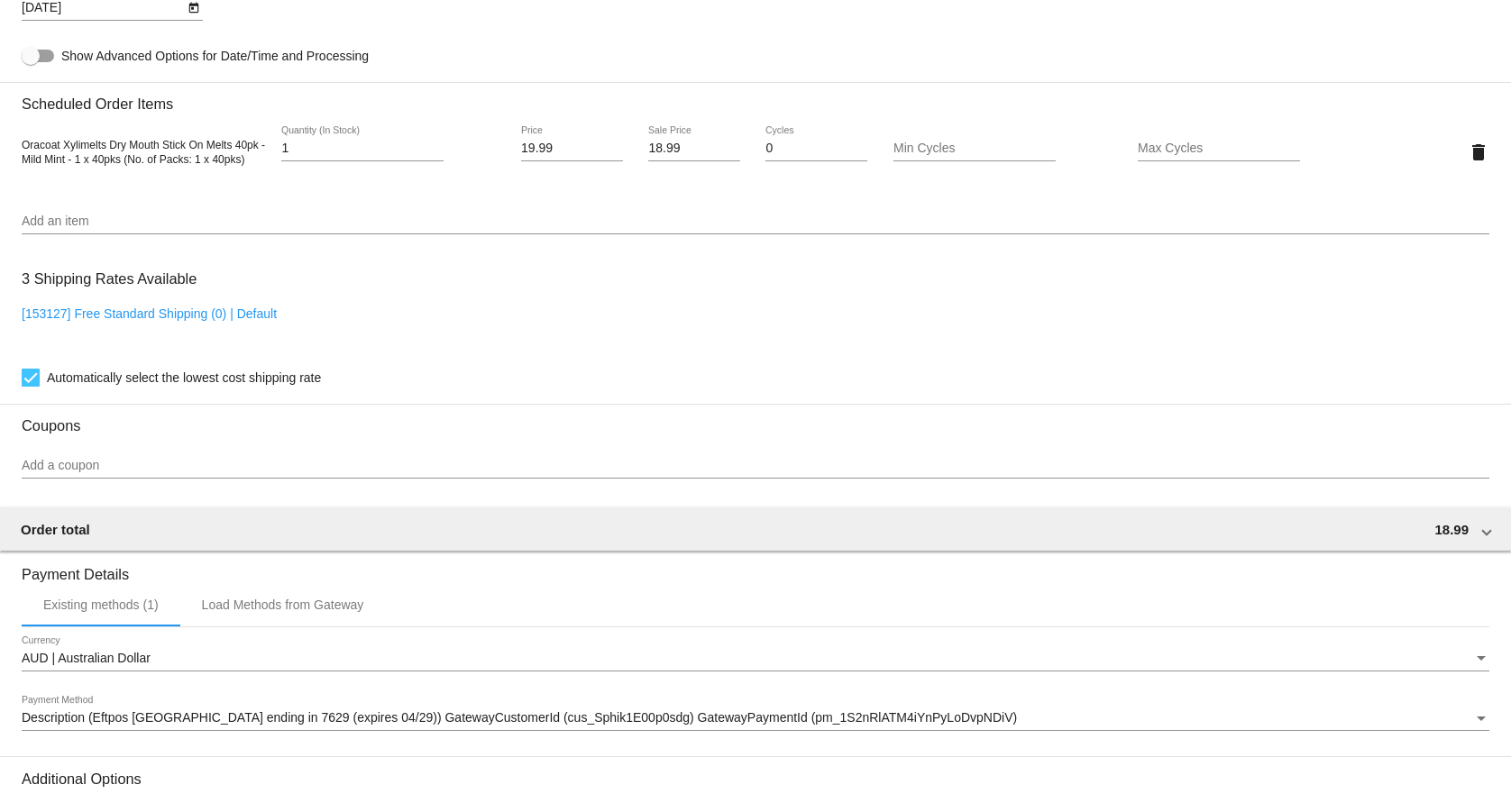
scroll to position [1104, 0]
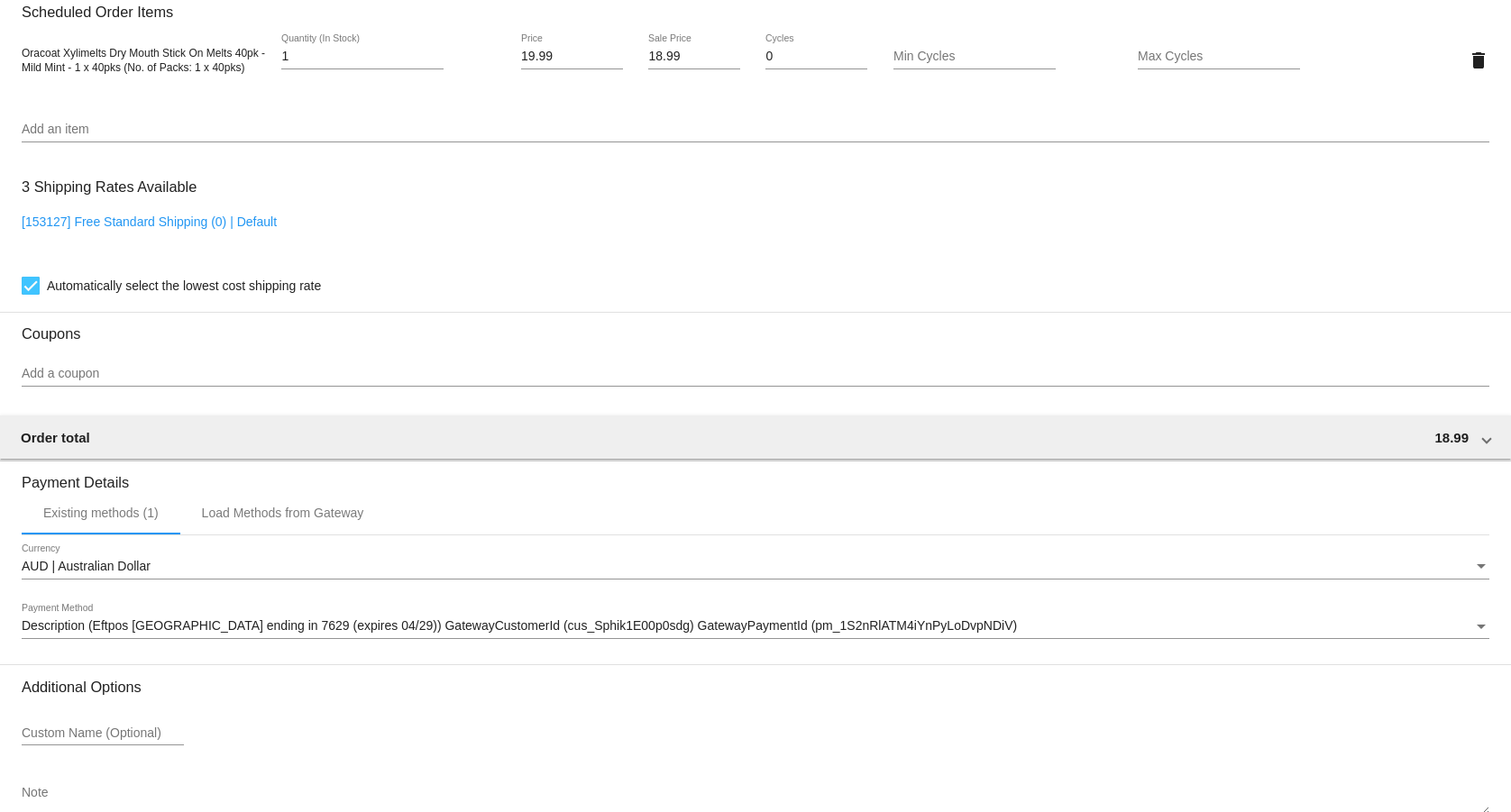
click at [241, 213] on div "3 Shipping Rates Available [153127] Free Standard Shipping (0) | Default Automa…" at bounding box center [755, 233] width 1467 height 130
click at [239, 226] on link "[153127] Free Standard Shipping (0) | Default" at bounding box center [148, 221] width 255 height 15
checkbox input "false"
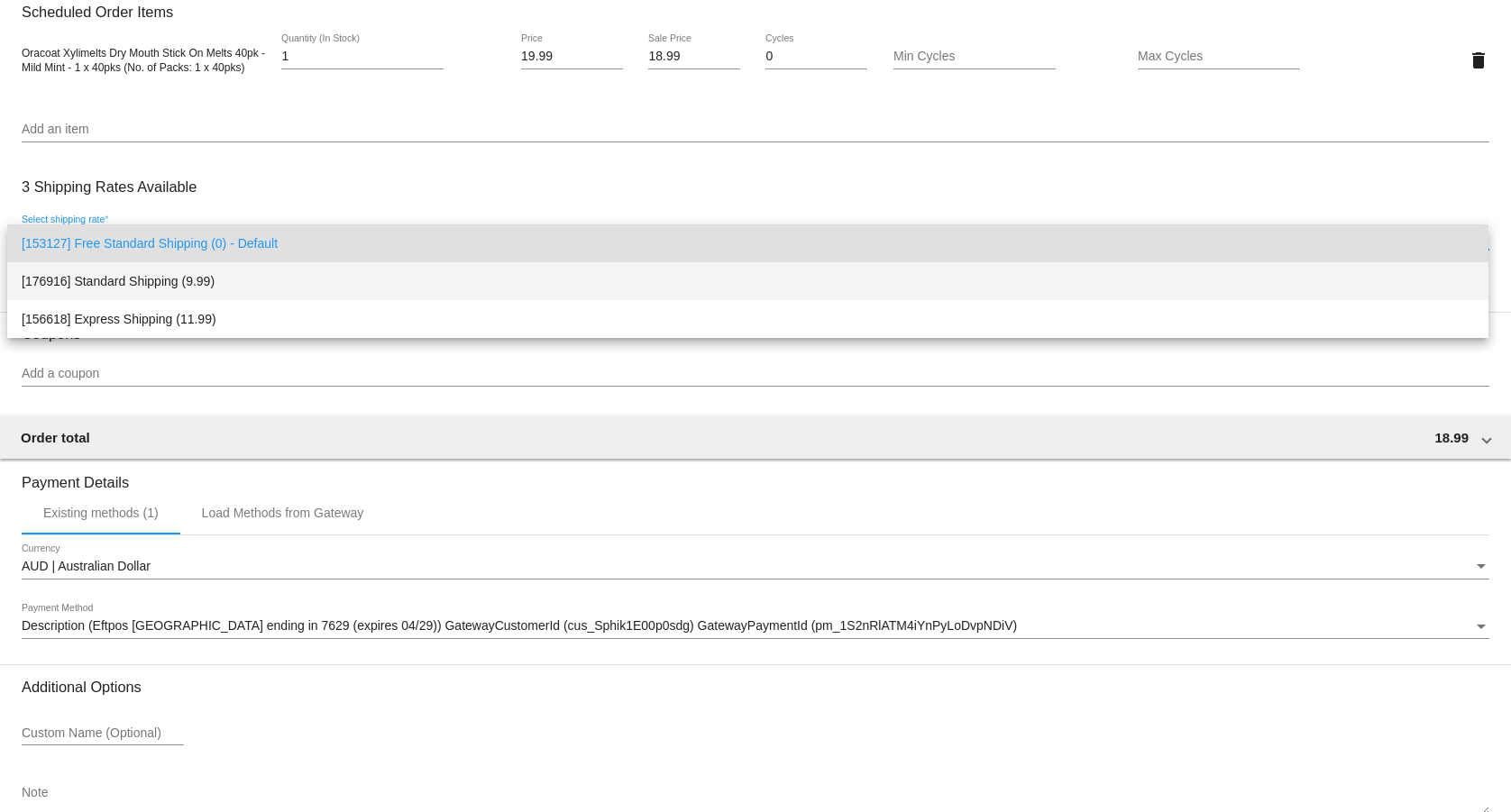
click at [174, 280] on span "[176916] Standard Shipping (9.99)" at bounding box center [747, 281] width 1453 height 38
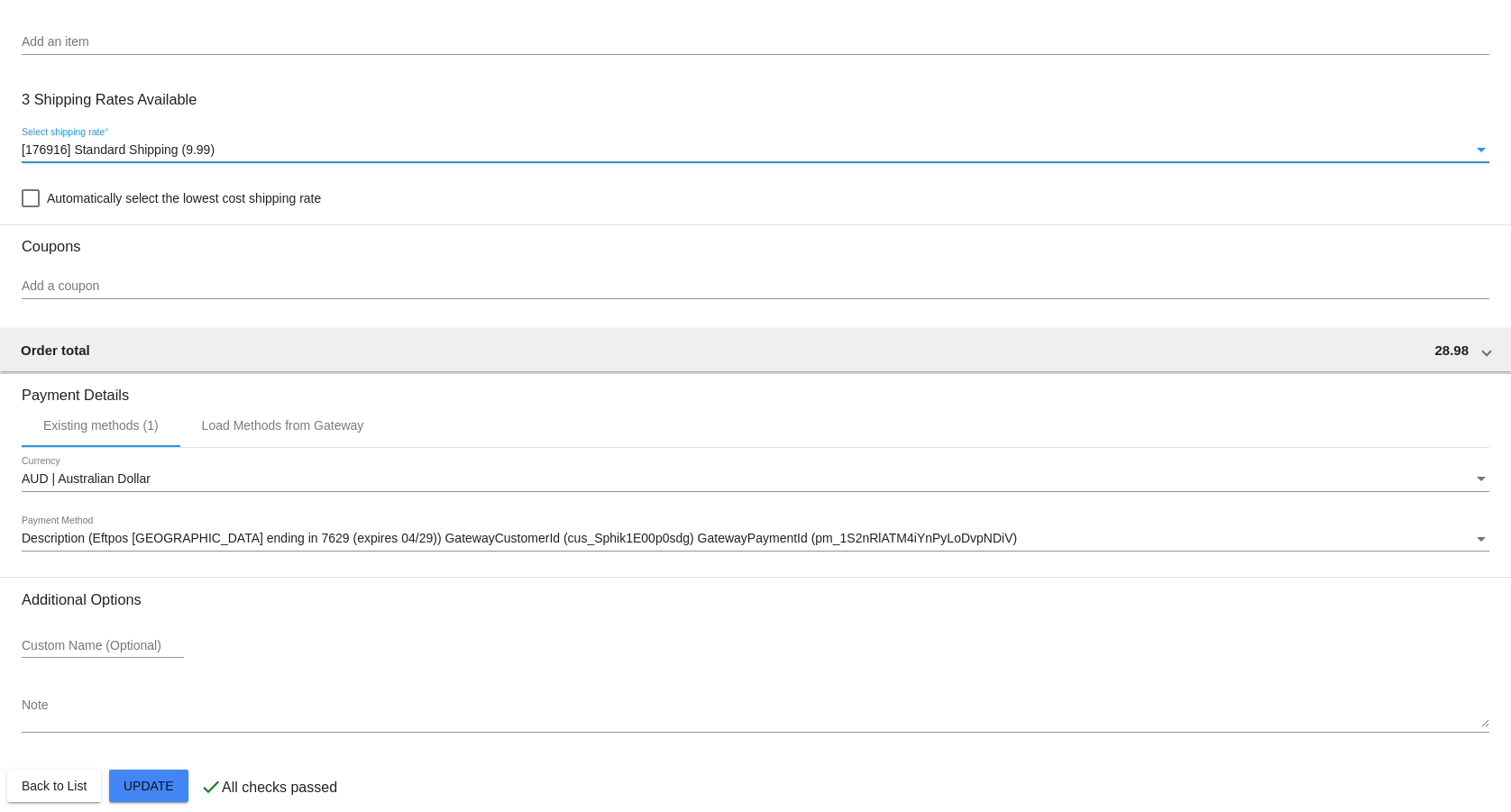
scroll to position [1217, 0]
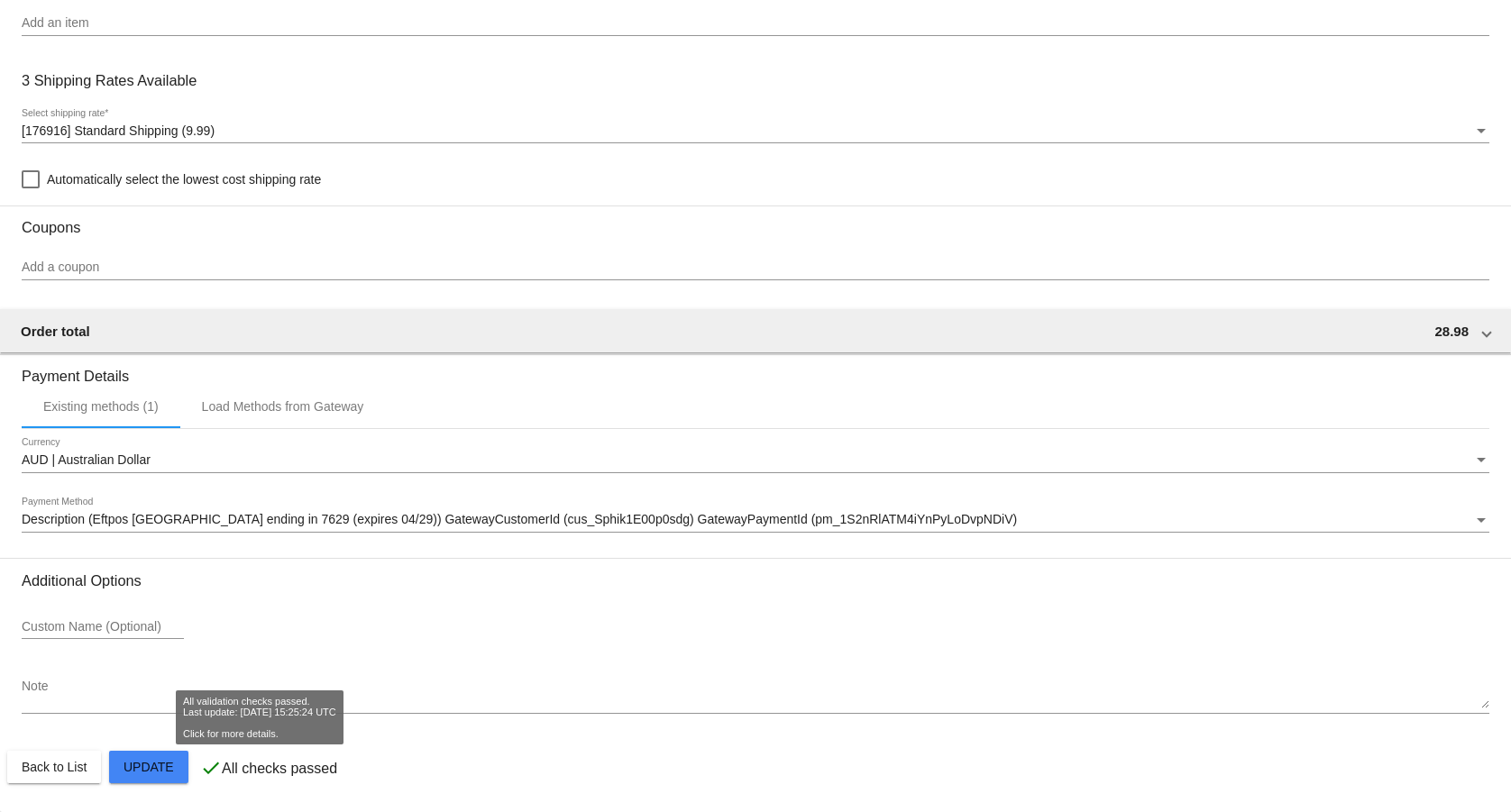
click at [199, 770] on mat-card-actions "Back to List Update" at bounding box center [755, 766] width 1496 height 47
